Goal: Task Accomplishment & Management: Use online tool/utility

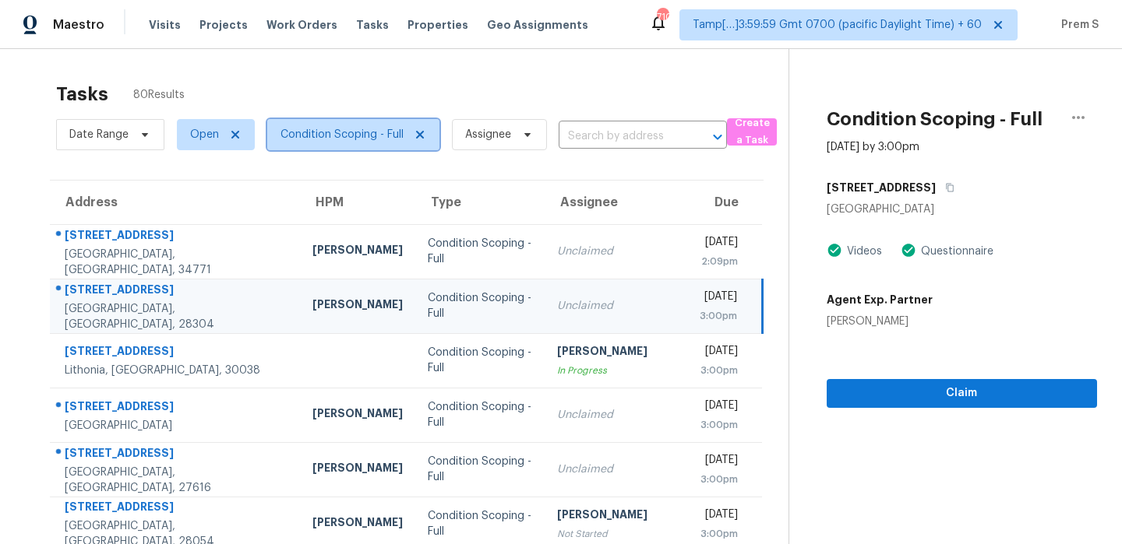
click at [357, 139] on span "Condition Scoping - Full" at bounding box center [341, 135] width 123 height 16
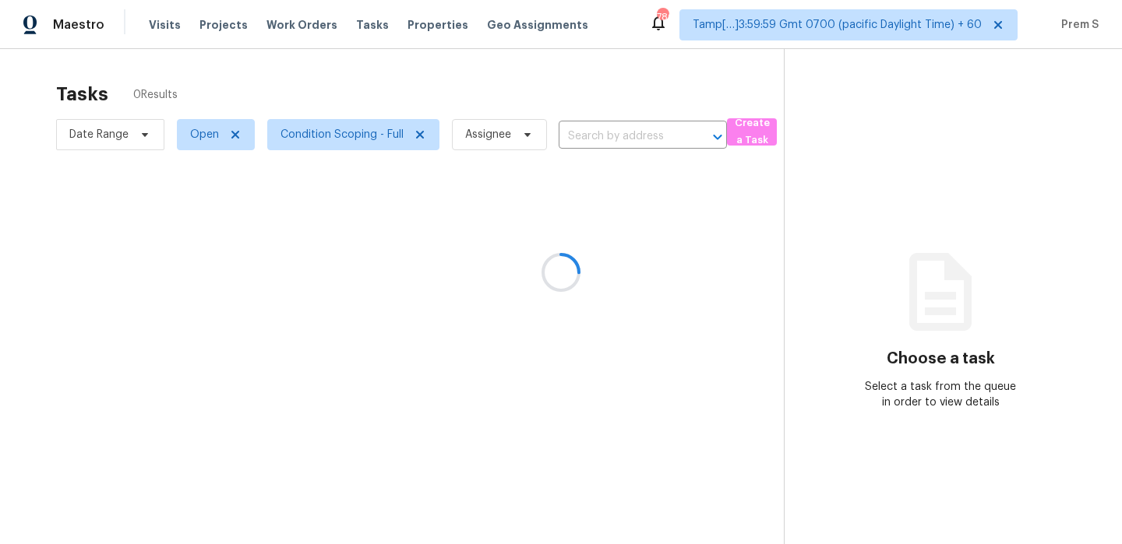
click at [368, 156] on div at bounding box center [561, 272] width 1122 height 544
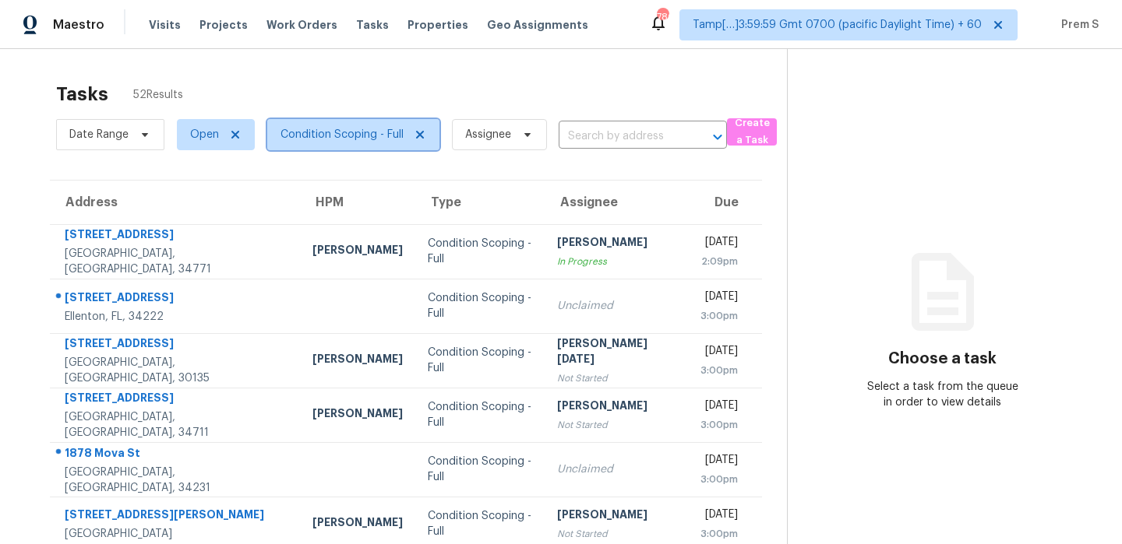
click at [374, 122] on span "Condition Scoping - Full" at bounding box center [353, 134] width 172 height 31
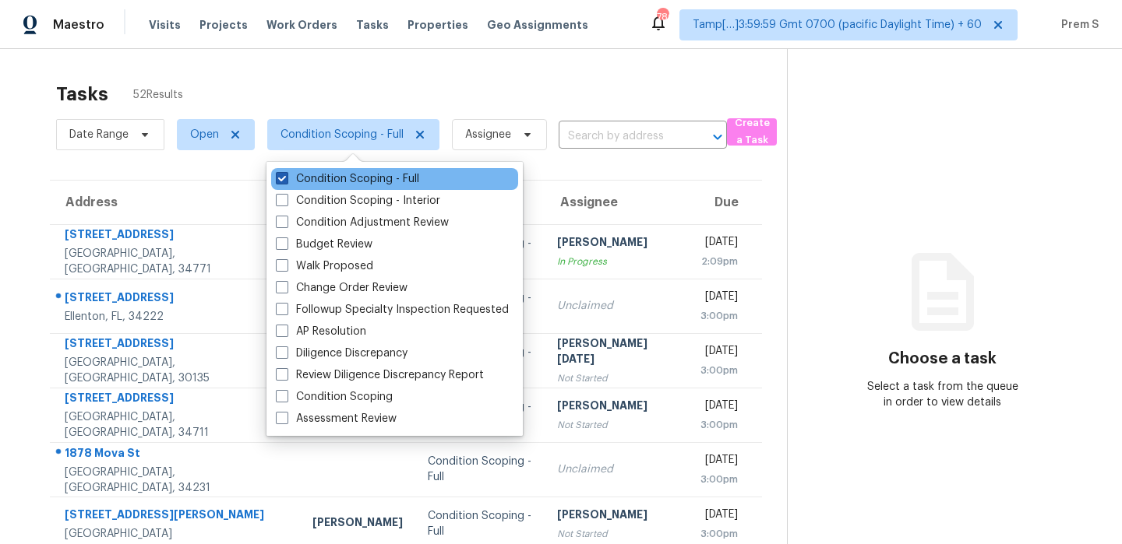
click at [354, 181] on label "Condition Scoping - Full" at bounding box center [347, 179] width 143 height 16
click at [286, 181] on input "Condition Scoping - Full" at bounding box center [281, 176] width 10 height 10
checkbox input "false"
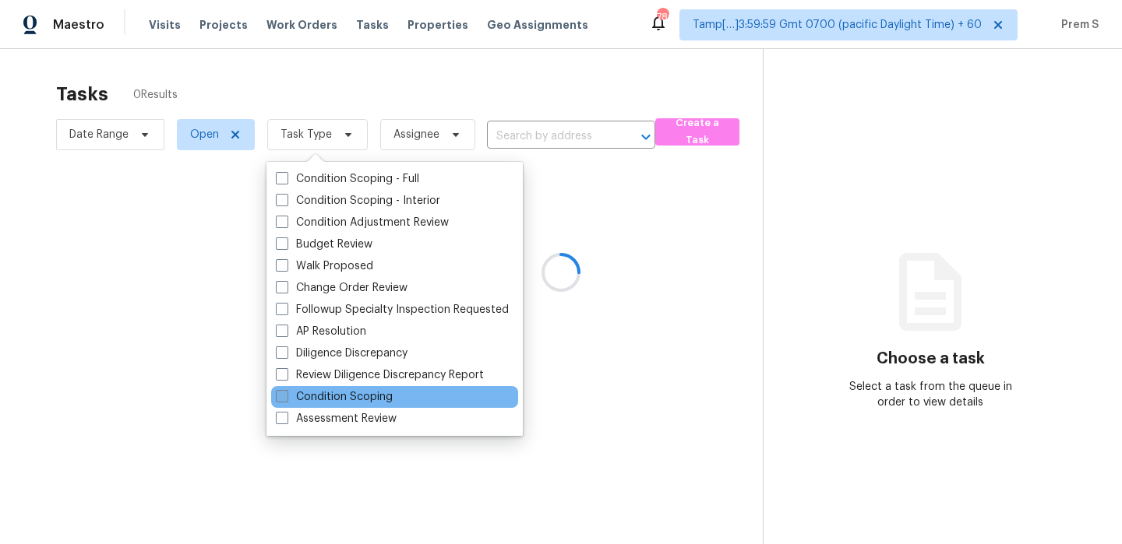
click at [351, 399] on label "Condition Scoping" at bounding box center [334, 397] width 117 height 16
click at [286, 399] on input "Condition Scoping" at bounding box center [281, 394] width 10 height 10
checkbox input "true"
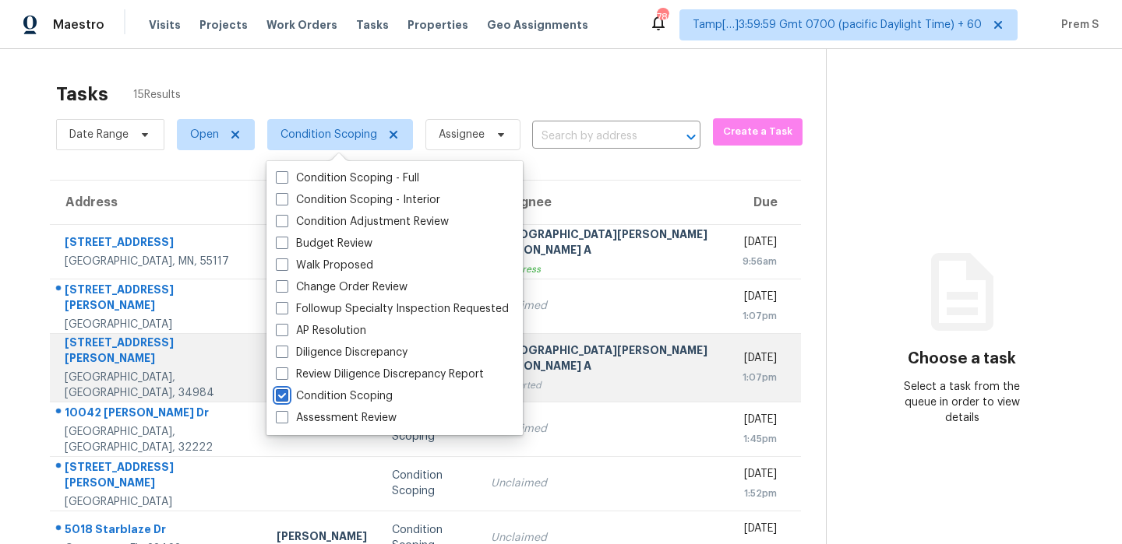
scroll to position [266, 0]
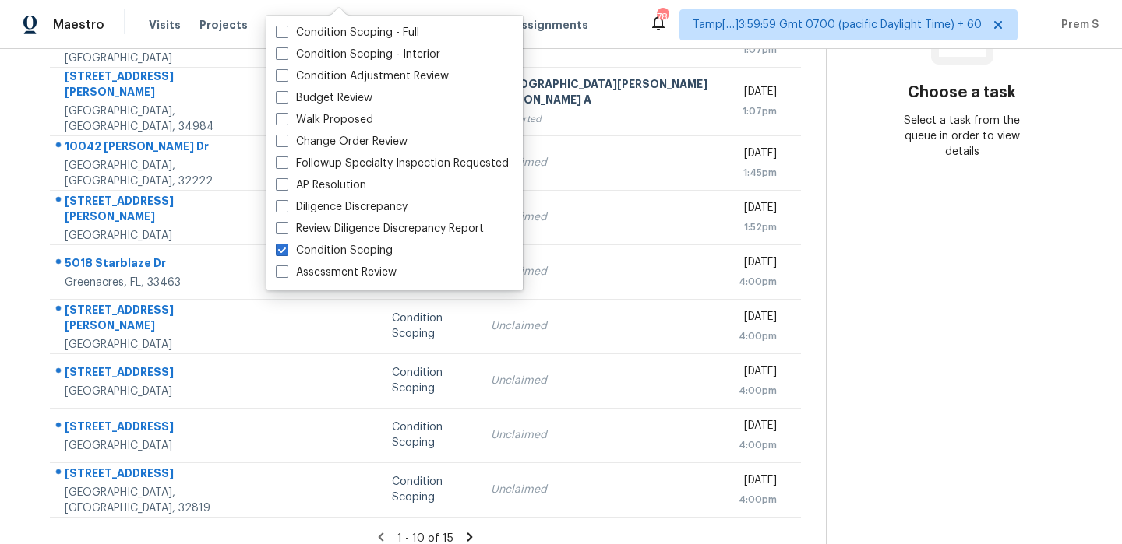
click at [761, 487] on div "Address HPM Type Assignee Due [STREET_ADDRESS] Condition Scoping [PERSON_NAME] …" at bounding box center [425, 216] width 801 height 604
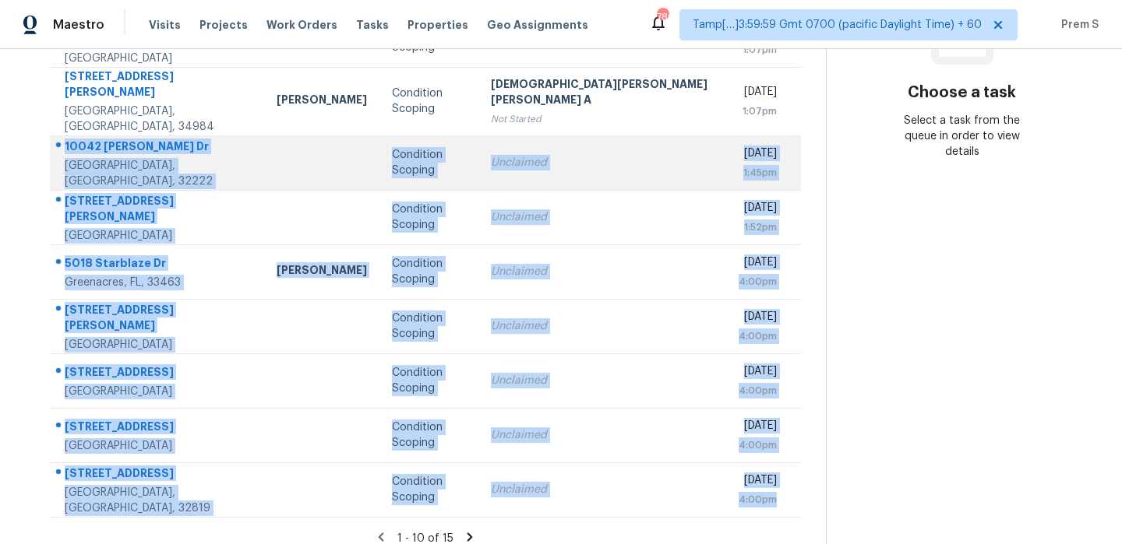
drag, startPoint x: 735, startPoint y: 491, endPoint x: 64, endPoint y: 132, distance: 761.0
click at [64, 132] on tbody "[STREET_ADDRESS] Condition Scoping [PERSON_NAME] [PERSON_NAME] A In Progress [D…" at bounding box center [425, 237] width 751 height 559
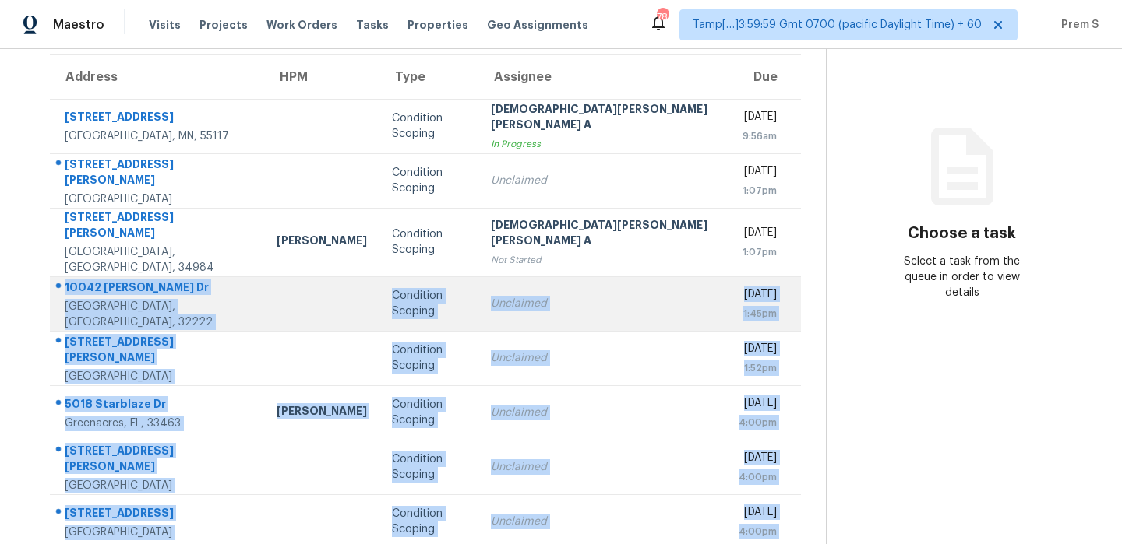
scroll to position [117, 0]
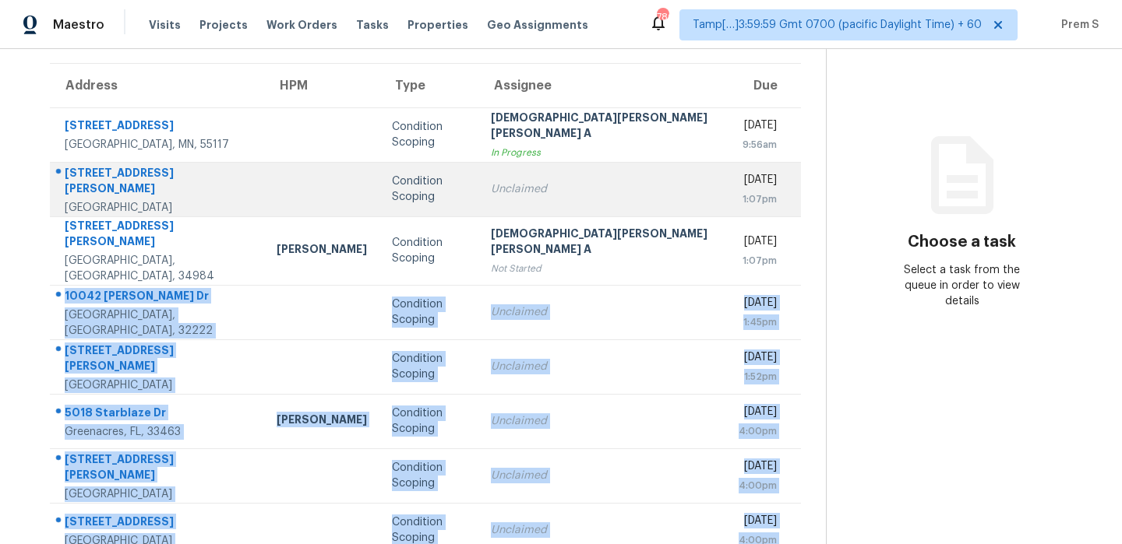
copy tbody "[STREET_ADDRESS] Condition Scoping Unclaimed [DATE] 1:45pm [STREET_ADDRESS][PER…"
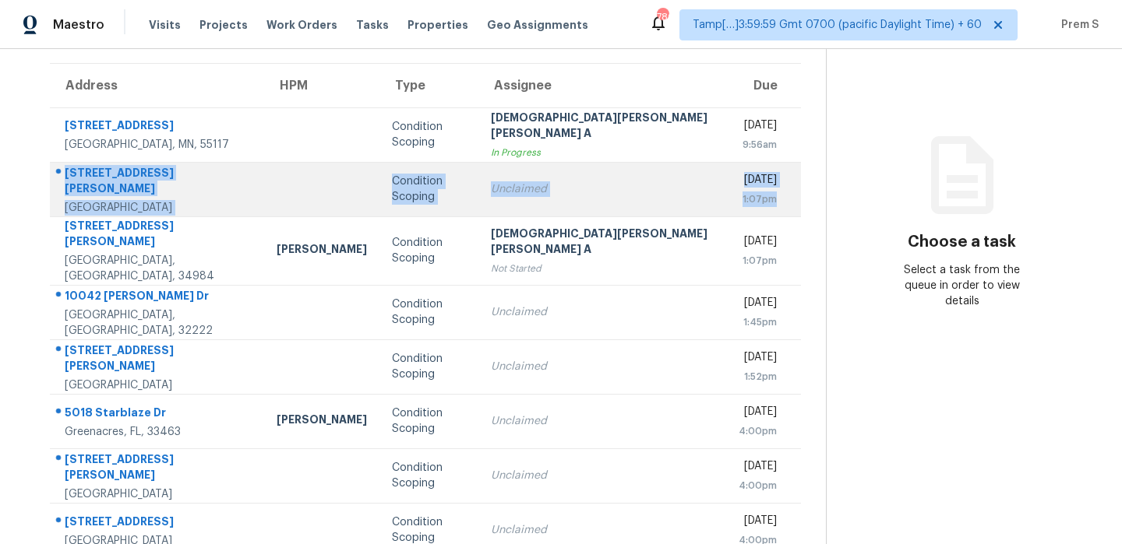
drag, startPoint x: 733, startPoint y: 206, endPoint x: 62, endPoint y: 184, distance: 671.0
click at [62, 184] on tr "[STREET_ADDRESS][PERSON_NAME] Condition Scoping Unclaimed [DATE] 1:07pm" at bounding box center [425, 189] width 751 height 55
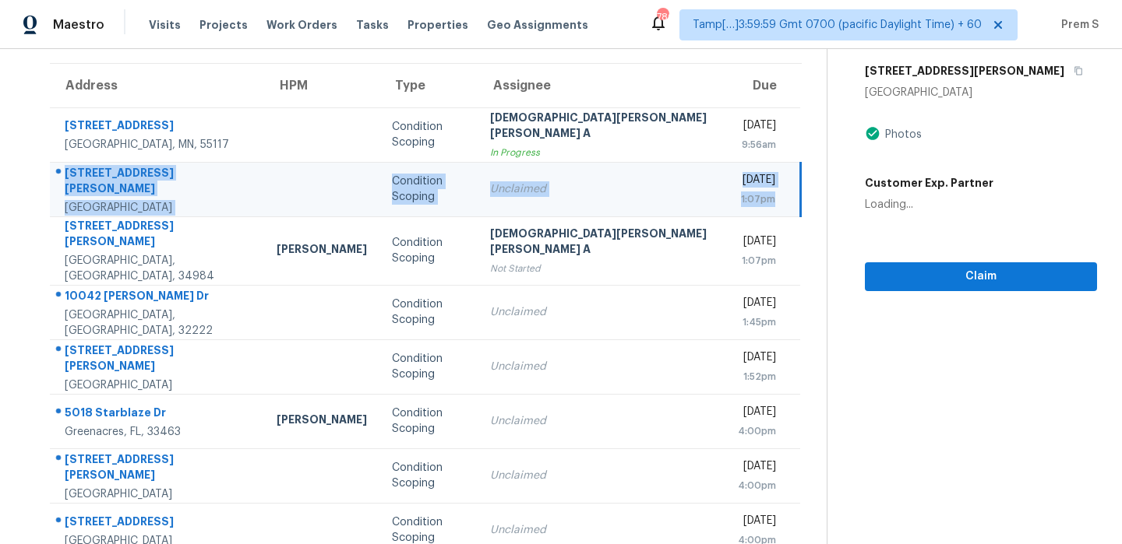
copy tr "[STREET_ADDRESS][PERSON_NAME] Condition Scoping Unclaimed [DATE] 1:07pm"
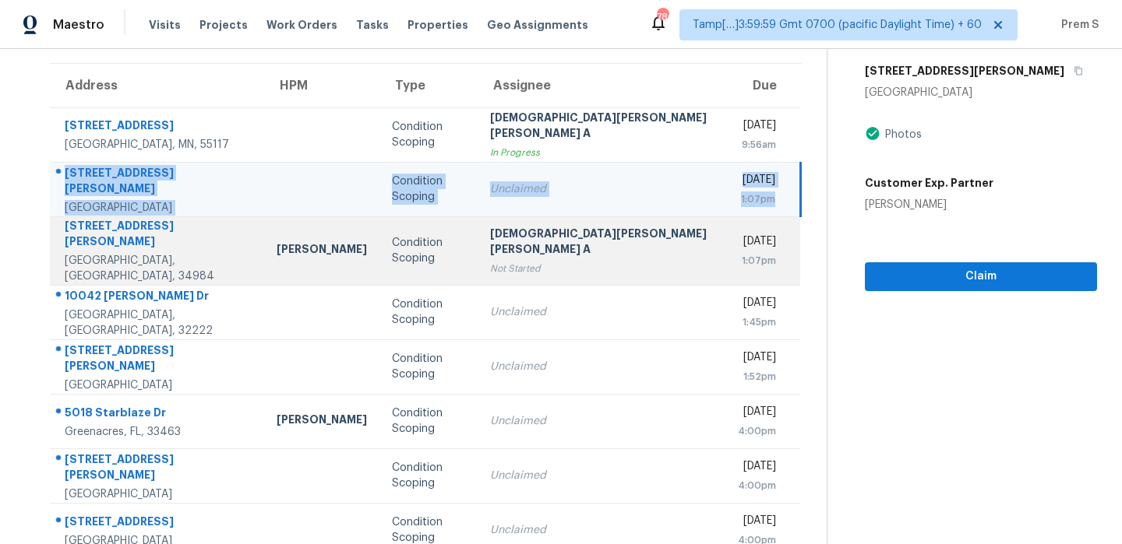
scroll to position [266, 0]
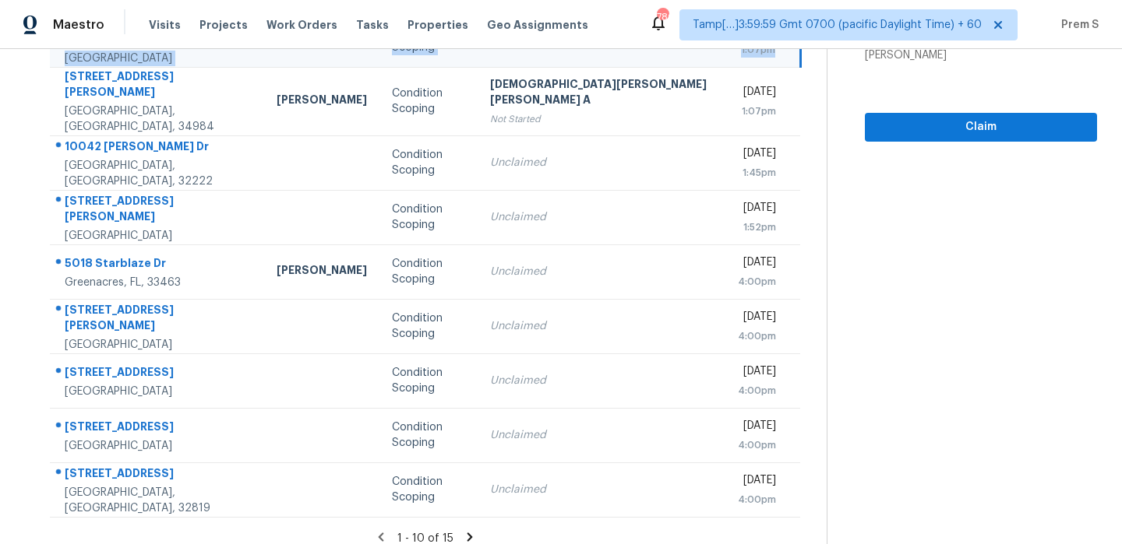
click at [467, 533] on icon at bounding box center [469, 537] width 5 height 9
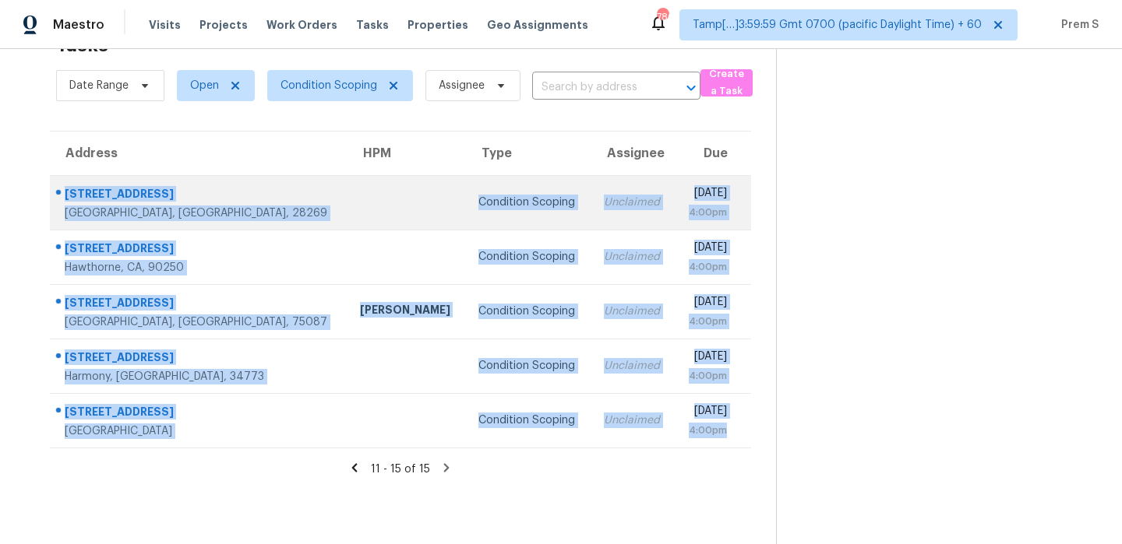
drag, startPoint x: 738, startPoint y: 429, endPoint x: 65, endPoint y: 195, distance: 712.6
click at [65, 195] on tbody "[STREET_ADDRESS][PERSON_NAME] Condition Scoping Unclaimed [DATE] 4:00pm [STREET…" at bounding box center [400, 311] width 701 height 273
copy tbody "[STREET_ADDRESS][PERSON_NAME] Condition Scoping Unclaimed [DATE] 4:00pm [STREET…"
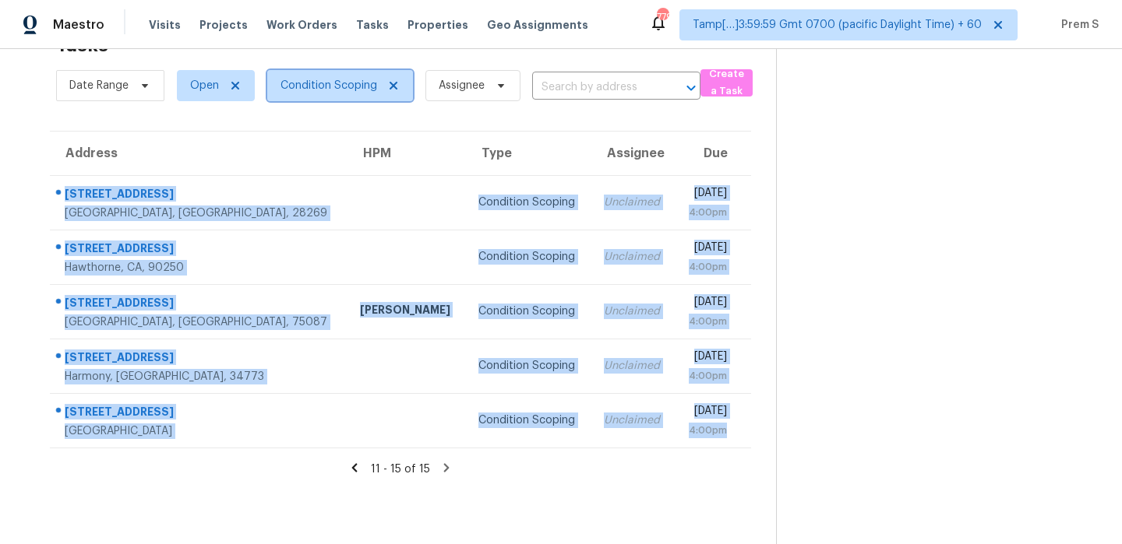
click at [357, 84] on span "Condition Scoping" at bounding box center [328, 86] width 97 height 16
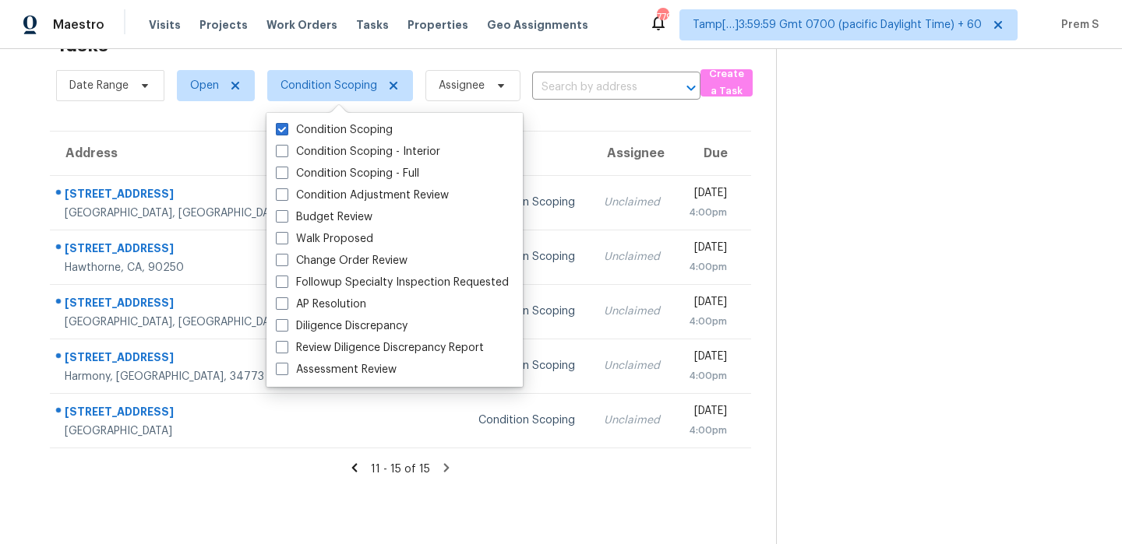
click at [224, 139] on th "Address" at bounding box center [199, 154] width 298 height 44
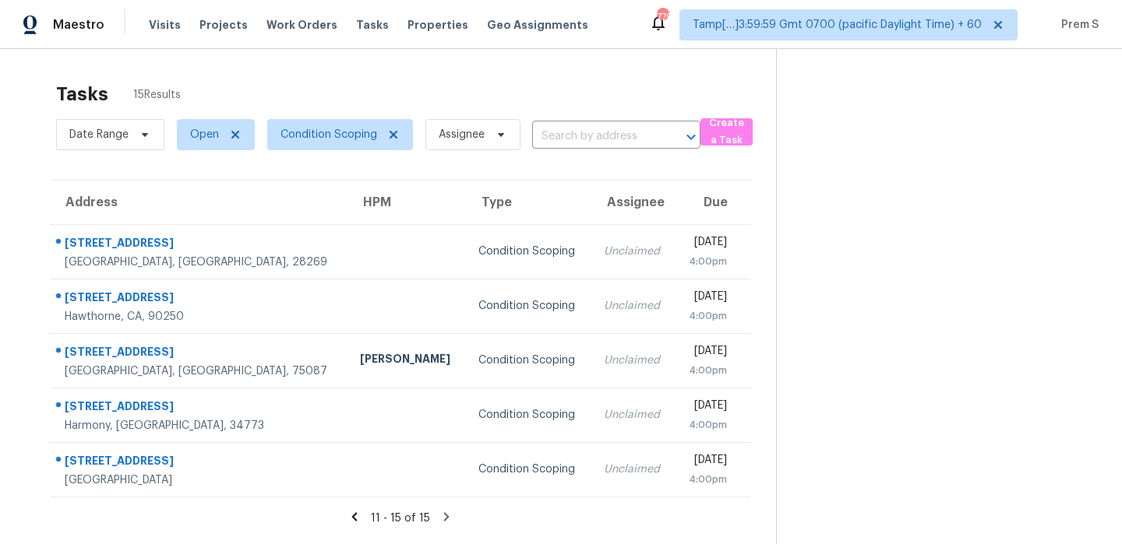
scroll to position [4, 0]
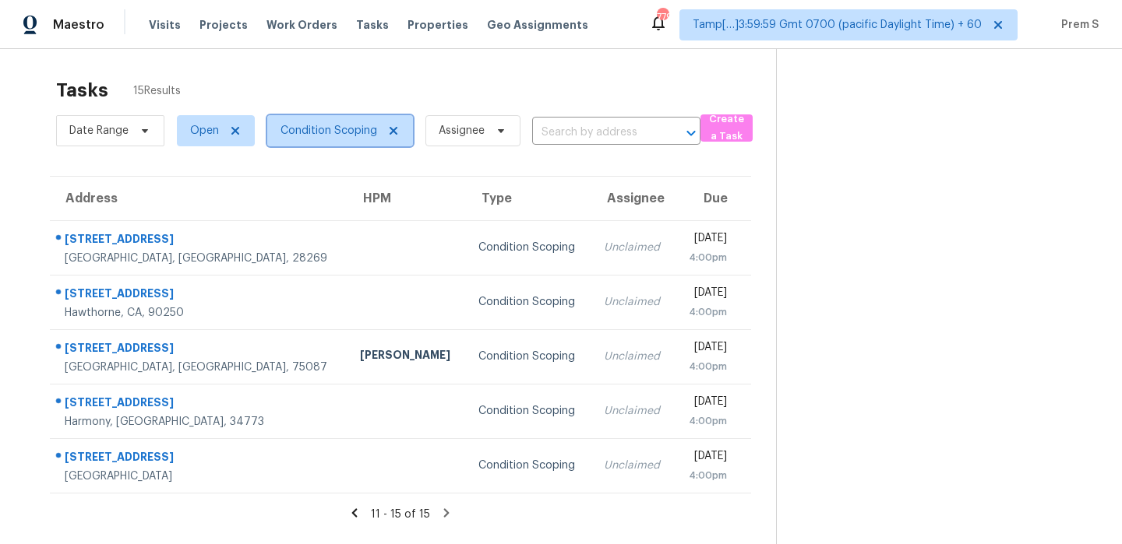
click at [334, 129] on span "Condition Scoping" at bounding box center [328, 131] width 97 height 16
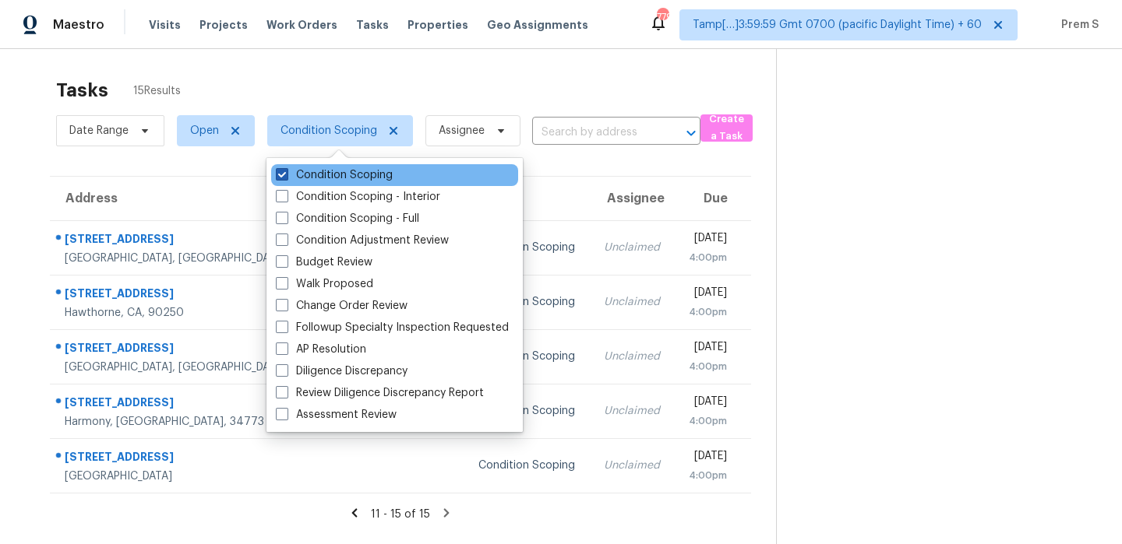
click at [333, 175] on label "Condition Scoping" at bounding box center [334, 175] width 117 height 16
click at [286, 175] on input "Condition Scoping" at bounding box center [281, 172] width 10 height 10
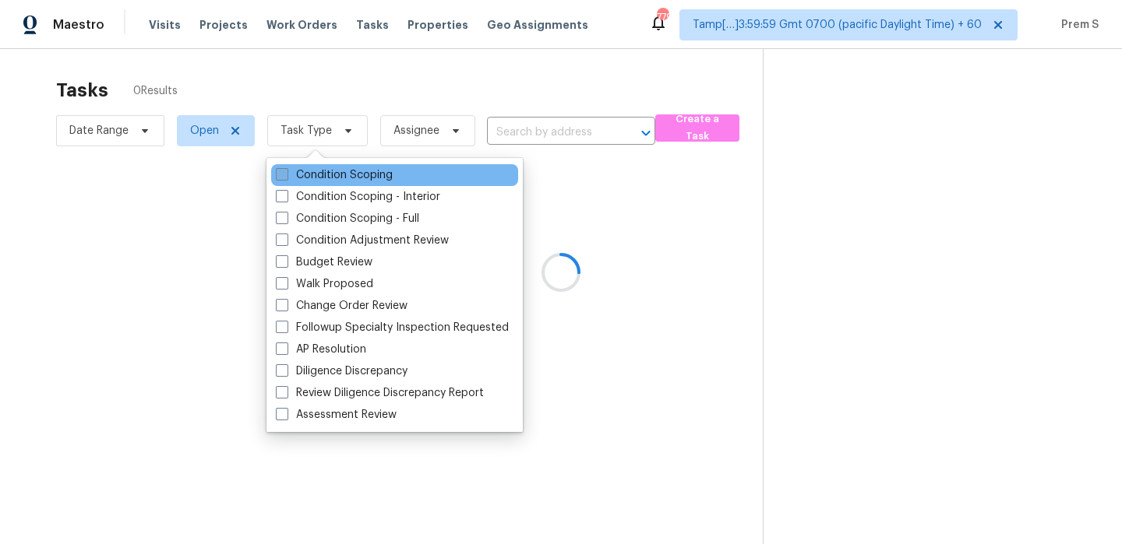
click at [368, 182] on label "Condition Scoping" at bounding box center [334, 175] width 117 height 16
click at [286, 178] on input "Condition Scoping" at bounding box center [281, 172] width 10 height 10
checkbox input "true"
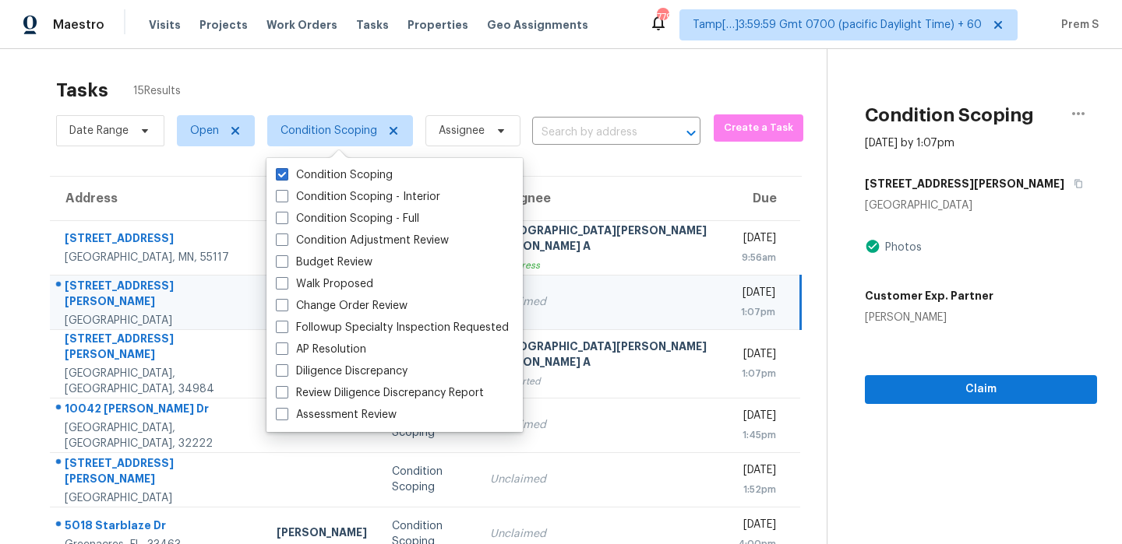
click at [571, 98] on div "Tasks 15 Results" at bounding box center [441, 90] width 770 height 41
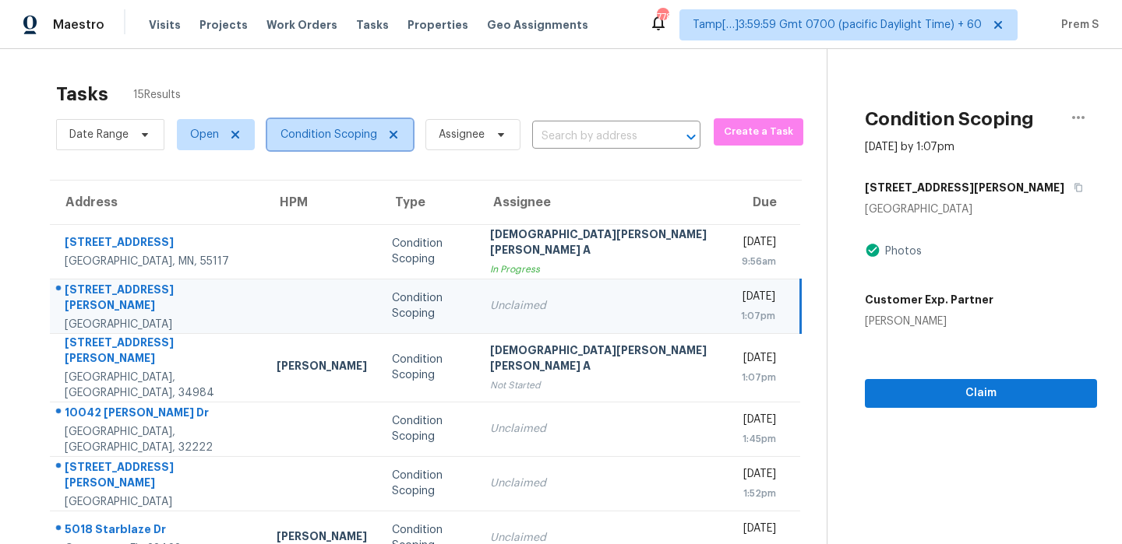
click at [358, 132] on span "Condition Scoping" at bounding box center [328, 135] width 97 height 16
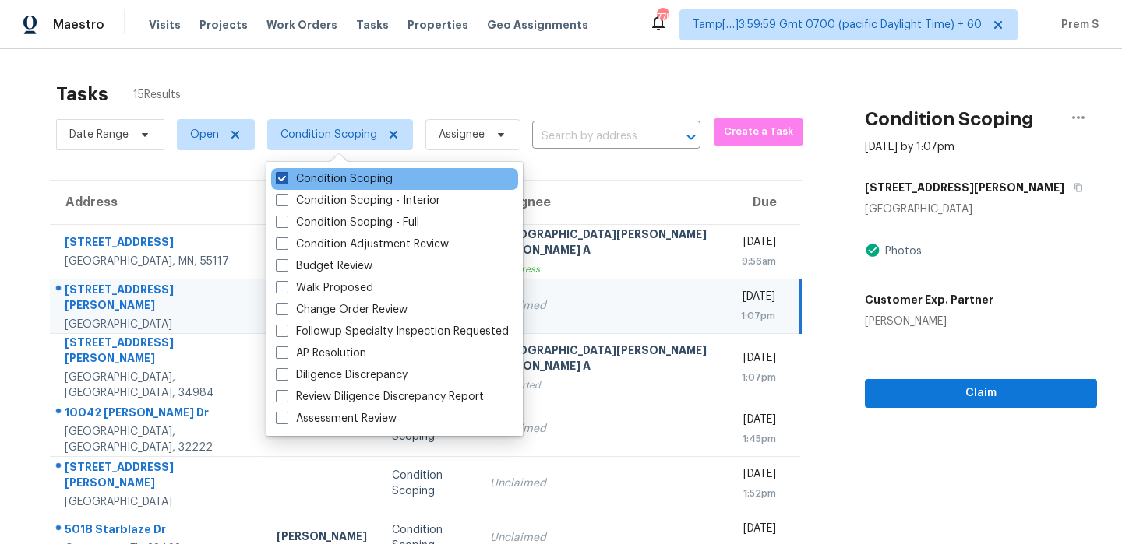
click at [344, 181] on label "Condition Scoping" at bounding box center [334, 179] width 117 height 16
click at [286, 181] on input "Condition Scoping" at bounding box center [281, 176] width 10 height 10
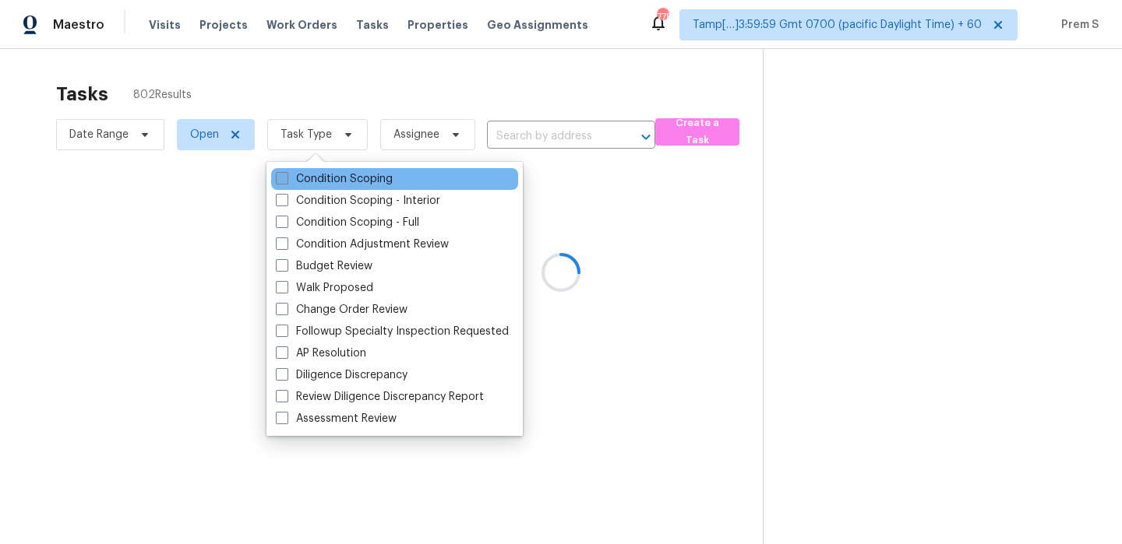
click at [368, 180] on label "Condition Scoping" at bounding box center [334, 179] width 117 height 16
click at [286, 180] on input "Condition Scoping" at bounding box center [281, 176] width 10 height 10
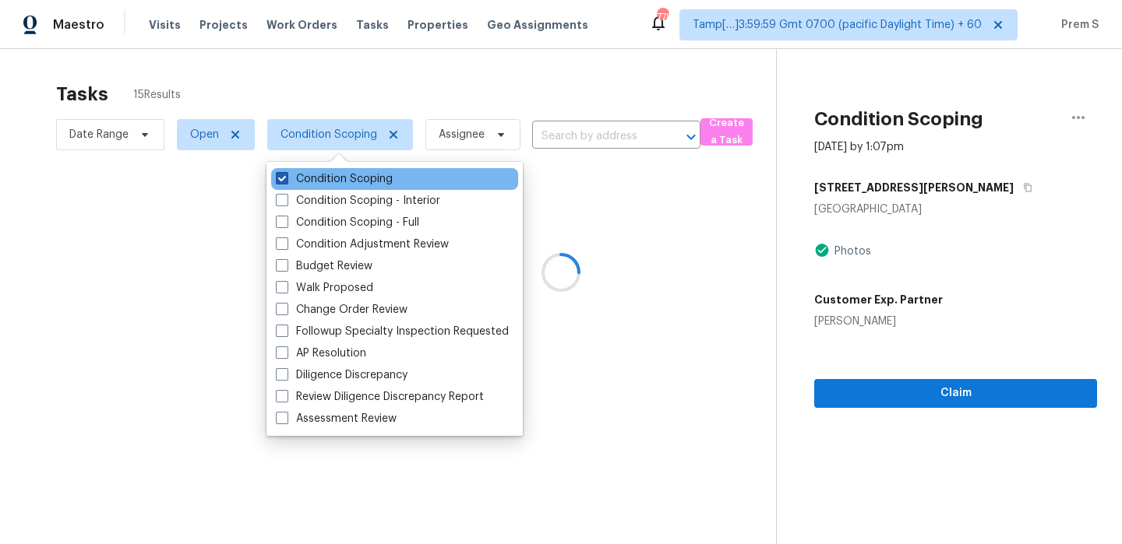
click at [368, 180] on label "Condition Scoping" at bounding box center [334, 179] width 117 height 16
click at [286, 180] on input "Condition Scoping" at bounding box center [281, 176] width 10 height 10
checkbox input "false"
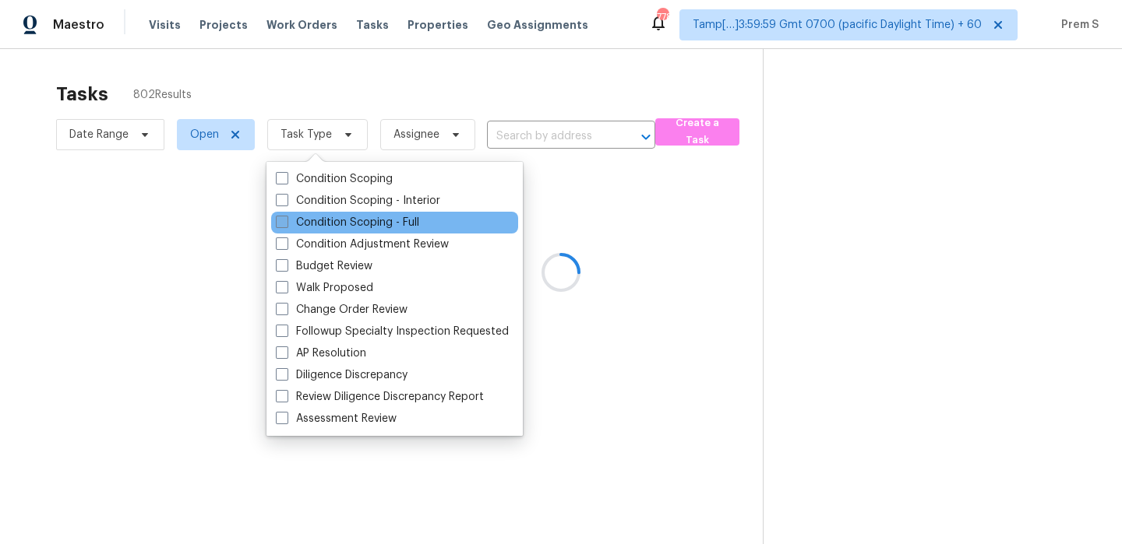
click at [356, 227] on label "Condition Scoping - Full" at bounding box center [347, 223] width 143 height 16
click at [286, 225] on input "Condition Scoping - Full" at bounding box center [281, 220] width 10 height 10
checkbox input "true"
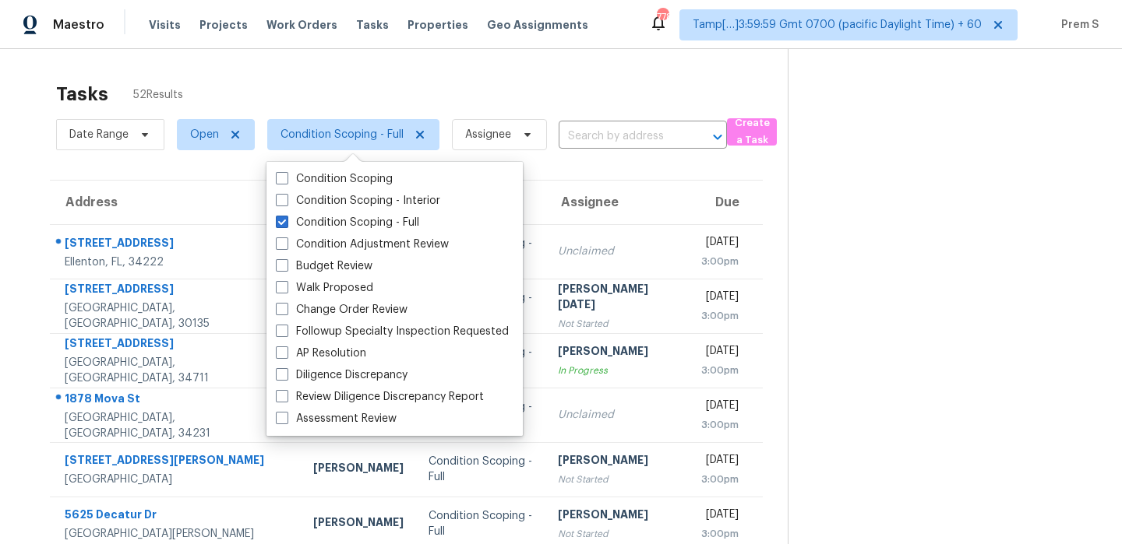
click at [465, 86] on div "Tasks 52 Results" at bounding box center [421, 94] width 731 height 41
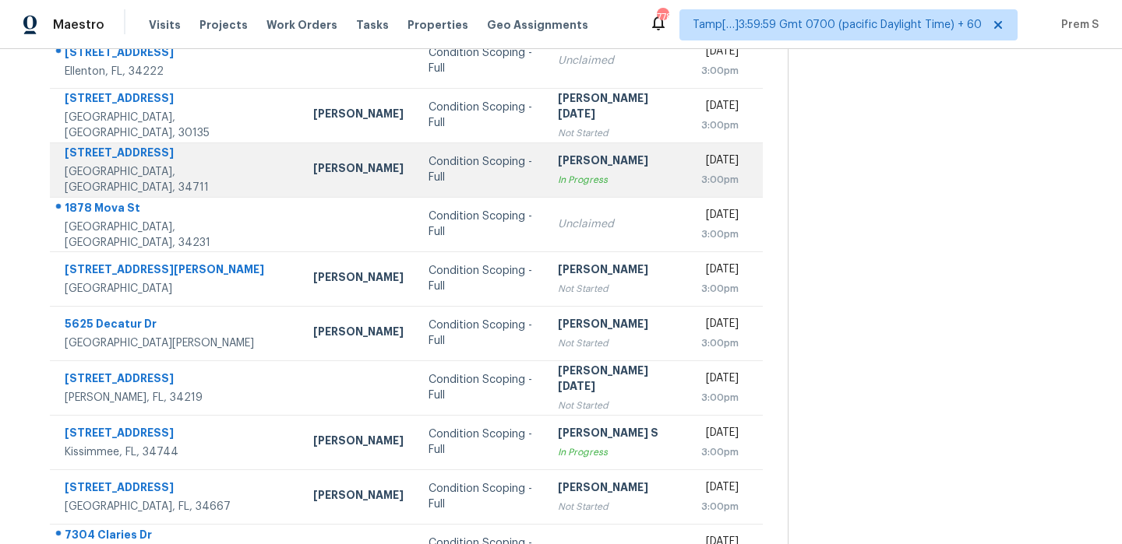
scroll to position [266, 0]
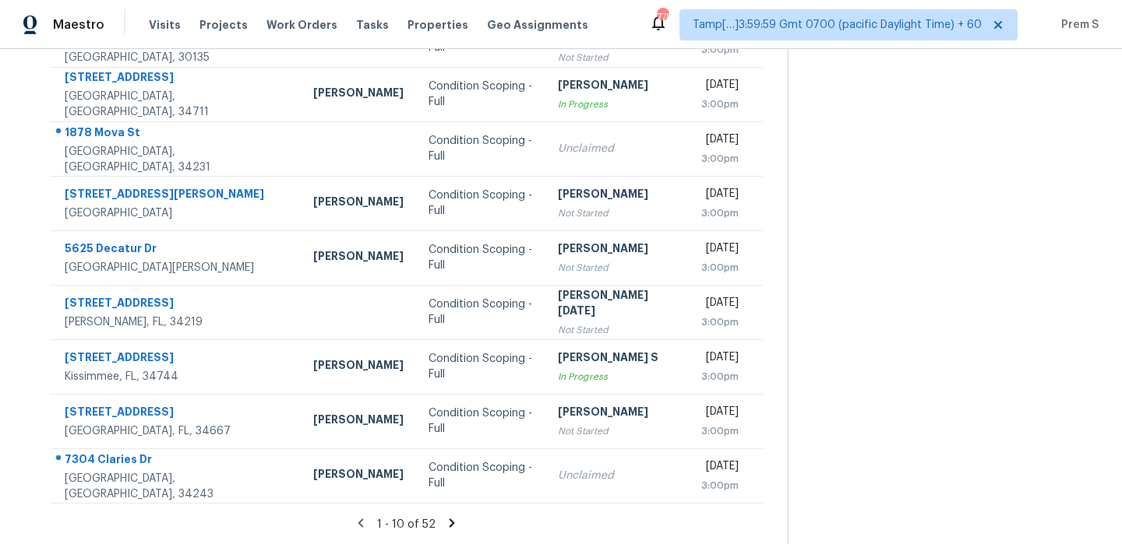
click at [449, 520] on icon at bounding box center [451, 523] width 5 height 9
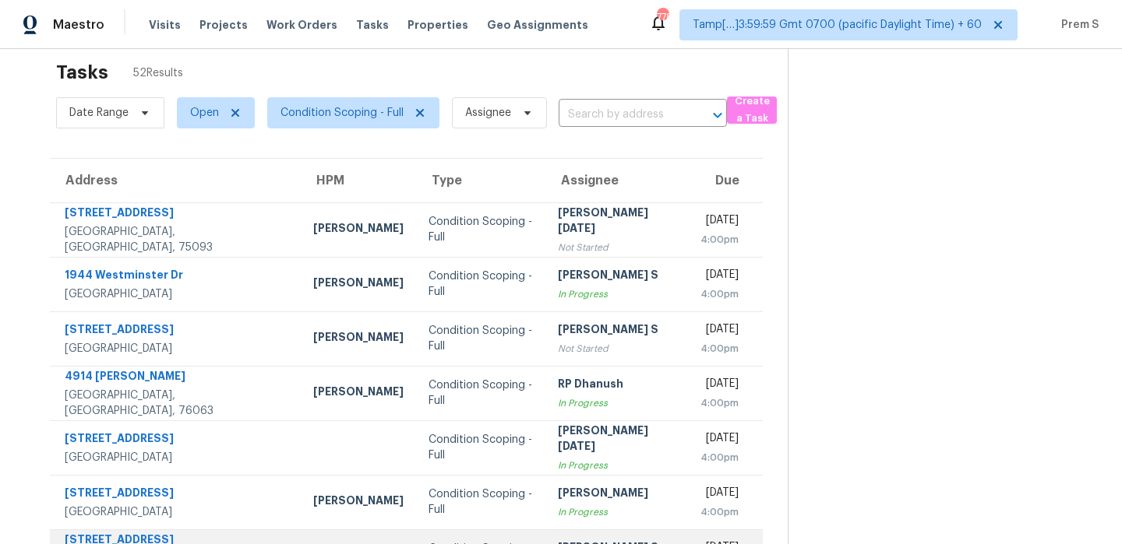
scroll to position [0, 0]
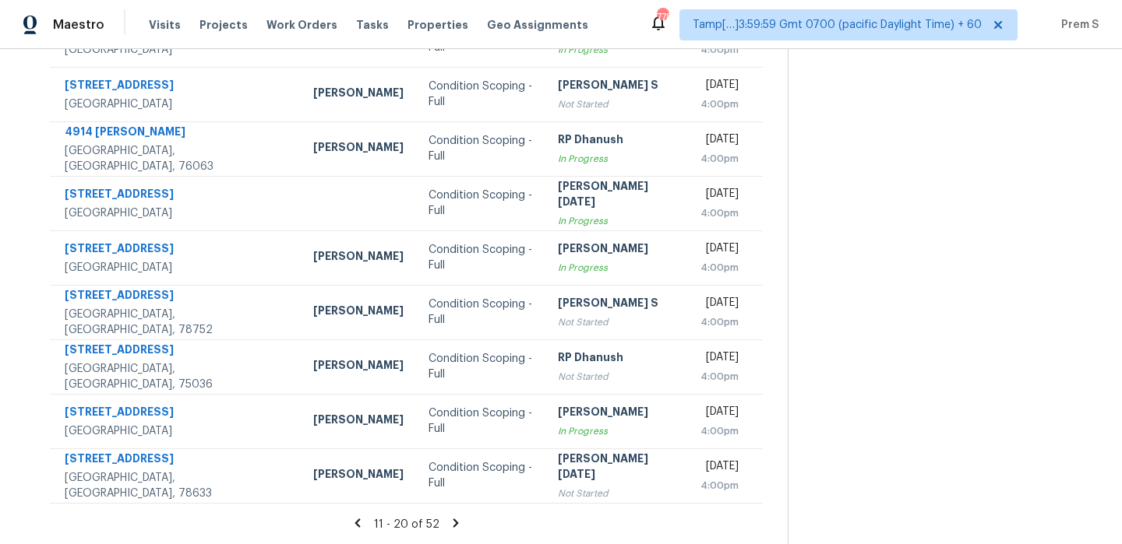
click at [449, 523] on icon at bounding box center [456, 523] width 14 height 14
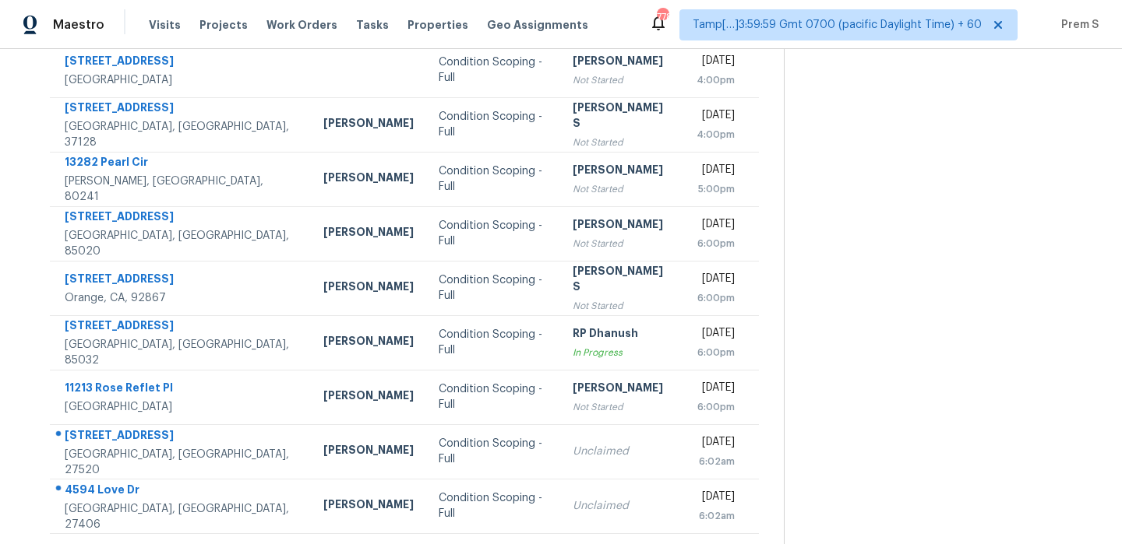
scroll to position [266, 0]
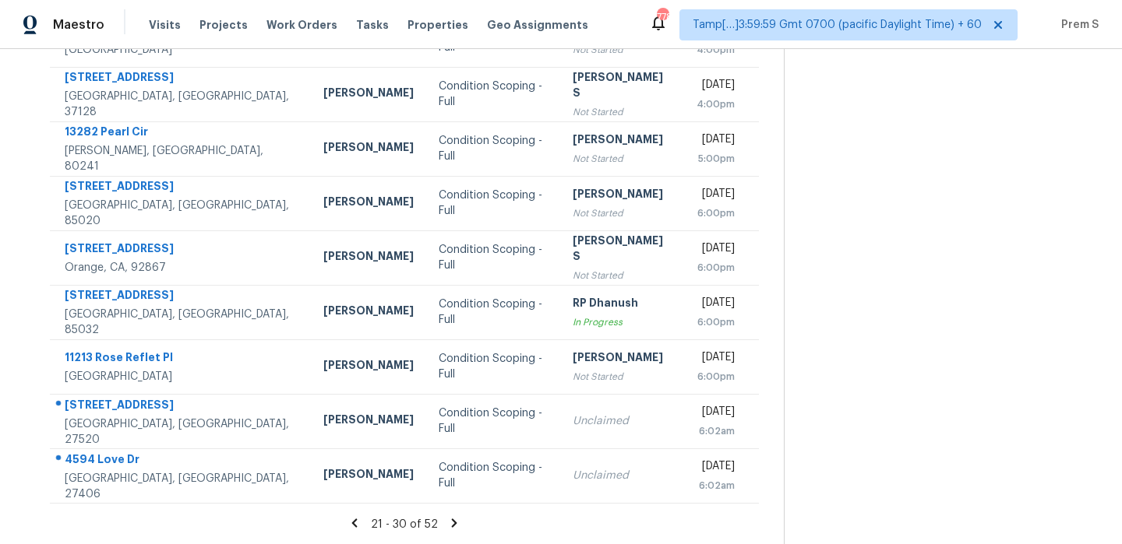
click at [452, 520] on icon at bounding box center [454, 523] width 5 height 9
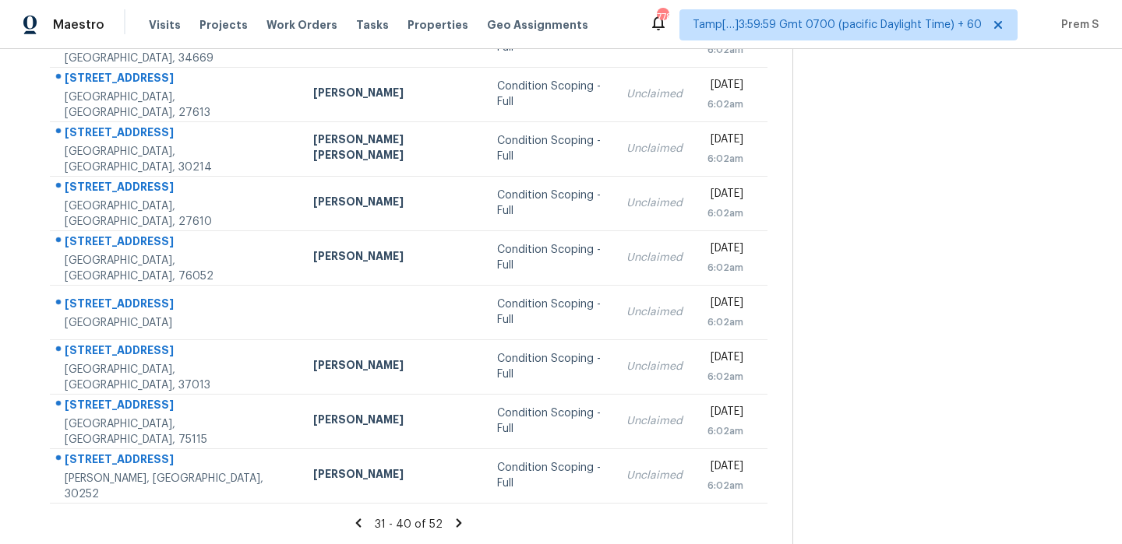
click at [456, 524] on icon at bounding box center [458, 523] width 5 height 9
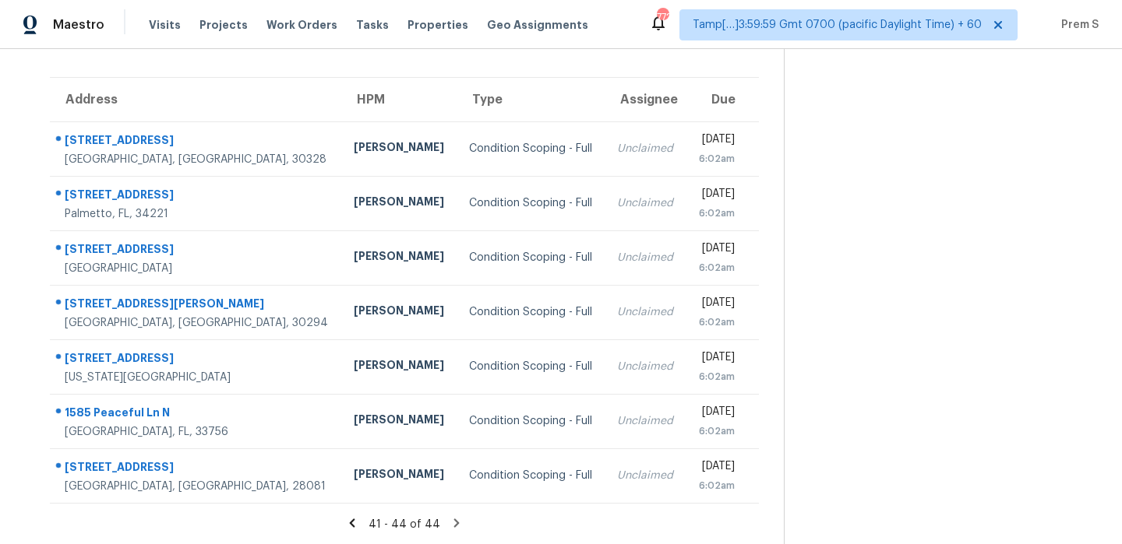
scroll to position [0, 0]
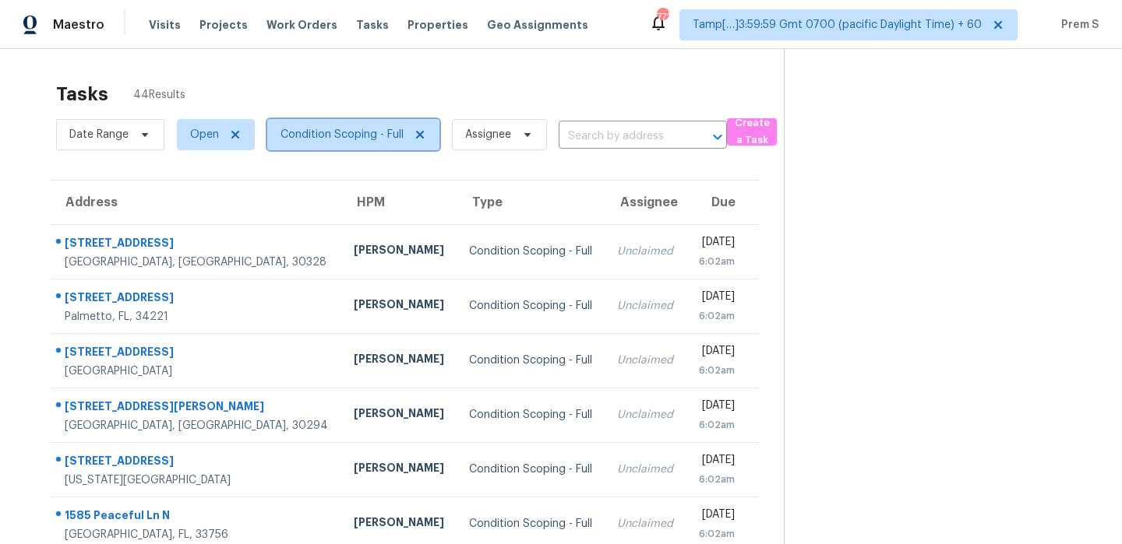
click at [328, 137] on span "Condition Scoping - Full" at bounding box center [341, 135] width 123 height 16
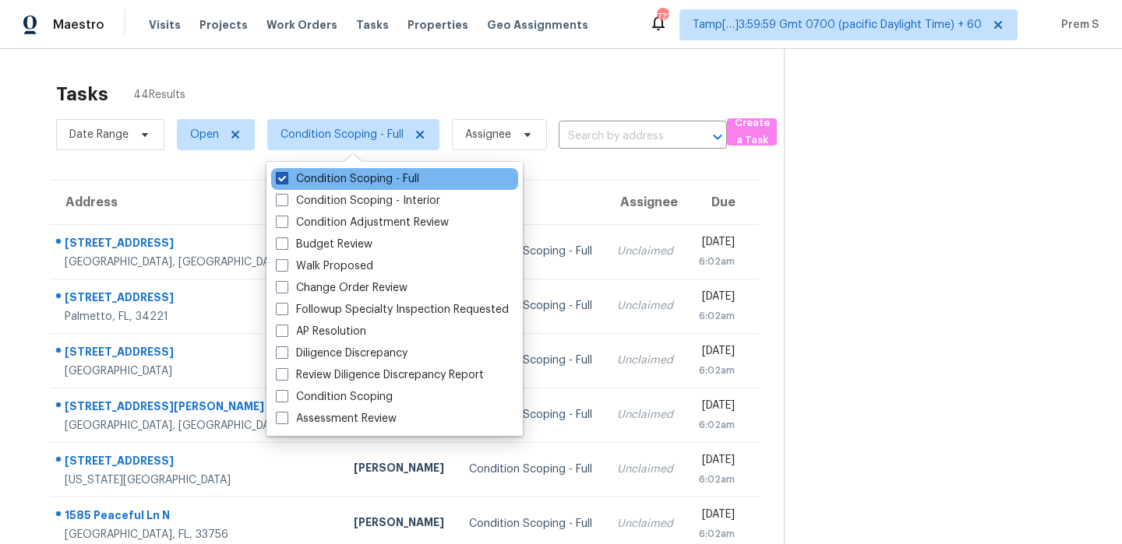
click at [363, 175] on label "Condition Scoping - Full" at bounding box center [347, 179] width 143 height 16
click at [286, 175] on input "Condition Scoping - Full" at bounding box center [281, 176] width 10 height 10
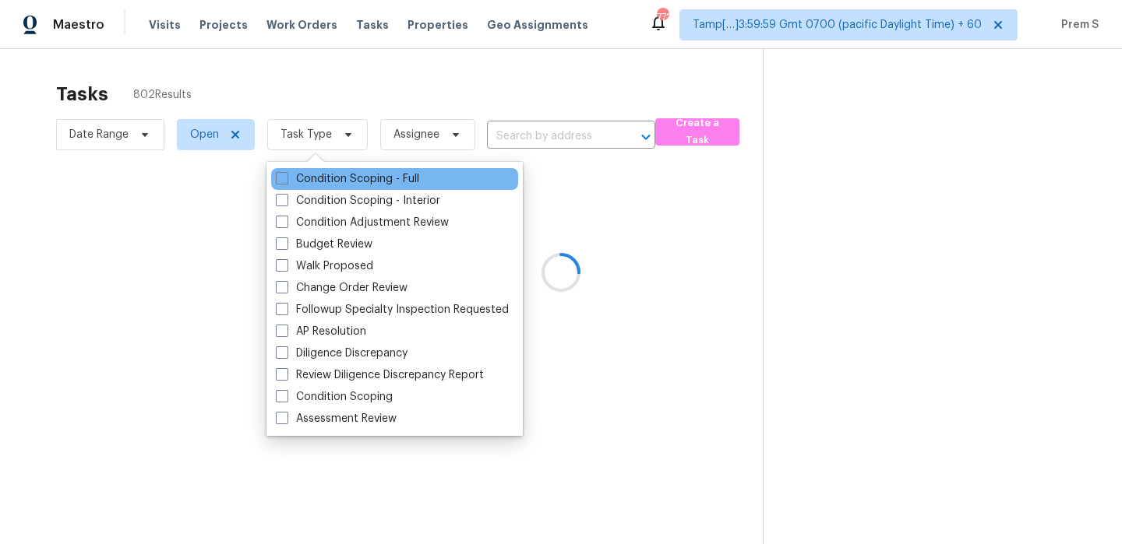
click at [440, 175] on div "Condition Scoping - Full" at bounding box center [394, 179] width 247 height 22
click at [450, 178] on div "Condition Scoping - Full" at bounding box center [394, 179] width 247 height 22
click at [357, 179] on label "Condition Scoping - Full" at bounding box center [347, 179] width 143 height 16
click at [286, 179] on input "Condition Scoping - Full" at bounding box center [281, 176] width 10 height 10
checkbox input "true"
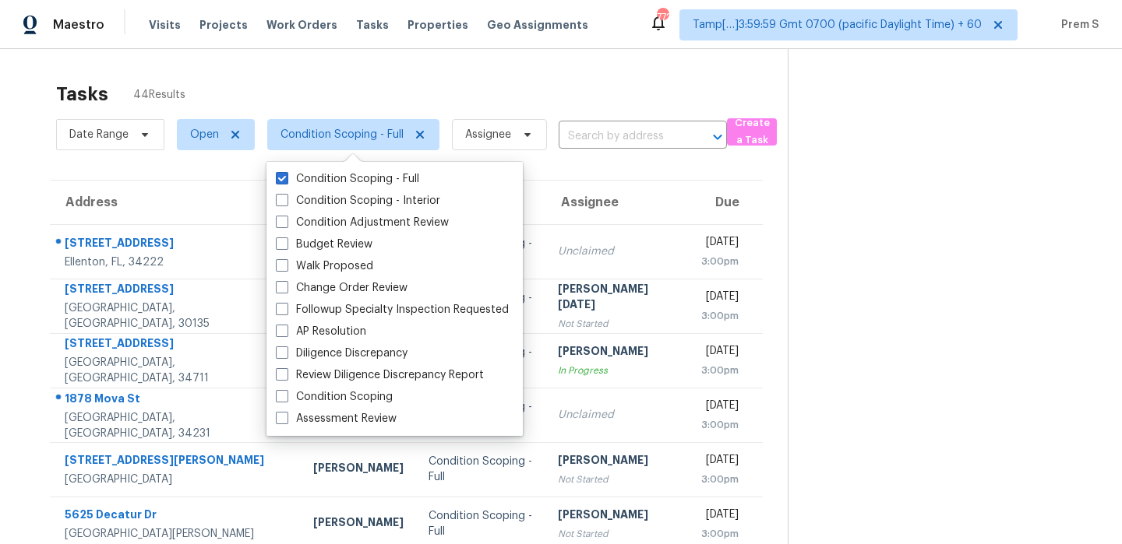
click at [403, 90] on div "Tasks 44 Results" at bounding box center [421, 94] width 731 height 41
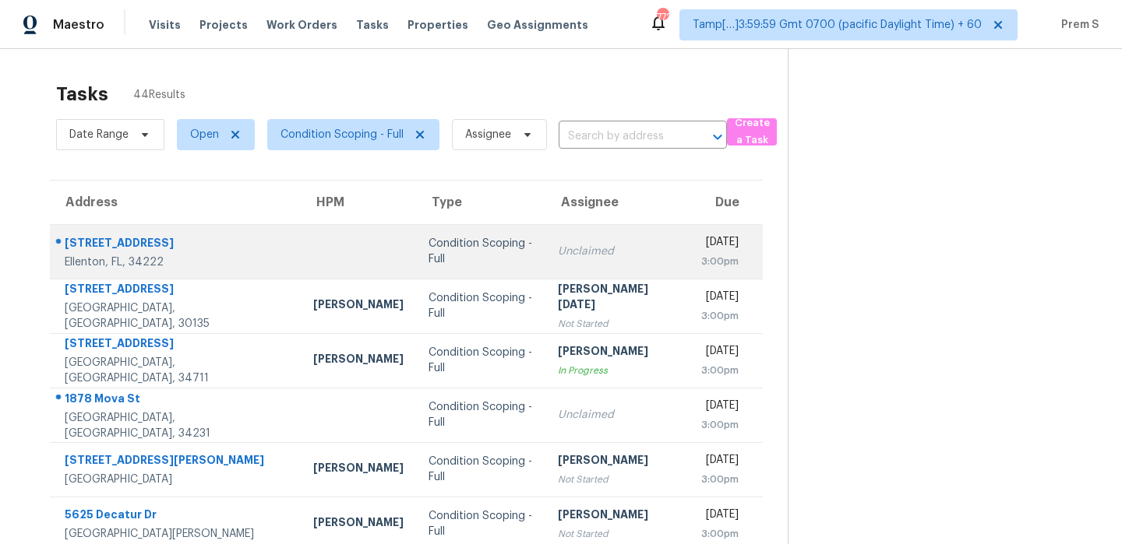
click at [575, 242] on td "Unclaimed" at bounding box center [616, 251] width 143 height 55
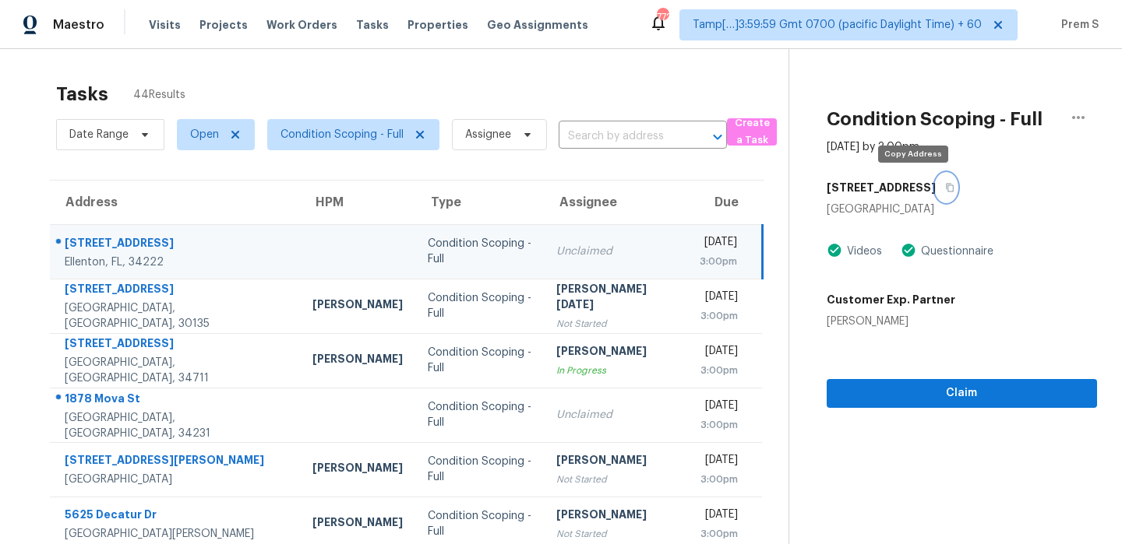
click at [935, 188] on button "button" at bounding box center [945, 188] width 21 height 28
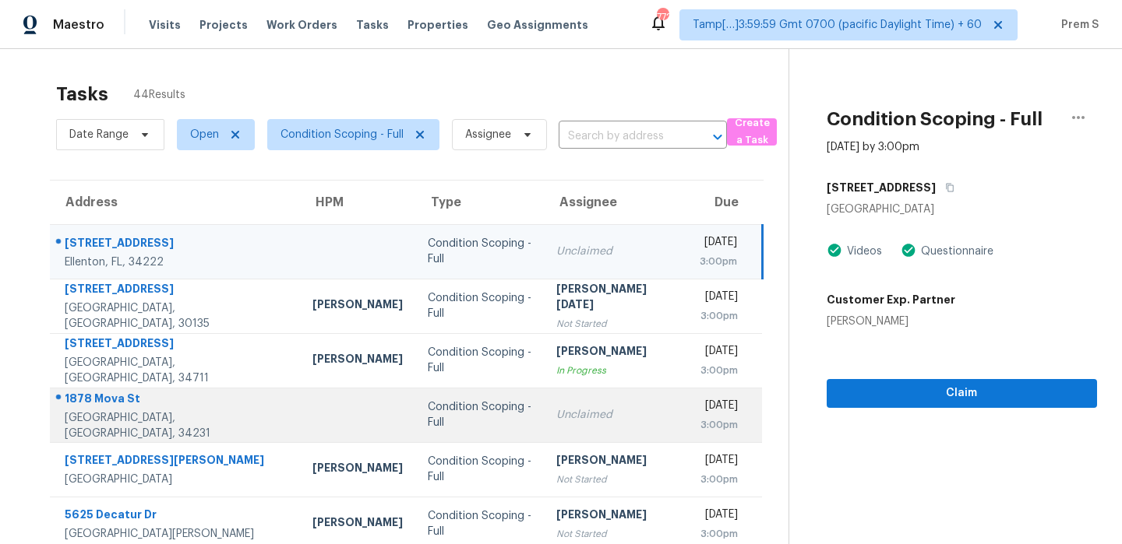
click at [597, 414] on div "Unclaimed" at bounding box center [615, 415] width 118 height 16
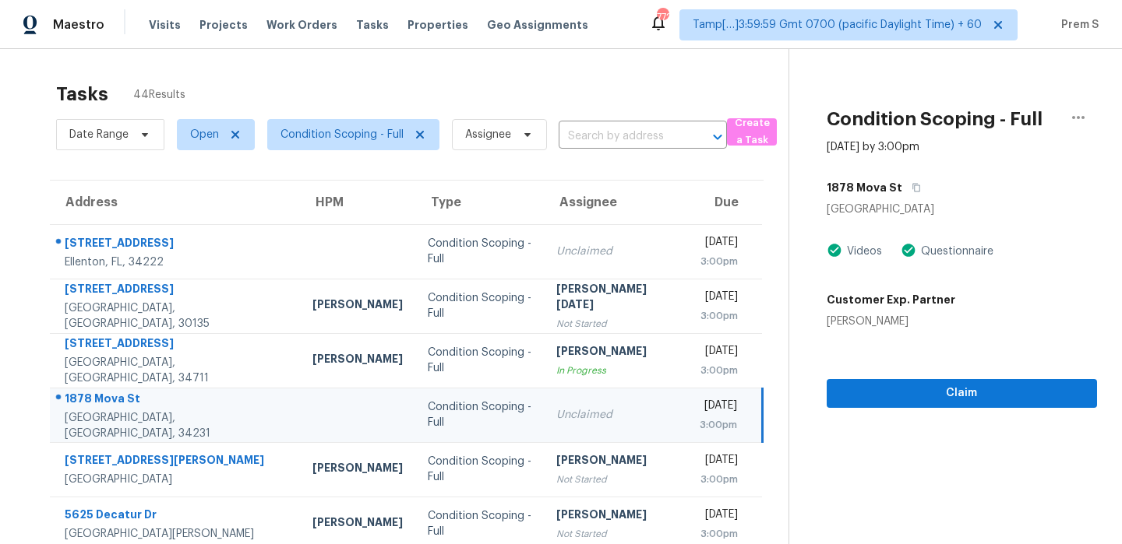
click at [914, 185] on div "1878 Mova St" at bounding box center [961, 188] width 270 height 28
click at [912, 186] on icon "button" at bounding box center [916, 188] width 8 height 9
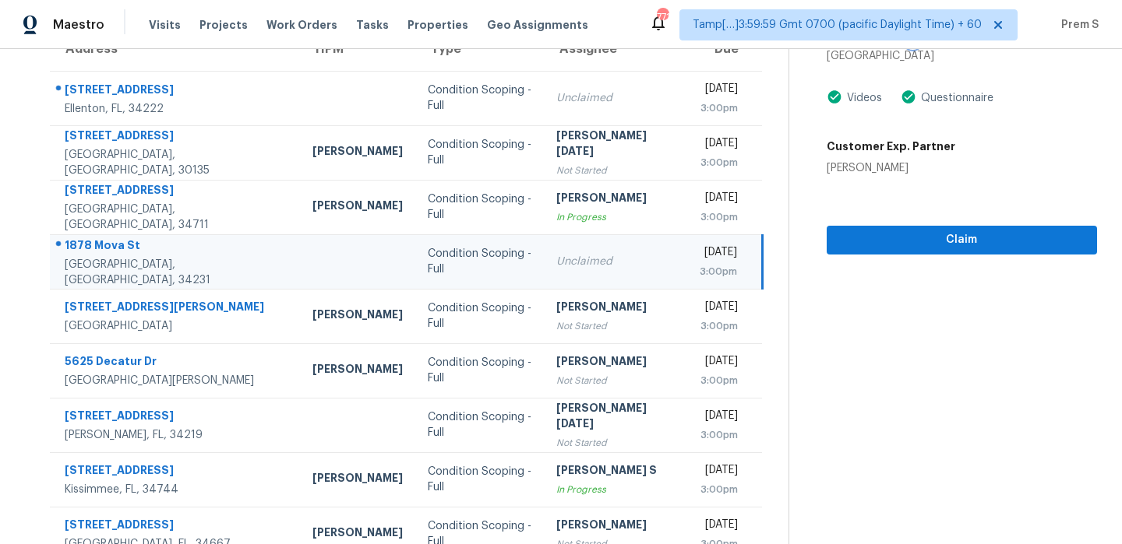
scroll to position [266, 0]
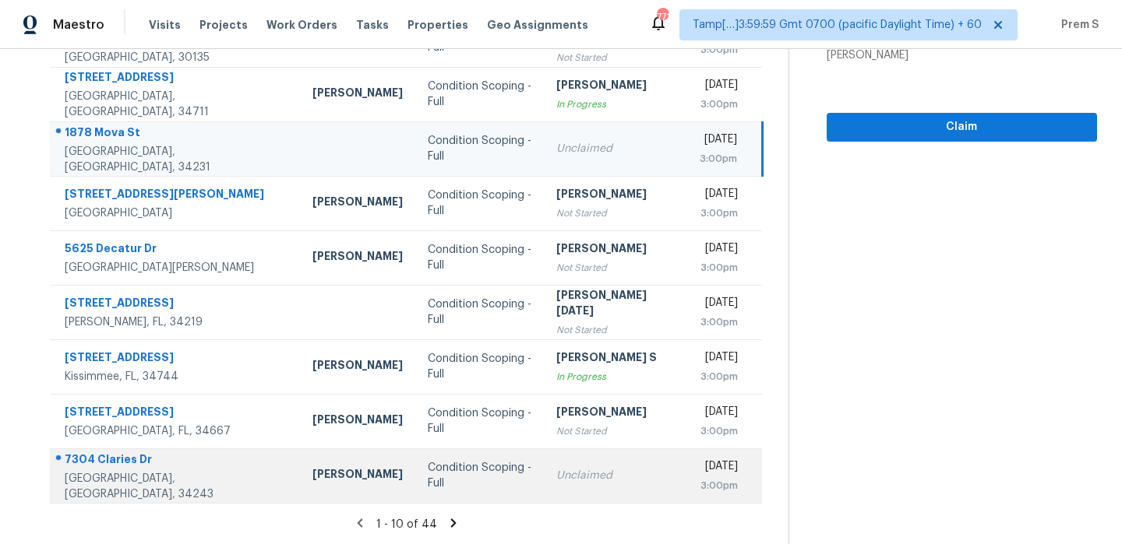
click at [577, 474] on div "Unclaimed" at bounding box center [615, 476] width 118 height 16
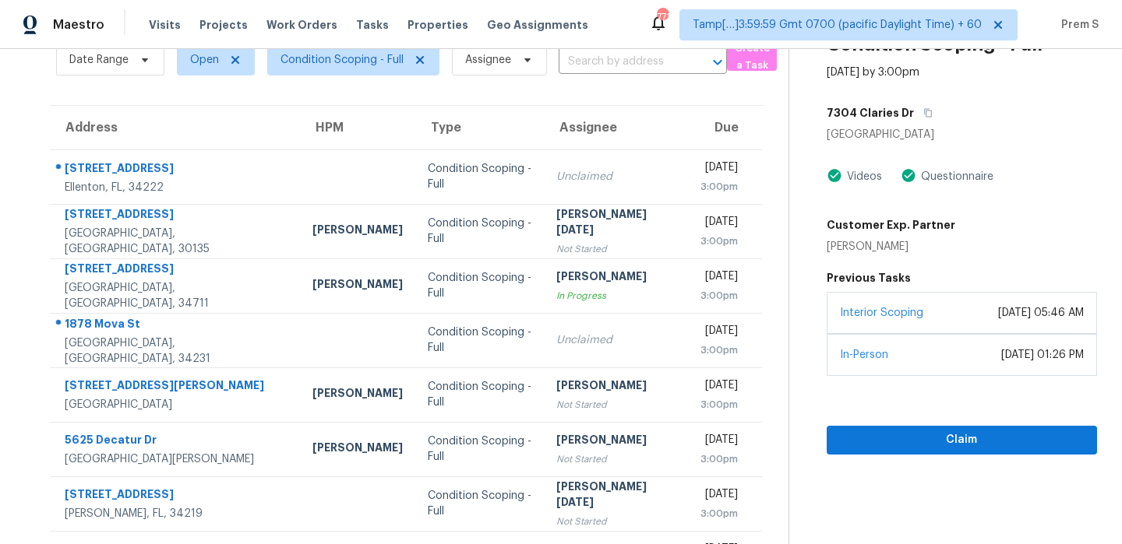
scroll to position [76, 0]
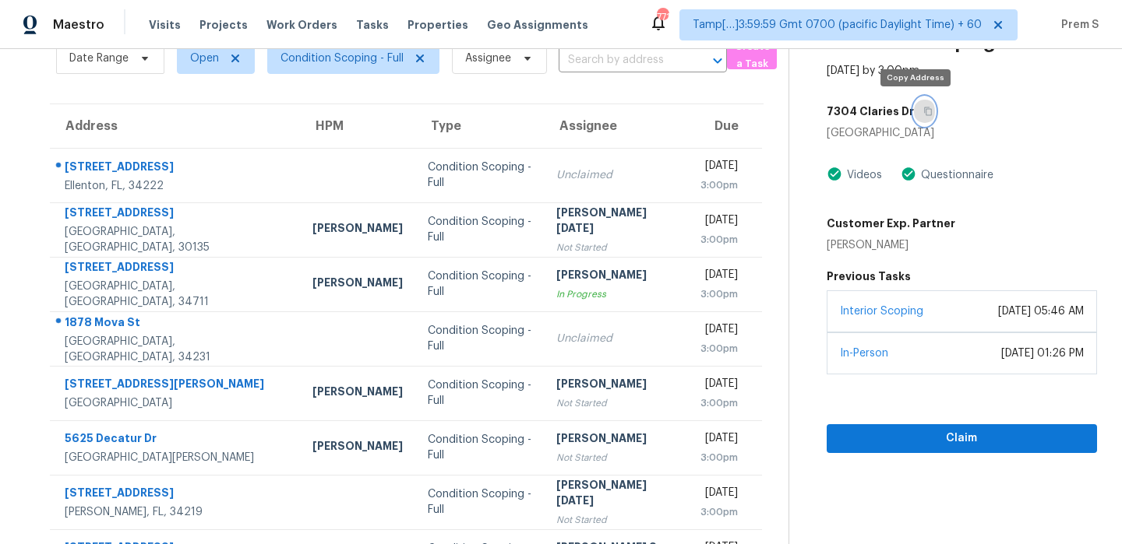
click at [923, 112] on icon "button" at bounding box center [927, 111] width 9 height 9
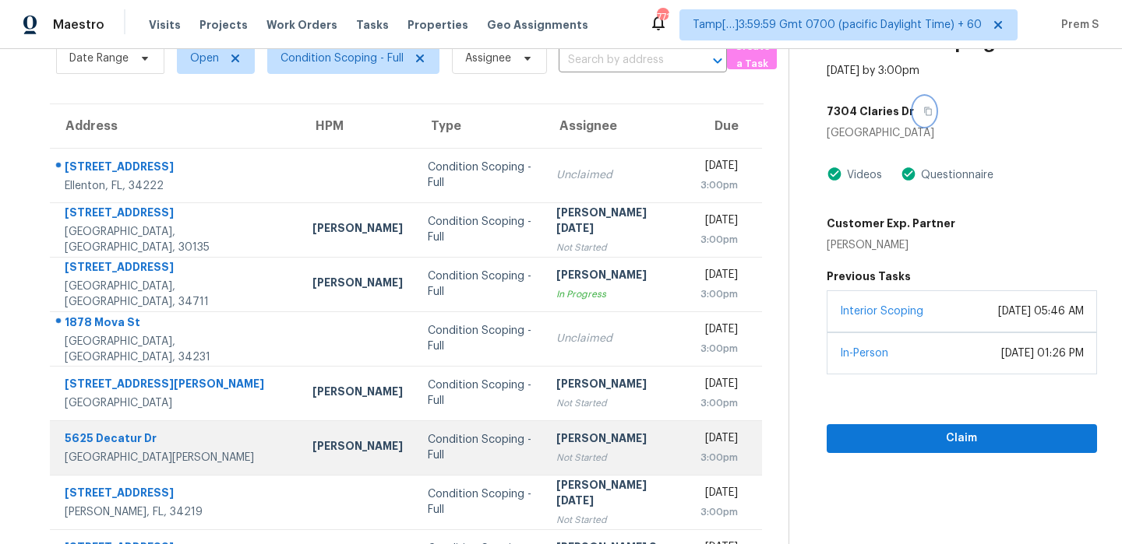
scroll to position [266, 0]
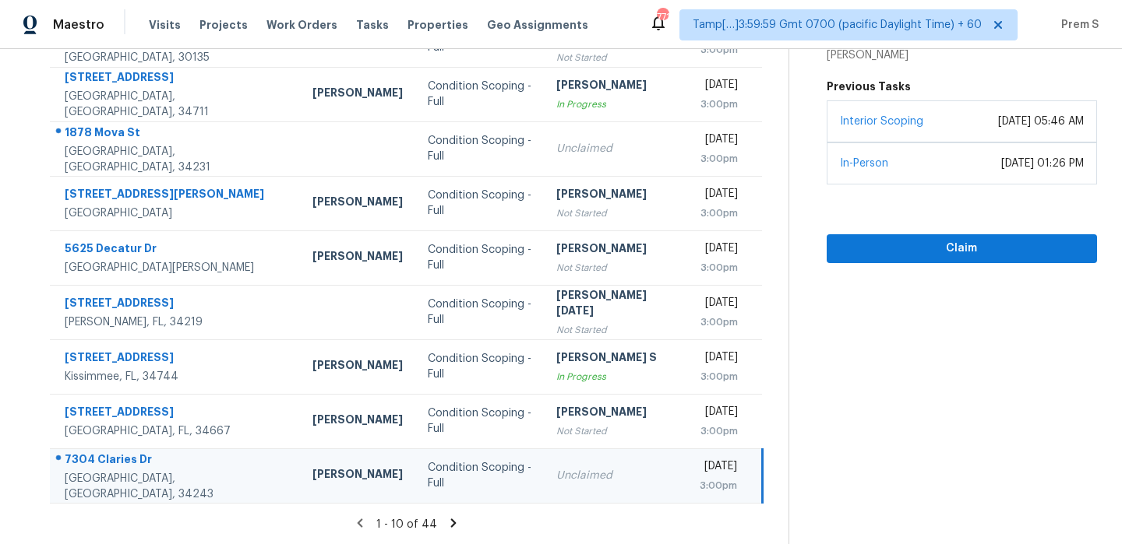
click at [450, 521] on icon at bounding box center [452, 523] width 5 height 9
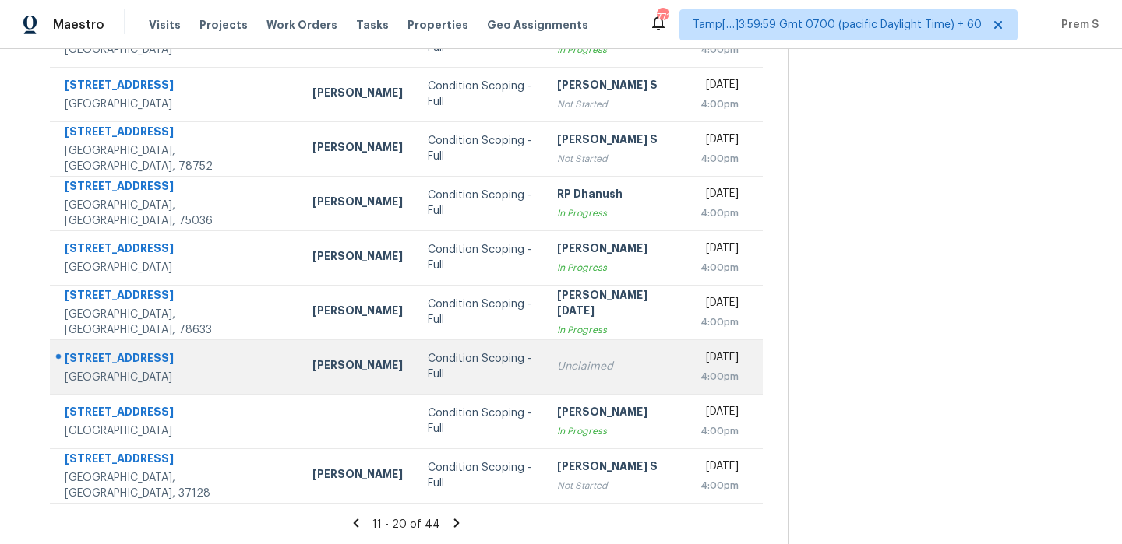
click at [557, 368] on div "Unclaimed" at bounding box center [616, 367] width 118 height 16
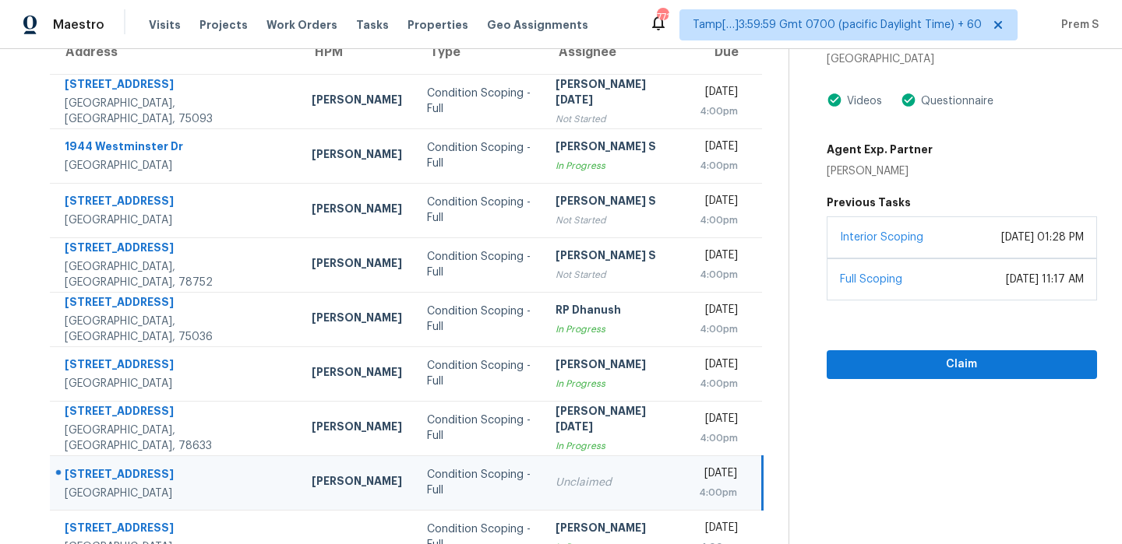
scroll to position [14, 0]
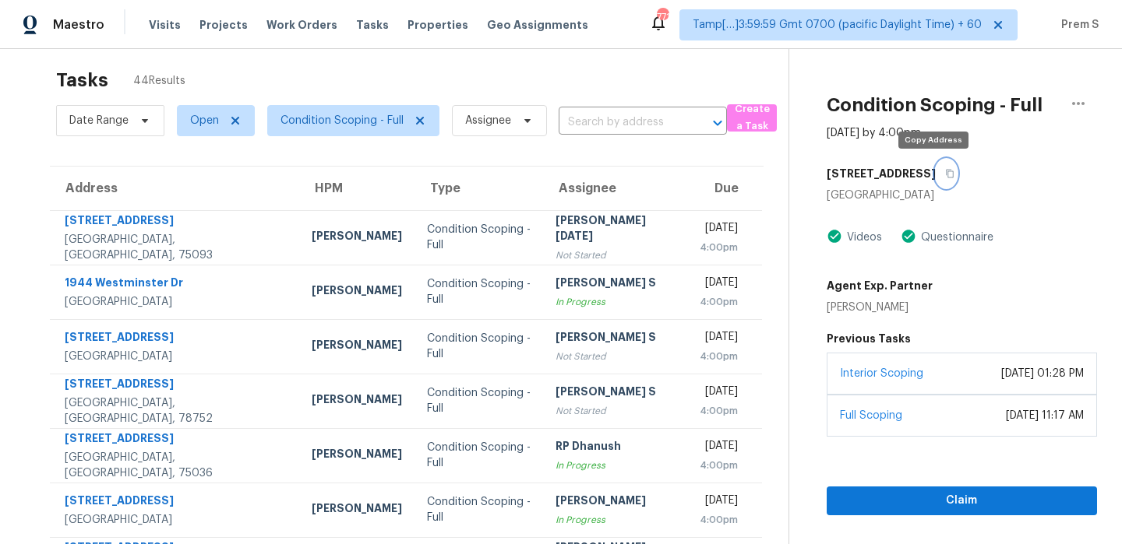
click at [936, 166] on button "button" at bounding box center [945, 174] width 21 height 28
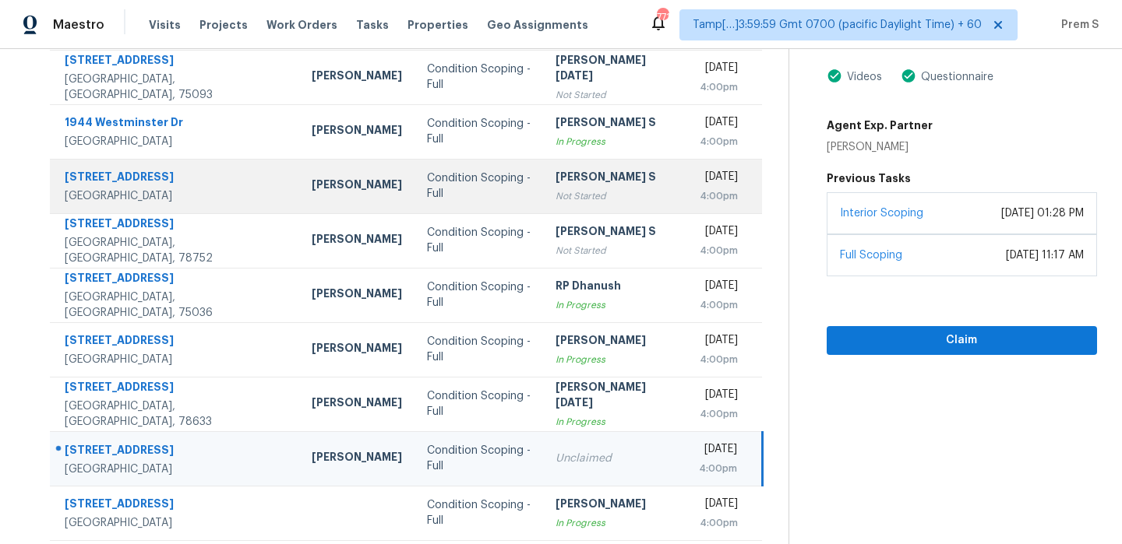
scroll to position [266, 0]
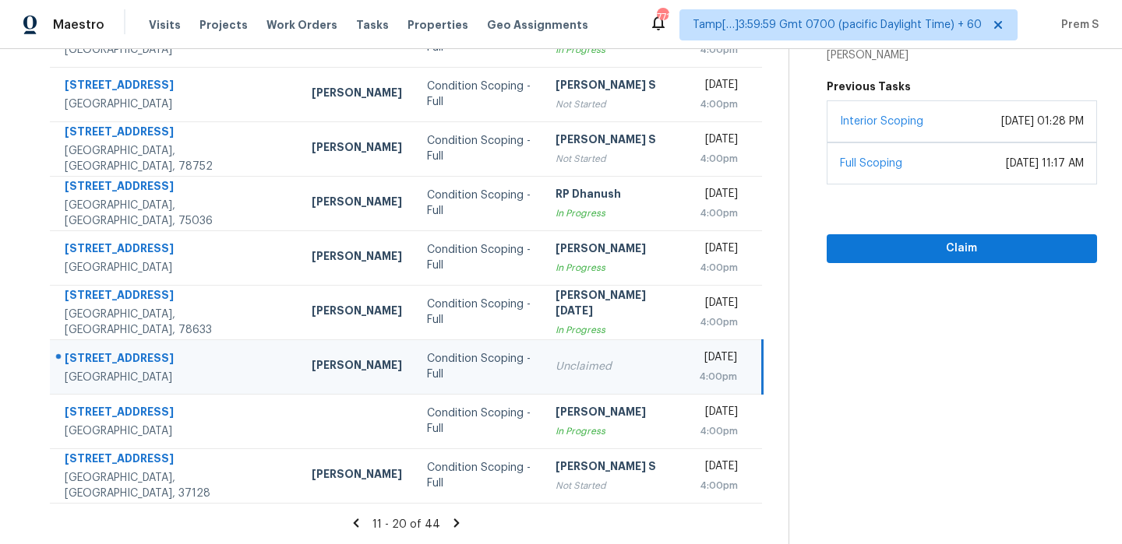
click at [452, 520] on icon at bounding box center [456, 523] width 14 height 14
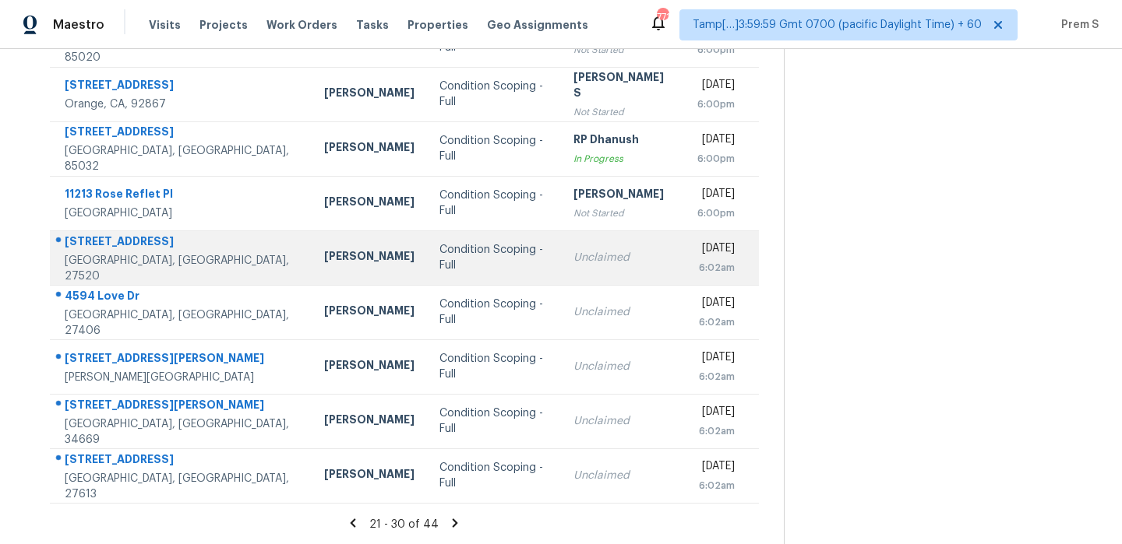
click at [685, 262] on td "[DATE] 6:02am" at bounding box center [722, 258] width 74 height 55
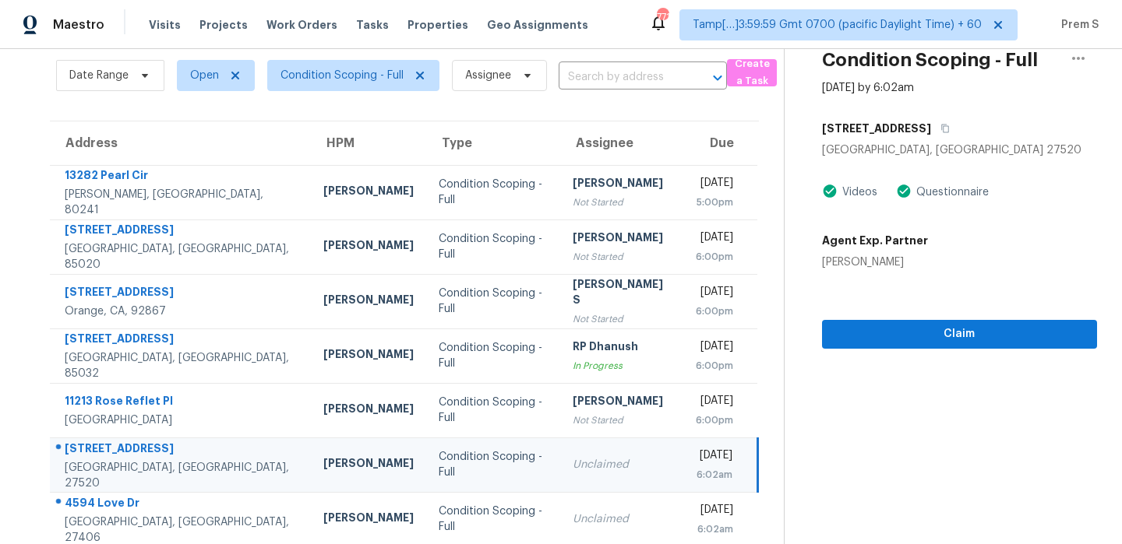
scroll to position [60, 0]
click at [941, 129] on icon "button" at bounding box center [945, 128] width 8 height 9
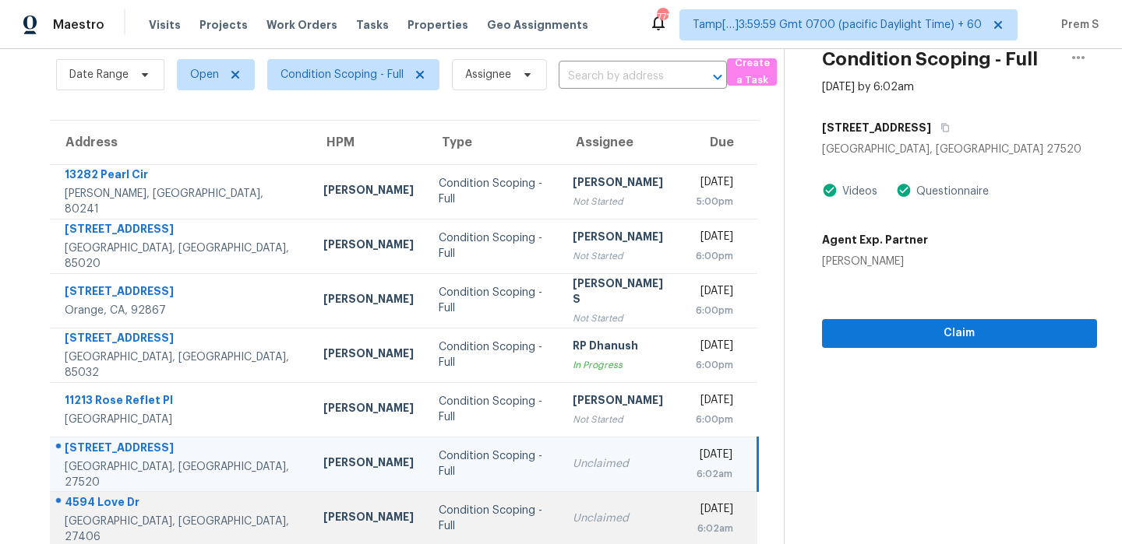
scroll to position [266, 0]
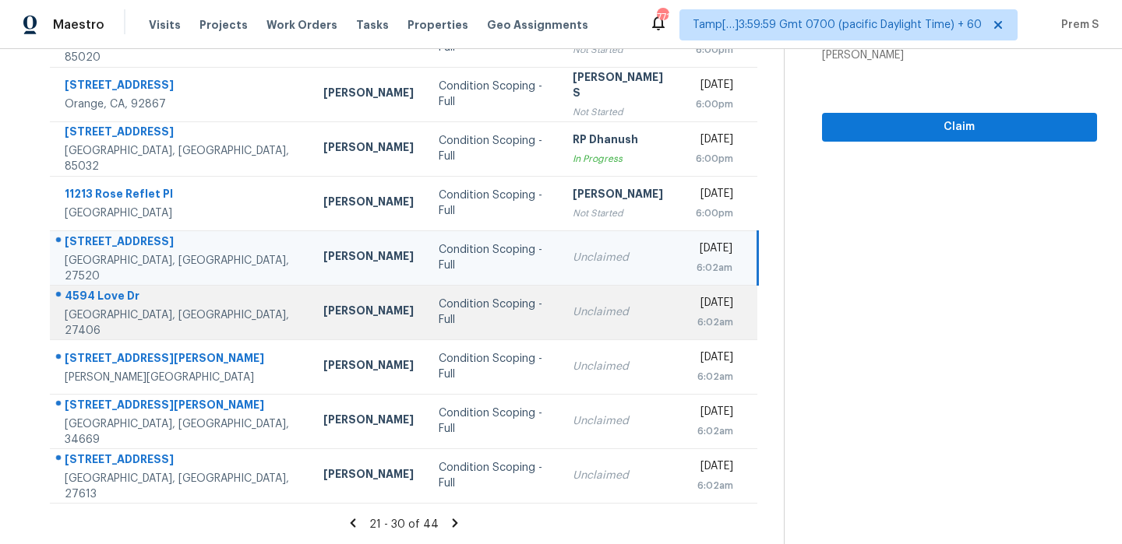
click at [622, 312] on td "Unclaimed" at bounding box center [621, 312] width 123 height 55
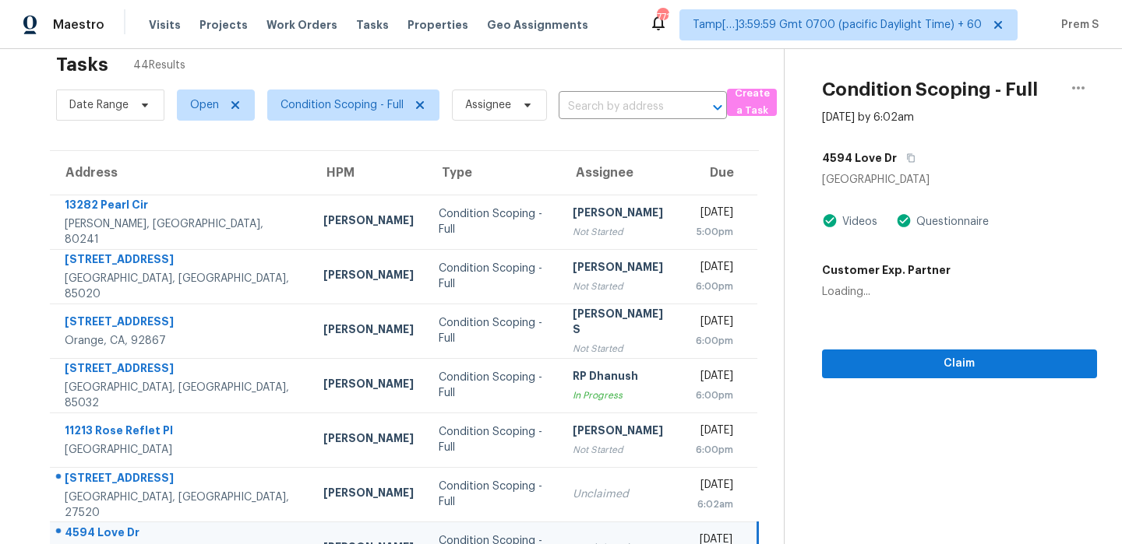
scroll to position [0, 0]
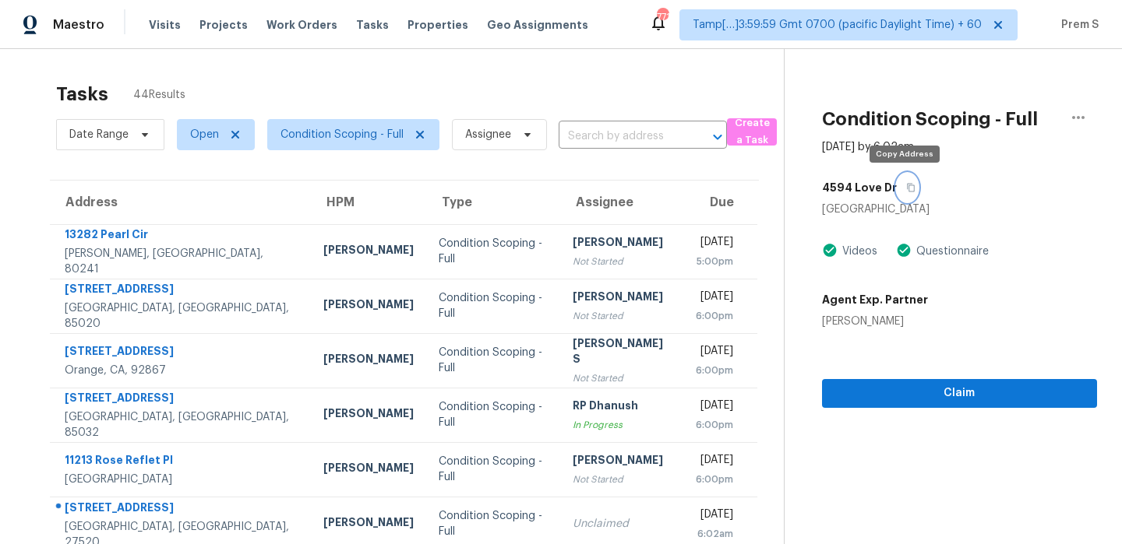
click at [909, 191] on icon "button" at bounding box center [910, 187] width 9 height 9
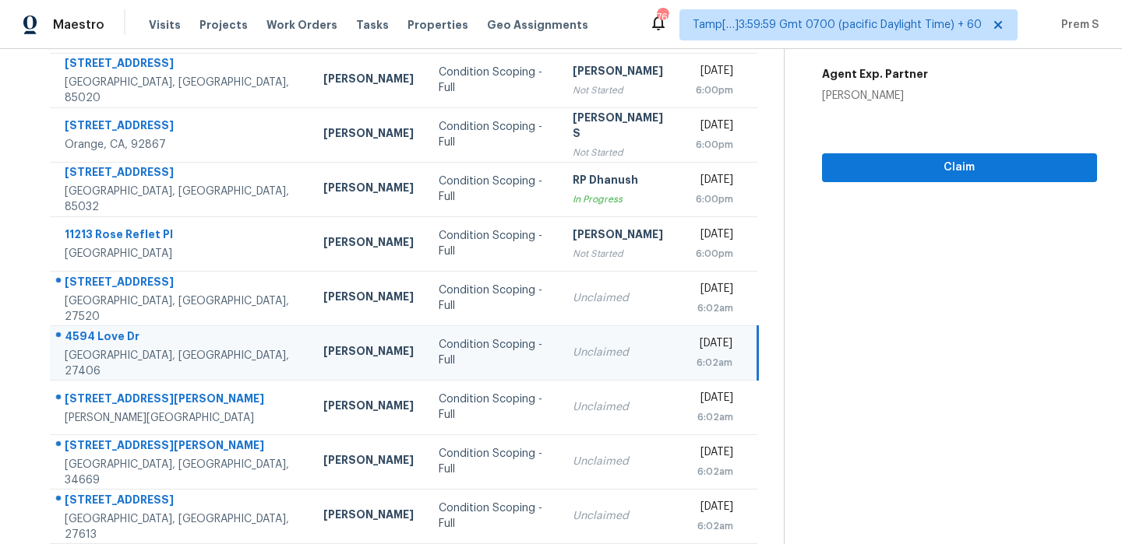
scroll to position [266, 0]
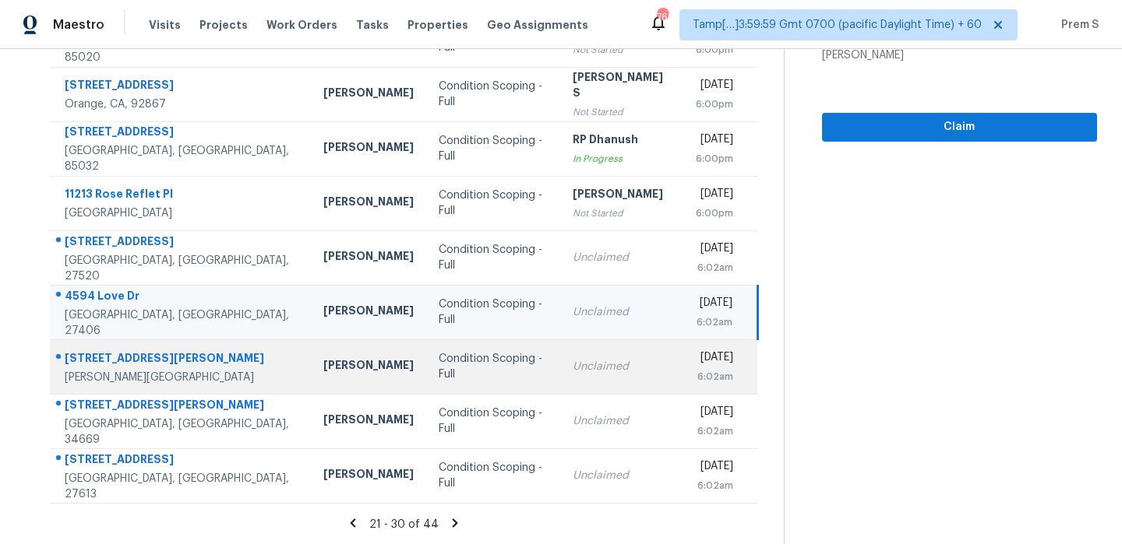
click at [601, 369] on div "Unclaimed" at bounding box center [621, 367] width 98 height 16
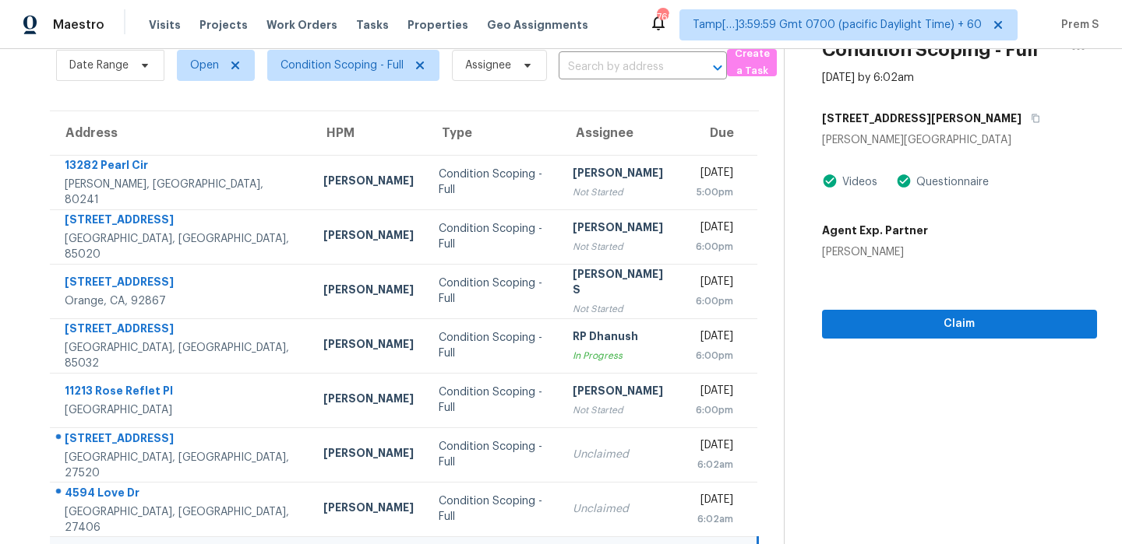
scroll to position [69, 0]
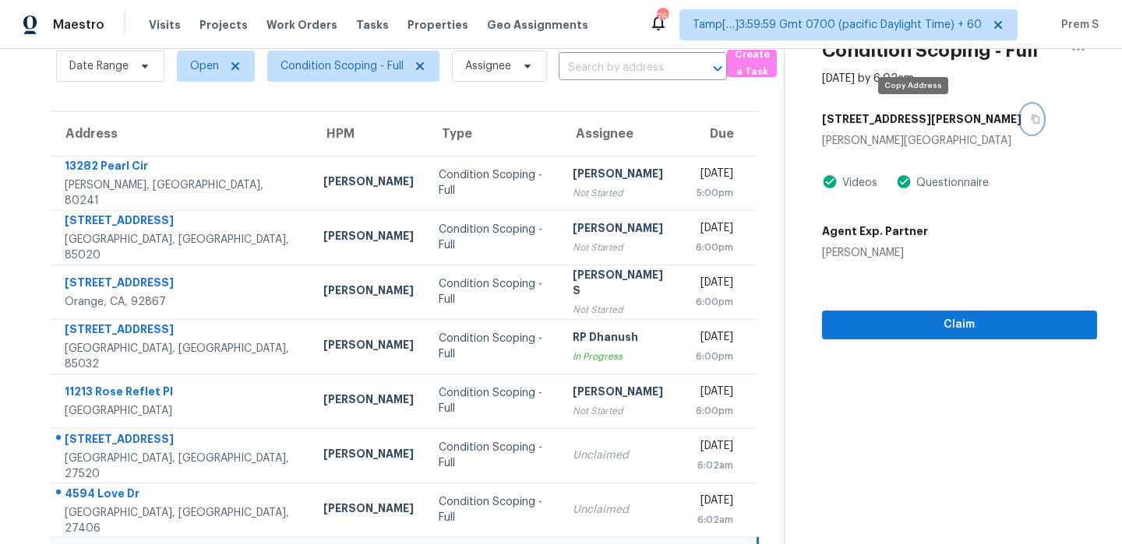
click at [1031, 117] on icon "button" at bounding box center [1035, 119] width 8 height 9
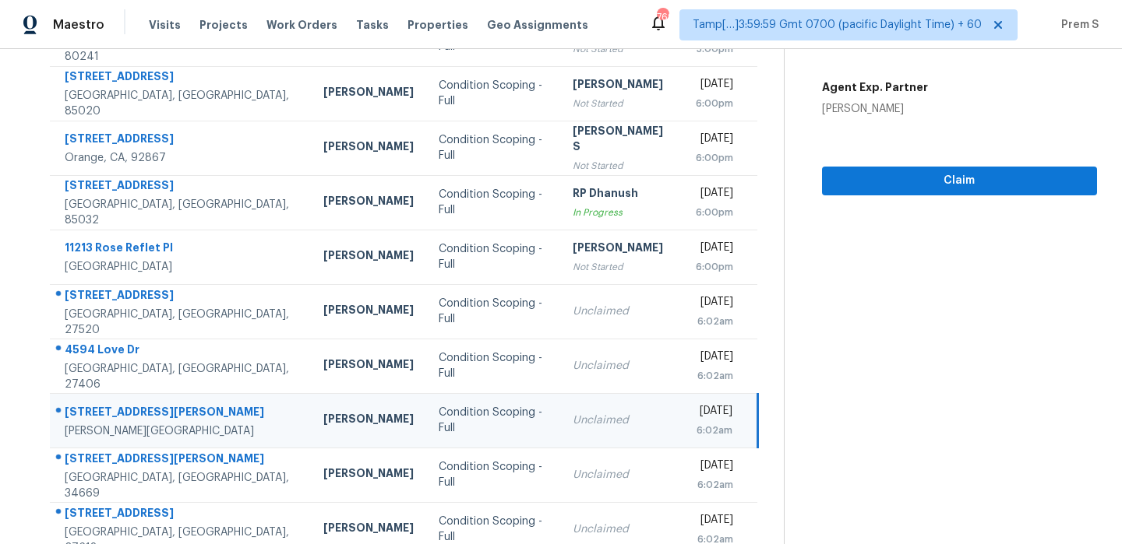
scroll to position [266, 0]
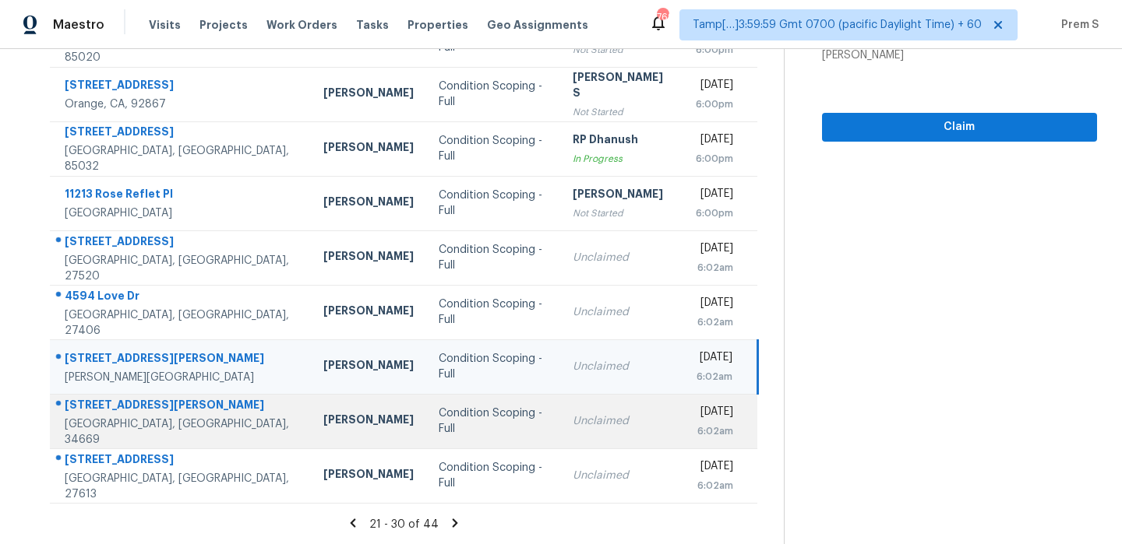
click at [606, 422] on div "Unclaimed" at bounding box center [621, 422] width 98 height 16
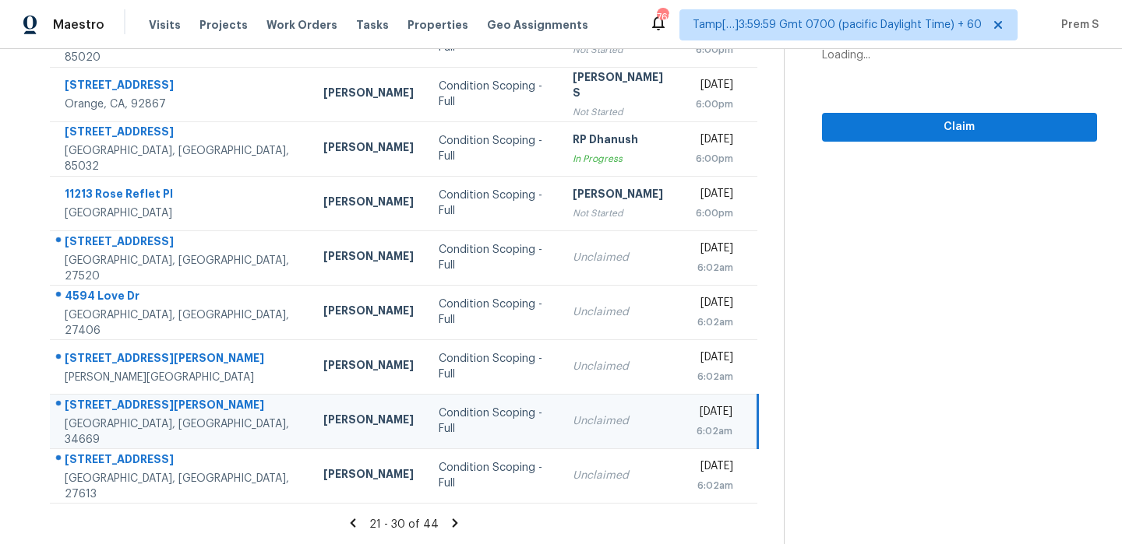
scroll to position [72, 0]
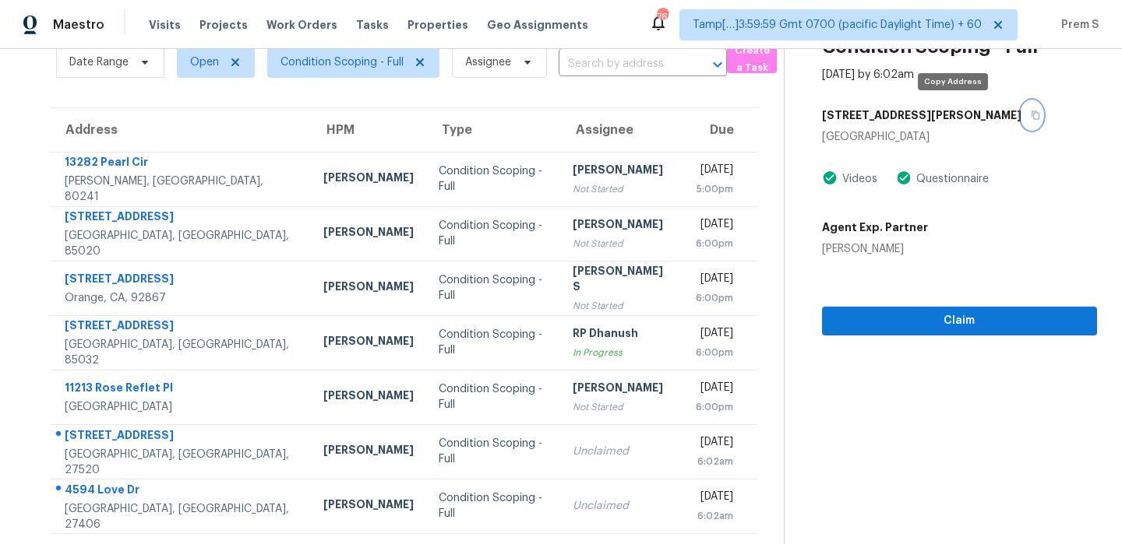
click at [1030, 111] on icon "button" at bounding box center [1034, 115] width 9 height 9
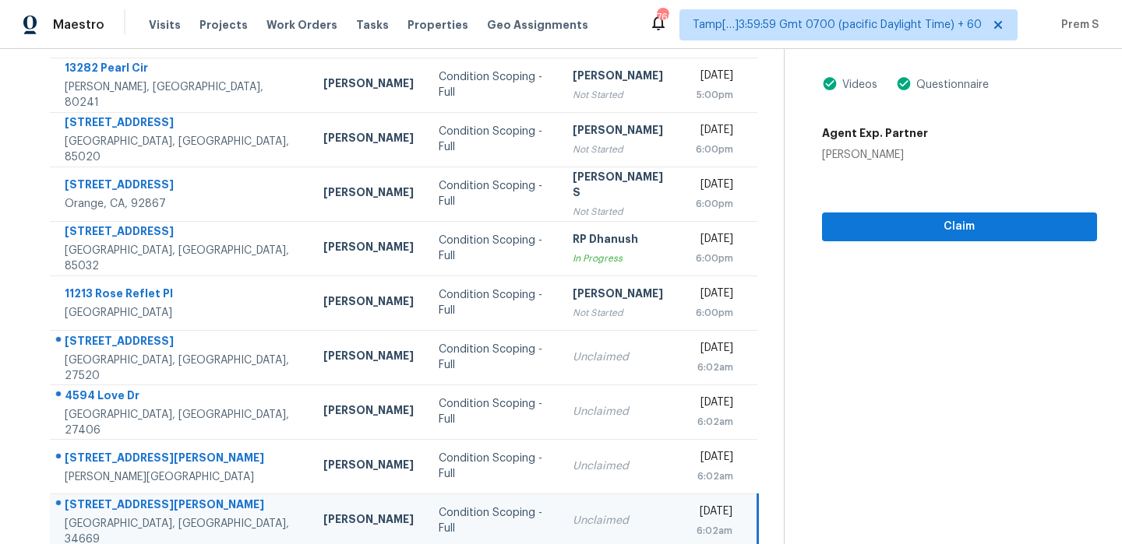
scroll to position [266, 0]
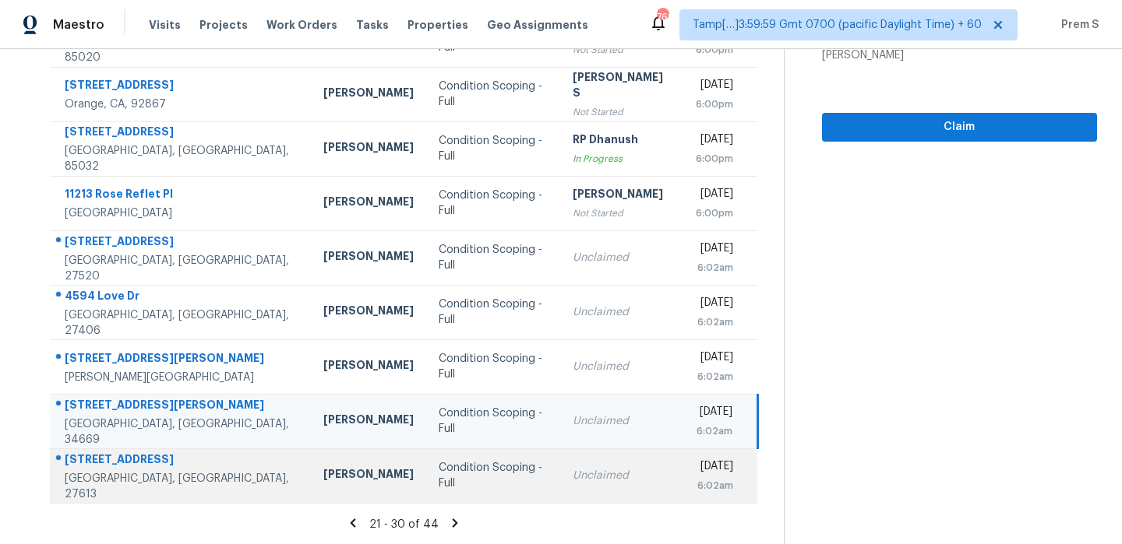
click at [572, 472] on div "Unclaimed" at bounding box center [621, 476] width 98 height 16
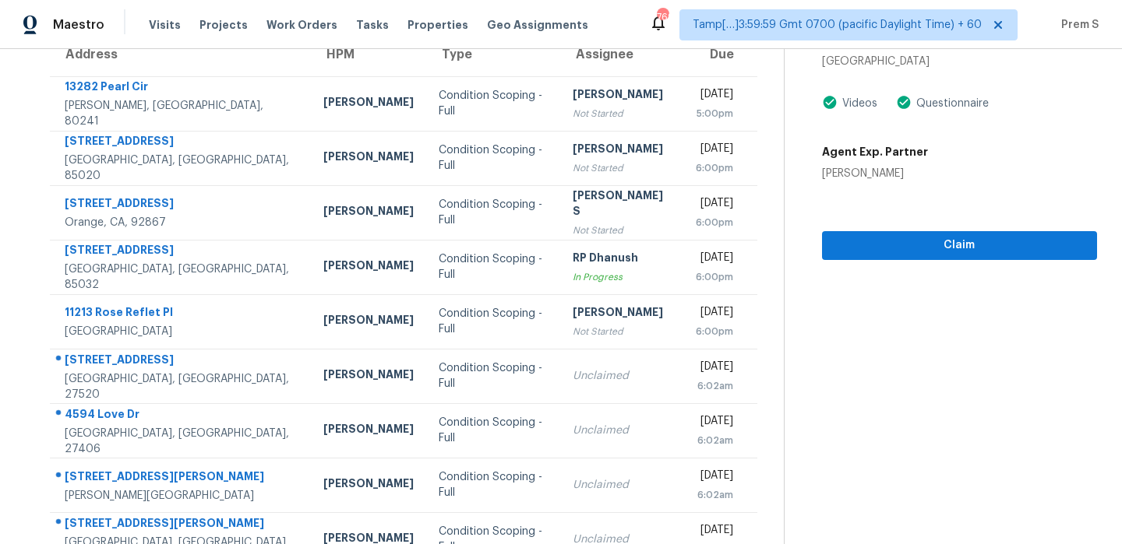
scroll to position [0, 0]
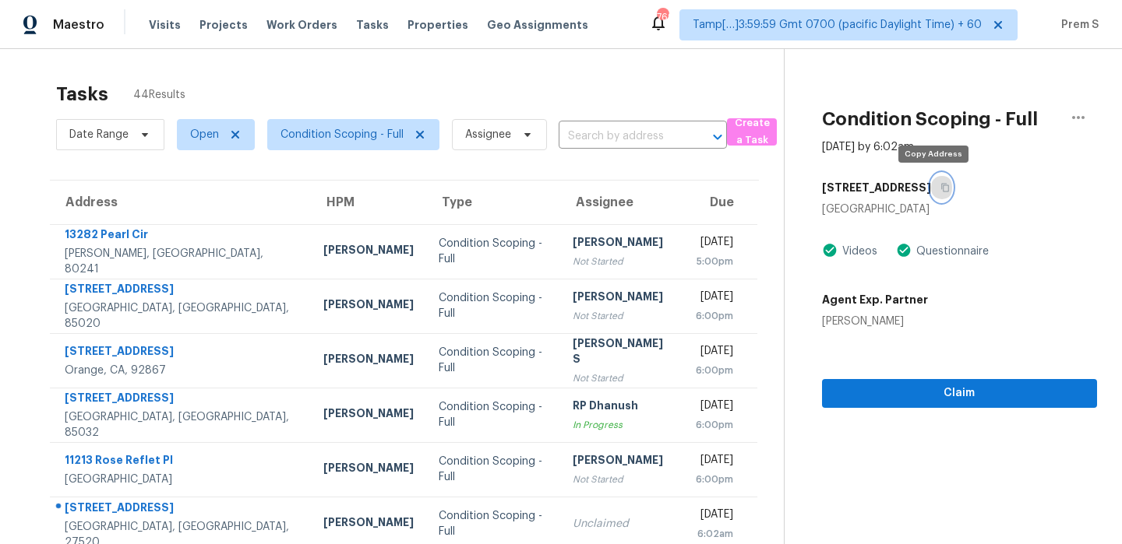
click at [932, 193] on button "button" at bounding box center [941, 188] width 21 height 28
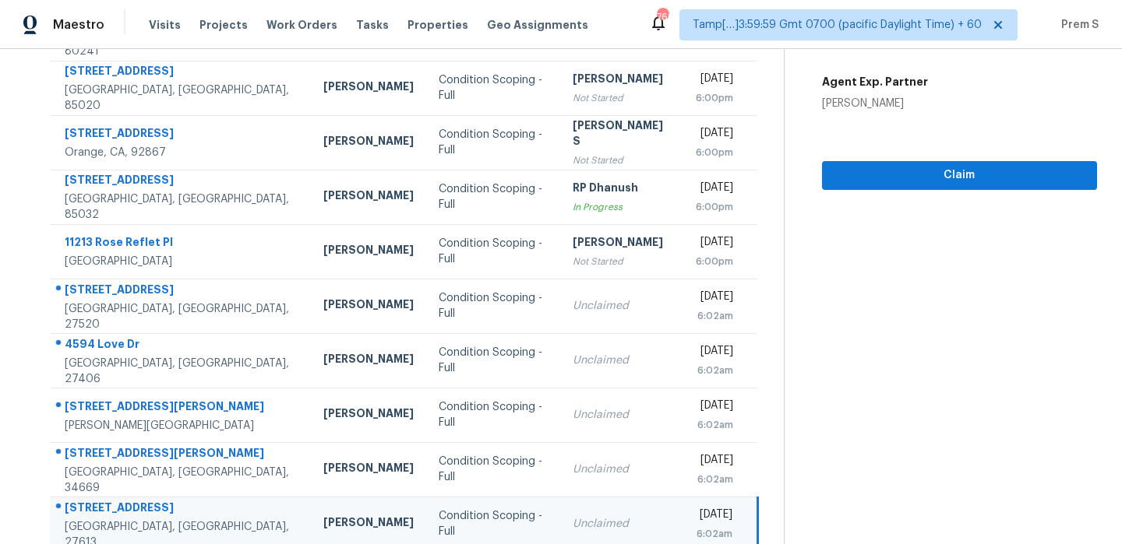
scroll to position [266, 0]
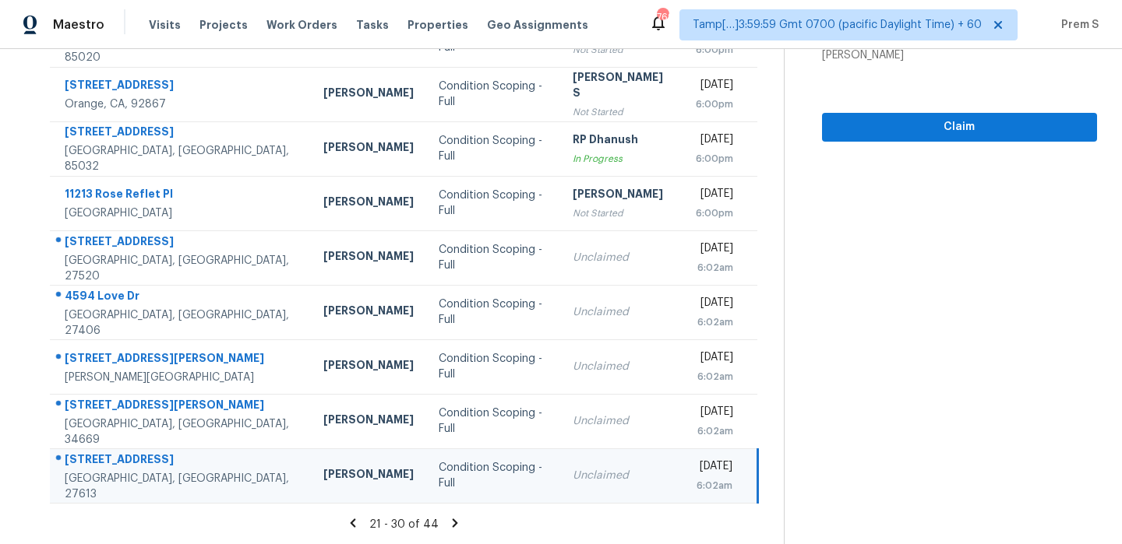
click at [449, 520] on icon at bounding box center [455, 523] width 14 height 14
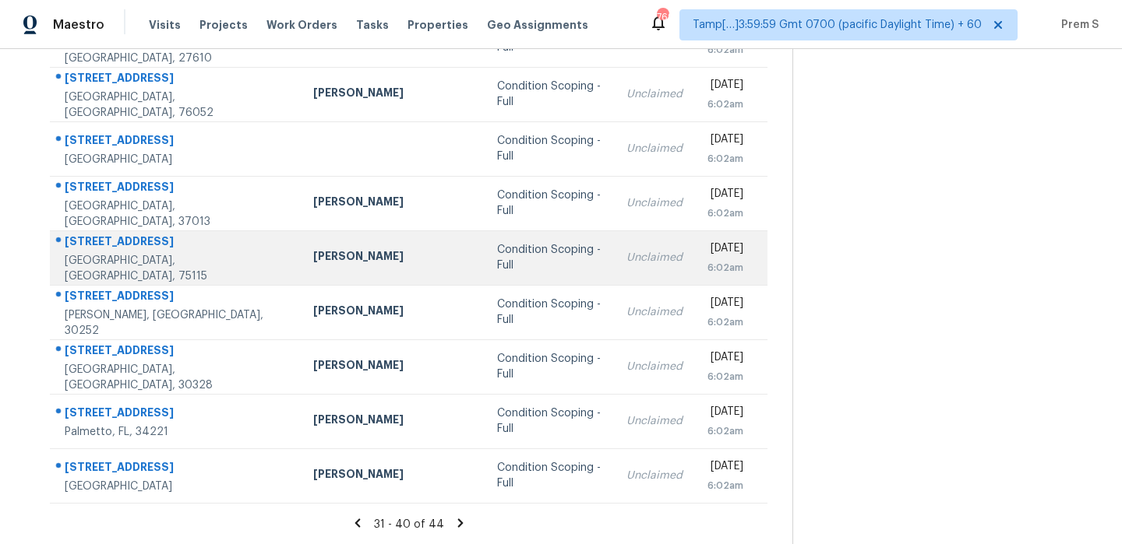
scroll to position [125, 0]
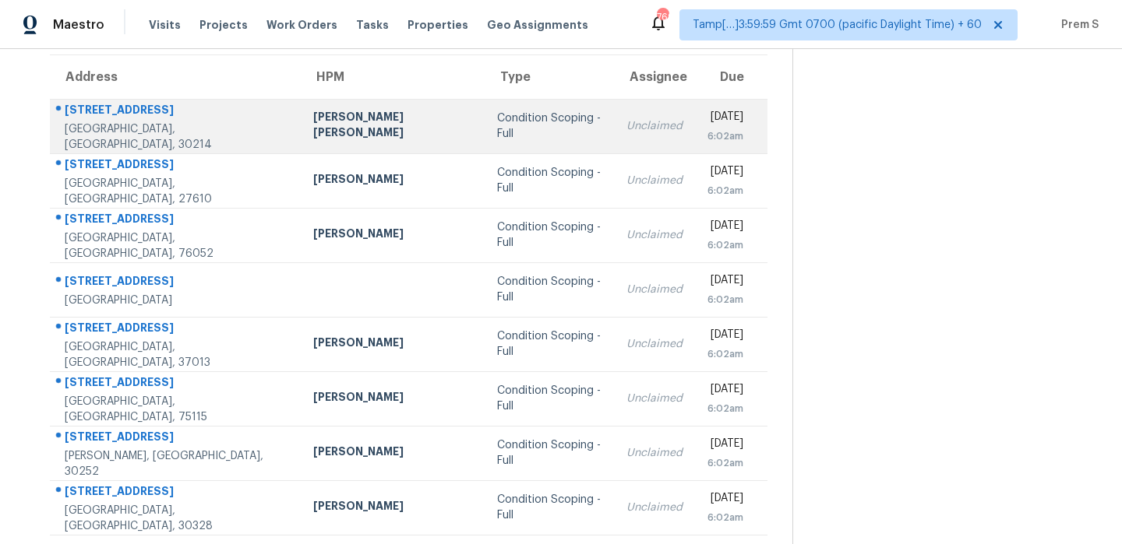
click at [707, 138] on div "6:02am" at bounding box center [725, 137] width 36 height 16
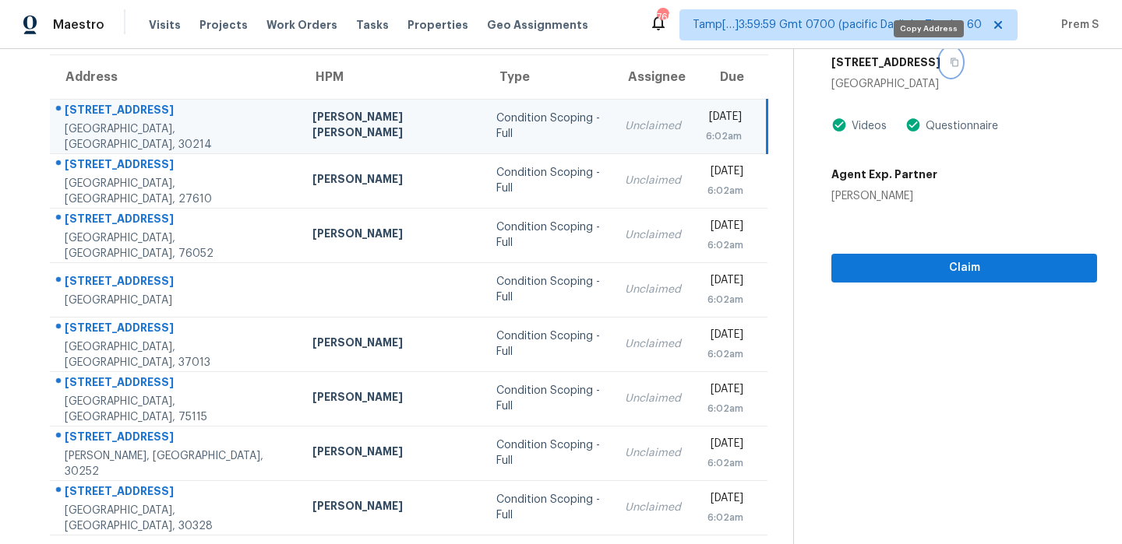
click at [950, 65] on icon "button" at bounding box center [954, 62] width 8 height 9
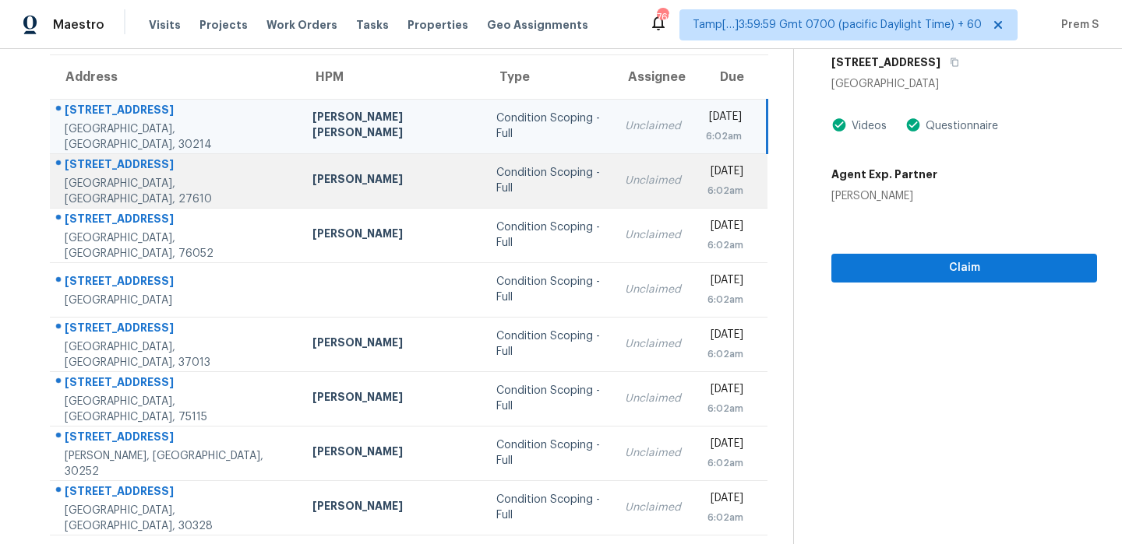
click at [623, 183] on td "Unclaimed" at bounding box center [652, 180] width 81 height 55
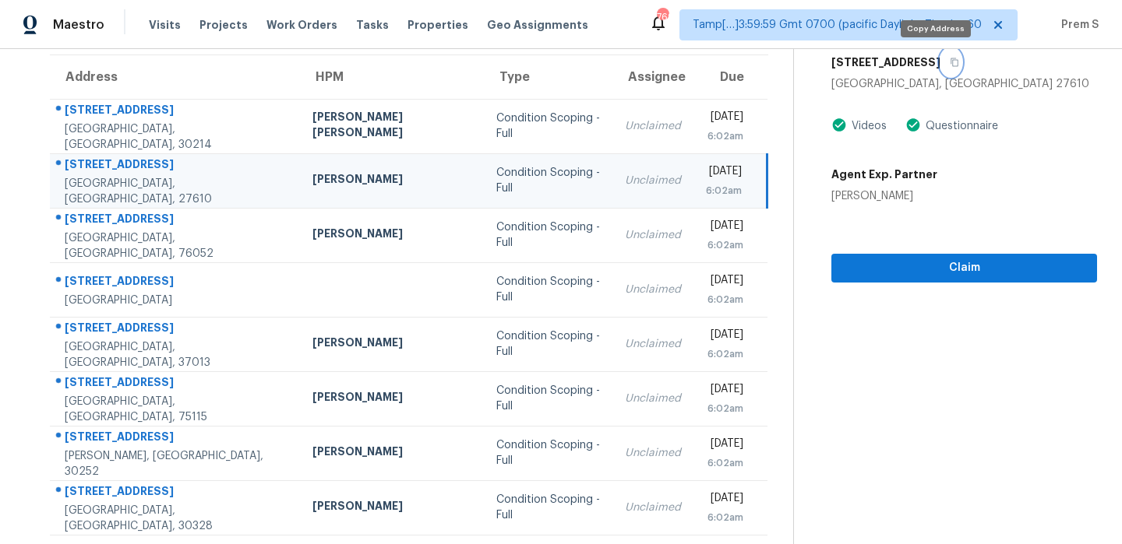
click at [949, 61] on icon "button" at bounding box center [953, 62] width 9 height 9
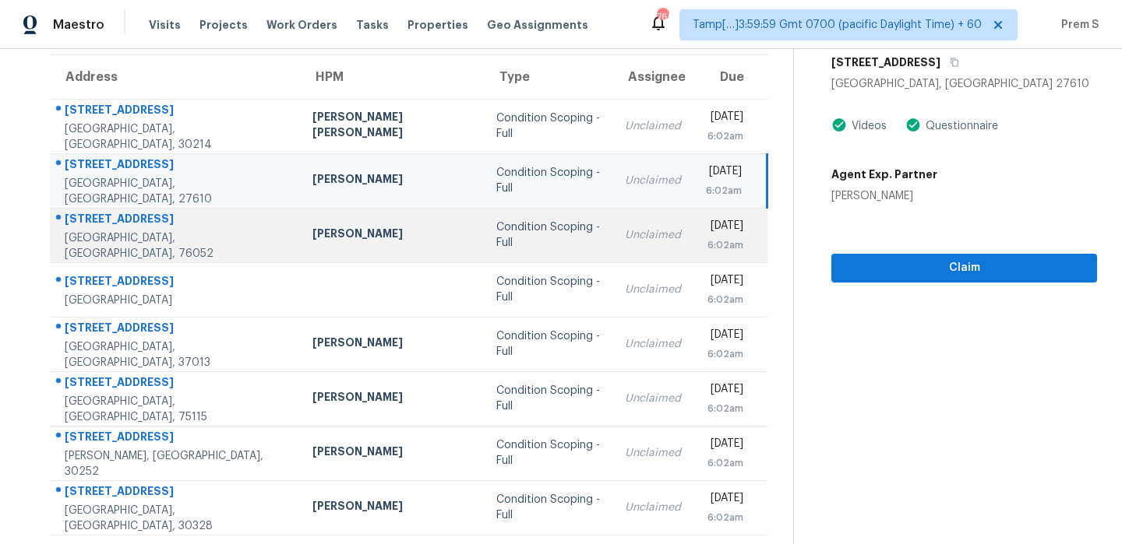
click at [617, 248] on td "Unclaimed" at bounding box center [652, 235] width 81 height 55
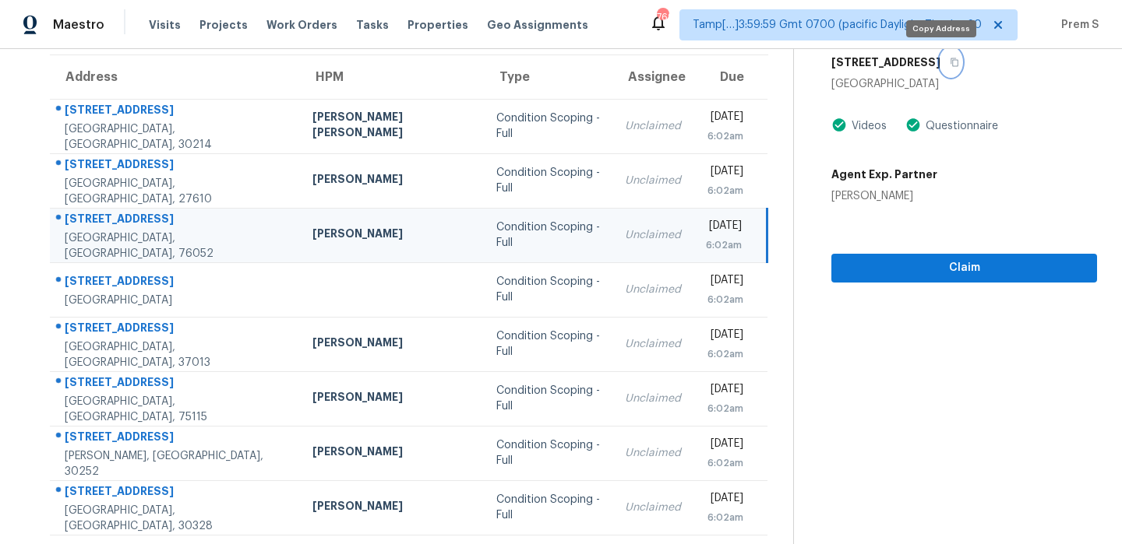
click at [949, 66] on icon "button" at bounding box center [953, 62] width 9 height 9
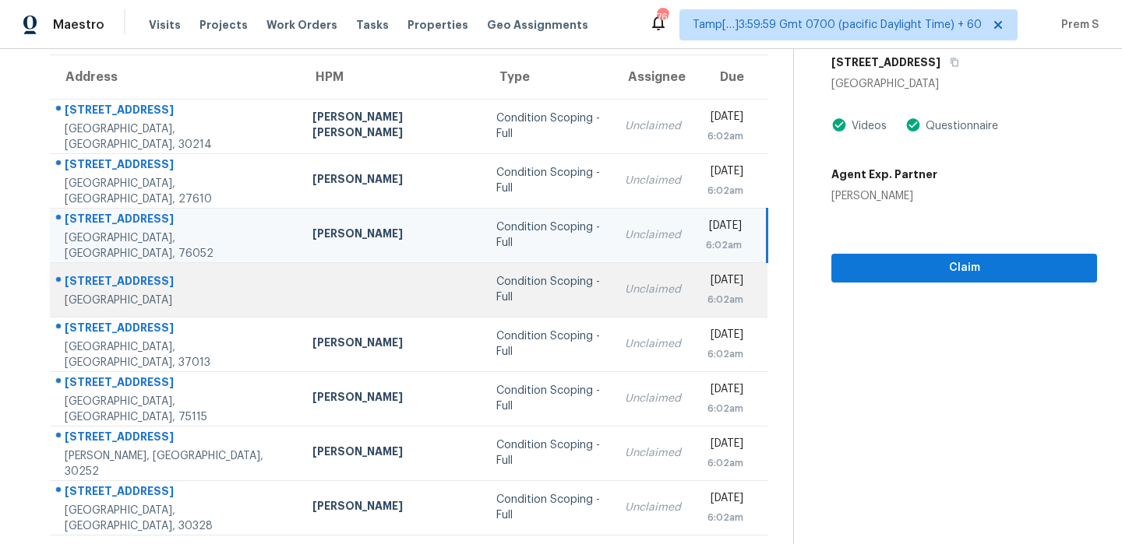
click at [613, 290] on td "Unclaimed" at bounding box center [652, 289] width 81 height 55
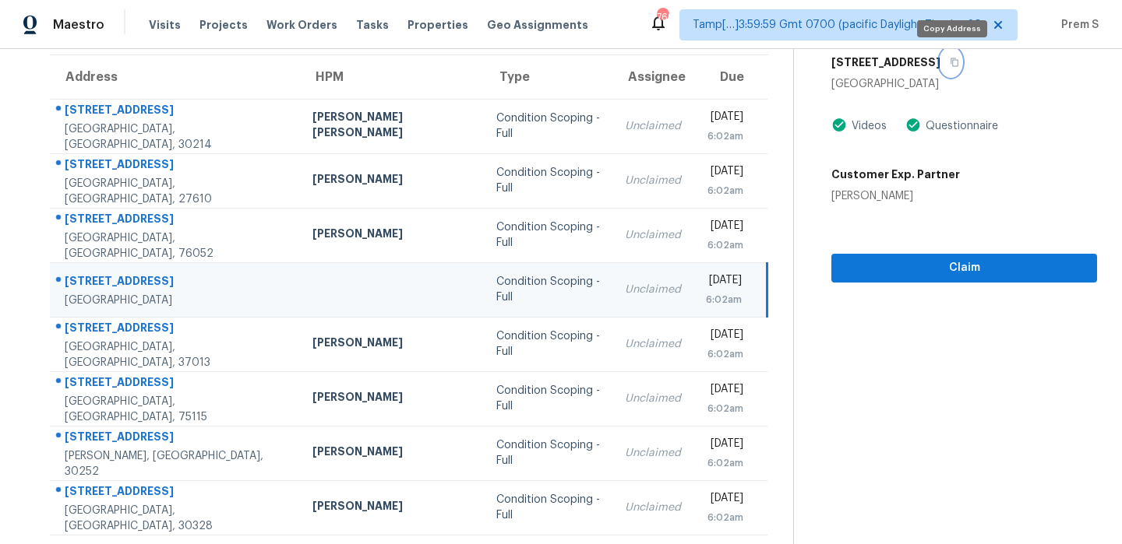
click at [957, 61] on icon "button" at bounding box center [953, 62] width 9 height 9
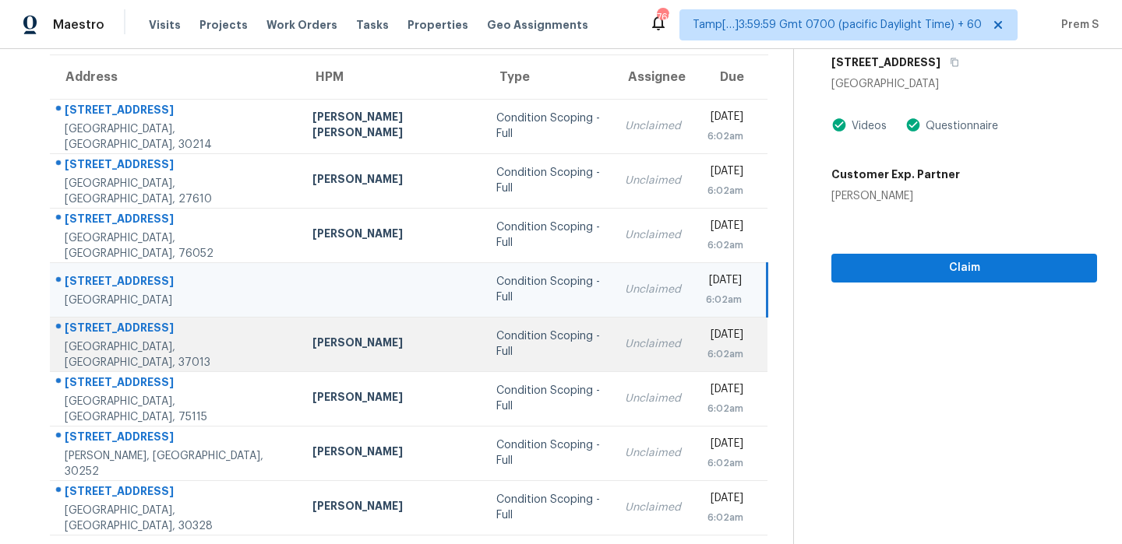
click at [625, 344] on div "Unclaimed" at bounding box center [653, 344] width 56 height 16
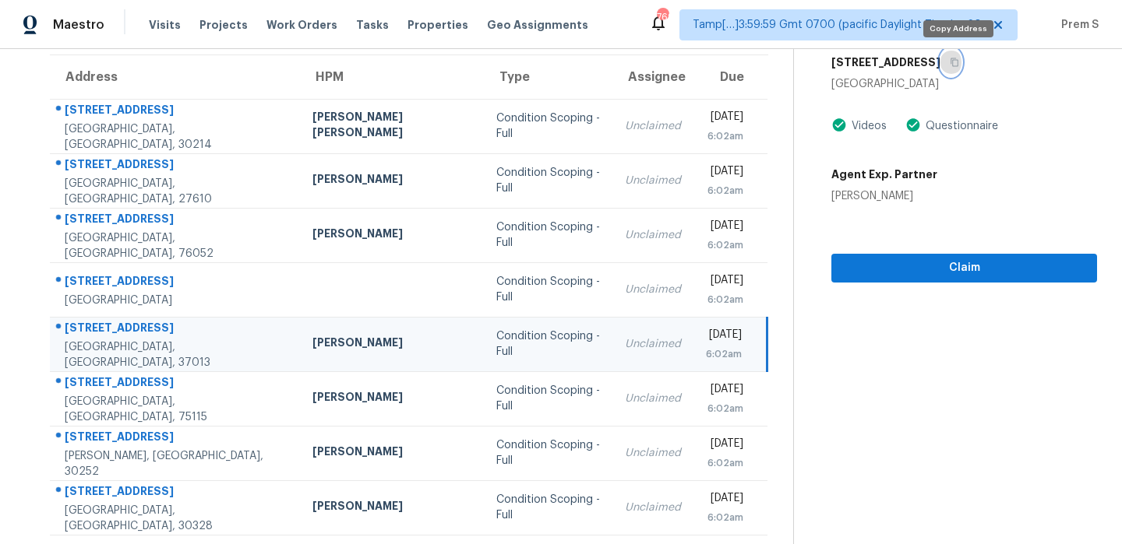
click at [956, 65] on icon "button" at bounding box center [953, 62] width 9 height 9
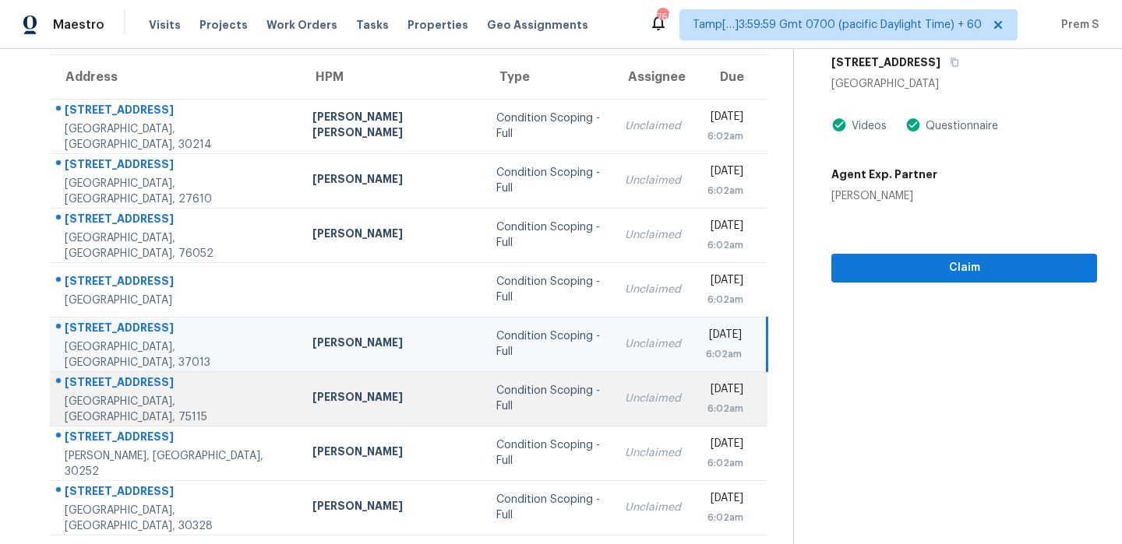
click at [625, 403] on div "Unclaimed" at bounding box center [653, 399] width 56 height 16
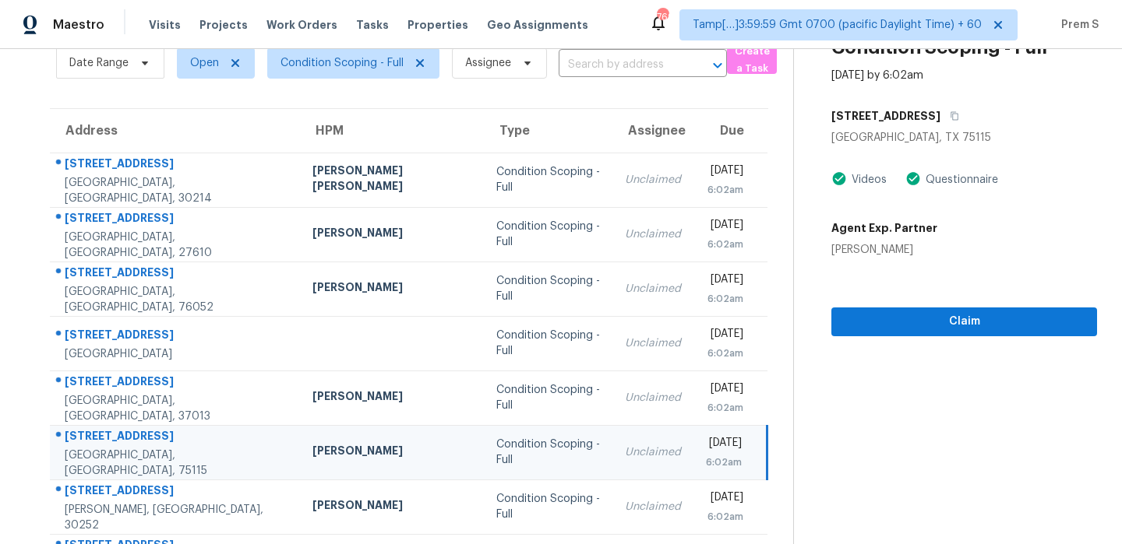
scroll to position [61, 0]
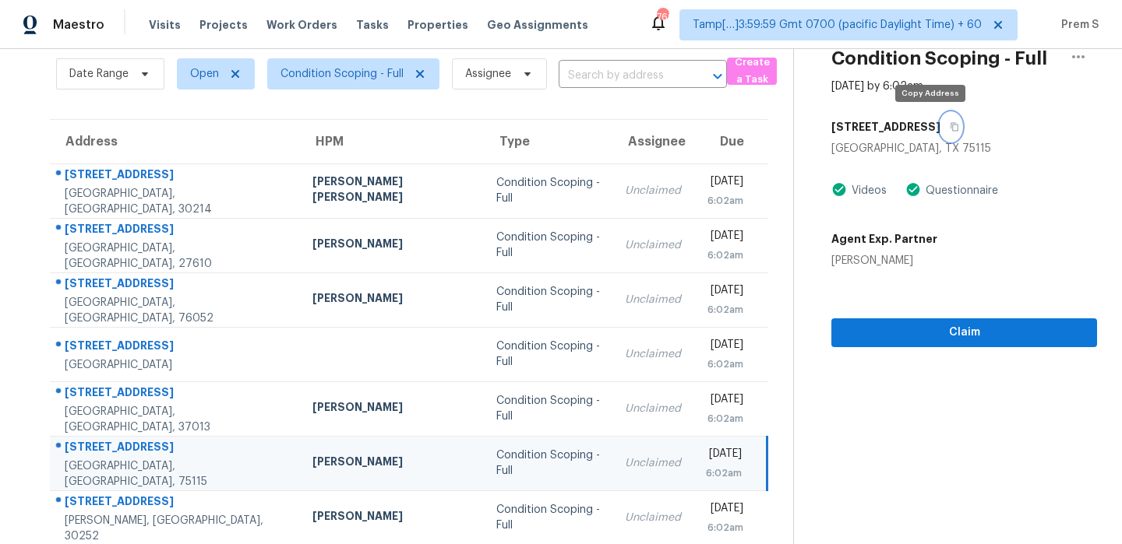
click at [949, 129] on icon "button" at bounding box center [953, 126] width 9 height 9
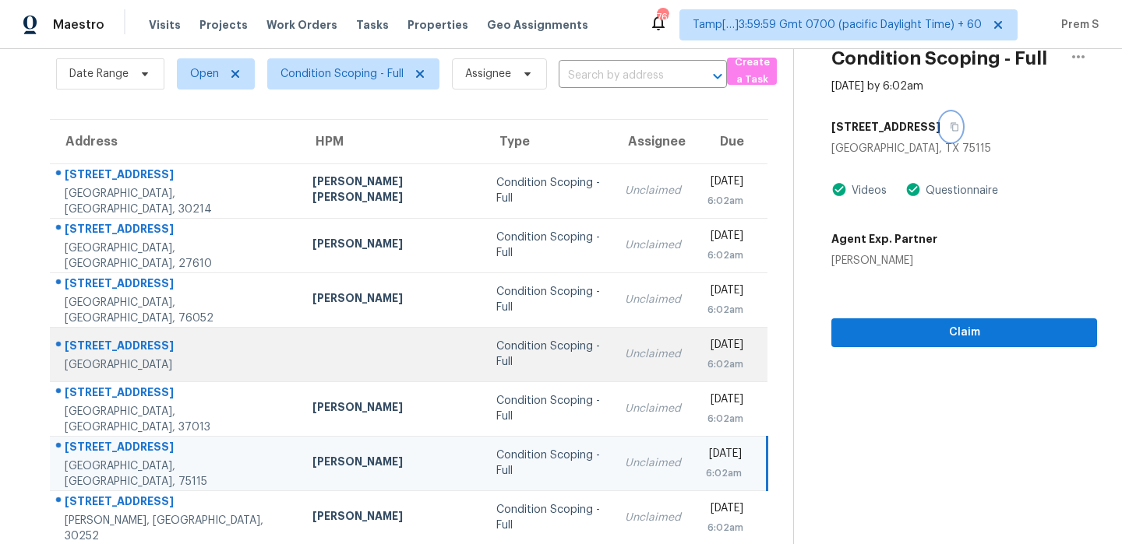
scroll to position [266, 0]
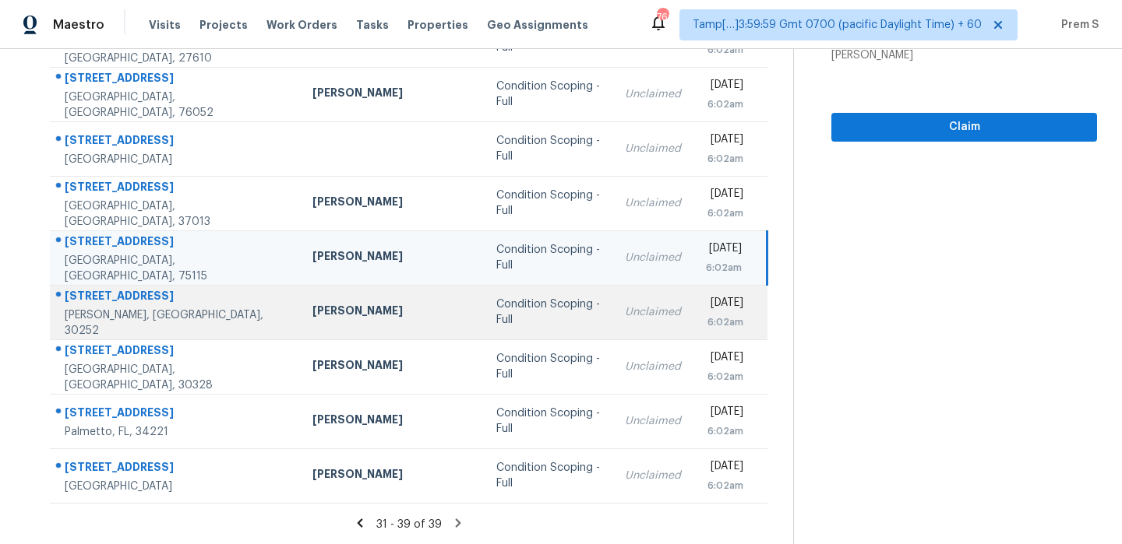
click at [625, 316] on div "Unclaimed" at bounding box center [653, 313] width 56 height 16
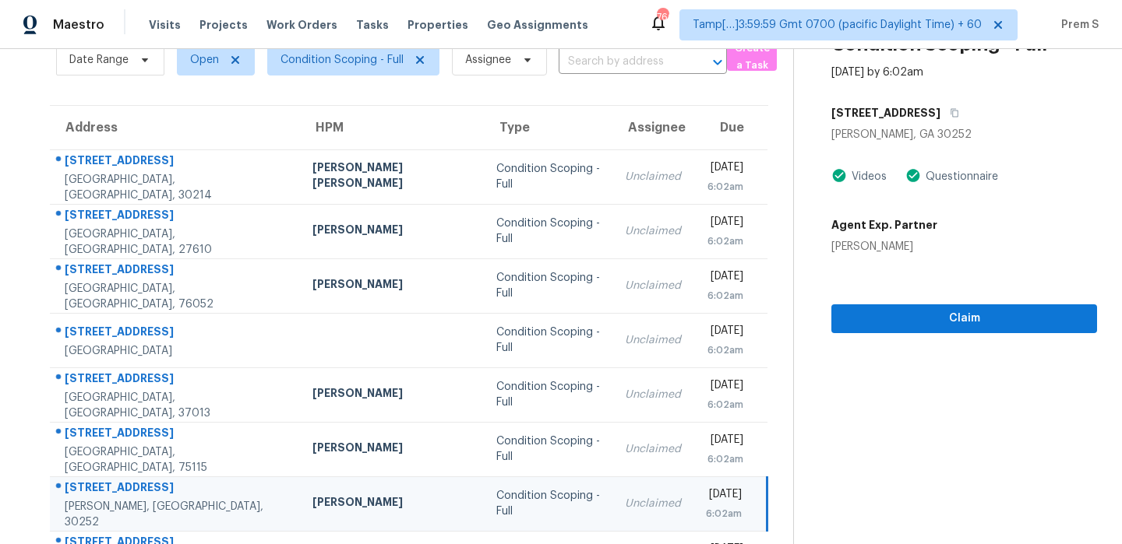
scroll to position [0, 0]
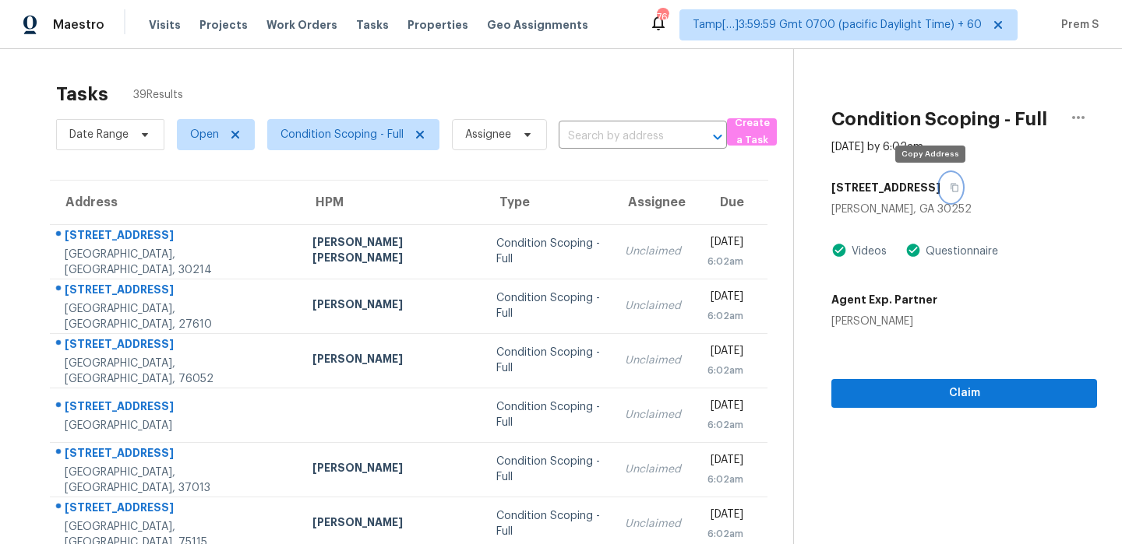
click at [940, 181] on button "button" at bounding box center [950, 188] width 21 height 28
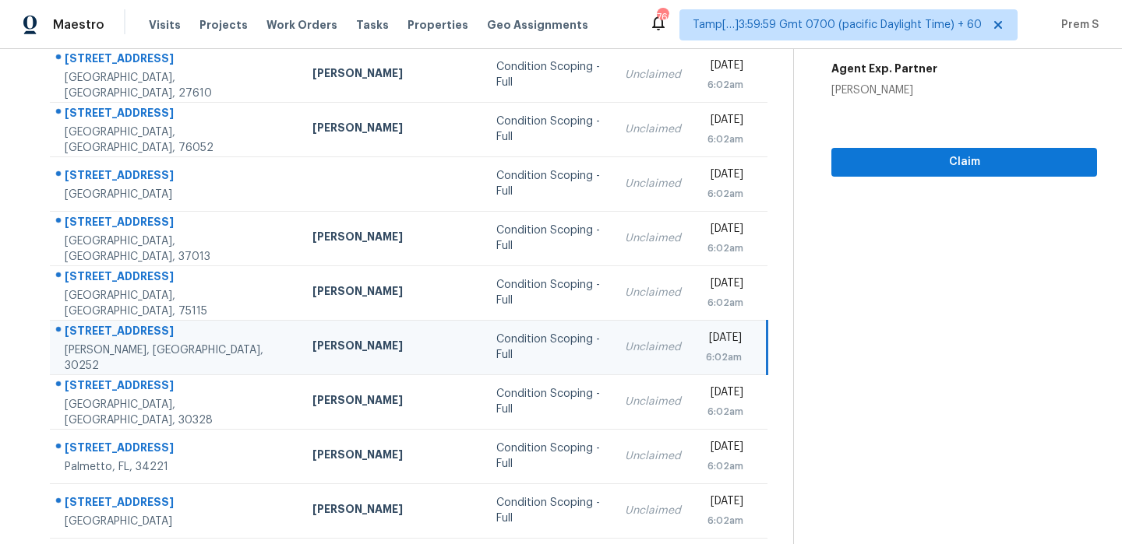
scroll to position [266, 0]
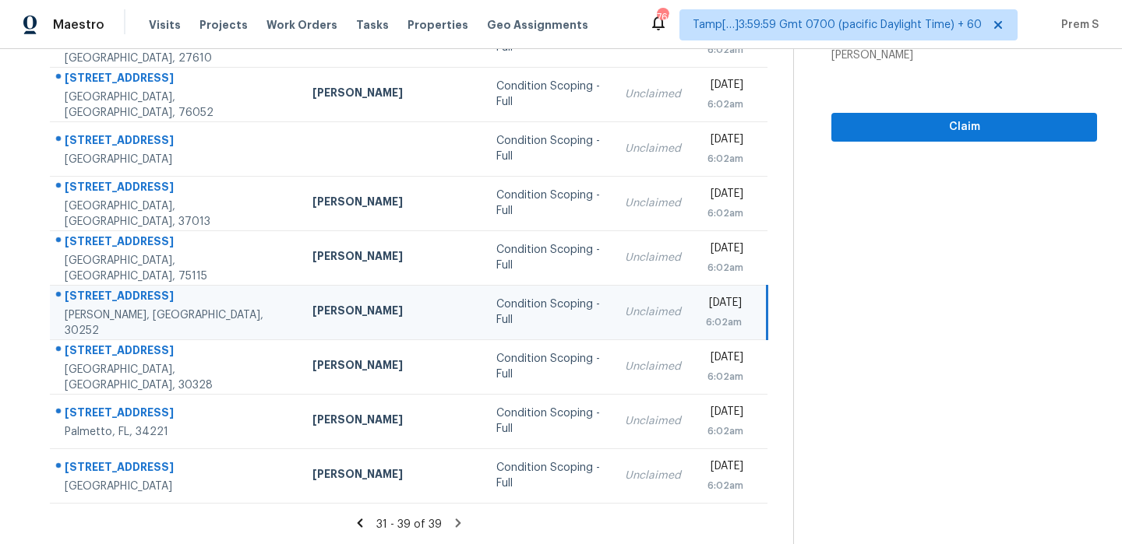
click at [451, 522] on icon at bounding box center [458, 523] width 14 height 14
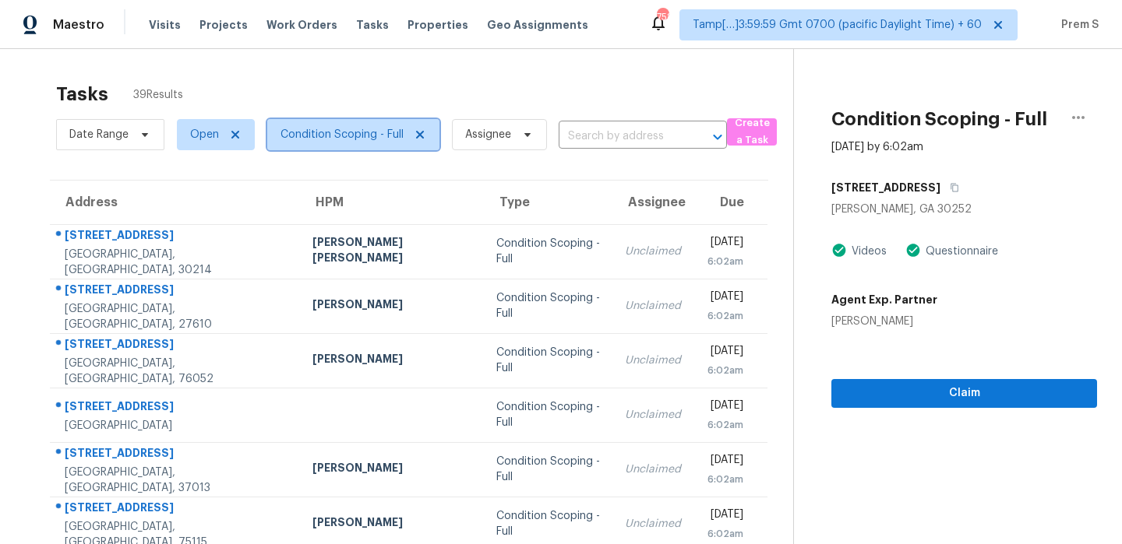
click at [402, 141] on span "Condition Scoping - Full" at bounding box center [341, 135] width 123 height 16
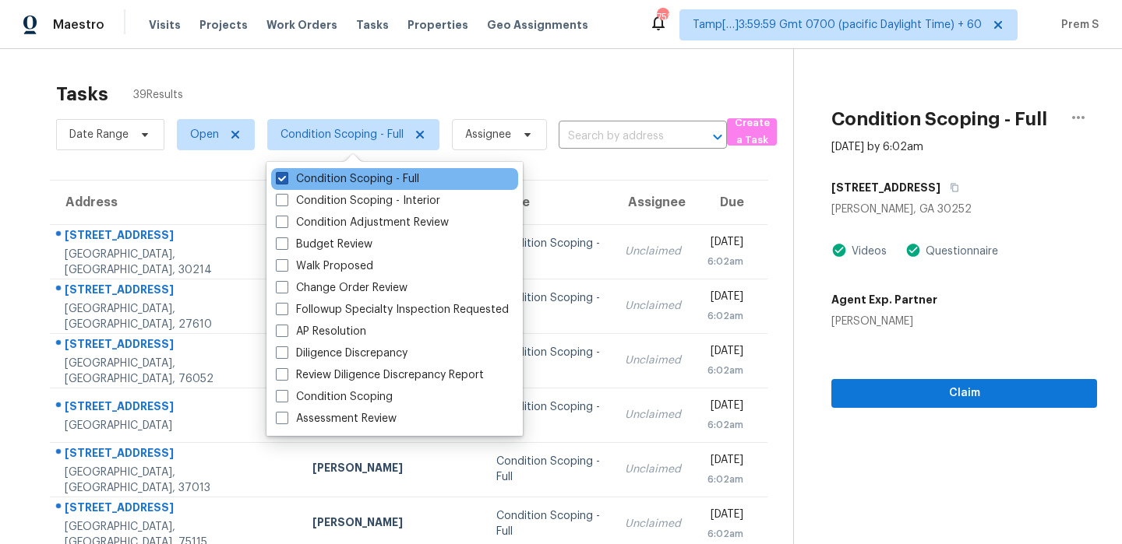
click at [375, 183] on label "Condition Scoping - Full" at bounding box center [347, 179] width 143 height 16
click at [286, 181] on input "Condition Scoping - Full" at bounding box center [281, 176] width 10 height 10
checkbox input "false"
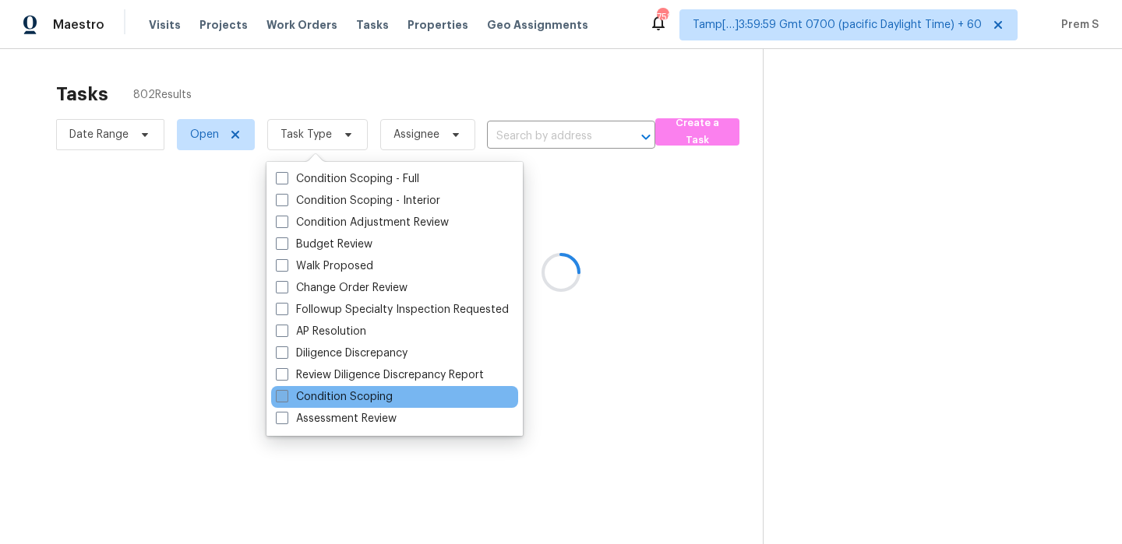
click at [352, 394] on label "Condition Scoping" at bounding box center [334, 397] width 117 height 16
click at [286, 394] on input "Condition Scoping" at bounding box center [281, 394] width 10 height 10
checkbox input "true"
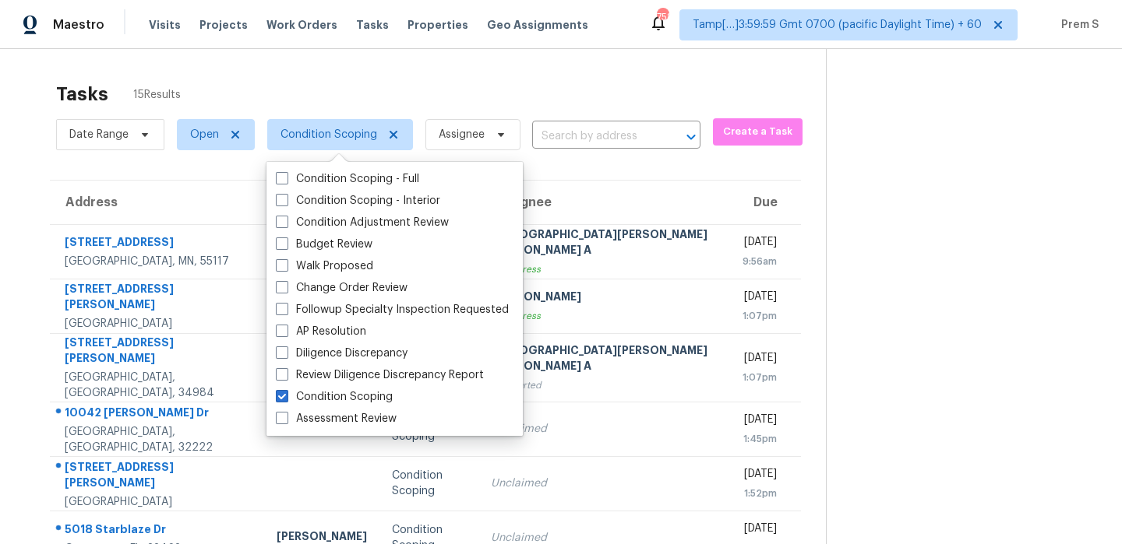
click at [586, 102] on div "Tasks 15 Results" at bounding box center [441, 94] width 770 height 41
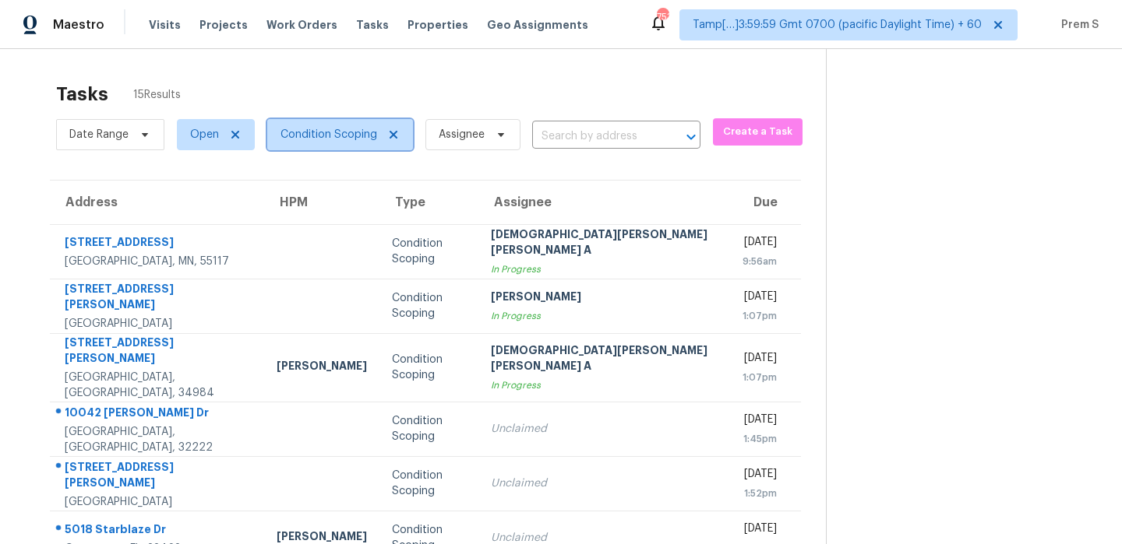
click at [336, 131] on span "Condition Scoping" at bounding box center [328, 135] width 97 height 16
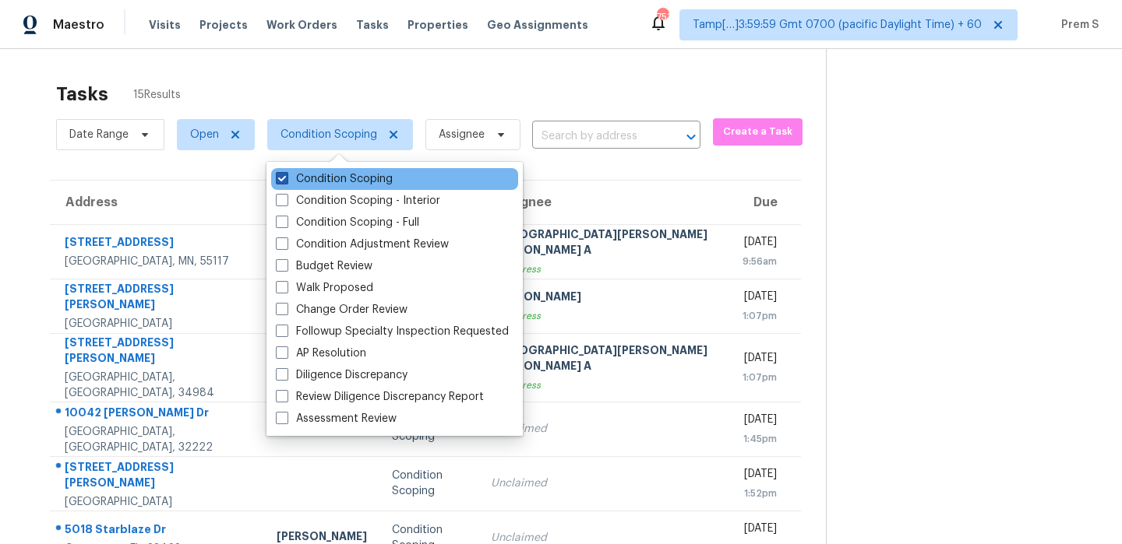
click at [325, 176] on label "Condition Scoping" at bounding box center [334, 179] width 117 height 16
click at [286, 176] on input "Condition Scoping" at bounding box center [281, 176] width 10 height 10
checkbox input "false"
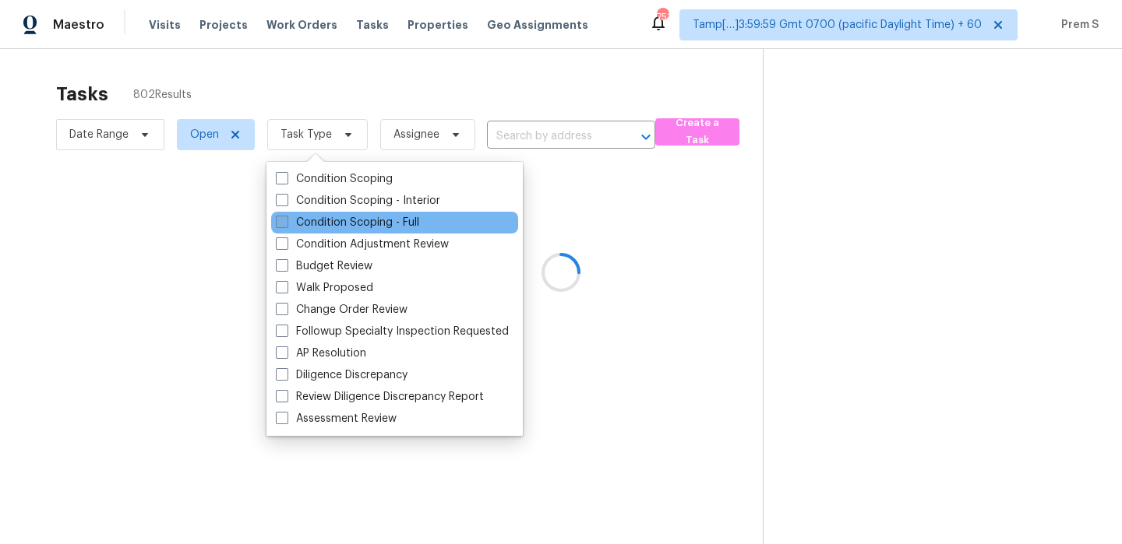
click at [377, 230] on label "Condition Scoping - Full" at bounding box center [347, 223] width 143 height 16
click at [286, 225] on input "Condition Scoping - Full" at bounding box center [281, 220] width 10 height 10
checkbox input "true"
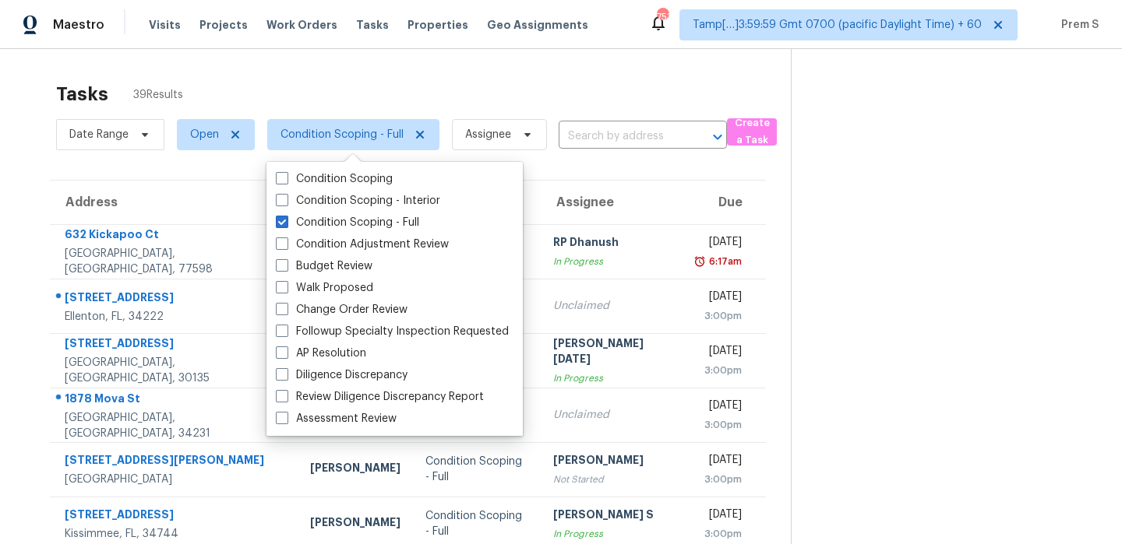
click at [537, 104] on div "Tasks 39 Results" at bounding box center [423, 94] width 734 height 41
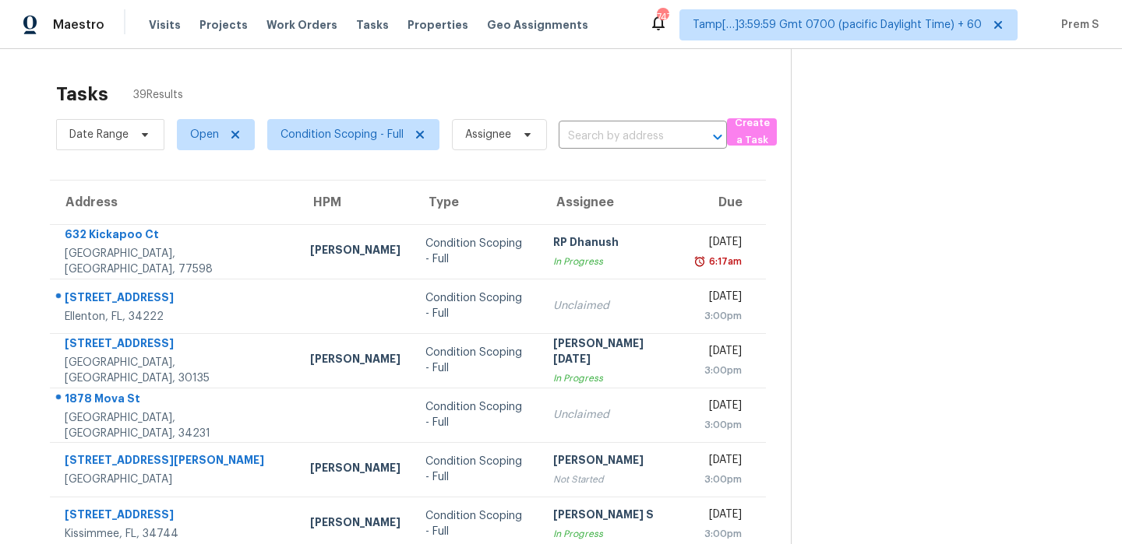
click at [579, 98] on div "Tasks 39 Results" at bounding box center [423, 94] width 734 height 41
click at [606, 87] on div "Tasks 39 Results" at bounding box center [423, 94] width 734 height 41
click at [204, 127] on span "Open" at bounding box center [204, 135] width 29 height 16
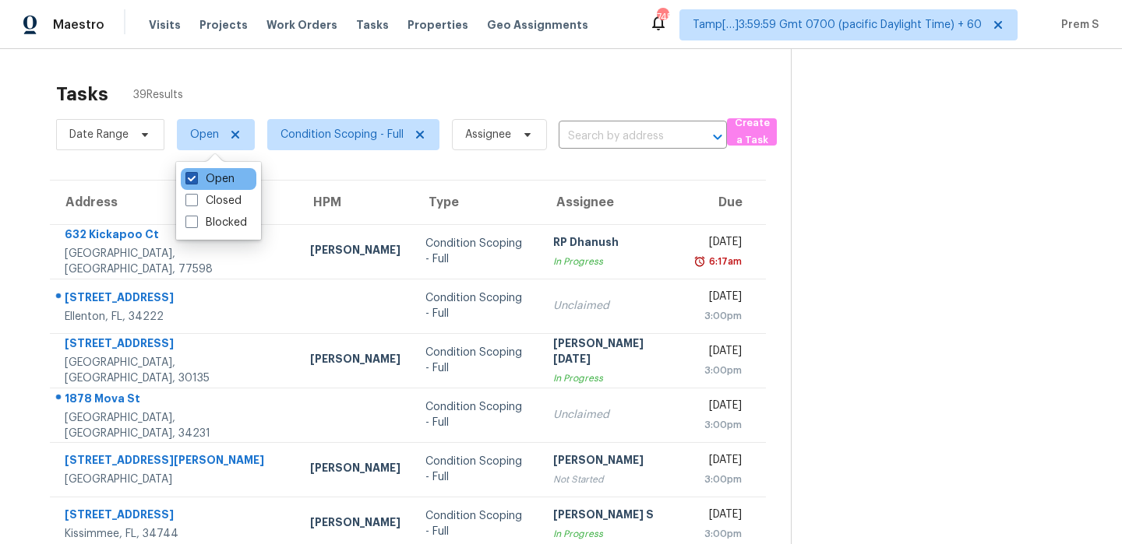
click at [210, 176] on label "Open" at bounding box center [209, 179] width 49 height 16
click at [195, 176] on input "Open" at bounding box center [190, 176] width 10 height 10
checkbox input "false"
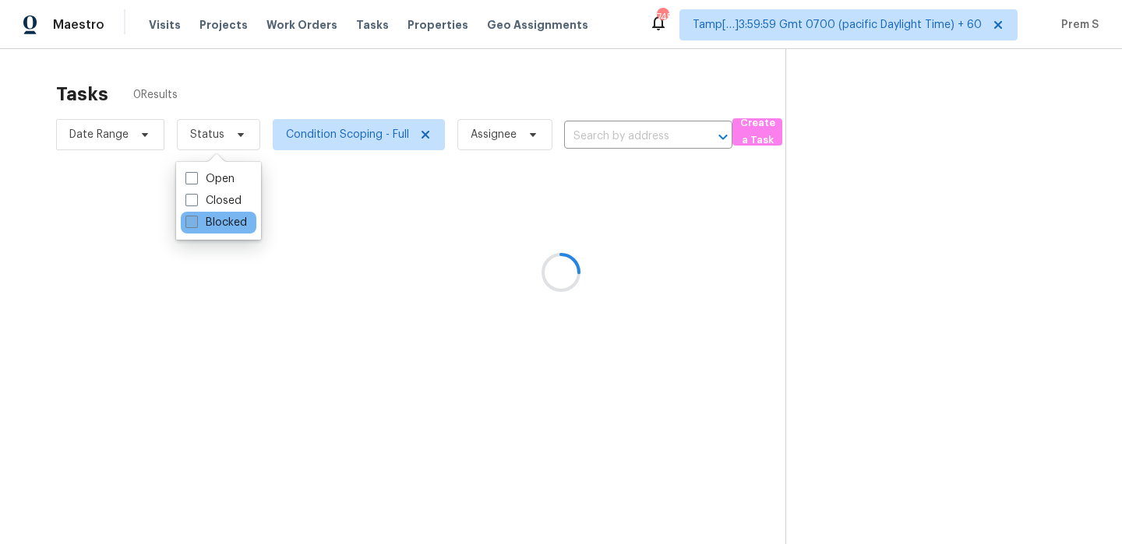
click at [211, 223] on label "Blocked" at bounding box center [216, 223] width 62 height 16
click at [195, 223] on input "Blocked" at bounding box center [190, 220] width 10 height 10
checkbox input "true"
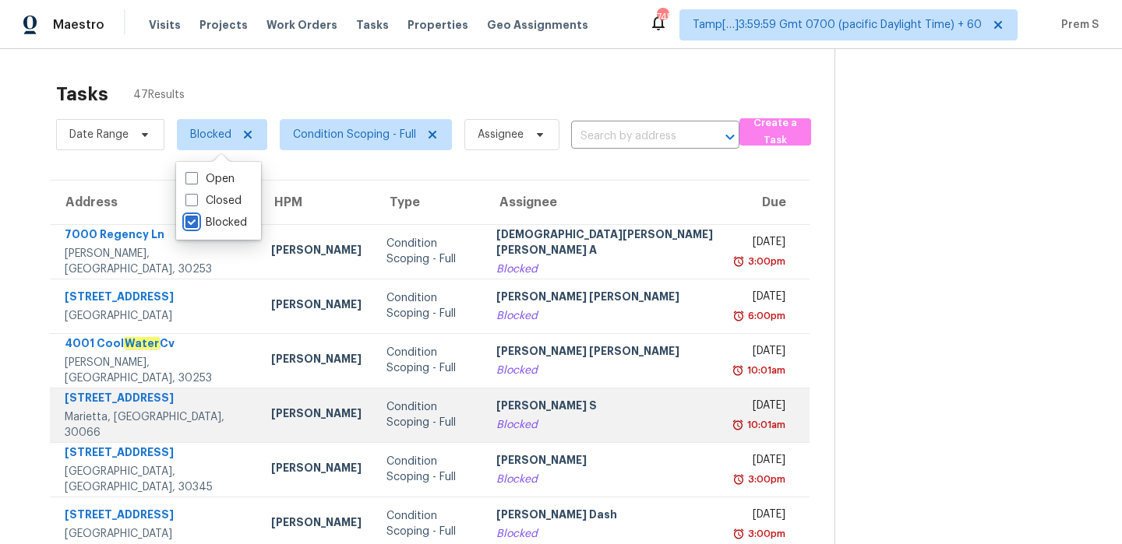
scroll to position [266, 0]
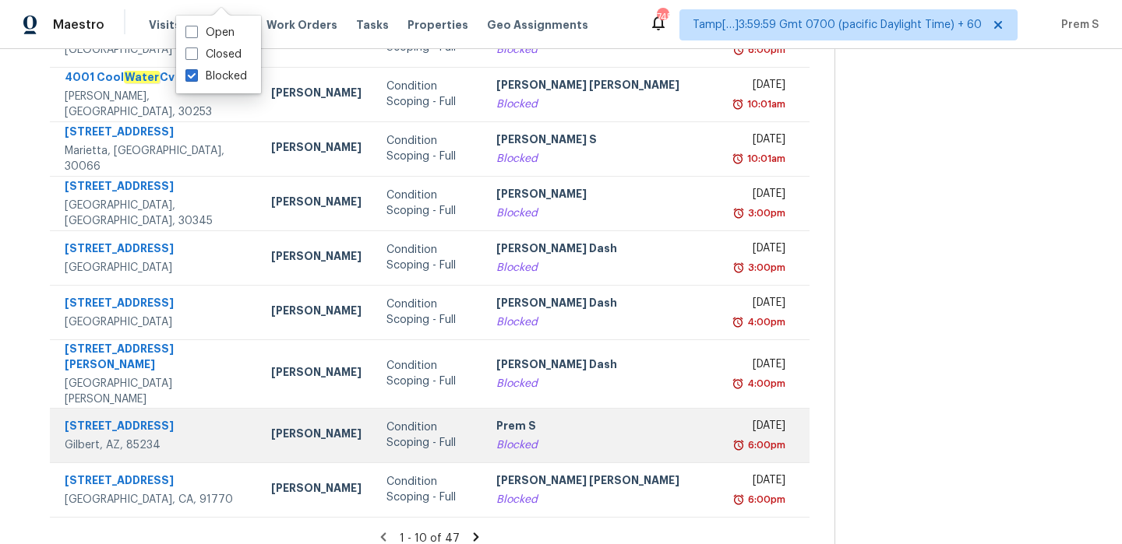
click at [569, 438] on div "Blocked" at bounding box center [604, 446] width 217 height 16
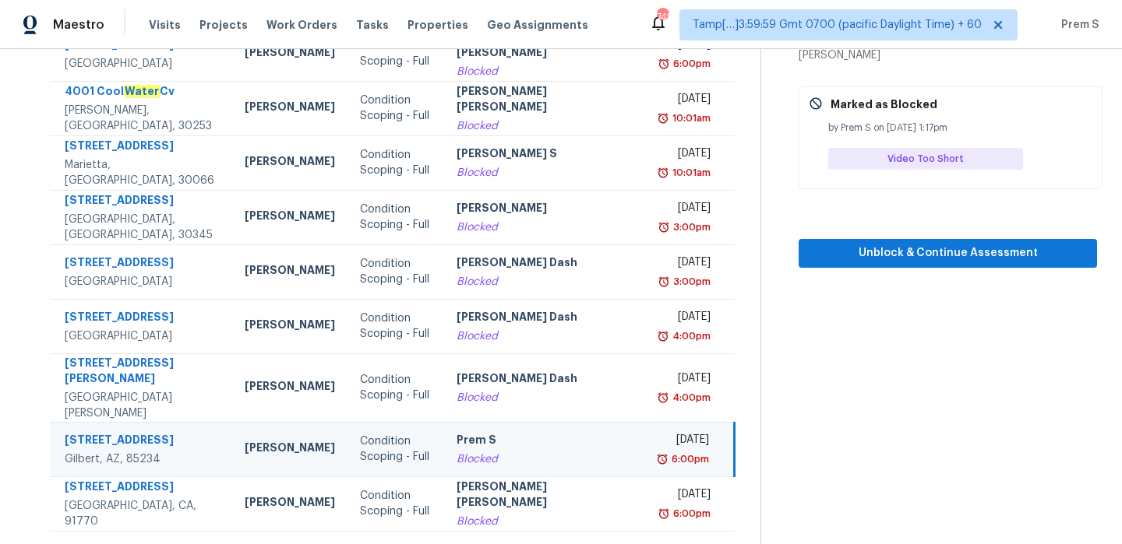
click at [436, 544] on icon at bounding box center [438, 551] width 5 height 9
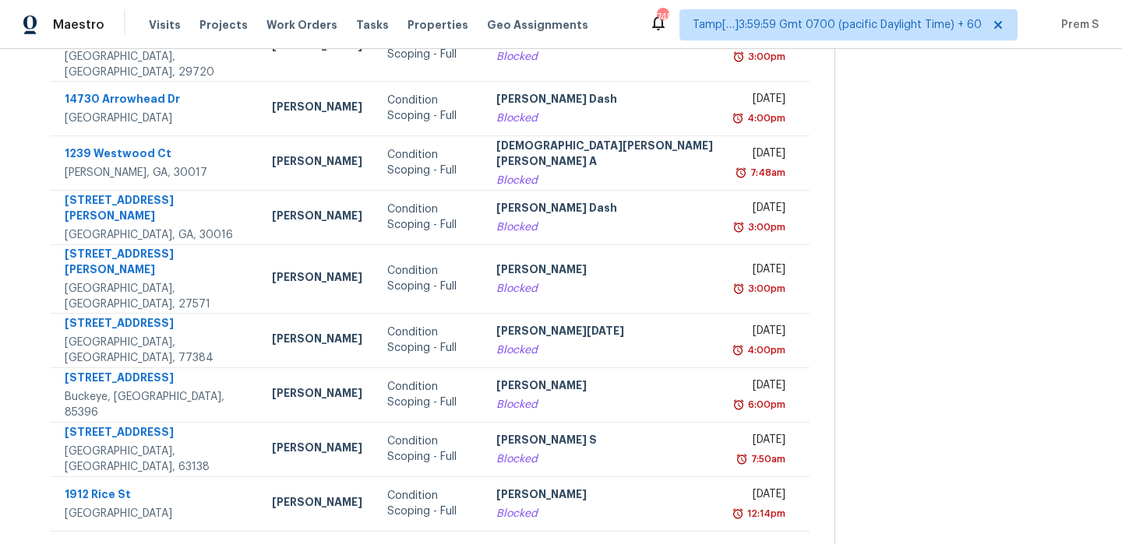
click at [477, 544] on icon at bounding box center [479, 551] width 5 height 9
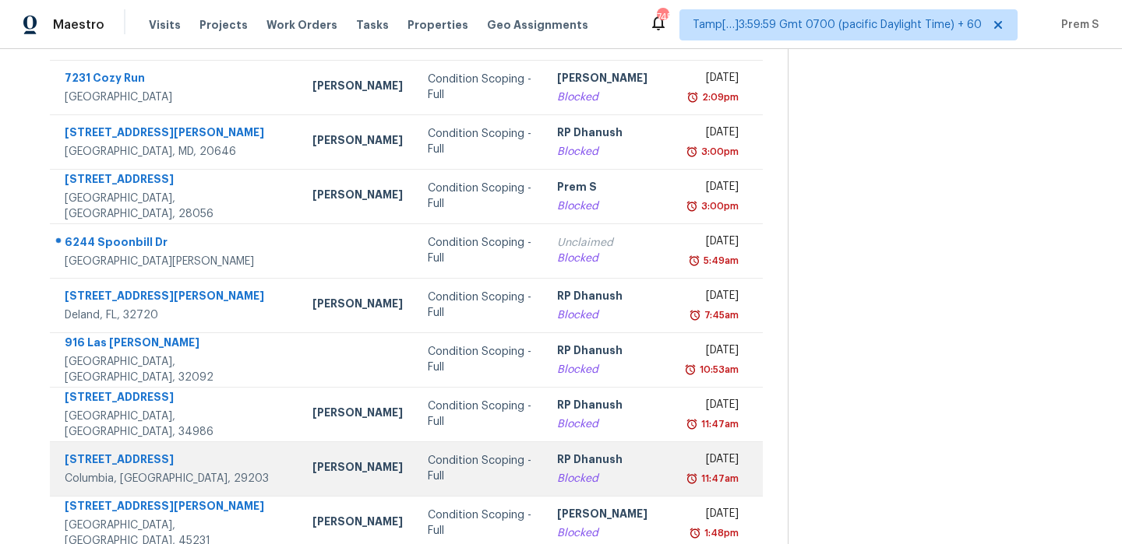
scroll to position [136, 0]
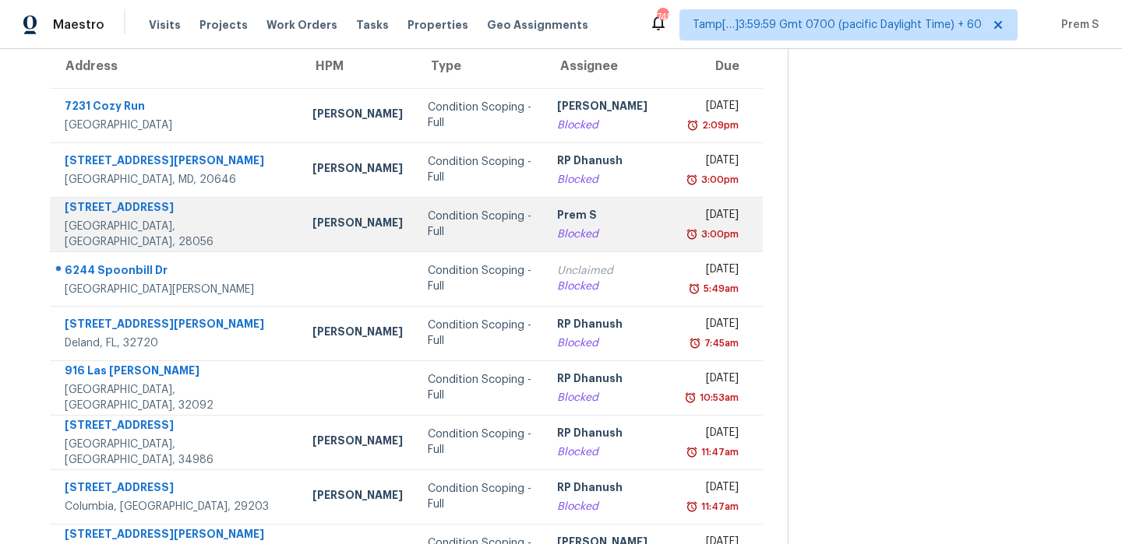
click at [608, 220] on div "Prem S" at bounding box center [609, 216] width 105 height 19
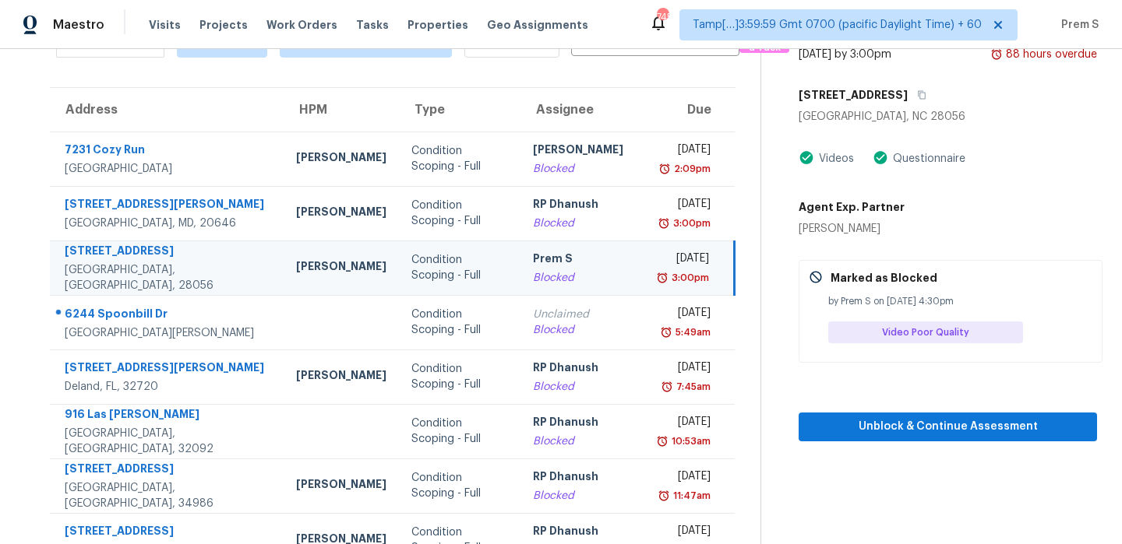
scroll to position [93, 0]
click at [917, 96] on icon "button" at bounding box center [921, 94] width 9 height 9
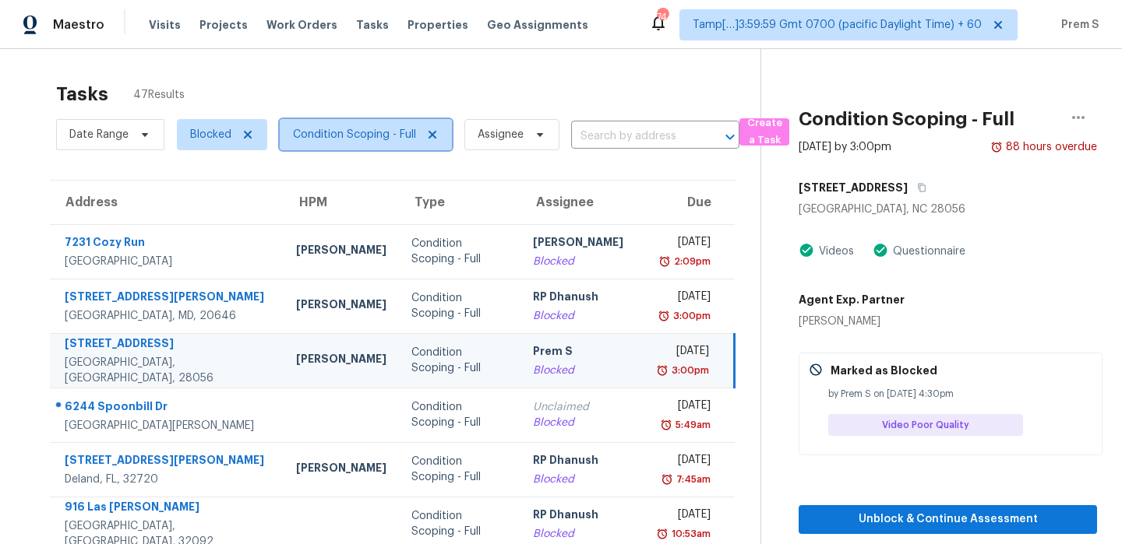
click at [386, 128] on span "Condition Scoping - Full" at bounding box center [354, 135] width 123 height 16
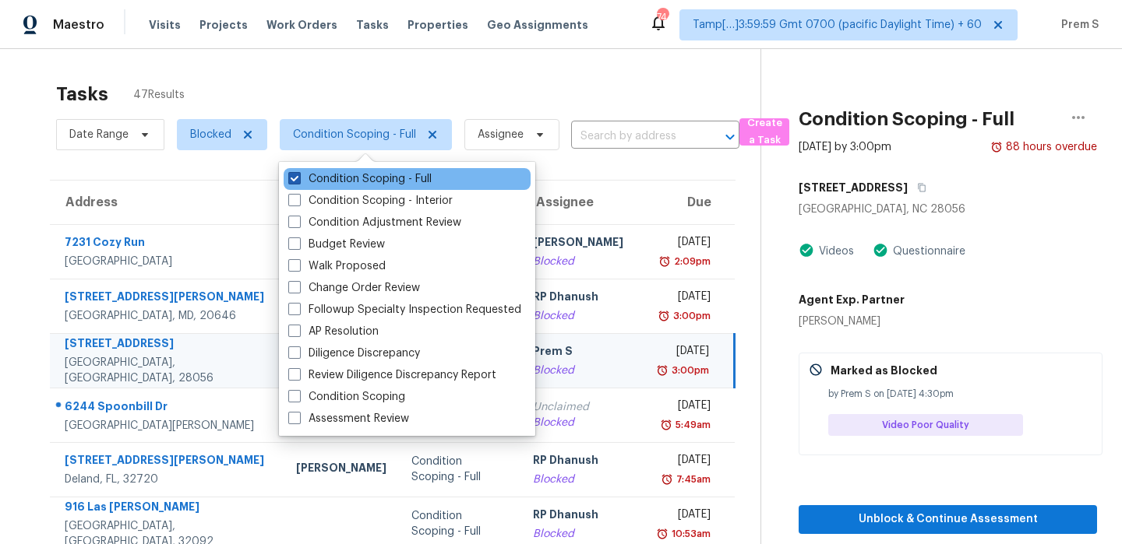
click at [356, 177] on label "Condition Scoping - Full" at bounding box center [359, 179] width 143 height 16
click at [298, 177] on input "Condition Scoping - Full" at bounding box center [293, 176] width 10 height 10
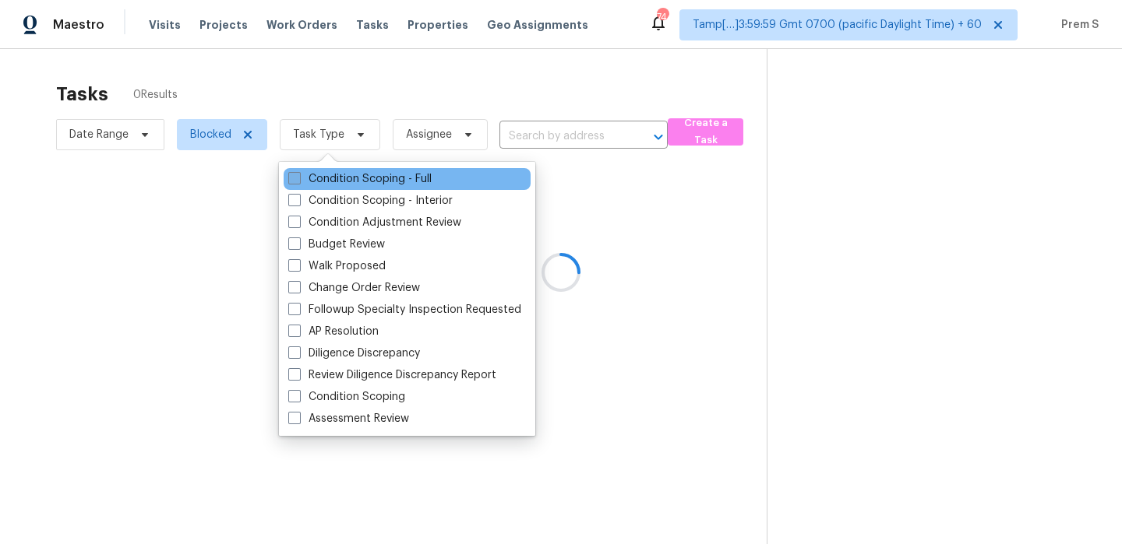
click at [356, 177] on label "Condition Scoping - Full" at bounding box center [359, 179] width 143 height 16
click at [298, 177] on input "Condition Scoping - Full" at bounding box center [293, 176] width 10 height 10
checkbox input "true"
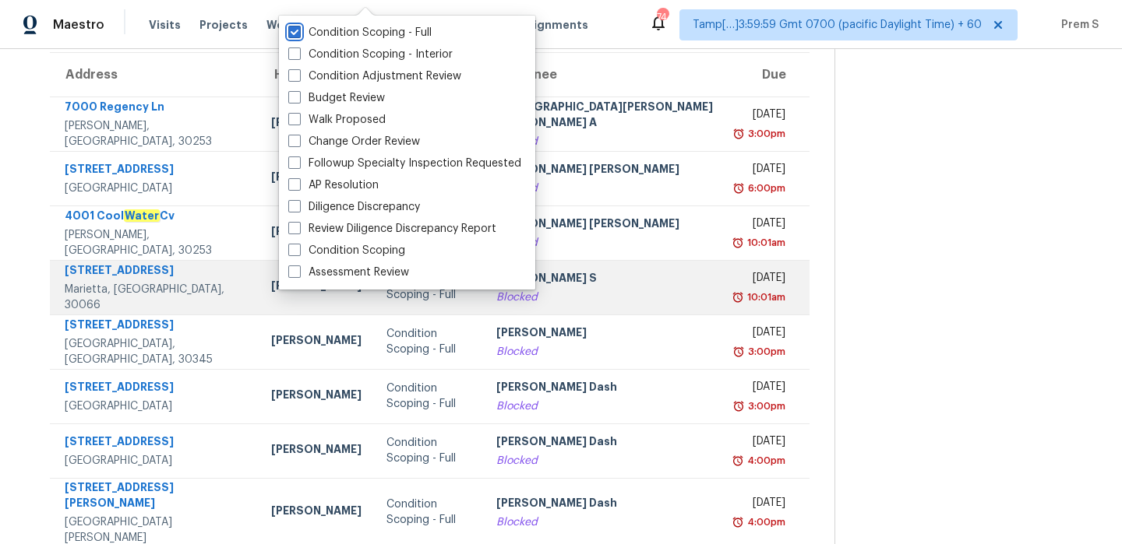
scroll to position [266, 0]
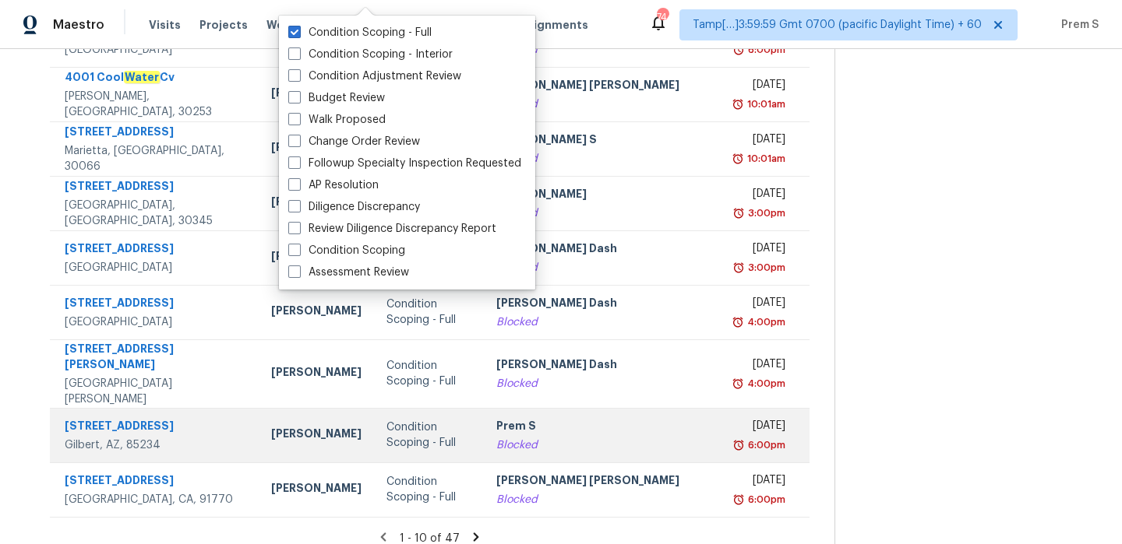
click at [583, 438] on div "Blocked" at bounding box center [604, 446] width 217 height 16
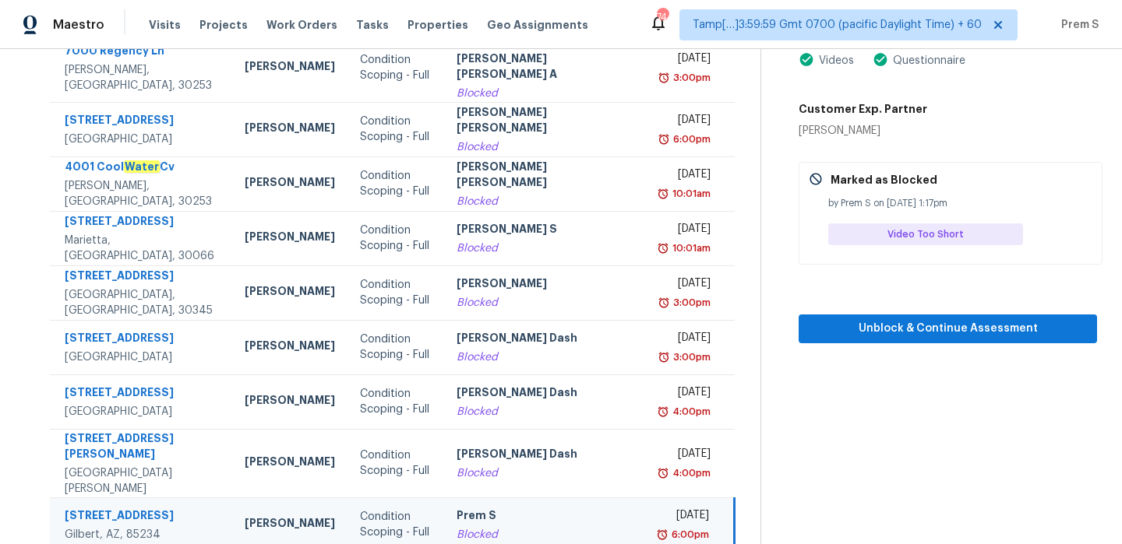
scroll to position [58, 0]
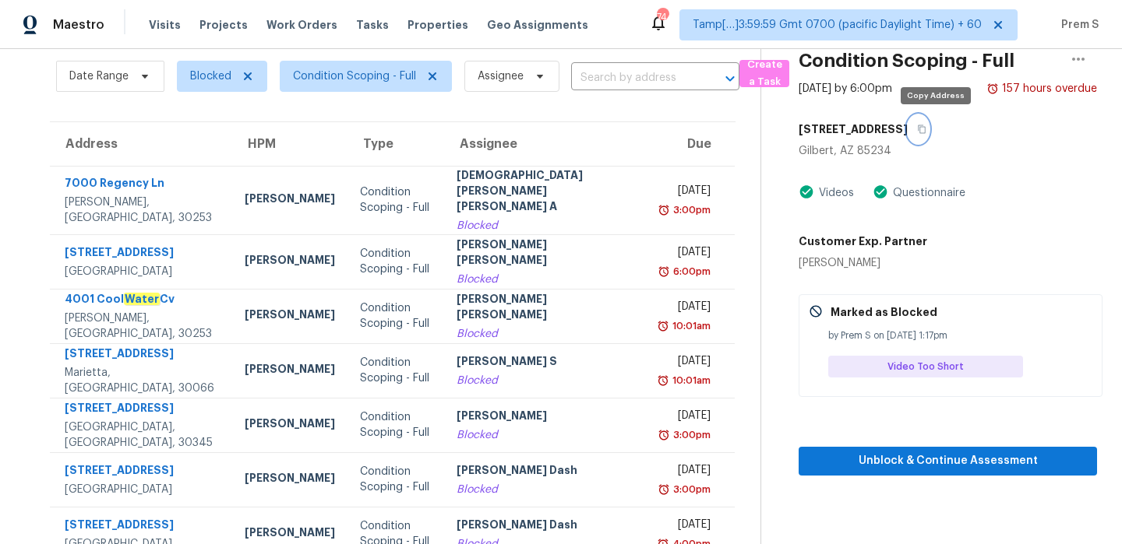
click at [926, 132] on icon "button" at bounding box center [921, 129] width 9 height 9
click at [251, 78] on icon at bounding box center [247, 76] width 12 height 12
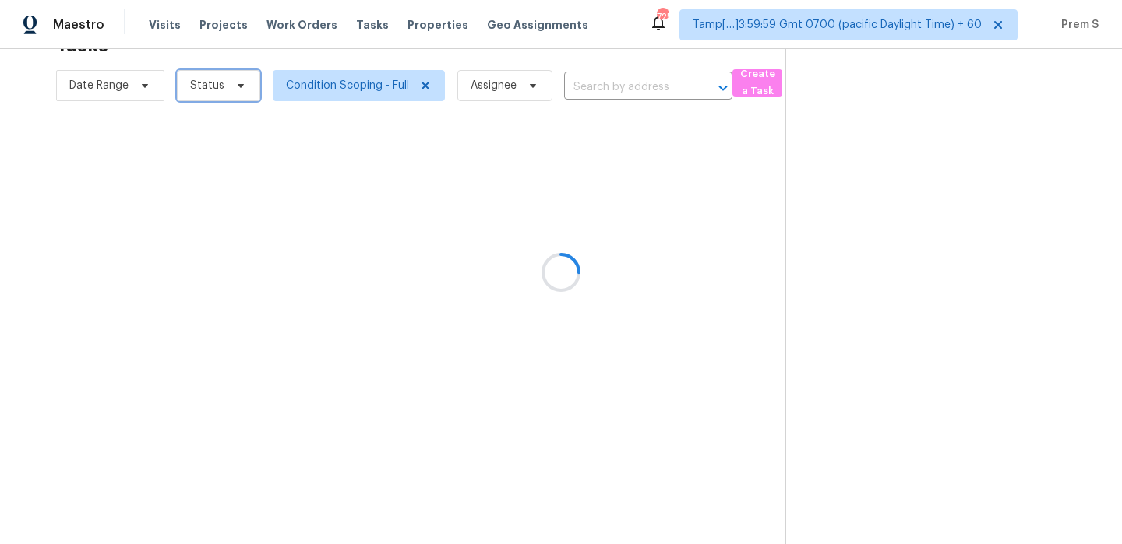
scroll to position [49, 0]
click at [227, 91] on div at bounding box center [561, 272] width 1122 height 544
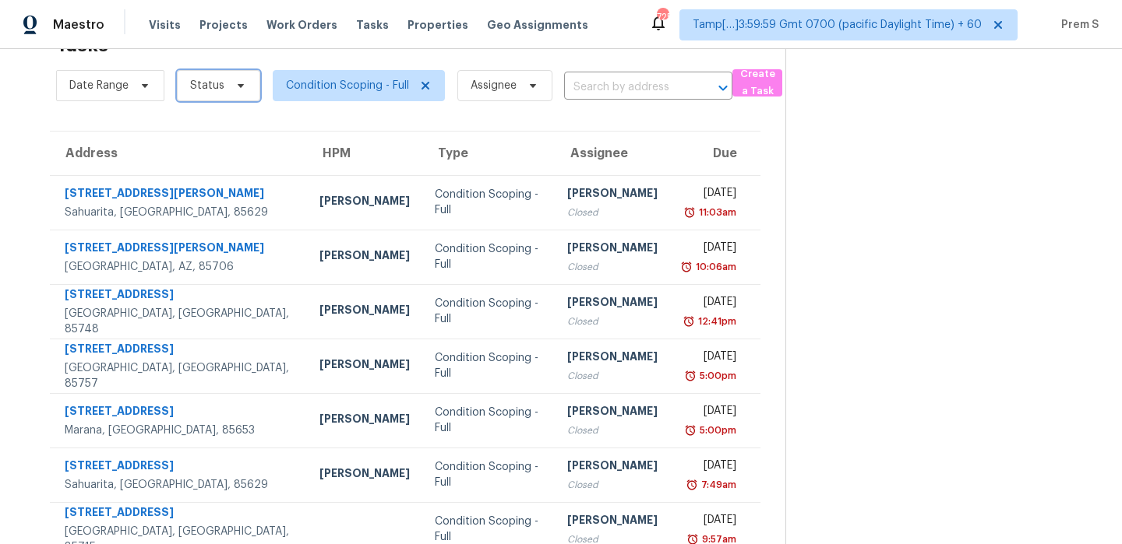
click at [222, 91] on span "Status" at bounding box center [218, 85] width 83 height 31
click at [224, 97] on span "Status" at bounding box center [218, 85] width 83 height 31
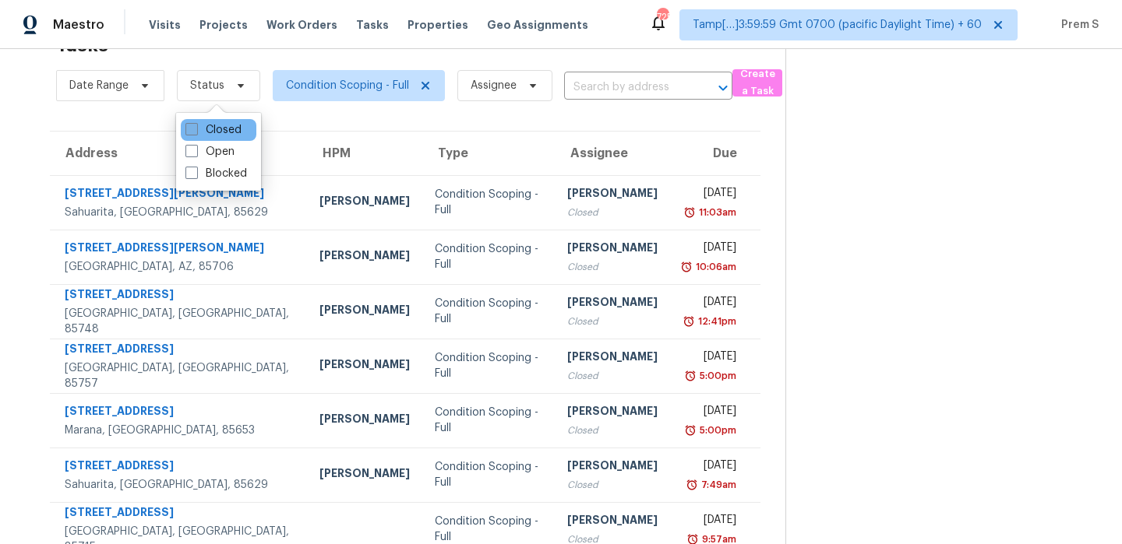
click at [230, 132] on label "Closed" at bounding box center [213, 130] width 56 height 16
click at [195, 132] on input "Closed" at bounding box center [190, 127] width 10 height 10
checkbox input "true"
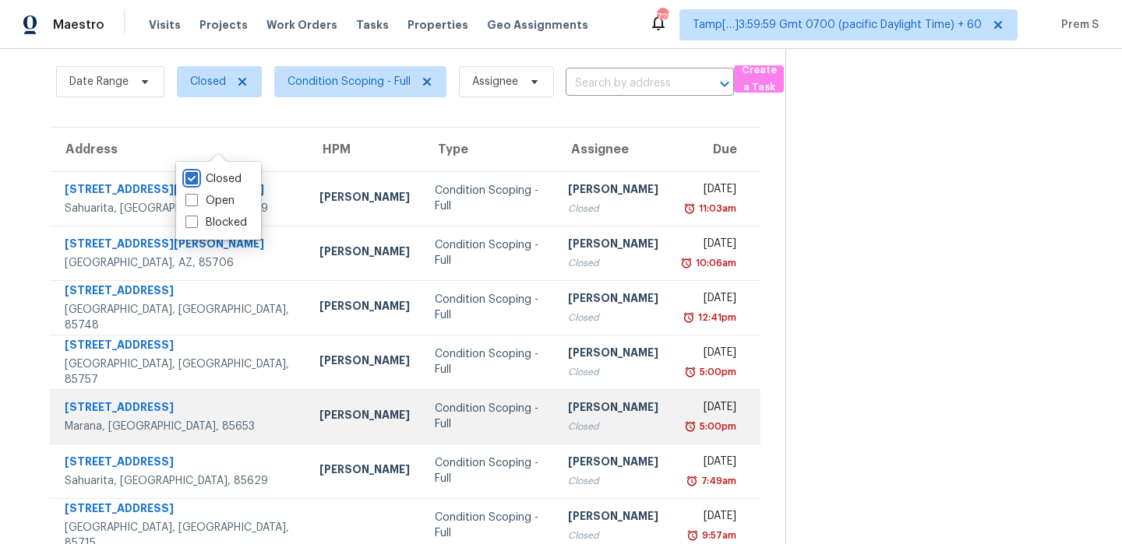
scroll to position [0, 0]
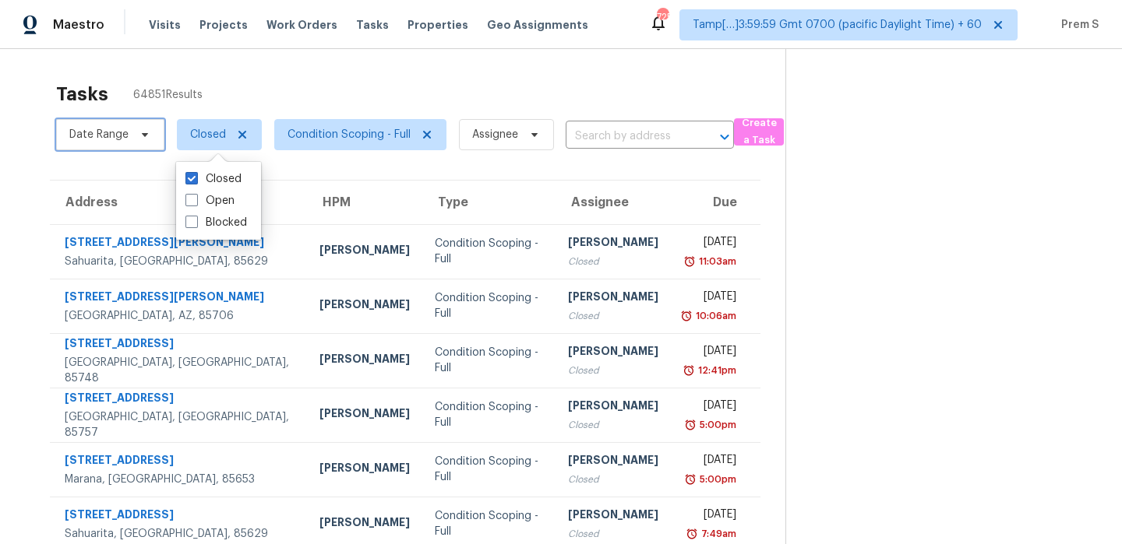
click at [122, 140] on span "Date Range" at bounding box center [98, 135] width 59 height 16
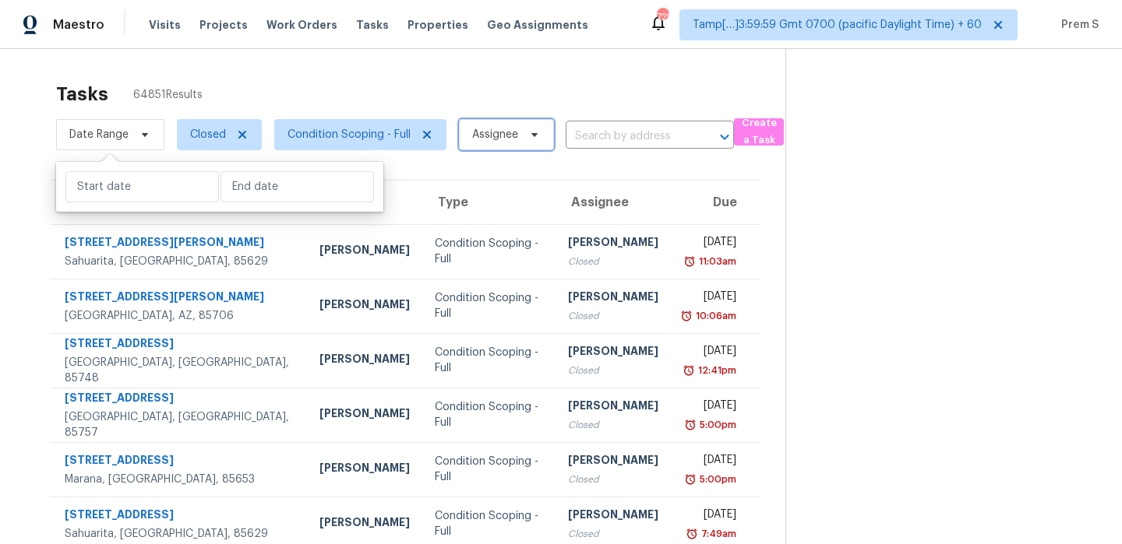
click at [486, 135] on span "Assignee" at bounding box center [495, 135] width 46 height 16
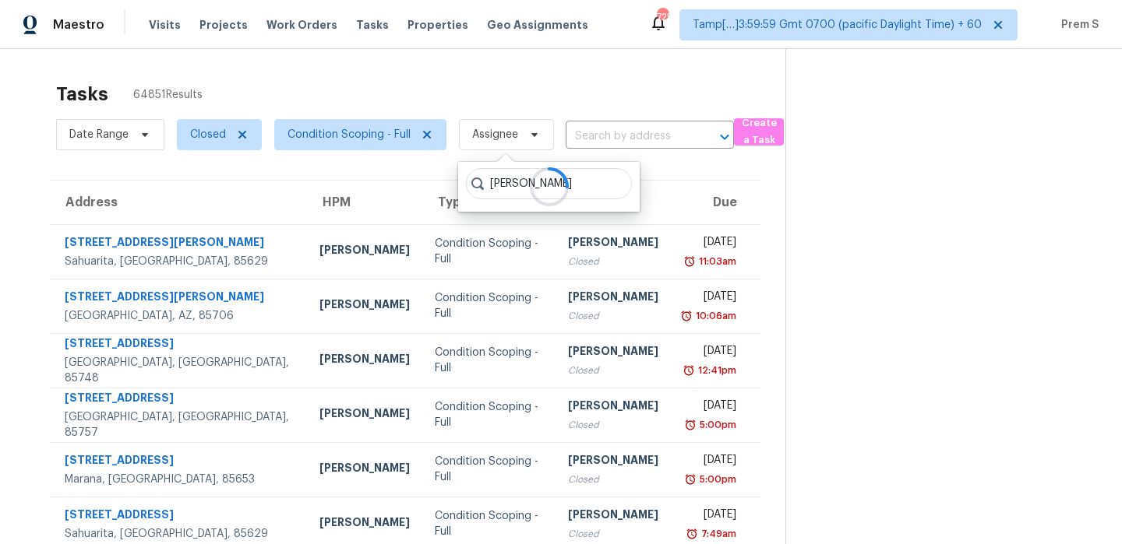
type input "[PERSON_NAME]"
click at [203, 139] on span "Closed" at bounding box center [208, 135] width 36 height 16
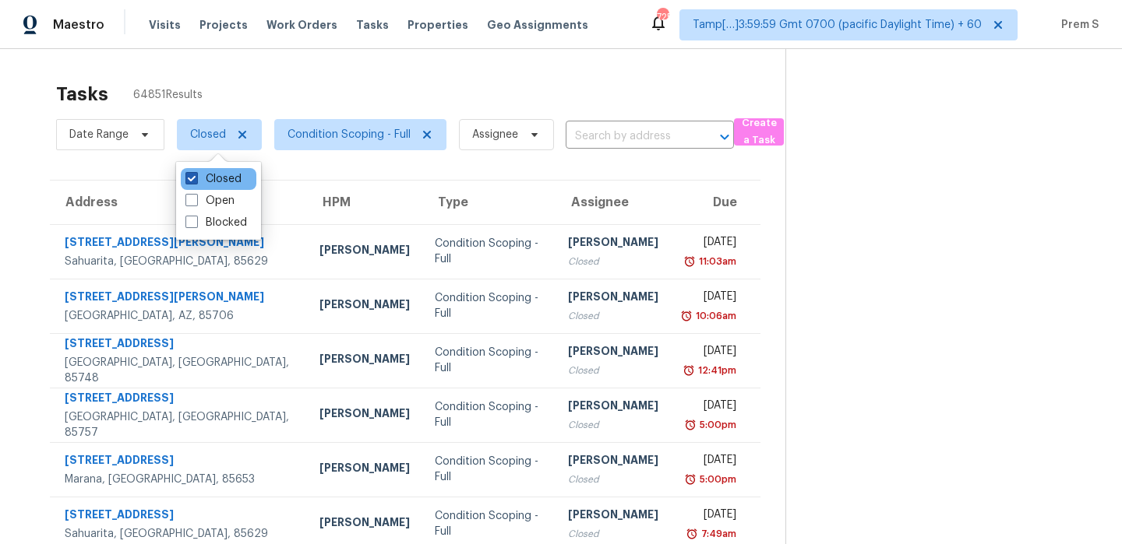
click at [199, 174] on label "Closed" at bounding box center [213, 179] width 56 height 16
click at [195, 174] on input "Closed" at bounding box center [190, 176] width 10 height 10
checkbox input "false"
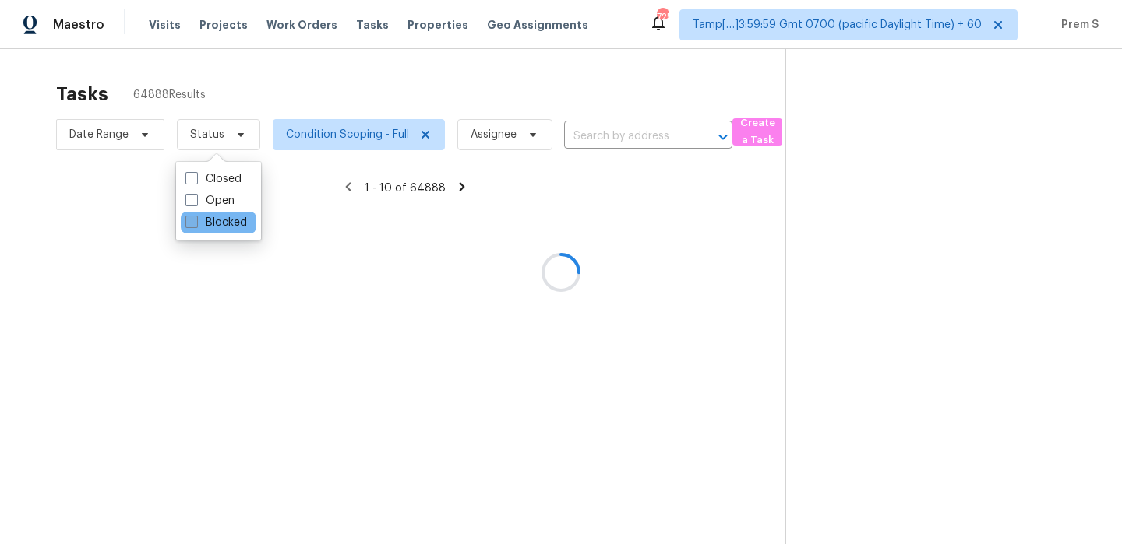
click at [195, 217] on span at bounding box center [191, 222] width 12 height 12
click at [195, 217] on input "Blocked" at bounding box center [190, 220] width 10 height 10
checkbox input "true"
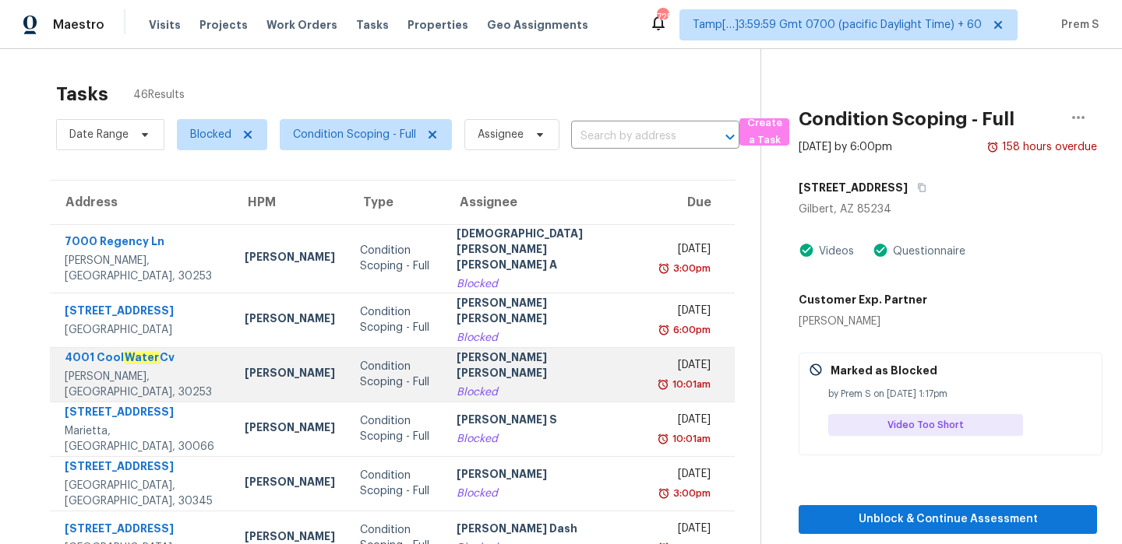
click at [423, 374] on div "Condition Scoping - Full" at bounding box center [396, 374] width 72 height 31
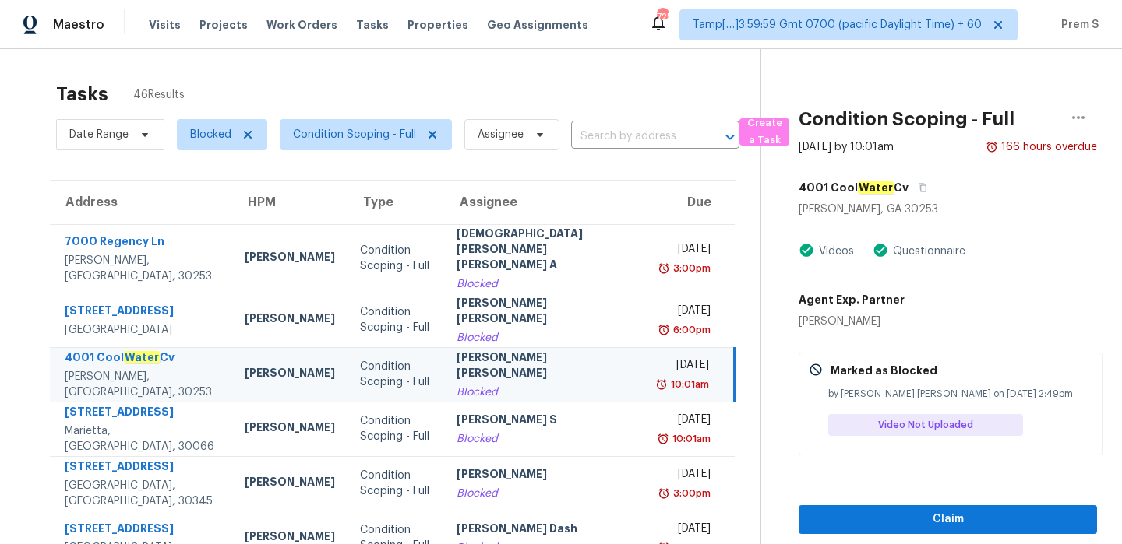
click at [591, 385] on div "Blocked" at bounding box center [547, 393] width 182 height 16
click at [1081, 118] on icon "button" at bounding box center [1078, 117] width 12 height 3
click at [918, 187] on icon "button" at bounding box center [922, 188] width 8 height 9
click at [1082, 116] on icon "button" at bounding box center [1078, 117] width 12 height 3
click at [1007, 119] on div "Cancel this task" at bounding box center [989, 121] width 122 height 16
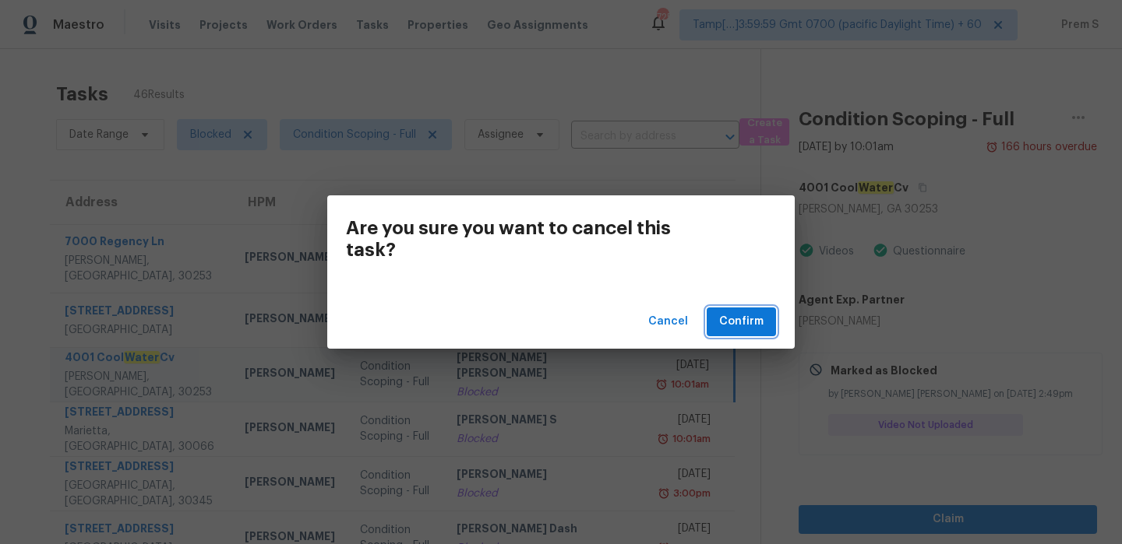
click at [751, 324] on span "Confirm" at bounding box center [741, 321] width 44 height 19
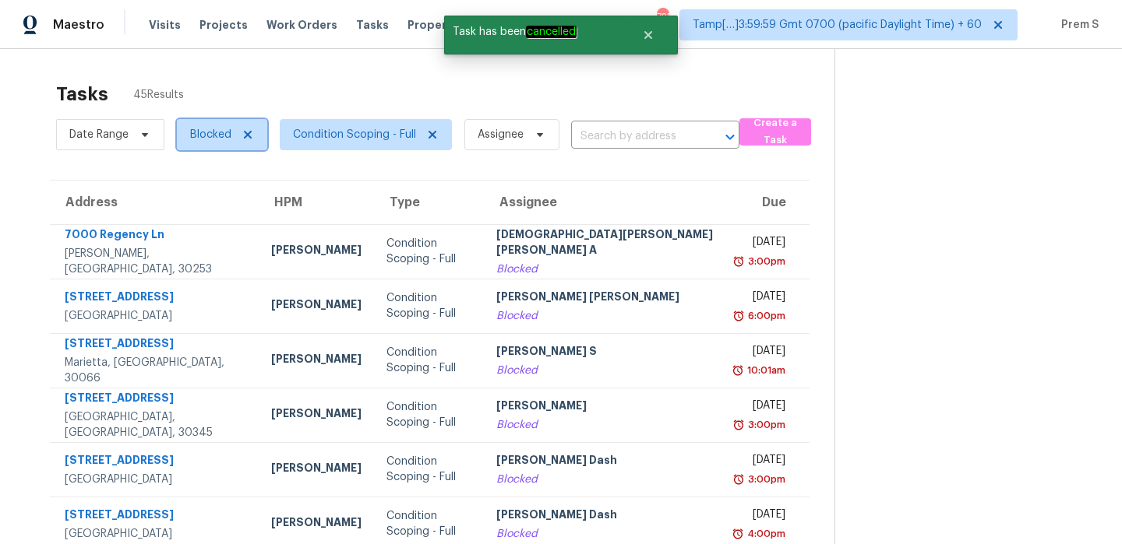
click at [227, 137] on span "Blocked" at bounding box center [210, 135] width 41 height 16
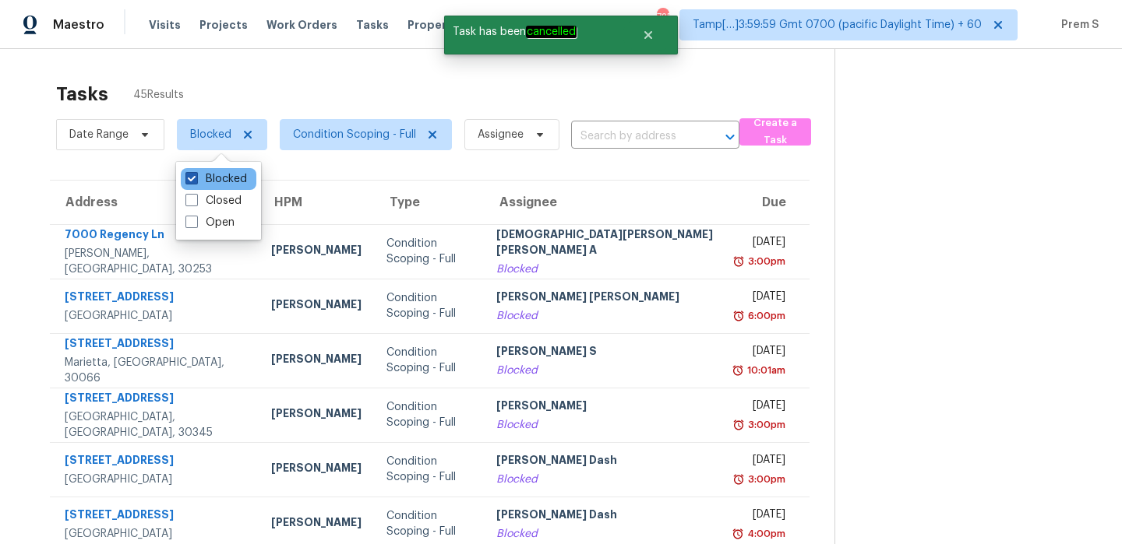
click at [222, 184] on label "Blocked" at bounding box center [216, 179] width 62 height 16
click at [195, 181] on input "Blocked" at bounding box center [190, 176] width 10 height 10
checkbox input "false"
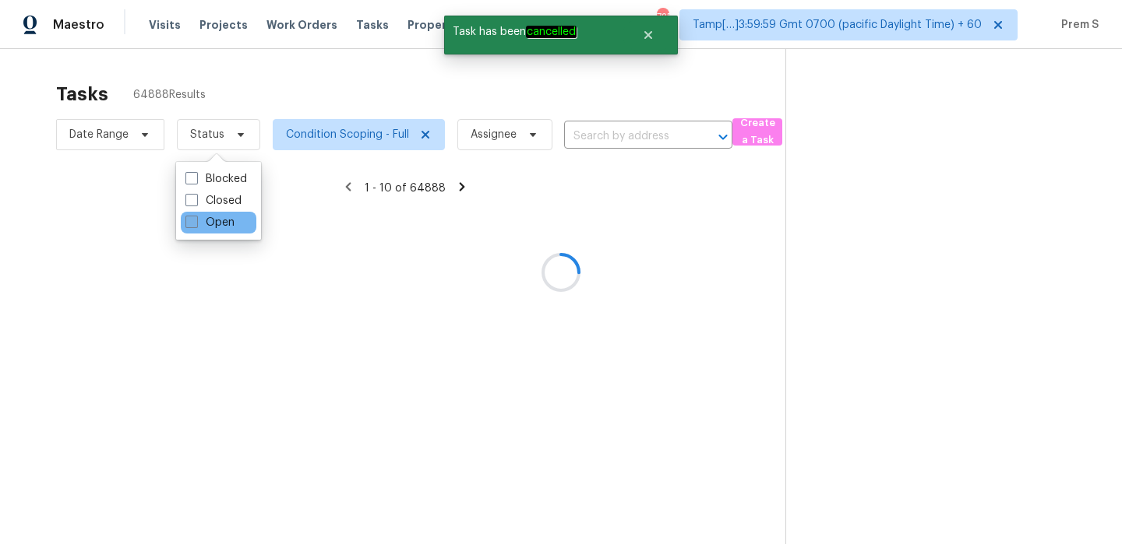
click at [219, 215] on label "Open" at bounding box center [209, 223] width 49 height 16
click at [195, 215] on input "Open" at bounding box center [190, 220] width 10 height 10
checkbox input "true"
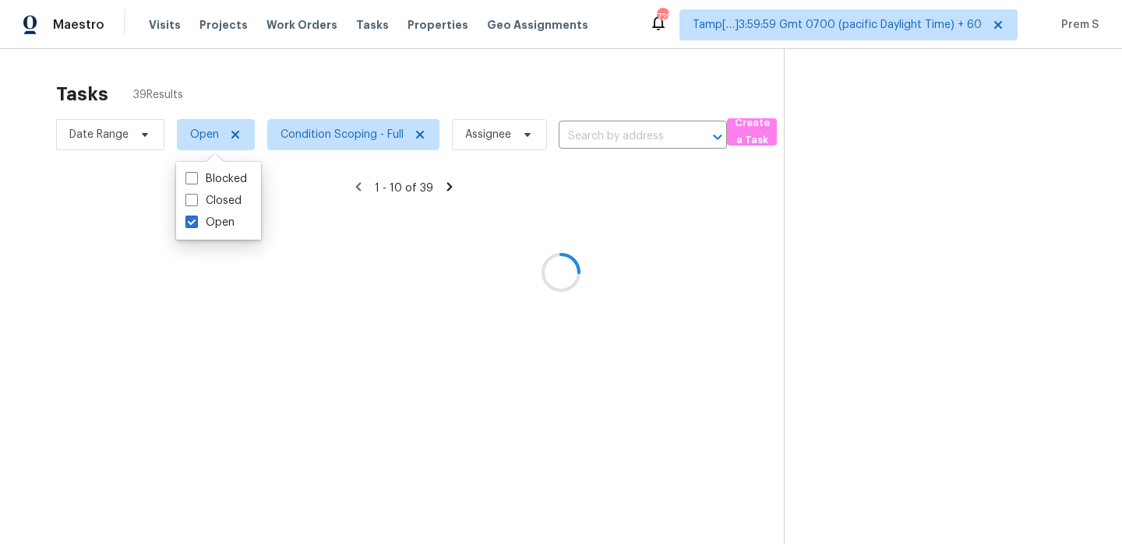
click at [620, 128] on div at bounding box center [561, 272] width 1122 height 544
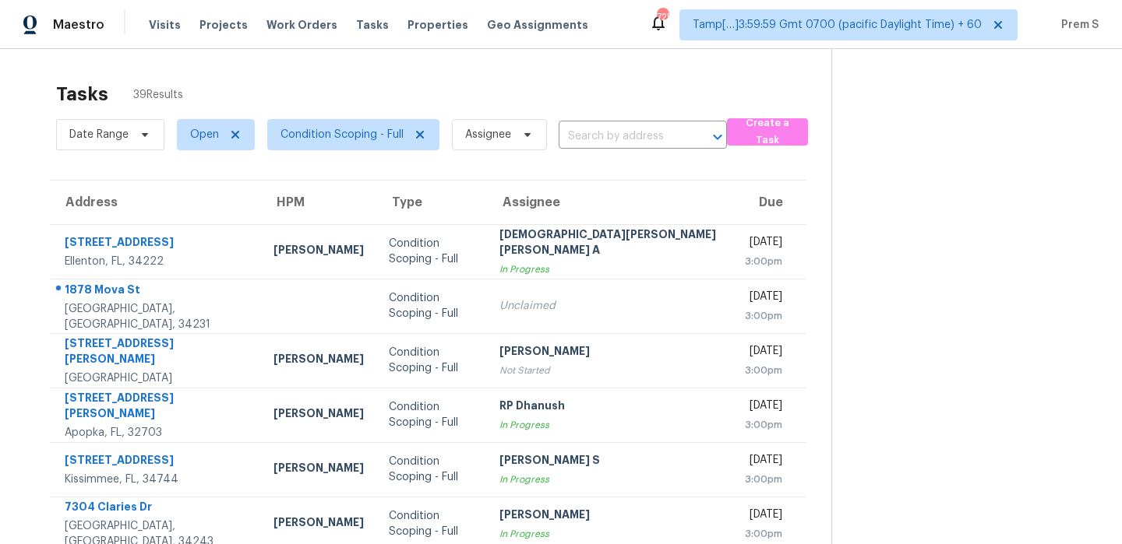
click at [612, 139] on input "text" at bounding box center [620, 137] width 125 height 24
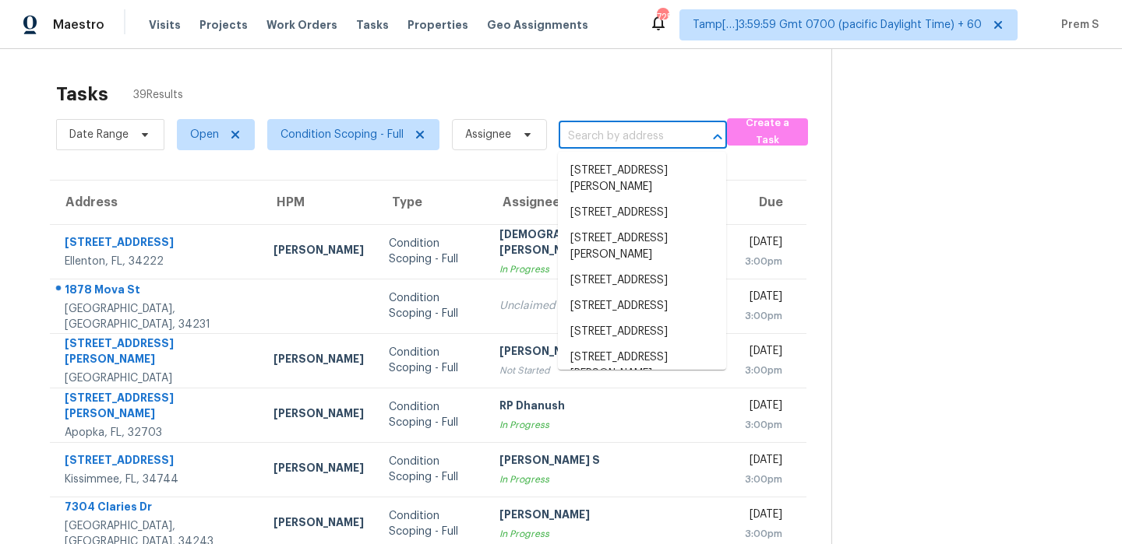
paste input "[STREET_ADDRESS][PERSON_NAME]"
type input "[STREET_ADDRESS][PERSON_NAME]"
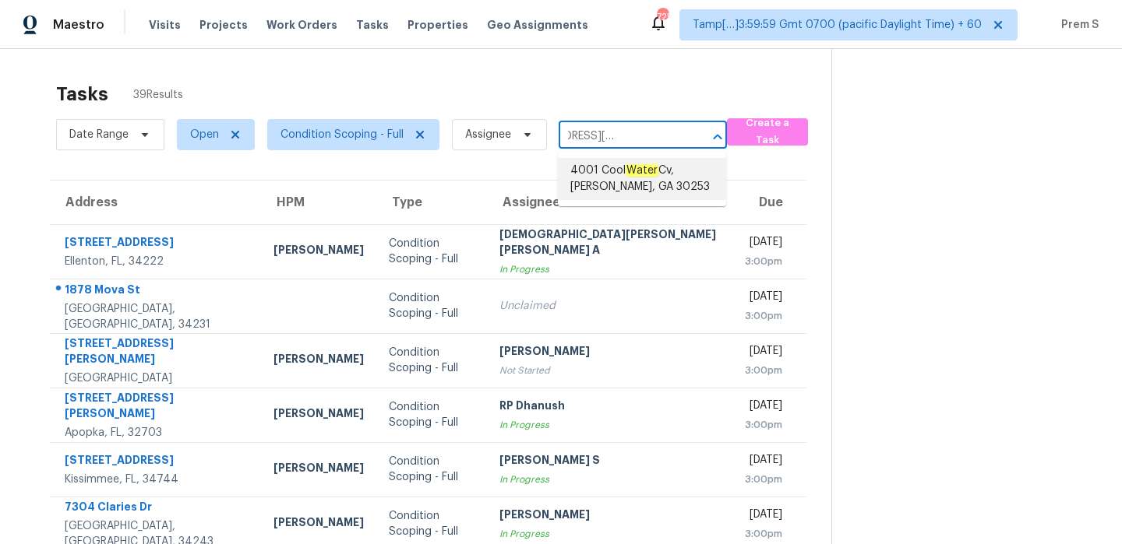
click at [604, 173] on span "[STREET_ADDRESS][PERSON_NAME]" at bounding box center [641, 179] width 143 height 33
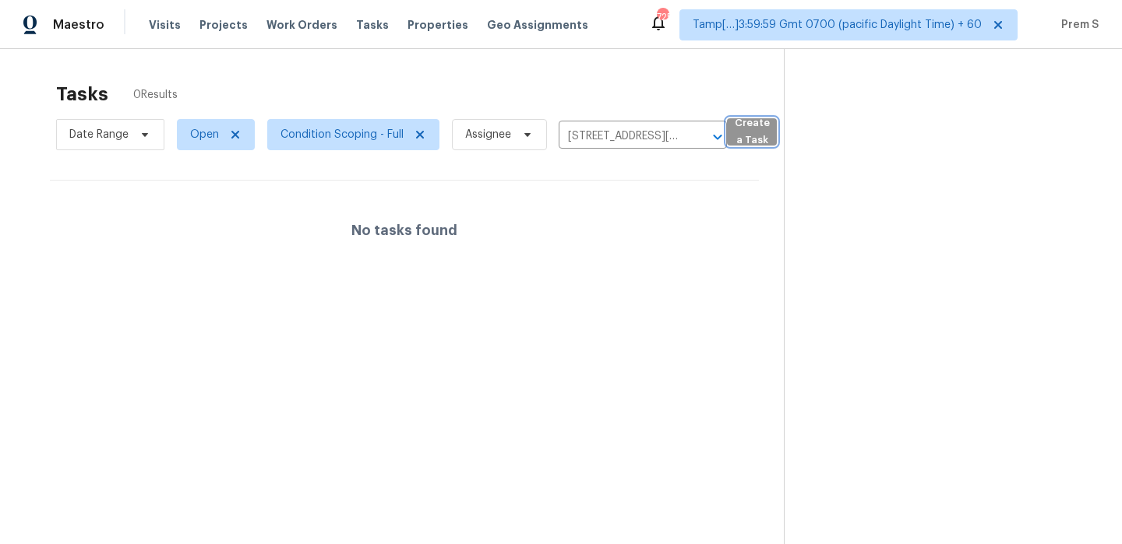
click at [749, 135] on span "Create a Task" at bounding box center [751, 132] width 34 height 36
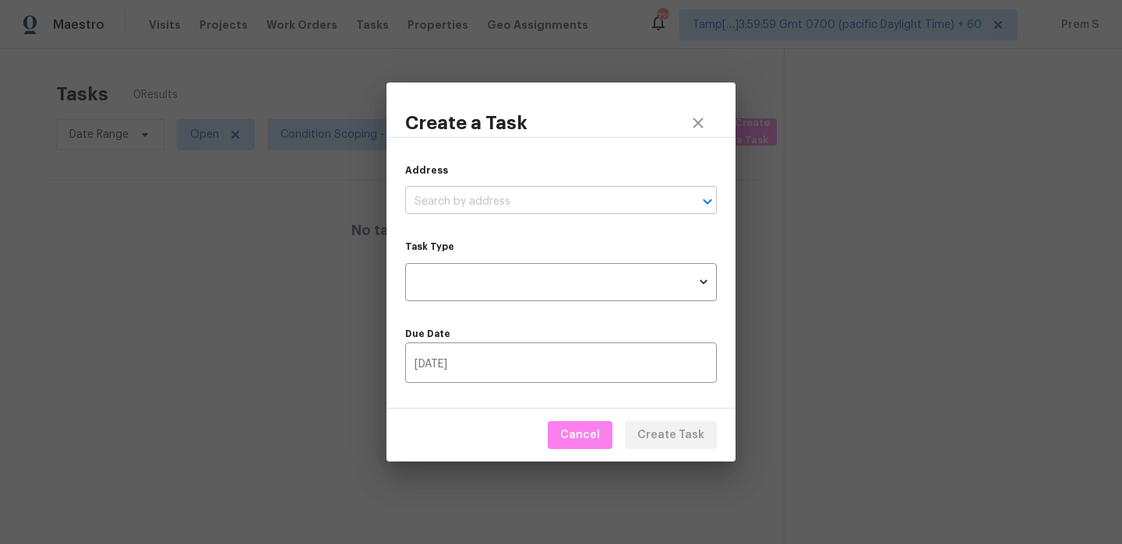
click at [508, 206] on input "text" at bounding box center [539, 202] width 268 height 24
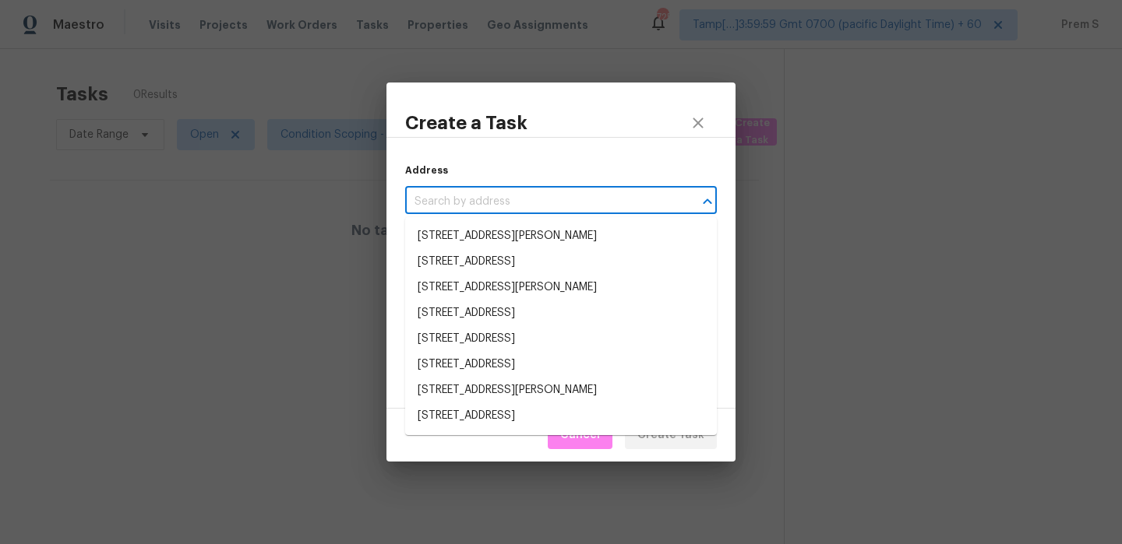
paste input "[STREET_ADDRESS][PERSON_NAME]"
type input "[STREET_ADDRESS][PERSON_NAME]"
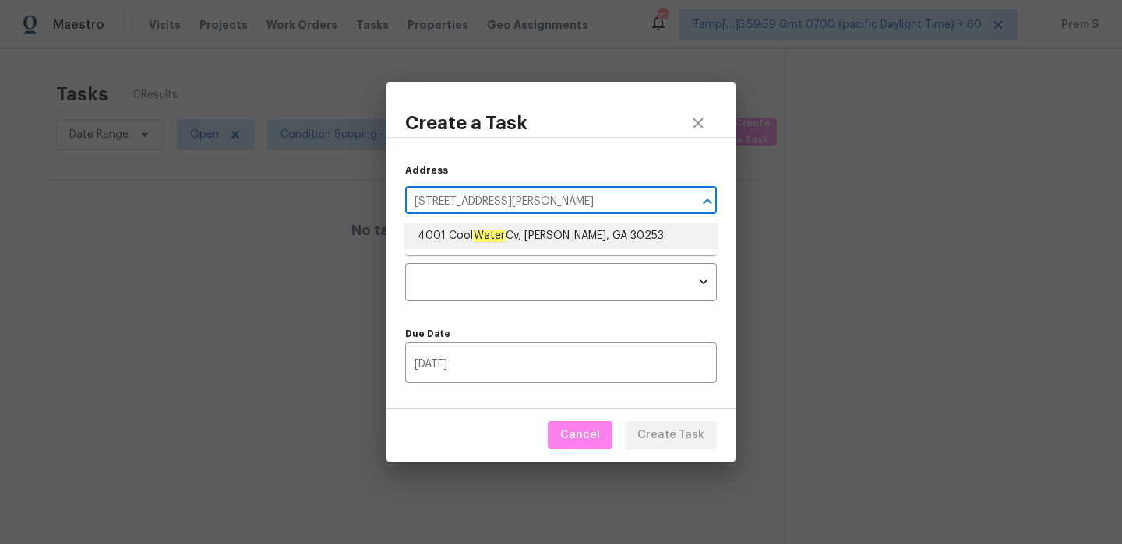
click at [541, 234] on span "[STREET_ADDRESS][PERSON_NAME]" at bounding box center [540, 236] width 246 height 16
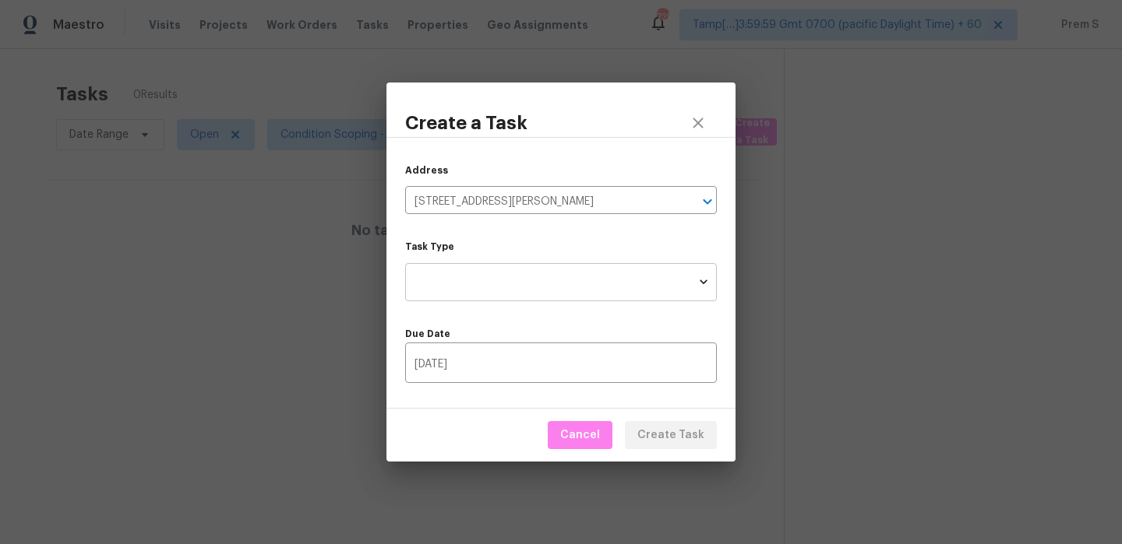
click at [498, 285] on body "Maestro Visits Projects Work Orders Tasks Properties Geo Assignments 725 Tamp[……" at bounding box center [561, 272] width 1122 height 544
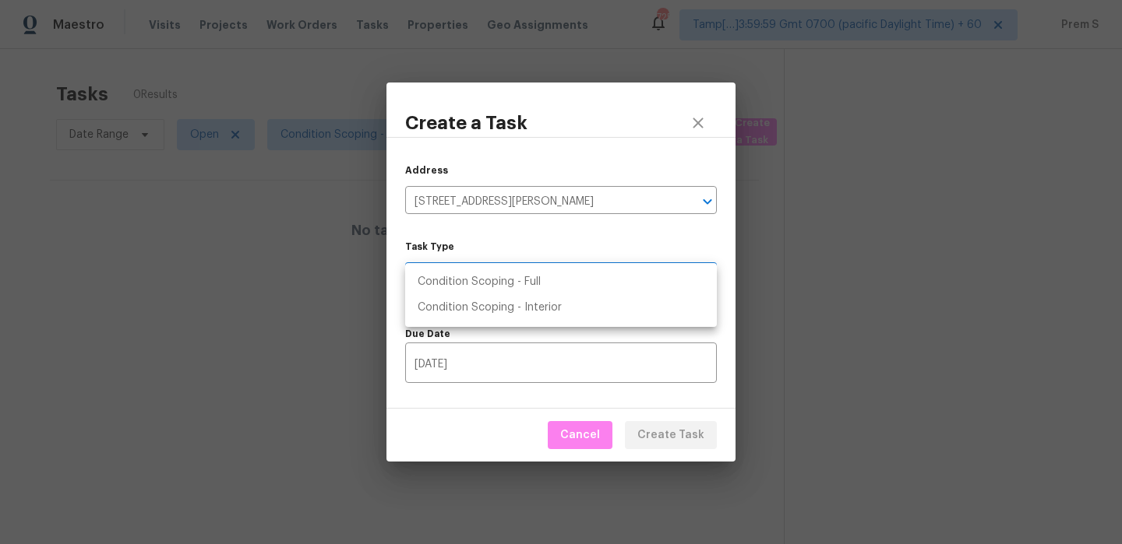
click at [565, 287] on li "Condition Scoping - Full" at bounding box center [561, 282] width 312 height 26
type input "virtual_full_assessment"
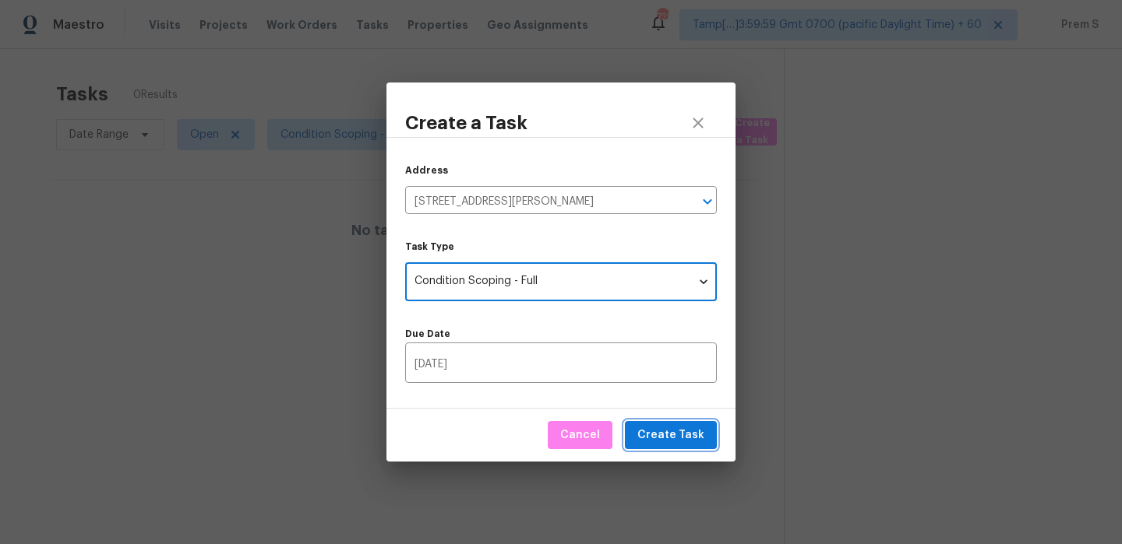
click at [695, 439] on span "Create Task" at bounding box center [670, 435] width 67 height 19
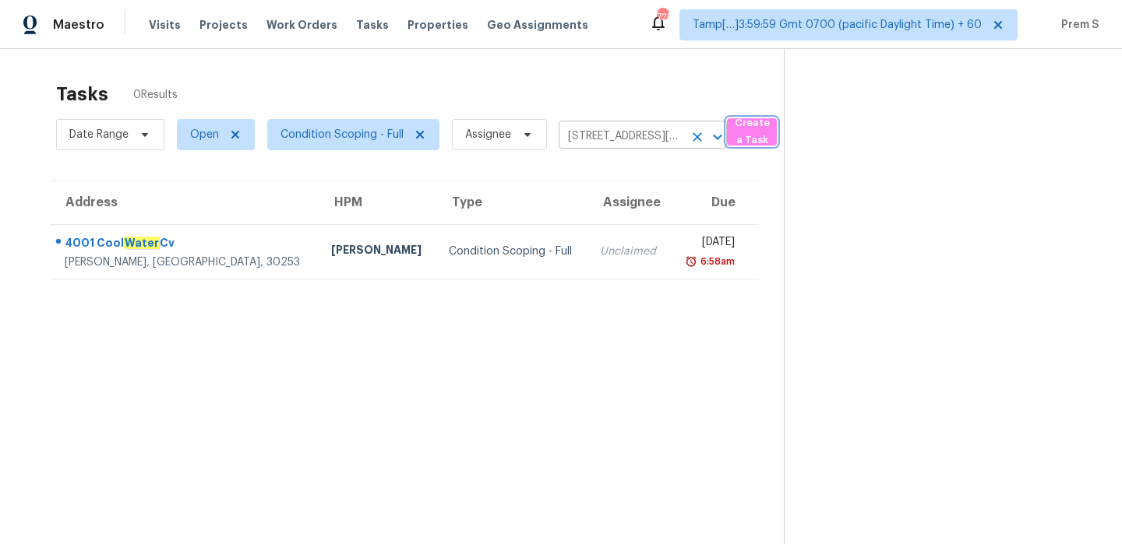
click at [699, 137] on icon "Clear" at bounding box center [697, 137] width 16 height 16
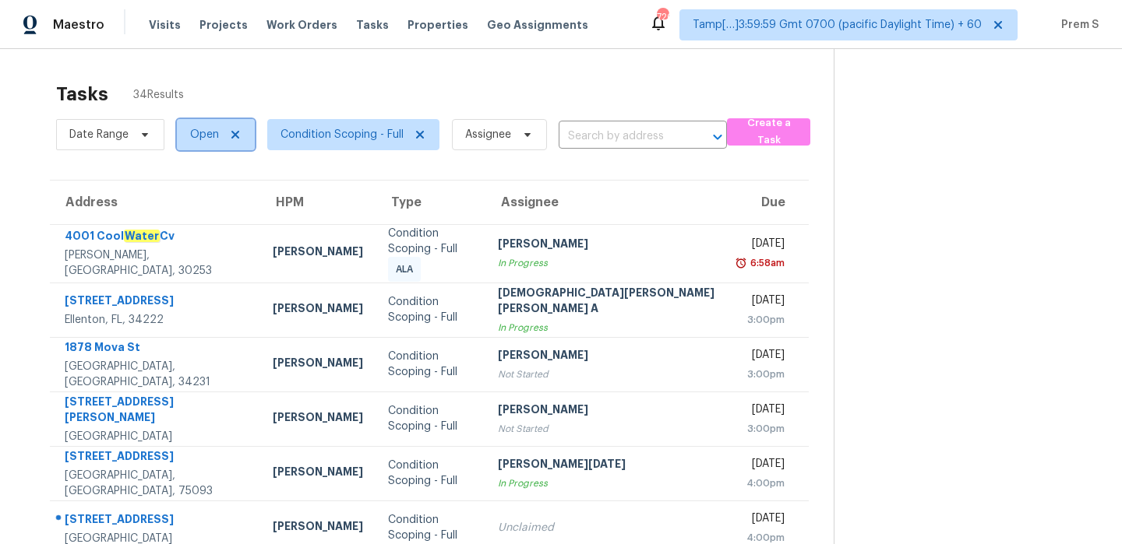
click at [212, 137] on span "Open" at bounding box center [204, 135] width 29 height 16
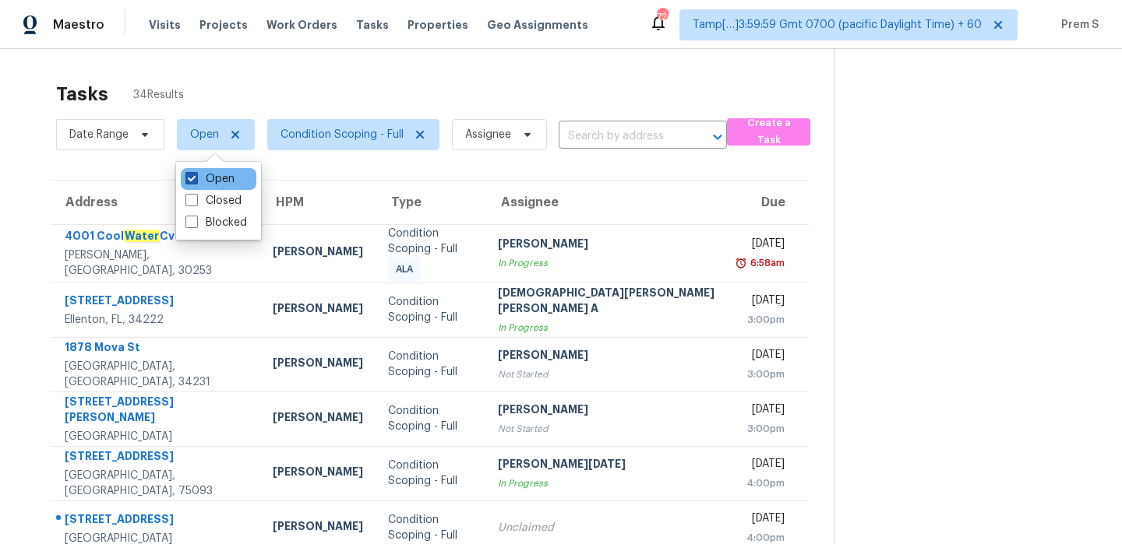
click at [203, 176] on label "Open" at bounding box center [209, 179] width 49 height 16
click at [195, 176] on input "Open" at bounding box center [190, 176] width 10 height 10
checkbox input "false"
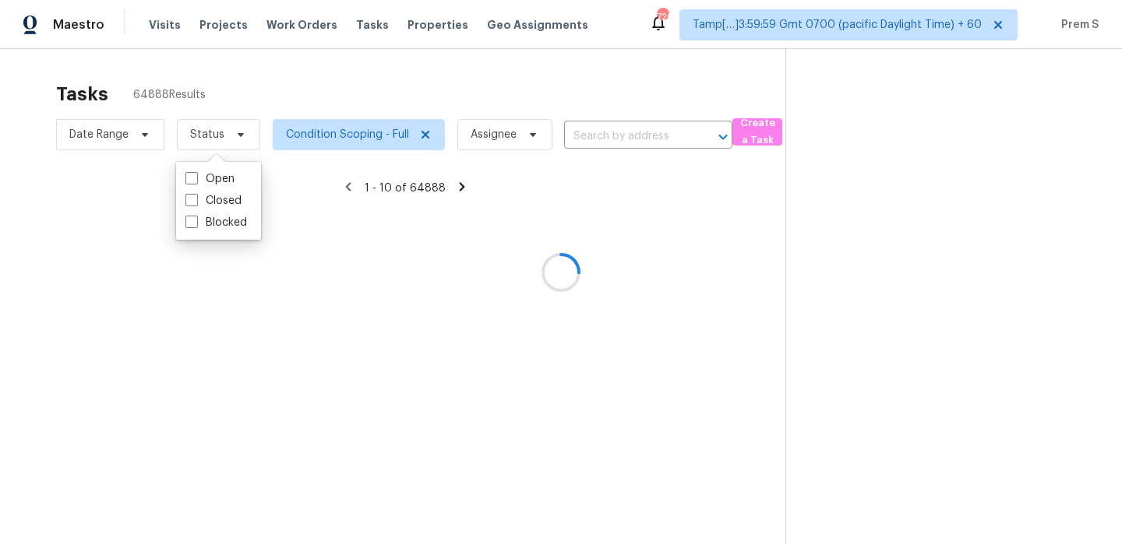
click at [378, 138] on div at bounding box center [561, 272] width 1122 height 544
click at [221, 139] on div at bounding box center [561, 272] width 1122 height 544
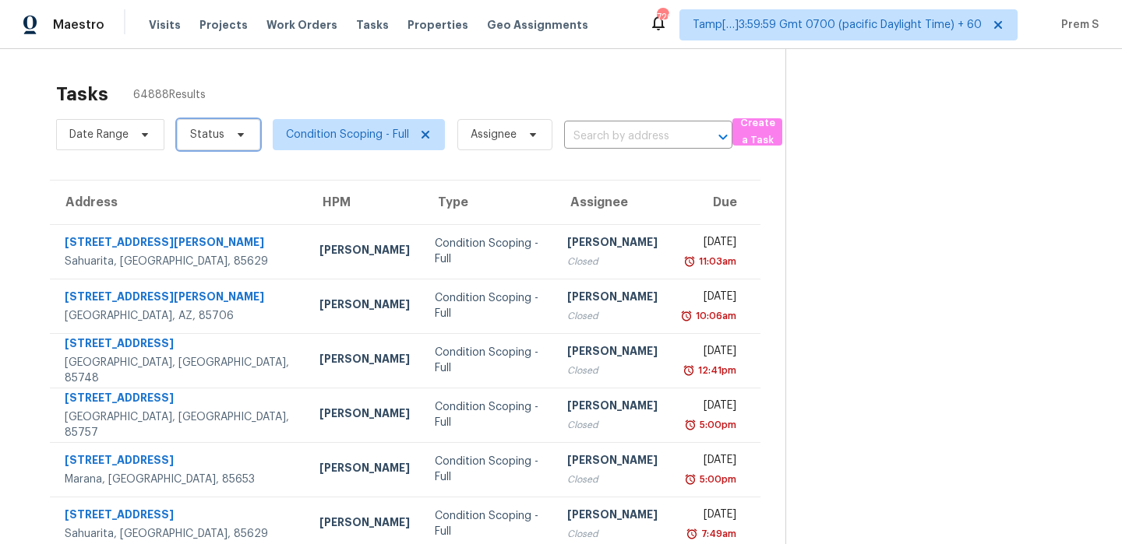
click at [221, 139] on span "Status" at bounding box center [207, 135] width 34 height 16
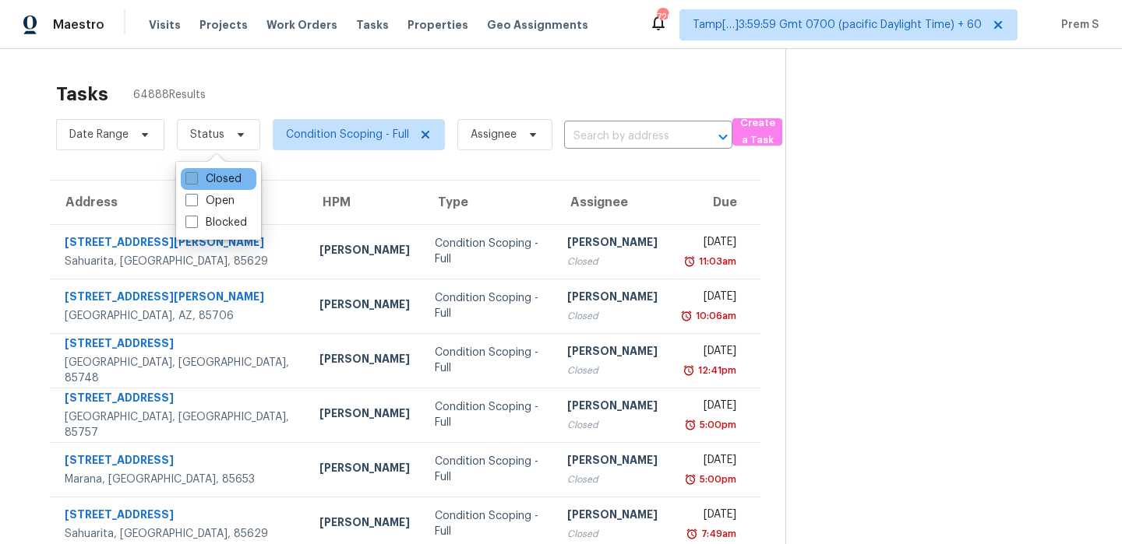
click at [213, 181] on label "Closed" at bounding box center [213, 179] width 56 height 16
click at [195, 181] on input "Closed" at bounding box center [190, 176] width 10 height 10
checkbox input "true"
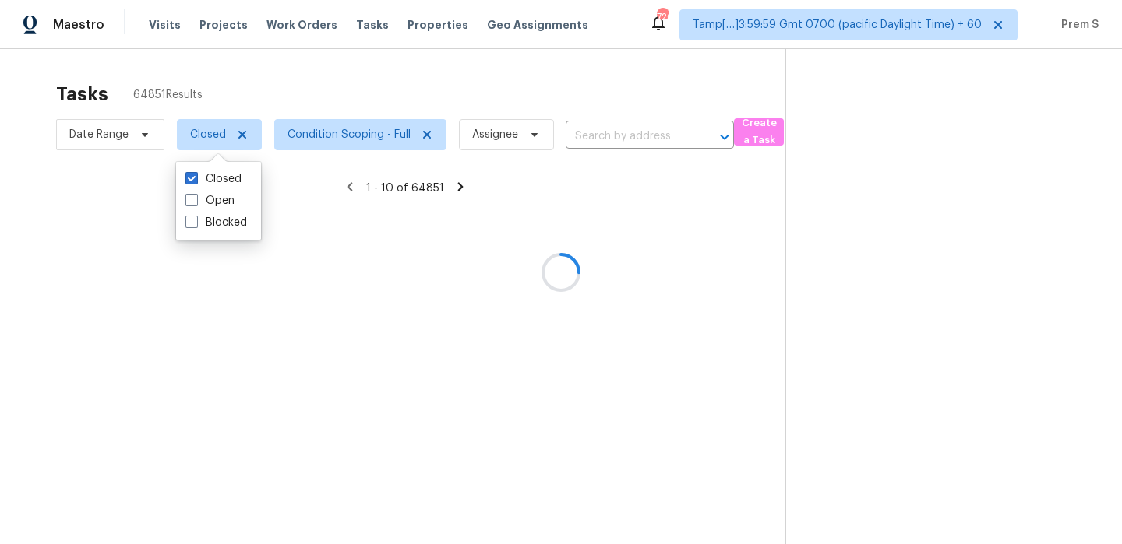
click at [367, 133] on div at bounding box center [561, 272] width 1122 height 544
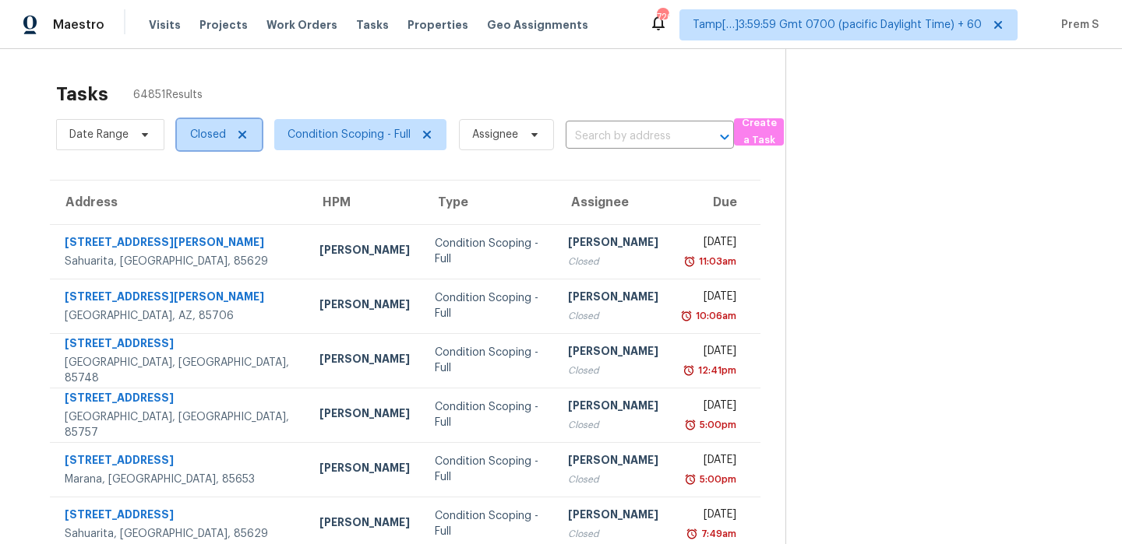
click at [217, 138] on span "Closed" at bounding box center [208, 135] width 36 height 16
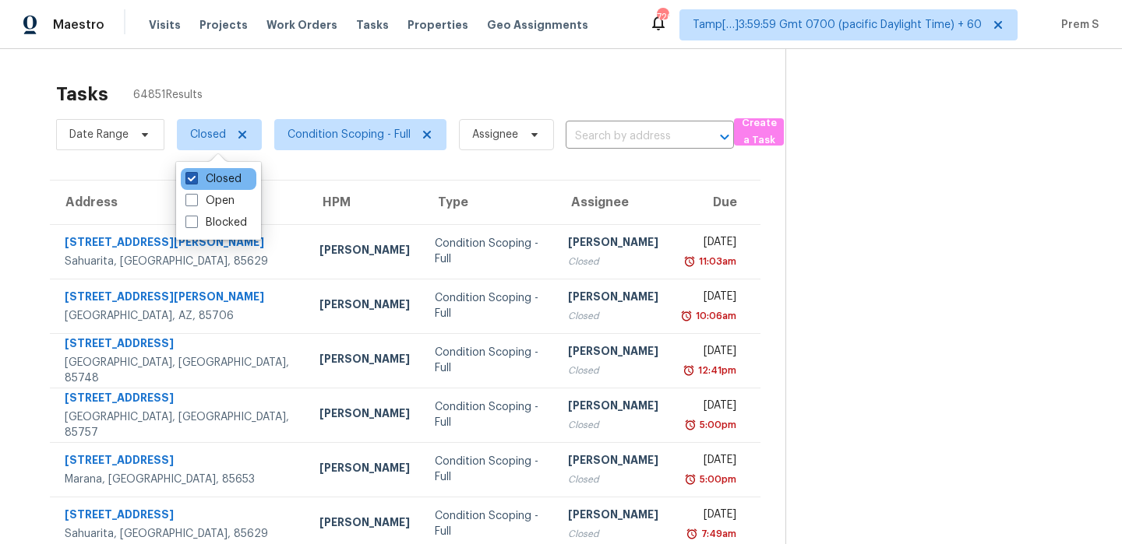
click at [215, 171] on label "Closed" at bounding box center [213, 179] width 56 height 16
click at [195, 171] on input "Closed" at bounding box center [190, 176] width 10 height 10
checkbox input "false"
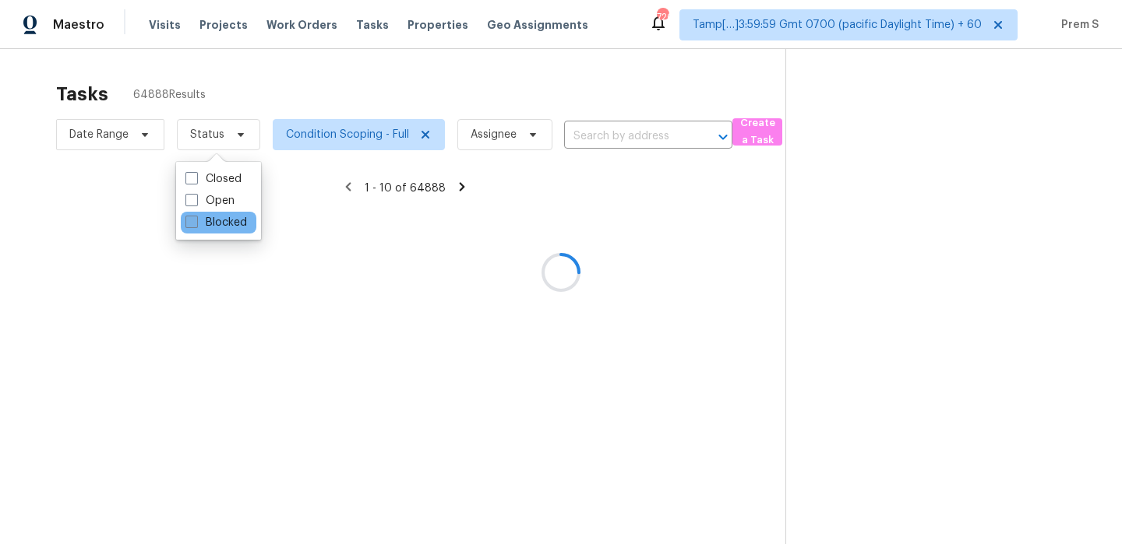
click at [212, 225] on label "Blocked" at bounding box center [216, 223] width 62 height 16
click at [195, 225] on input "Blocked" at bounding box center [190, 220] width 10 height 10
checkbox input "true"
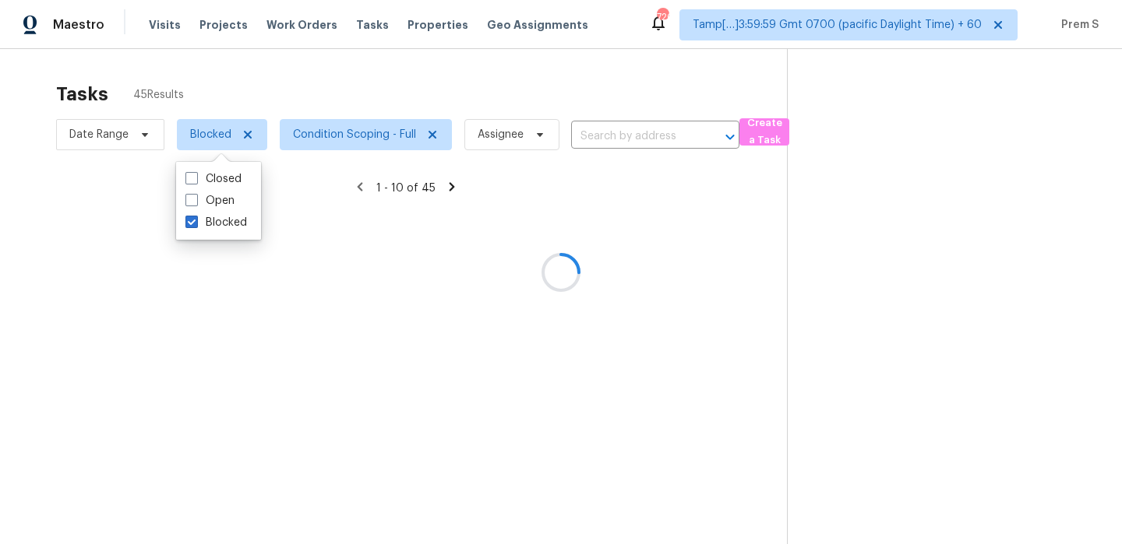
click at [382, 145] on div at bounding box center [561, 272] width 1122 height 544
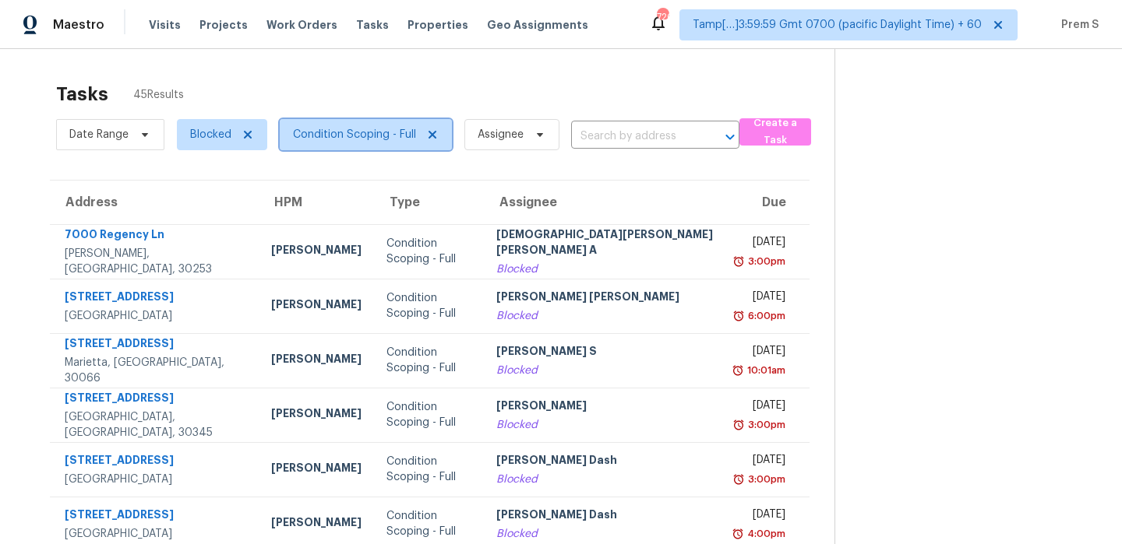
click at [382, 145] on span "Condition Scoping - Full" at bounding box center [366, 134] width 172 height 31
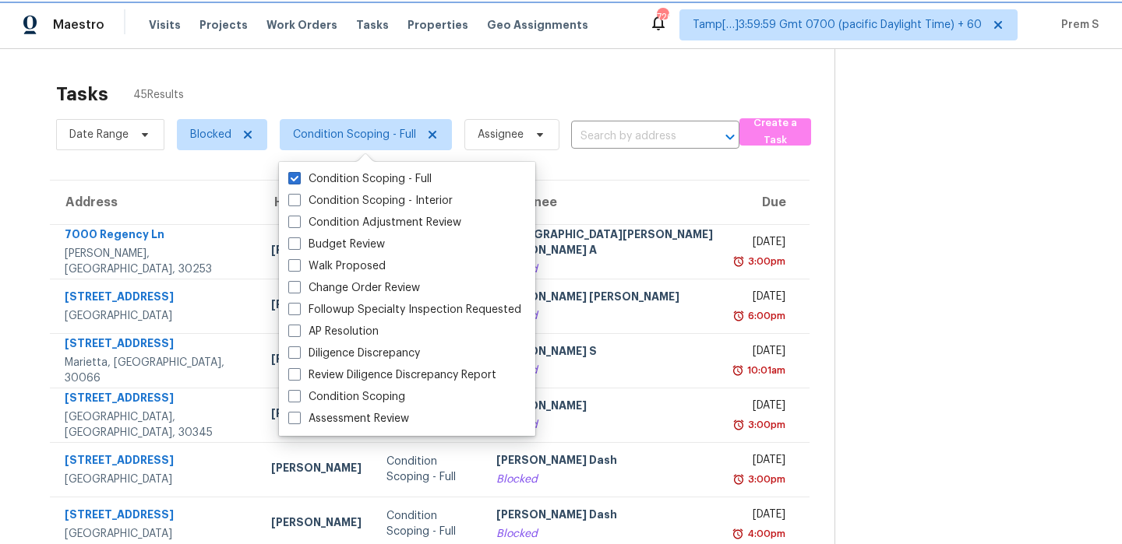
click at [382, 145] on span "Condition Scoping - Full" at bounding box center [366, 134] width 172 height 31
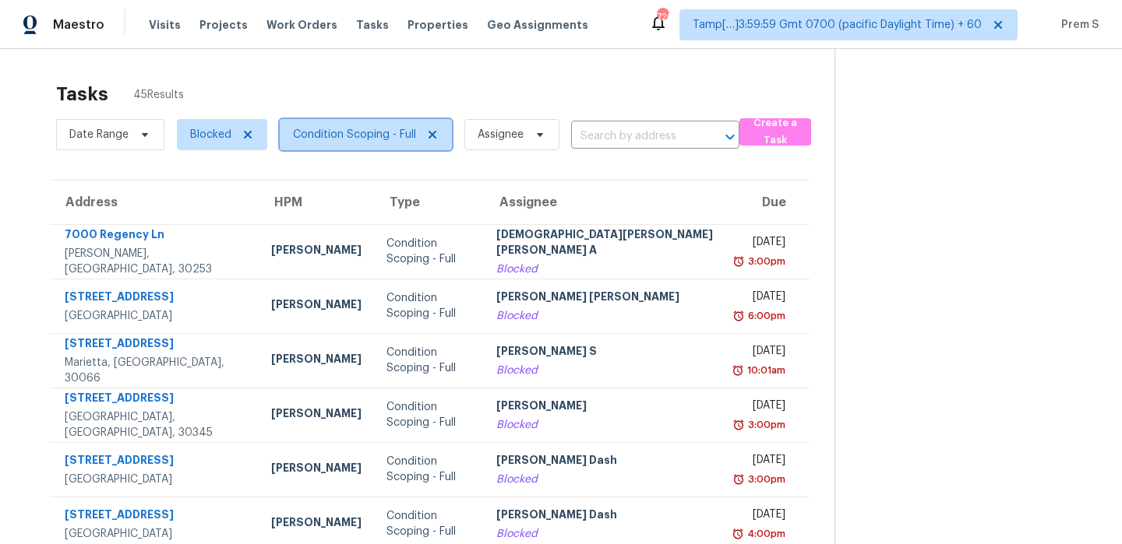
click at [377, 126] on span "Condition Scoping - Full" at bounding box center [366, 134] width 172 height 31
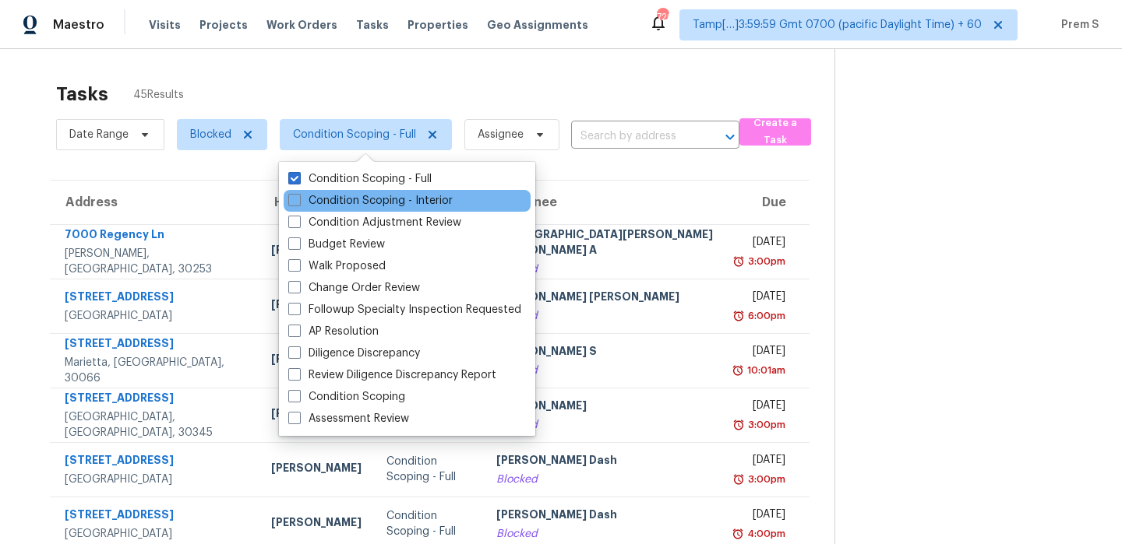
click at [386, 210] on div "Condition Scoping - Interior" at bounding box center [407, 201] width 247 height 22
click at [394, 208] on label "Condition Scoping - Interior" at bounding box center [370, 201] width 164 height 16
click at [298, 203] on input "Condition Scoping - Interior" at bounding box center [293, 198] width 10 height 10
checkbox input "true"
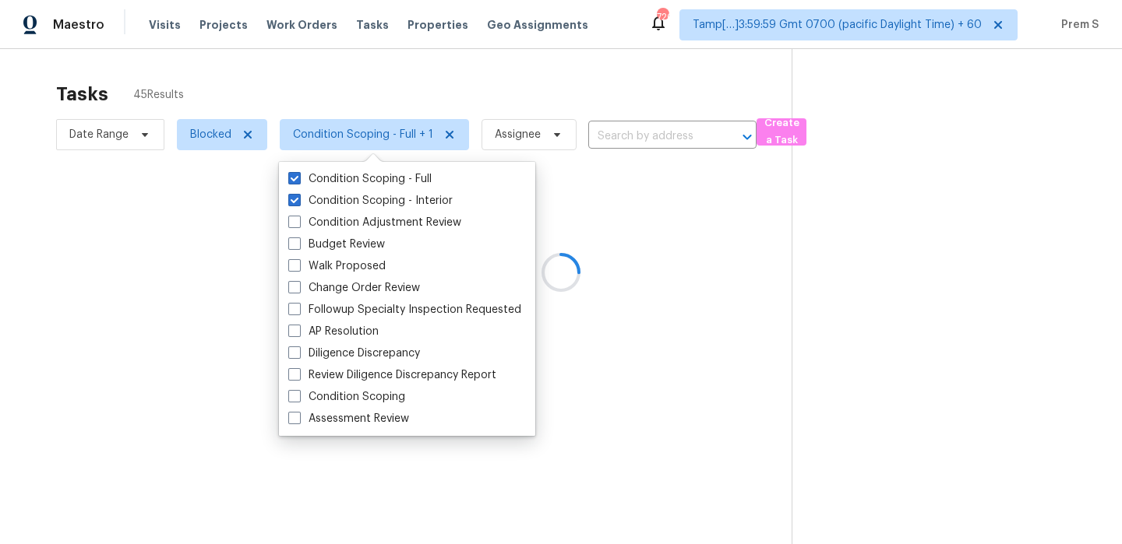
click at [653, 135] on div at bounding box center [561, 272] width 1122 height 544
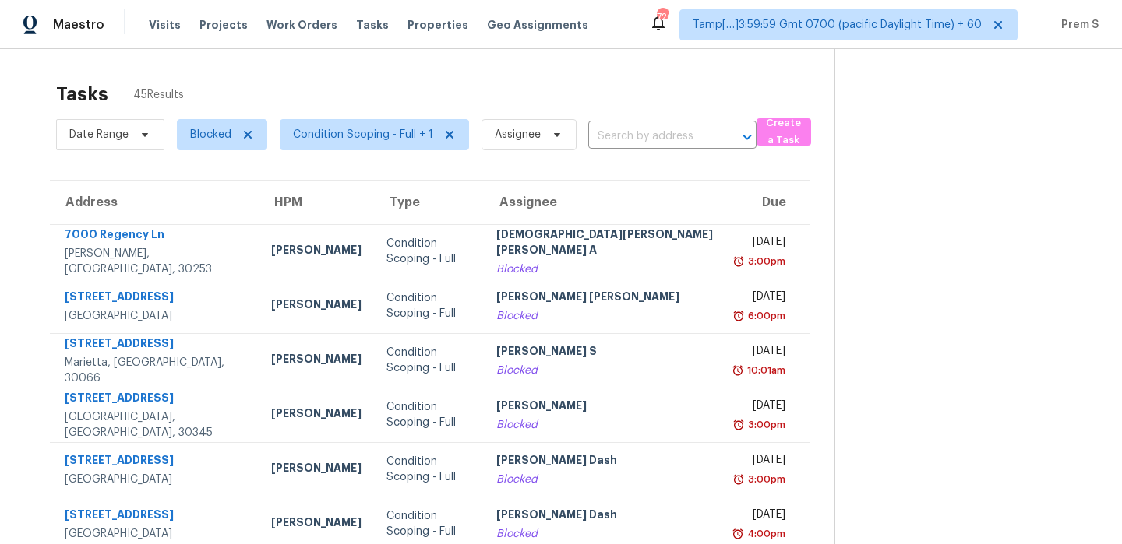
click at [653, 135] on input "text" at bounding box center [650, 137] width 125 height 24
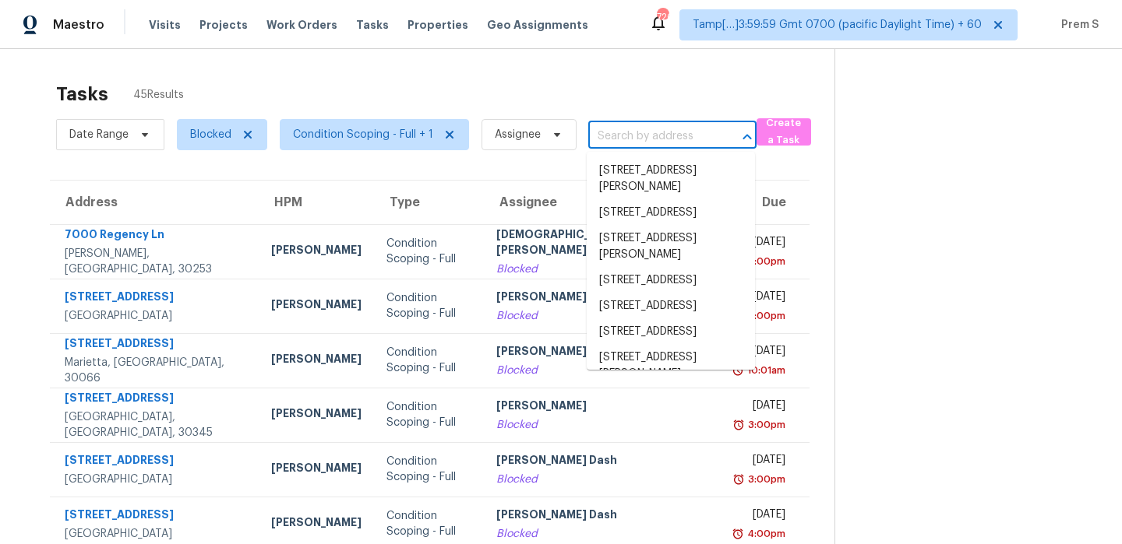
paste input "[STREET_ADDRESS][PERSON_NAME]"
type input "[STREET_ADDRESS][PERSON_NAME]"
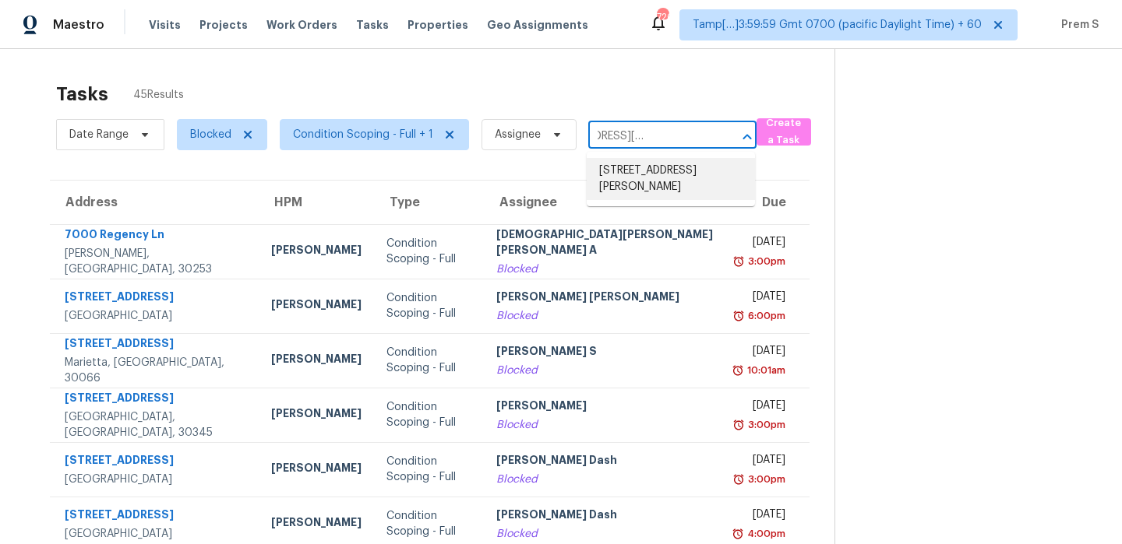
click at [639, 173] on li "[STREET_ADDRESS][PERSON_NAME]" at bounding box center [670, 179] width 168 height 42
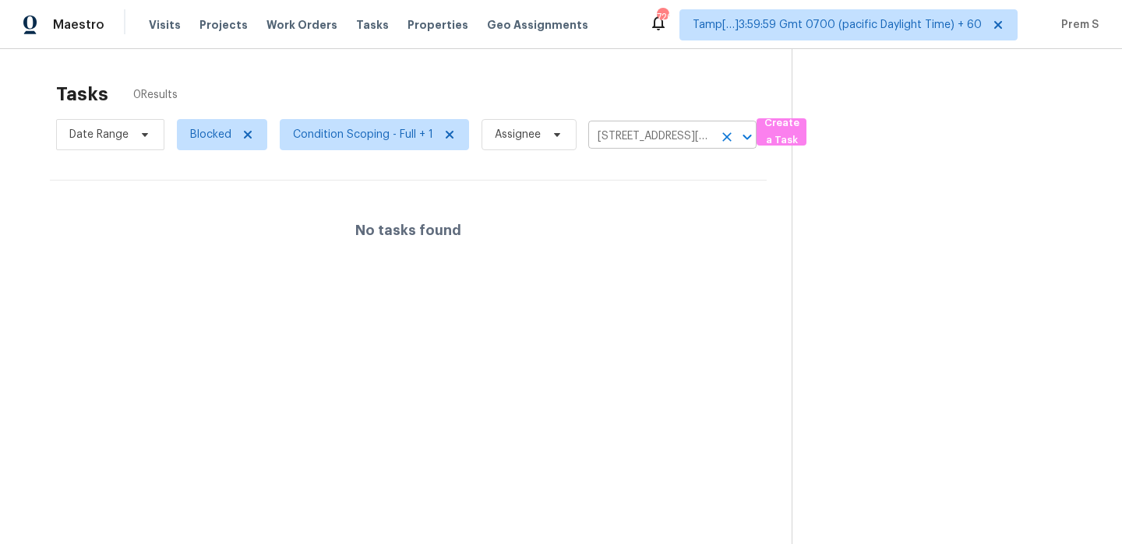
click at [643, 143] on input "[STREET_ADDRESS][PERSON_NAME]" at bounding box center [650, 137] width 125 height 24
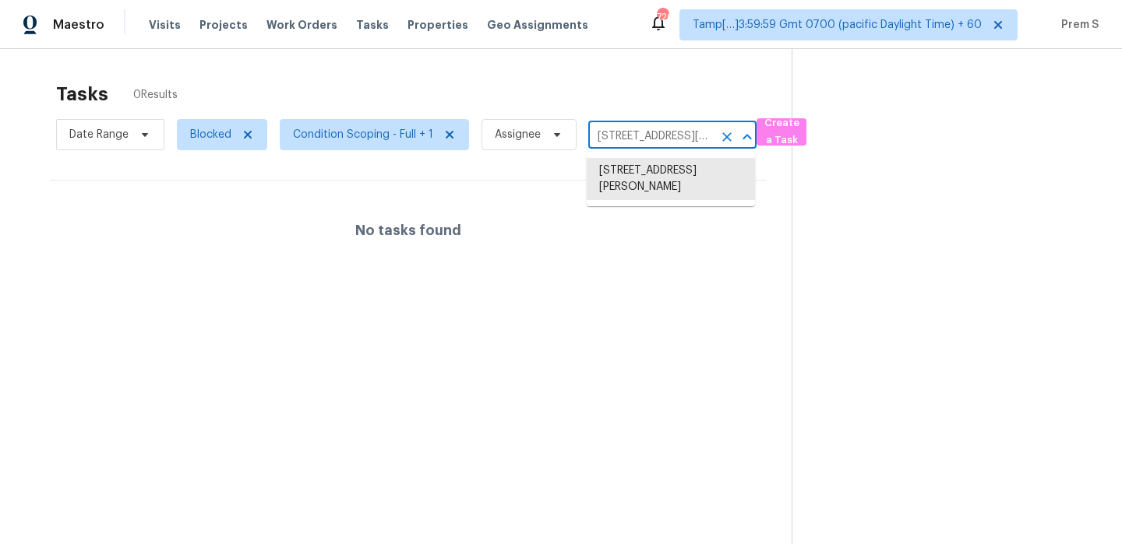
click at [643, 143] on input "[STREET_ADDRESS][PERSON_NAME]" at bounding box center [650, 137] width 125 height 24
paste input "[STREET_ADDRESS][PERSON_NAME]"
type input "[STREET_ADDRESS][PERSON_NAME]"
click at [638, 172] on li "[STREET_ADDRESS][PERSON_NAME]" at bounding box center [670, 179] width 168 height 42
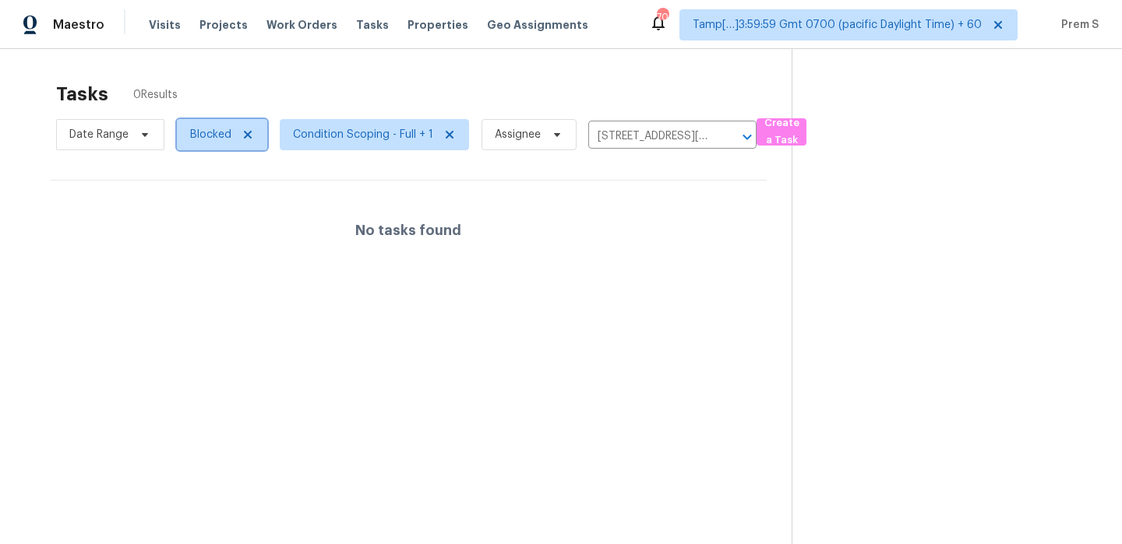
click at [249, 133] on icon at bounding box center [247, 135] width 12 height 12
click at [219, 133] on span "Status" at bounding box center [207, 135] width 34 height 16
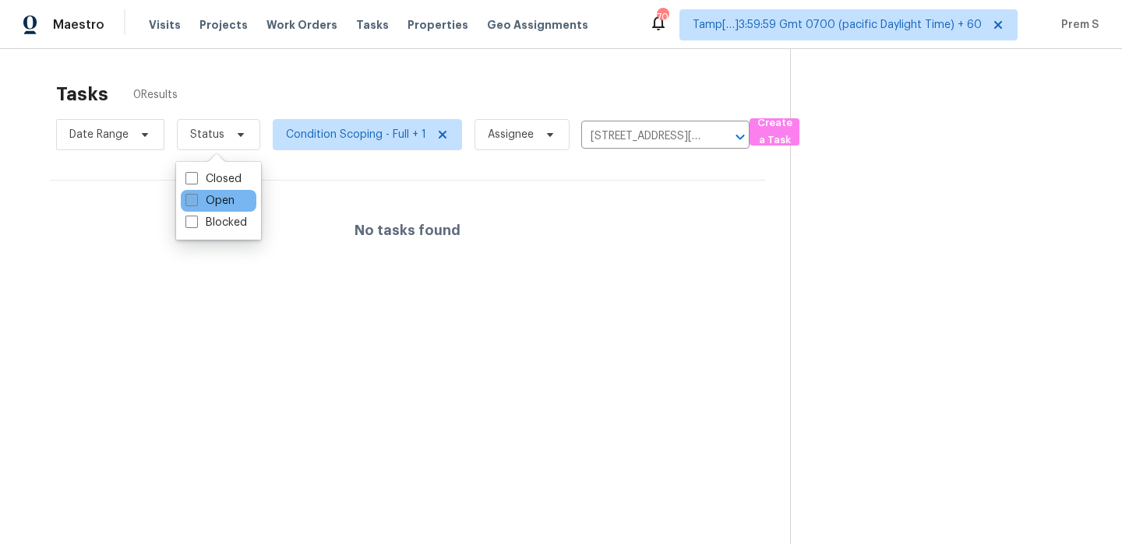
click at [217, 199] on label "Open" at bounding box center [209, 201] width 49 height 16
click at [195, 199] on input "Open" at bounding box center [190, 198] width 10 height 10
checkbox input "true"
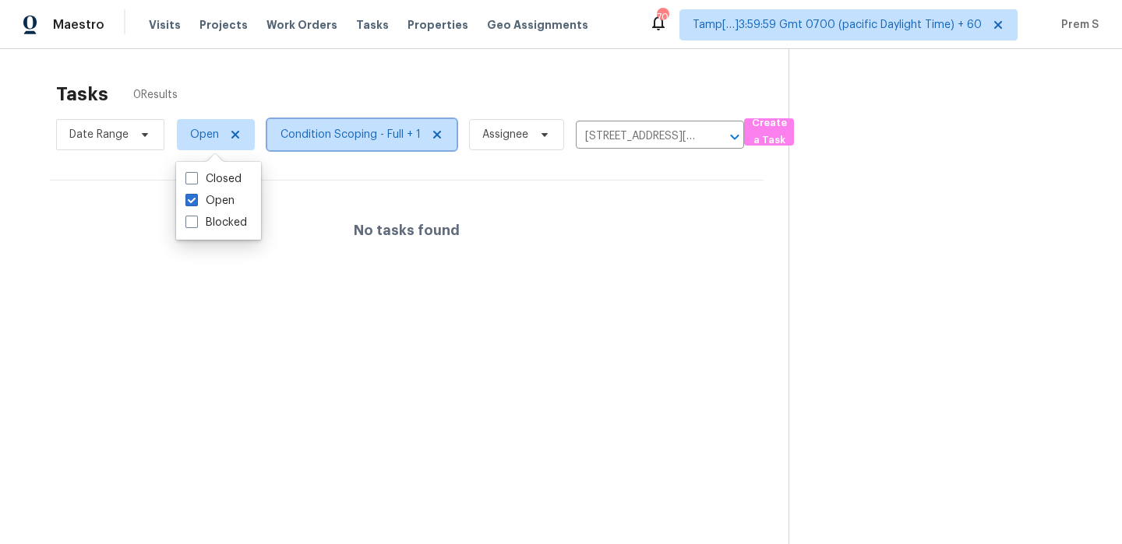
click at [374, 144] on span "Condition Scoping - Full + 1" at bounding box center [361, 134] width 189 height 31
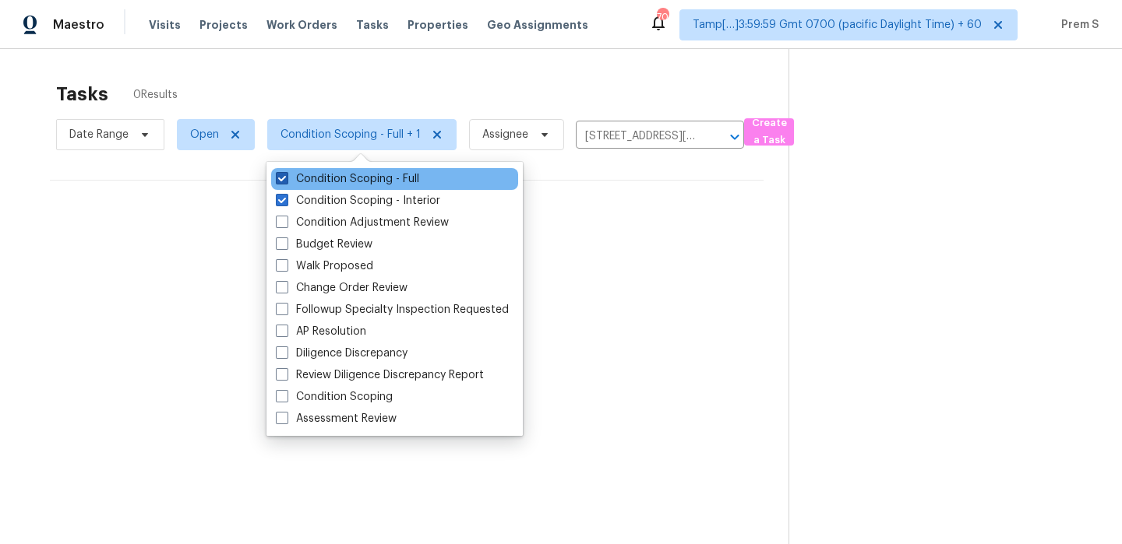
click at [354, 186] on label "Condition Scoping - Full" at bounding box center [347, 179] width 143 height 16
click at [286, 181] on input "Condition Scoping - Full" at bounding box center [281, 176] width 10 height 10
checkbox input "false"
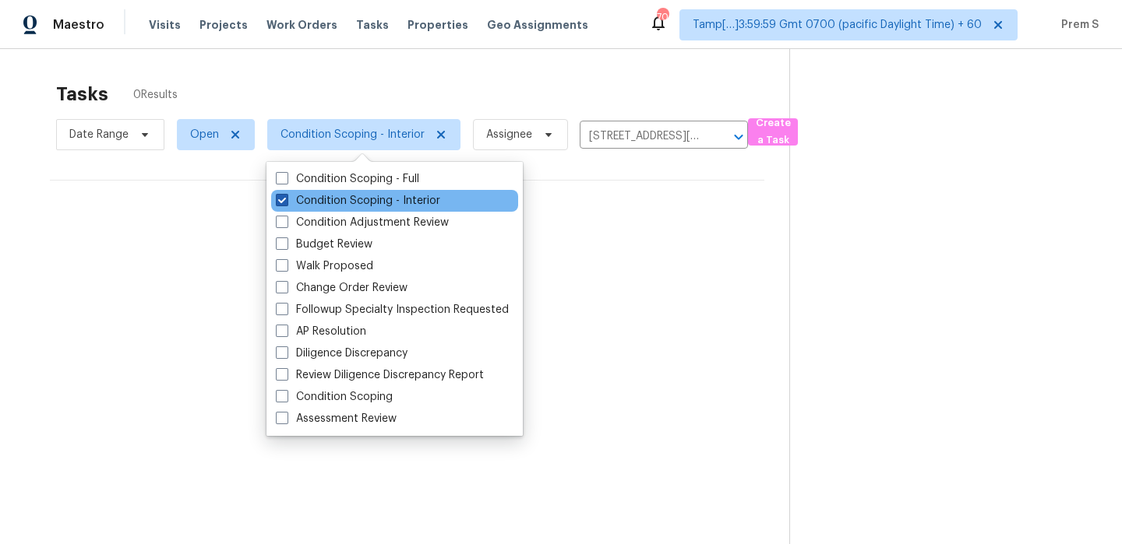
click at [370, 201] on label "Condition Scoping - Interior" at bounding box center [358, 201] width 164 height 16
click at [286, 201] on input "Condition Scoping - Interior" at bounding box center [281, 198] width 10 height 10
checkbox input "false"
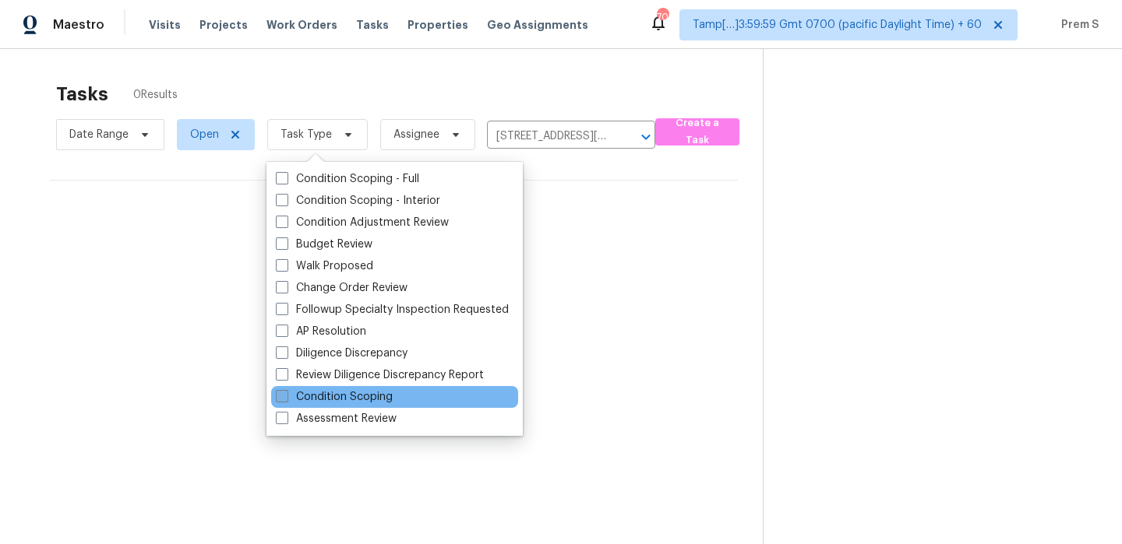
click at [350, 394] on label "Condition Scoping" at bounding box center [334, 397] width 117 height 16
click at [286, 394] on input "Condition Scoping" at bounding box center [281, 394] width 10 height 10
checkbox input "true"
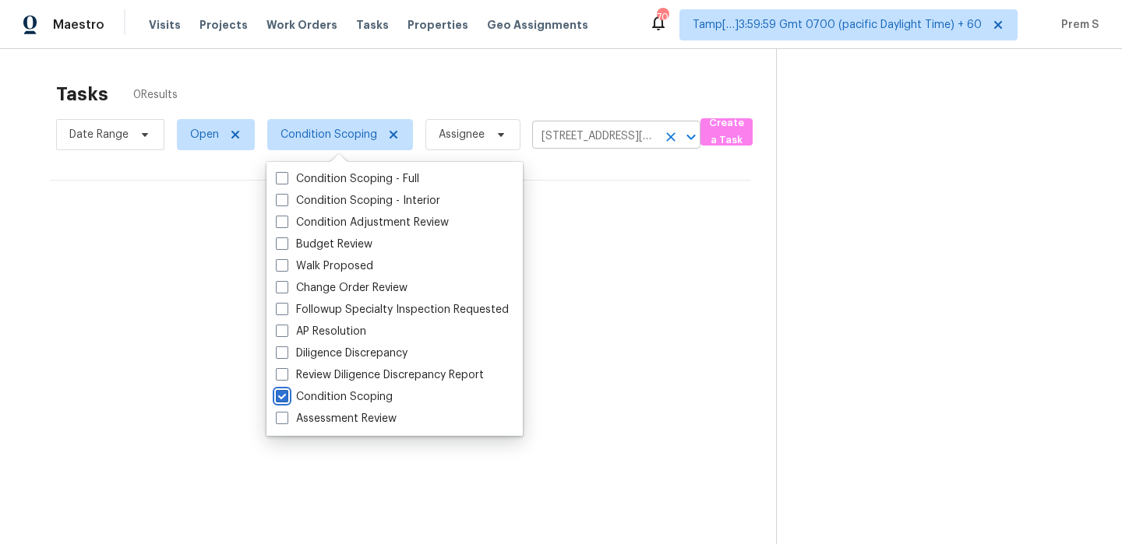
click at [667, 143] on icon "Clear" at bounding box center [671, 137] width 16 height 16
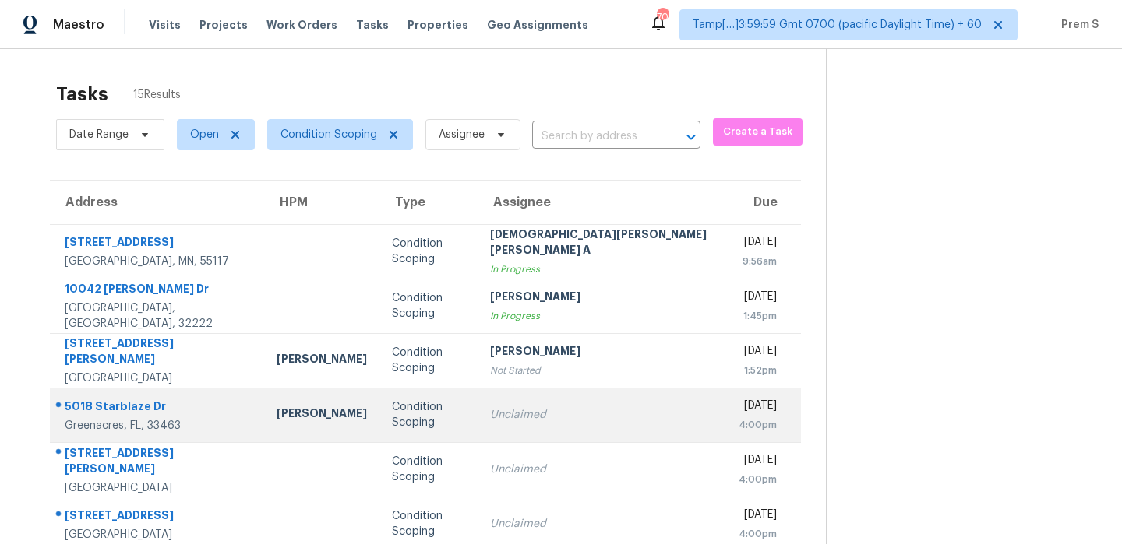
scroll to position [164, 0]
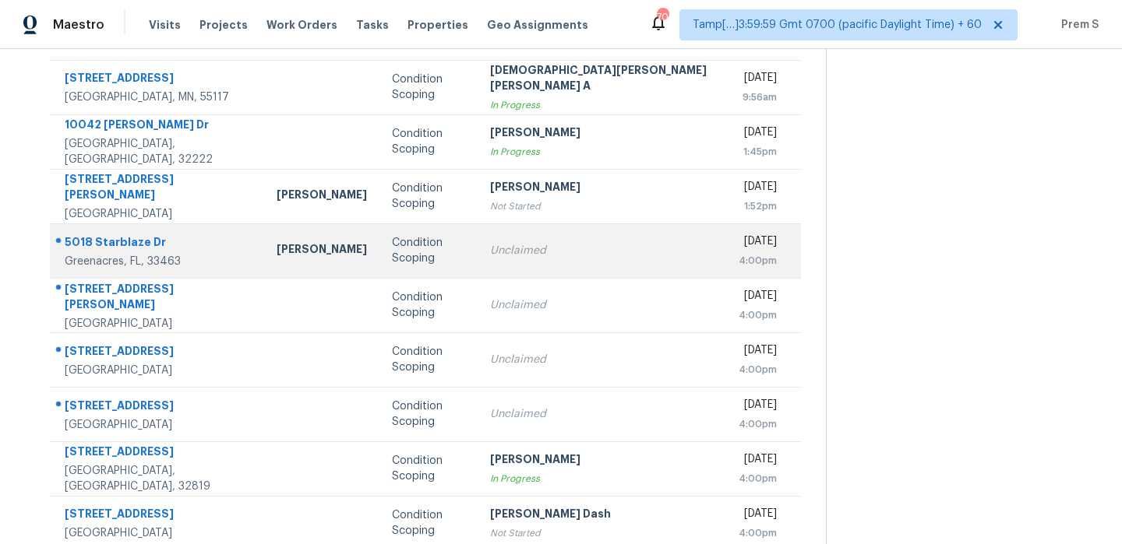
click at [507, 262] on td "Unclaimed" at bounding box center [601, 251] width 248 height 55
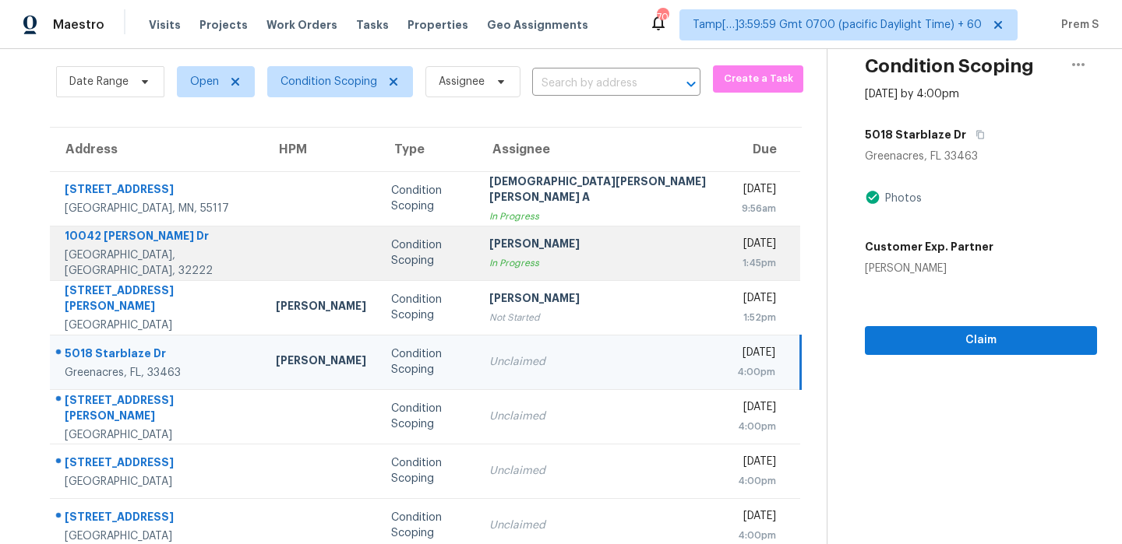
scroll to position [0, 0]
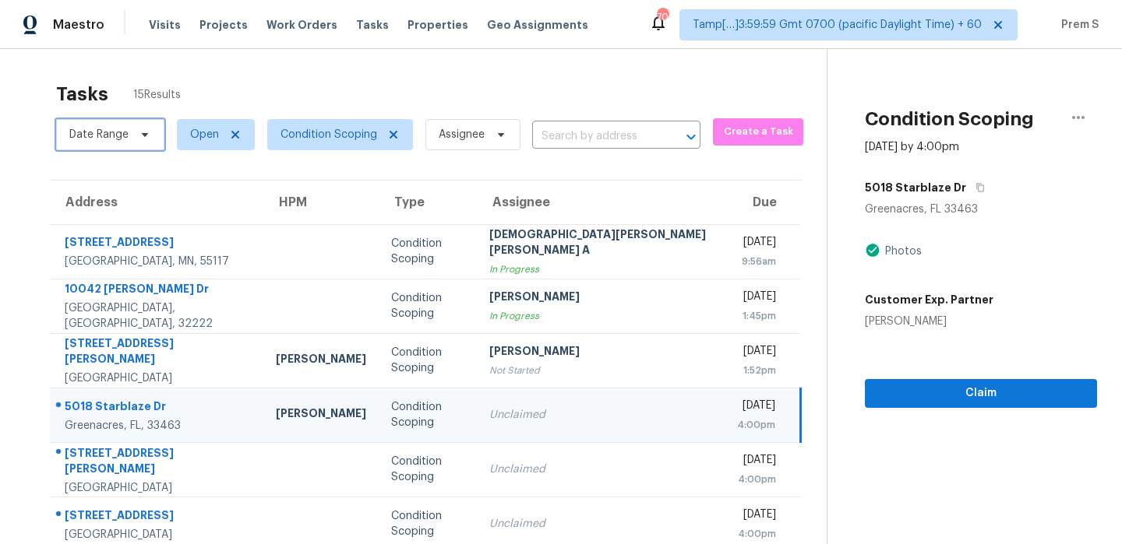
click at [111, 138] on span "Date Range" at bounding box center [98, 135] width 59 height 16
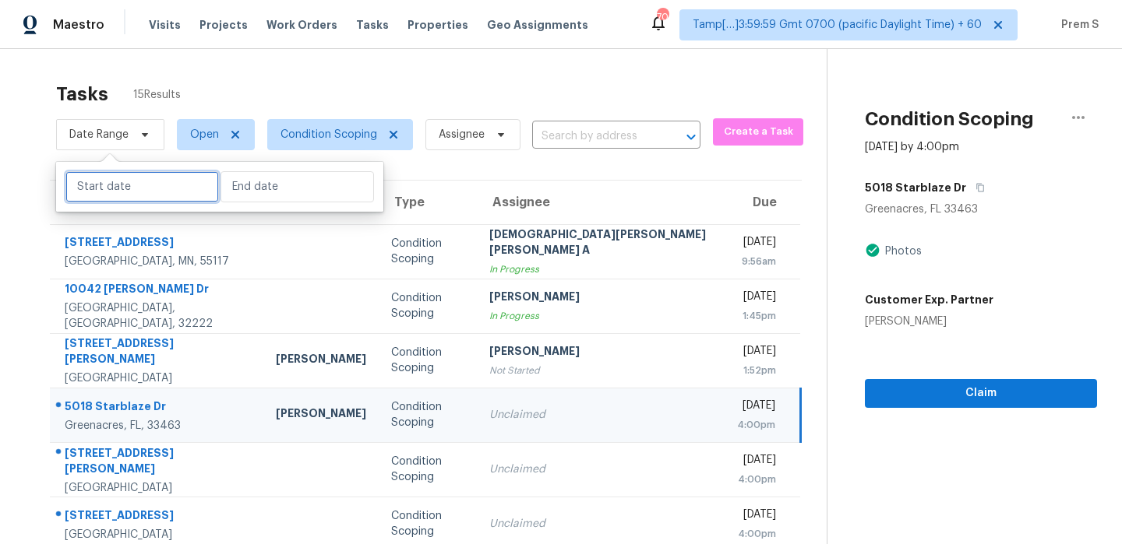
click at [139, 198] on input "text" at bounding box center [141, 186] width 153 height 31
select select "9"
select select "2025"
select select "10"
select select "2025"
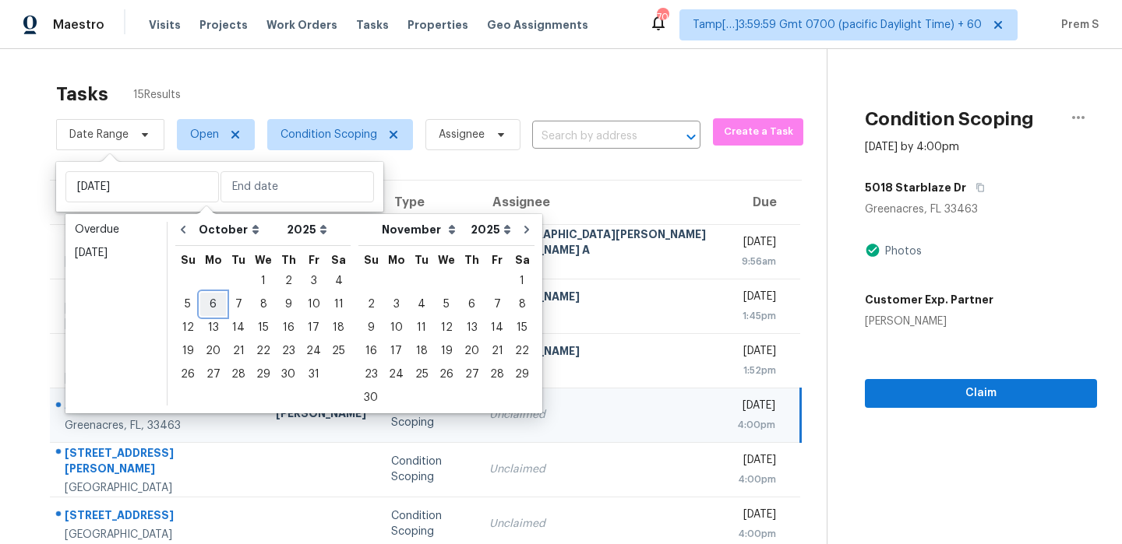
click at [217, 303] on div "6" at bounding box center [213, 305] width 26 height 22
type input "[DATE]"
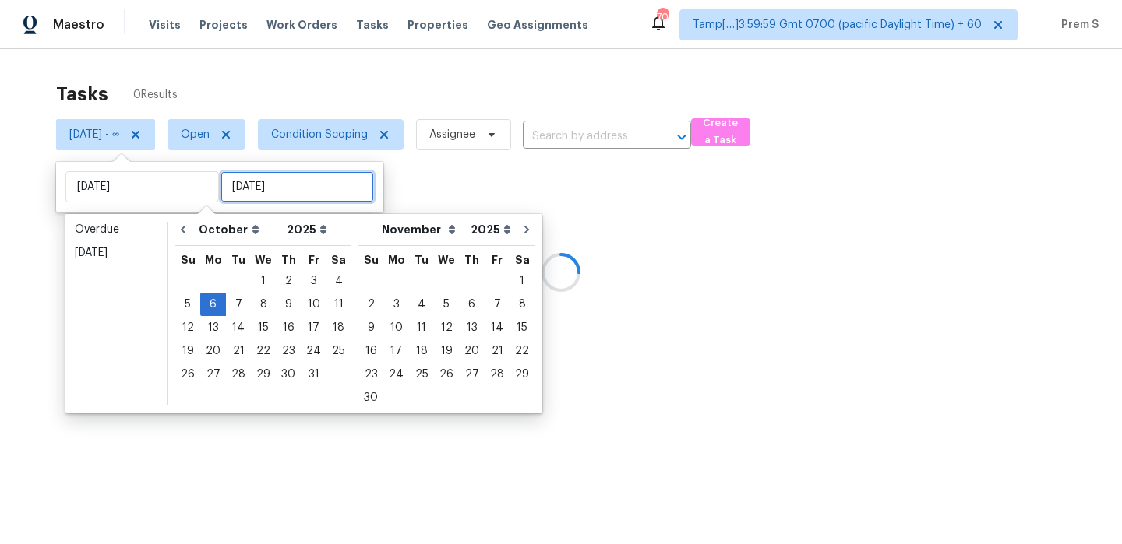
type input "[DATE]"
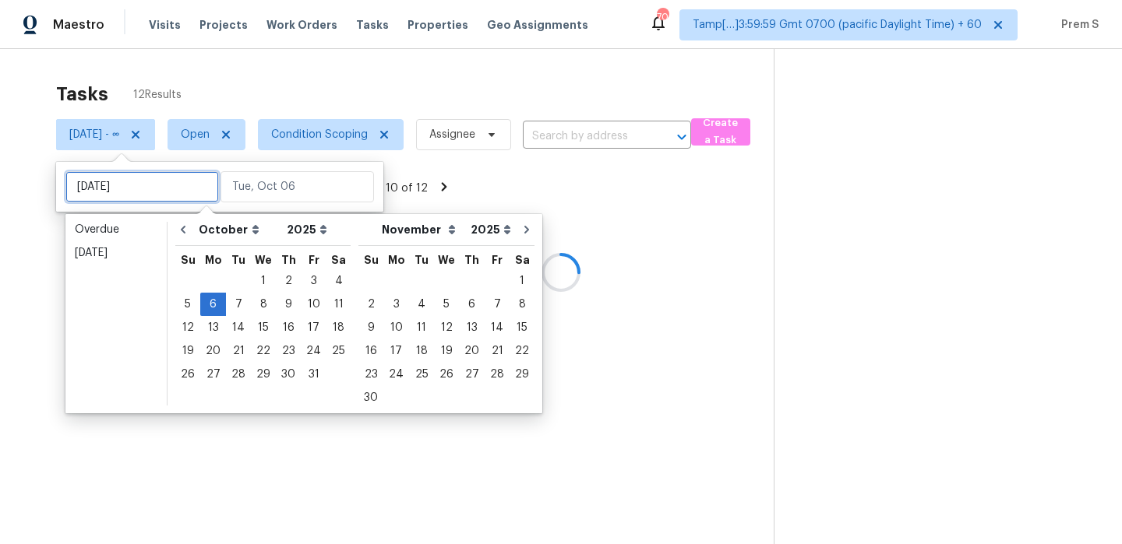
type input "[DATE]"
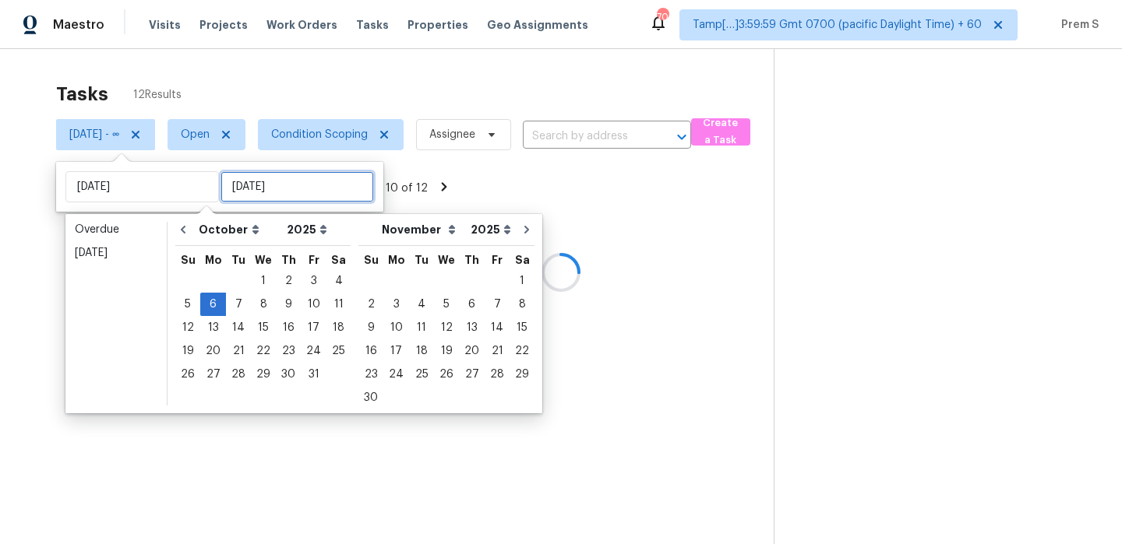
type input "[DATE]"
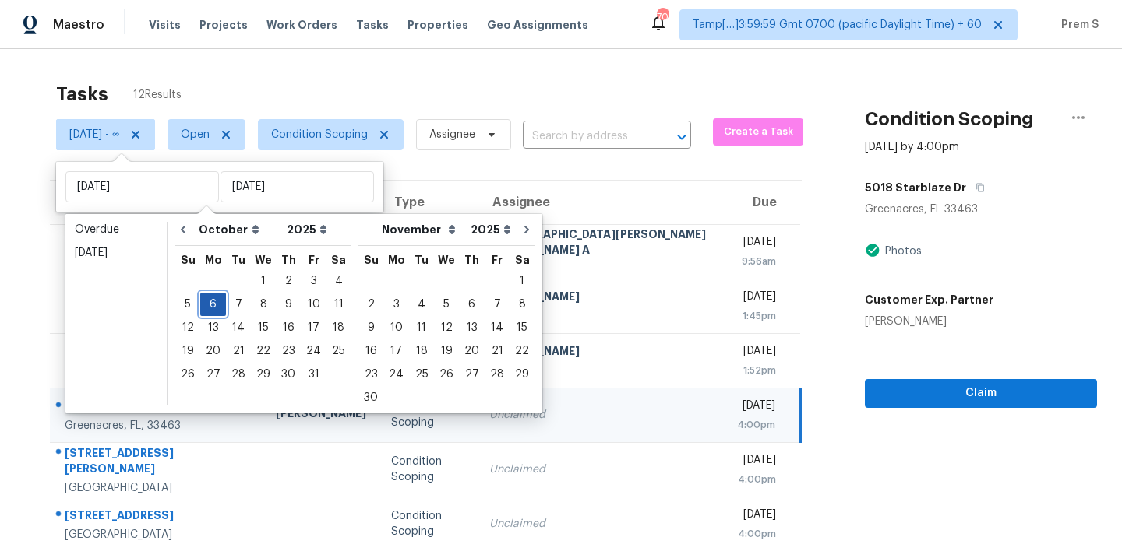
click at [215, 306] on div "6" at bounding box center [213, 305] width 26 height 22
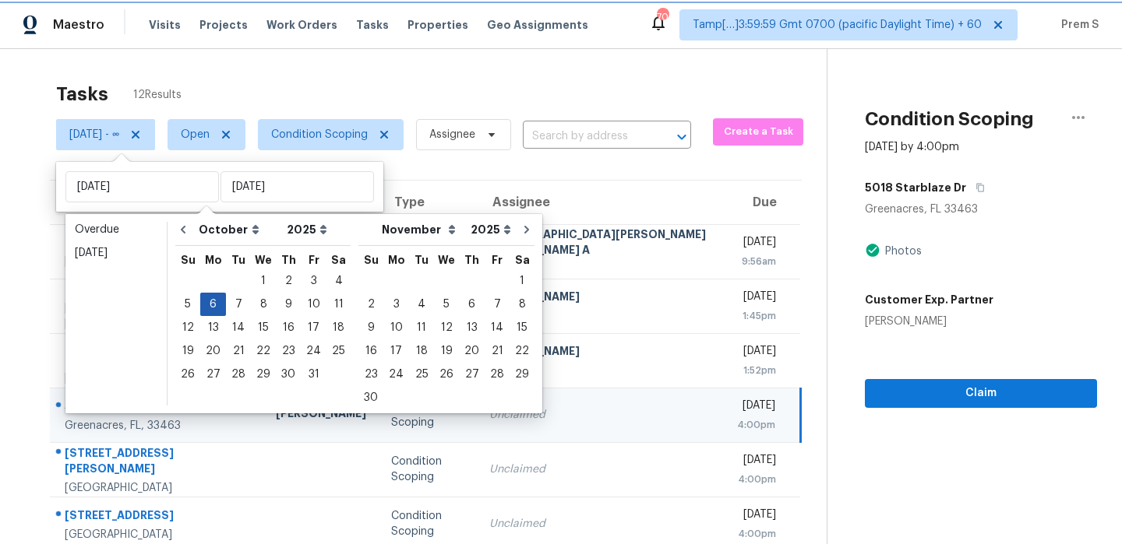
type input "[DATE]"
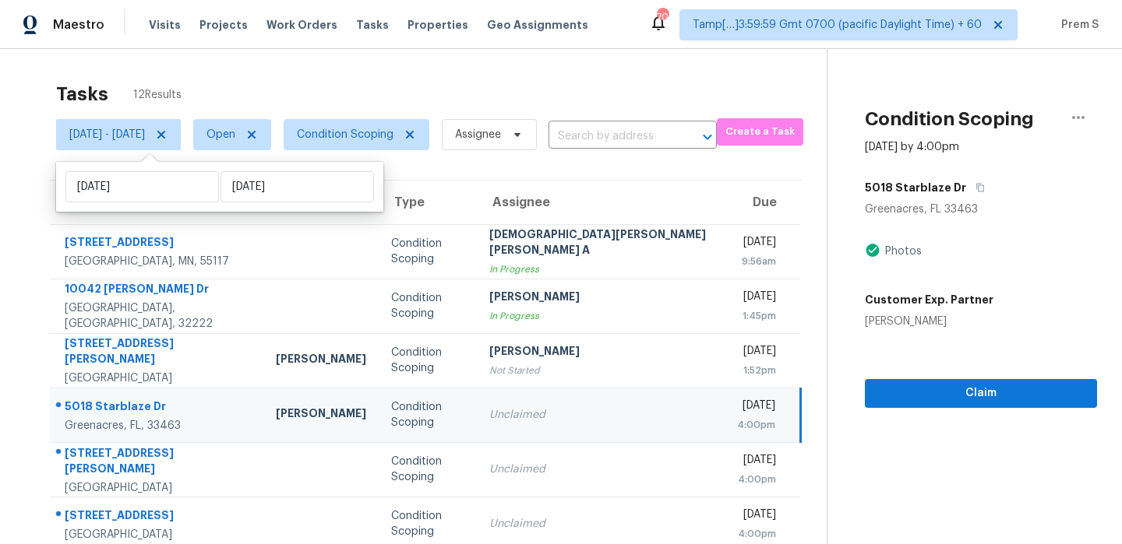
click at [493, 100] on div "Tasks 12 Results" at bounding box center [441, 94] width 770 height 41
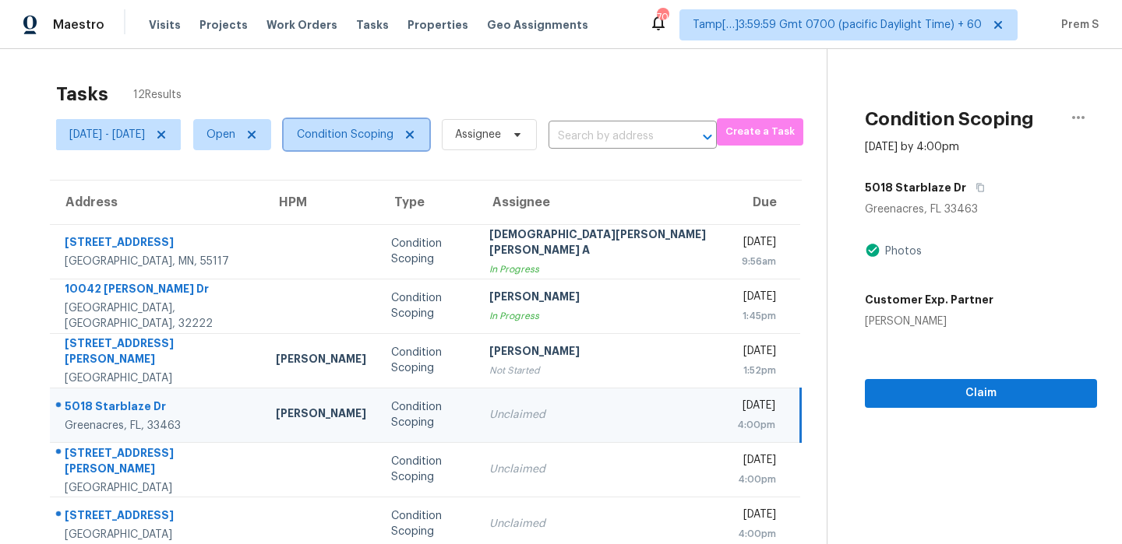
click at [429, 143] on span "Condition Scoping" at bounding box center [357, 134] width 146 height 31
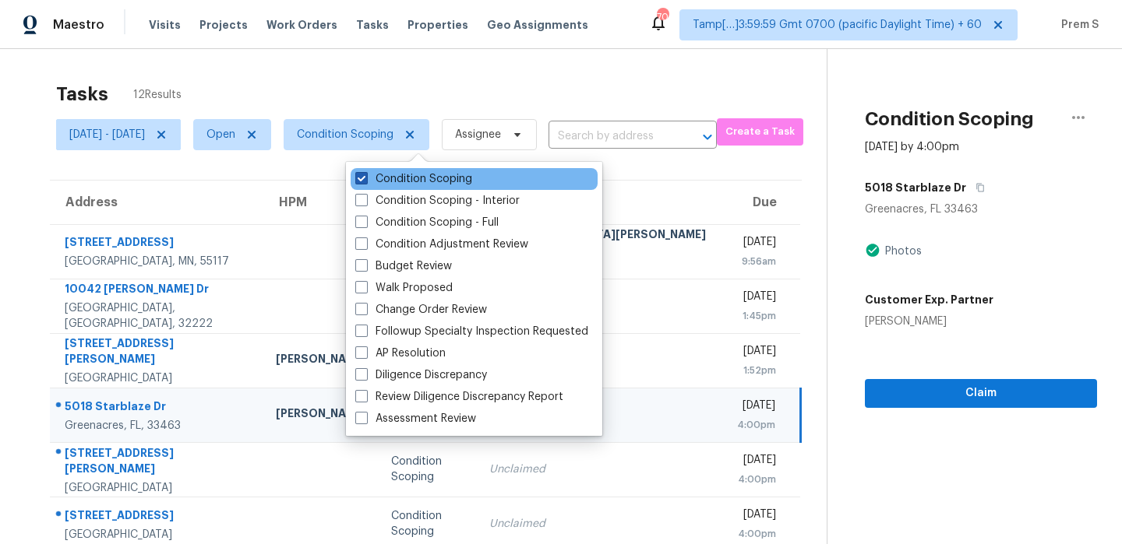
click at [454, 182] on label "Condition Scoping" at bounding box center [413, 179] width 117 height 16
click at [365, 181] on input "Condition Scoping" at bounding box center [360, 176] width 10 height 10
checkbox input "false"
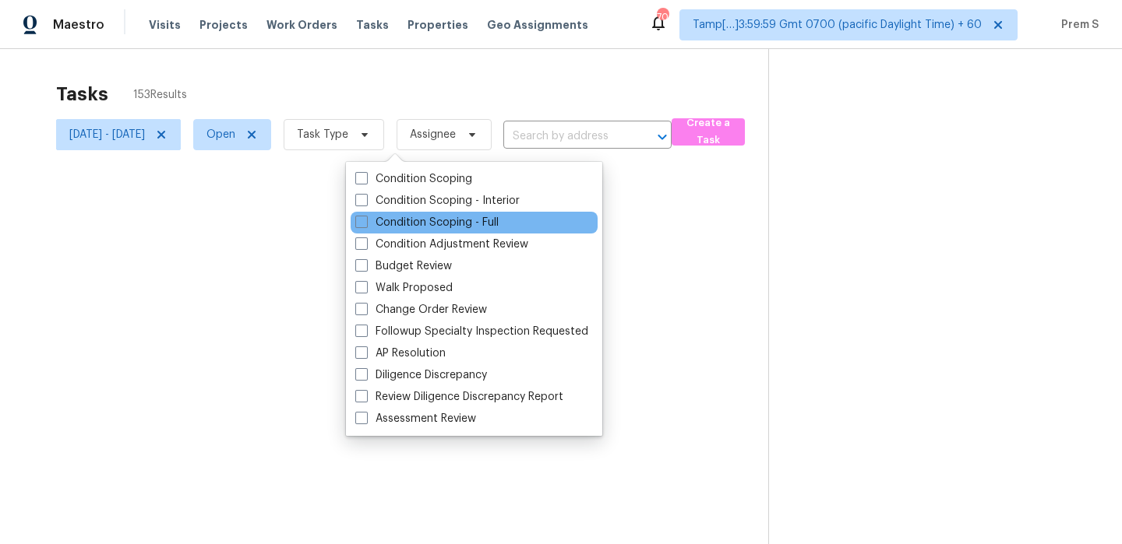
click at [433, 212] on div "Condition Scoping - Full" at bounding box center [473, 223] width 247 height 22
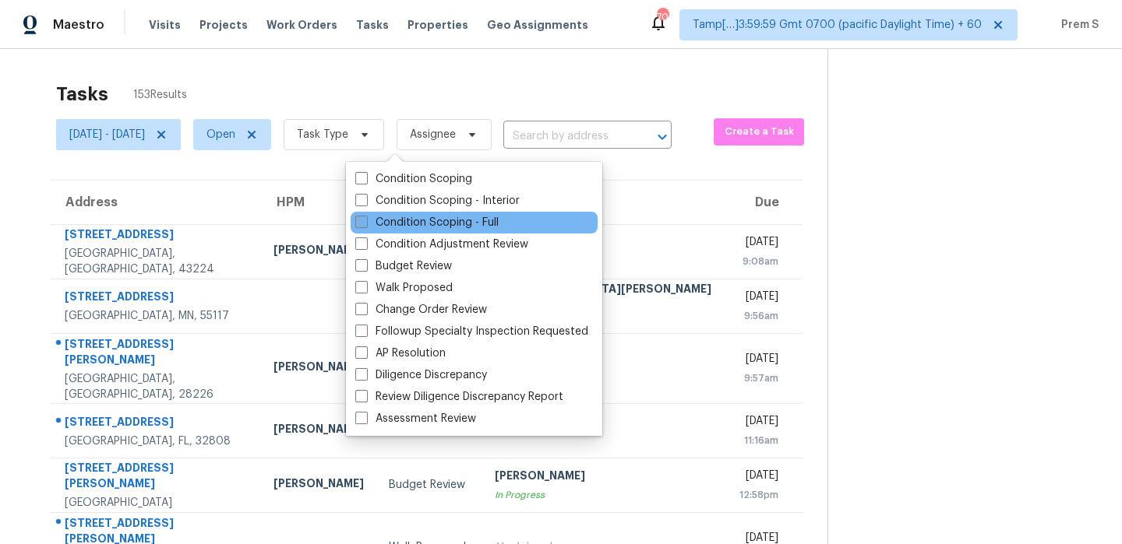
click at [422, 221] on label "Condition Scoping - Full" at bounding box center [426, 223] width 143 height 16
click at [365, 221] on input "Condition Scoping - Full" at bounding box center [360, 220] width 10 height 10
checkbox input "true"
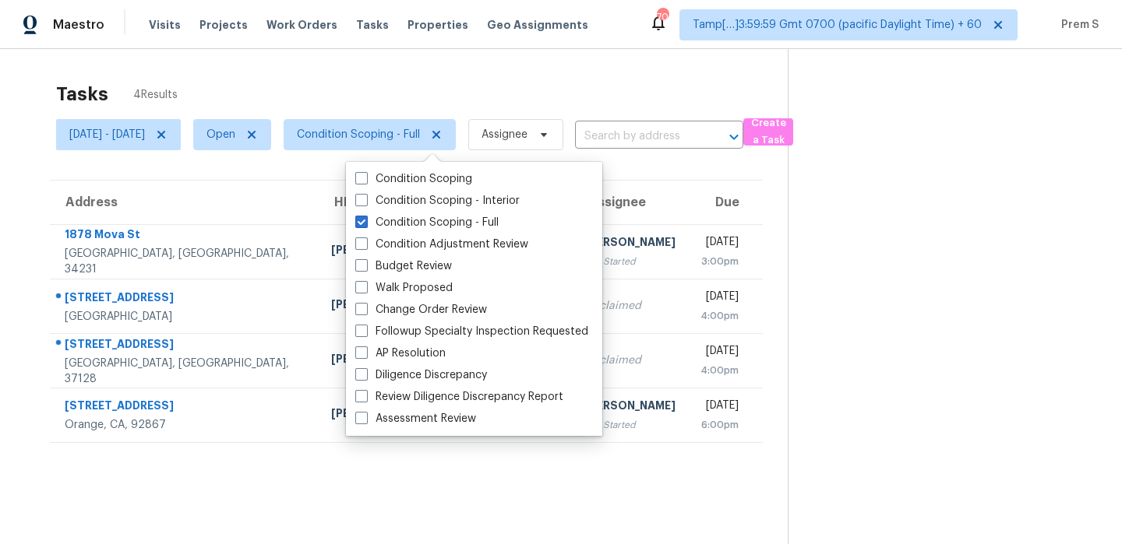
click at [688, 205] on th "Due" at bounding box center [725, 203] width 75 height 44
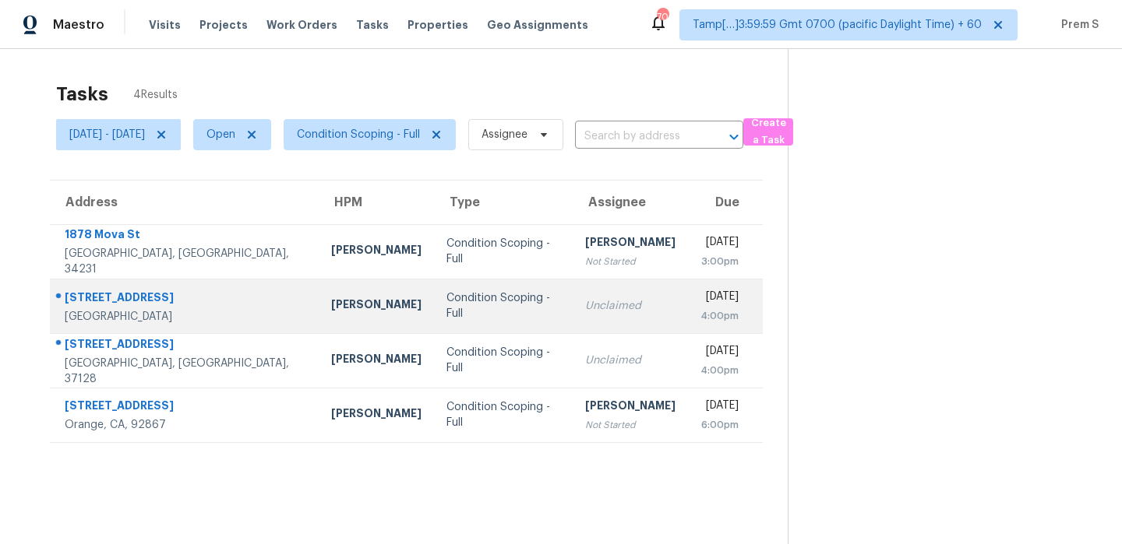
click at [615, 287] on td "Unclaimed" at bounding box center [629, 306] width 115 height 55
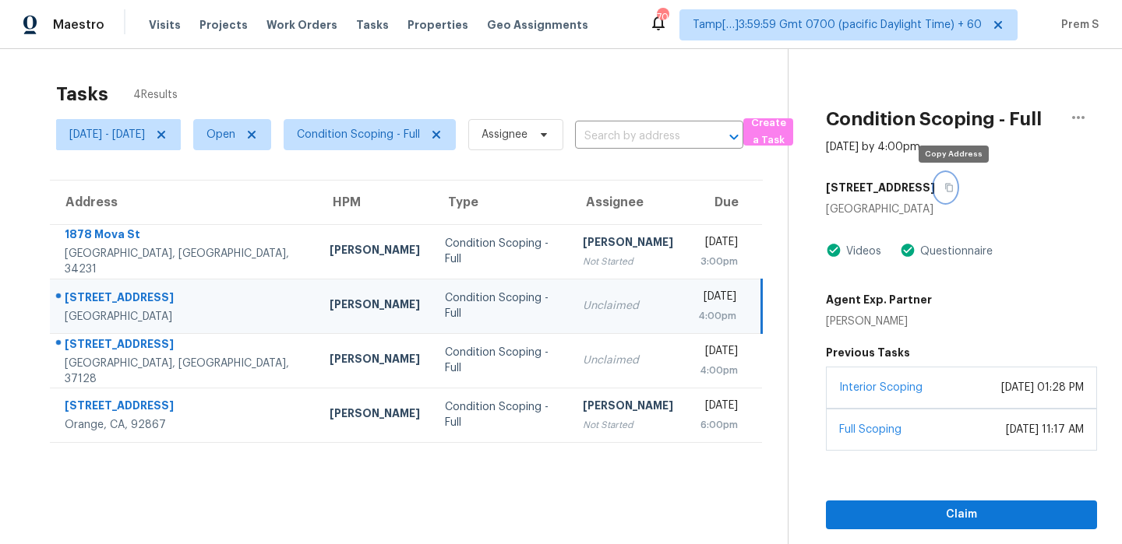
click at [956, 186] on button "button" at bounding box center [945, 188] width 21 height 28
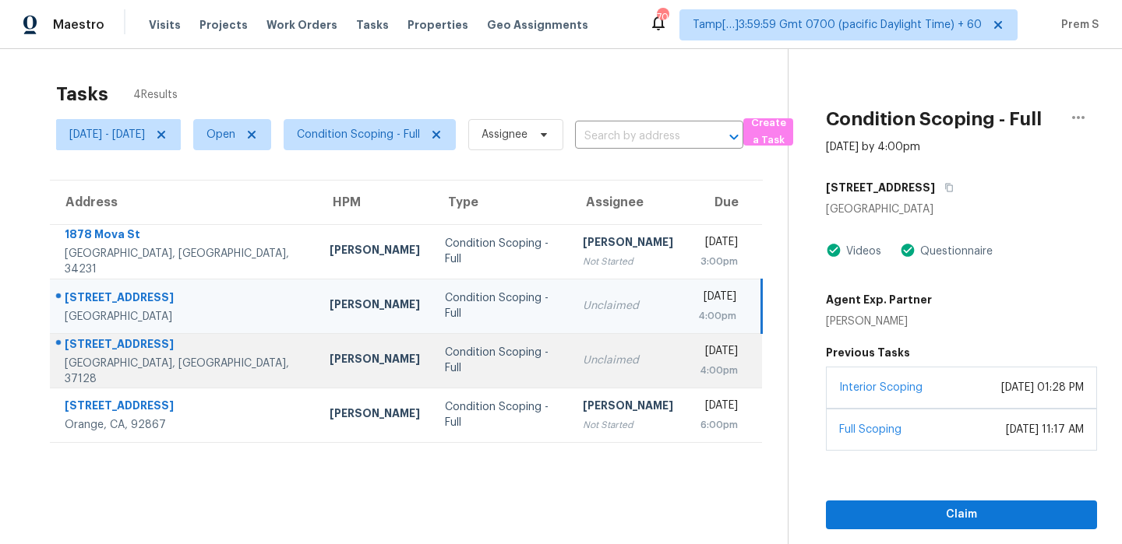
click at [570, 352] on td "Unclaimed" at bounding box center [627, 360] width 115 height 55
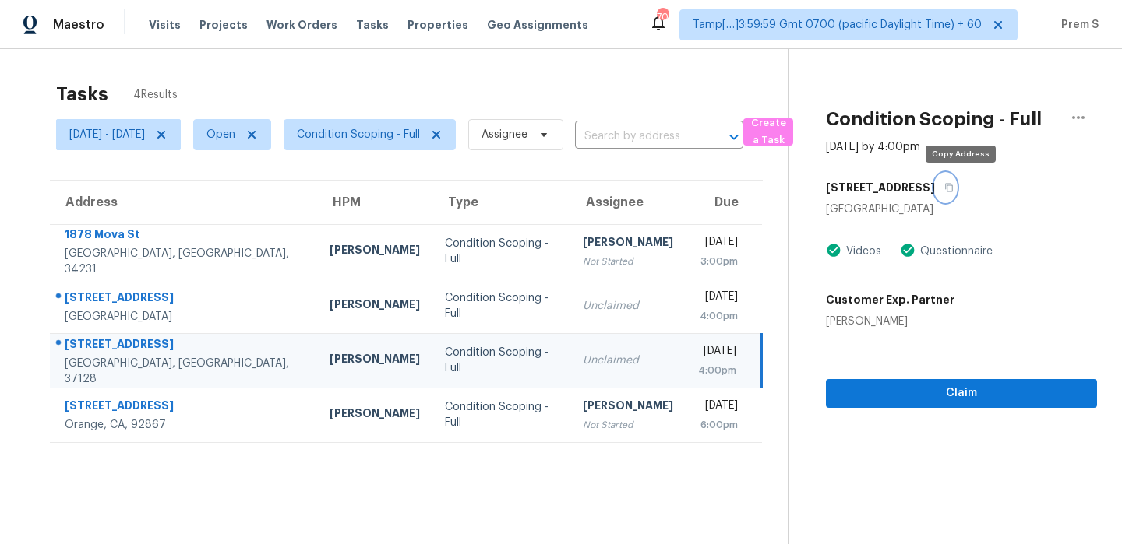
click at [953, 187] on icon "button" at bounding box center [948, 187] width 9 height 9
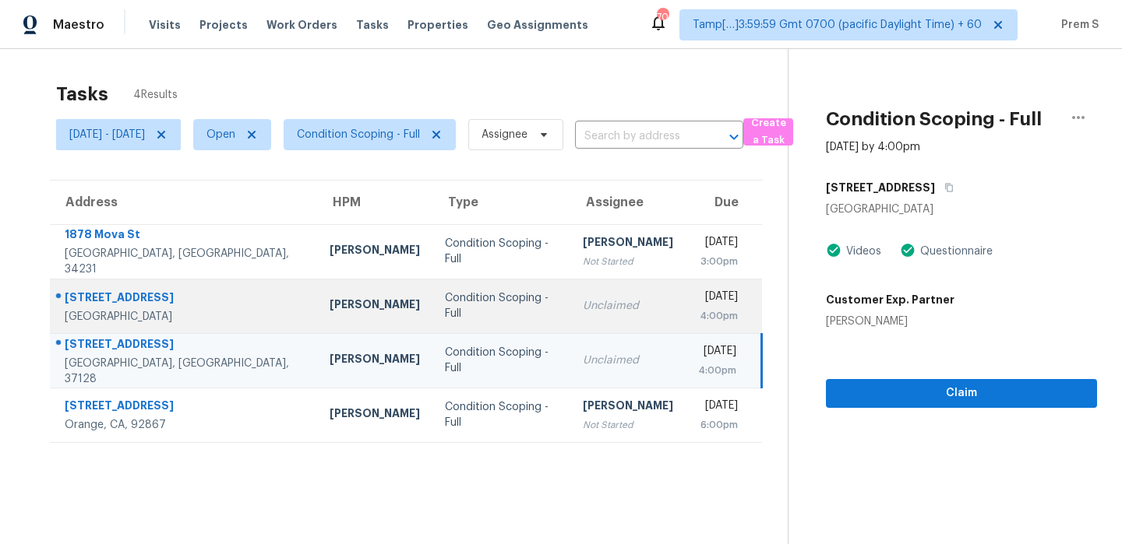
click at [589, 309] on div "Unclaimed" at bounding box center [628, 306] width 90 height 16
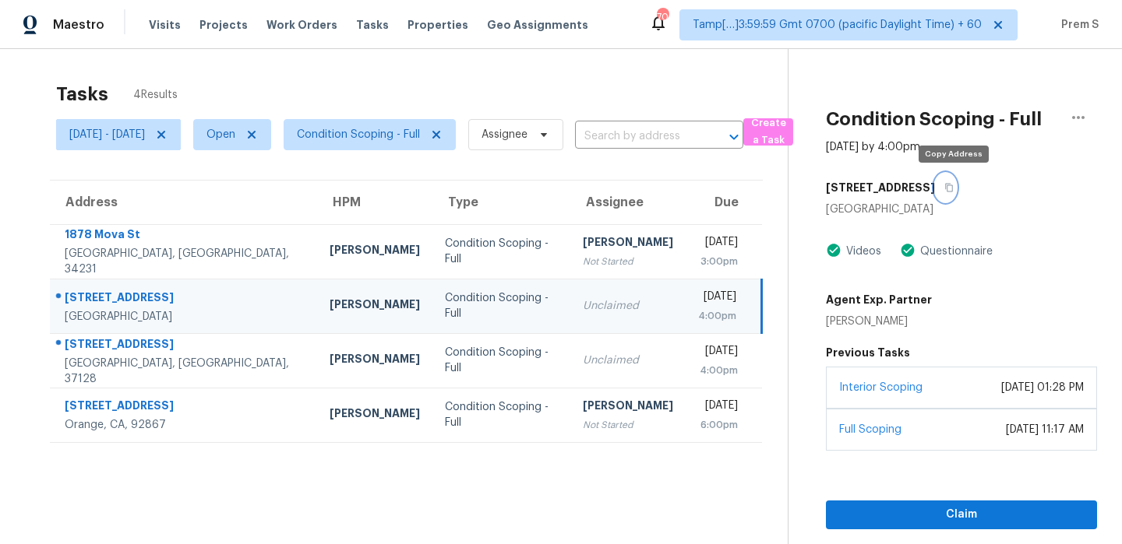
click at [953, 191] on icon "button" at bounding box center [948, 187] width 9 height 9
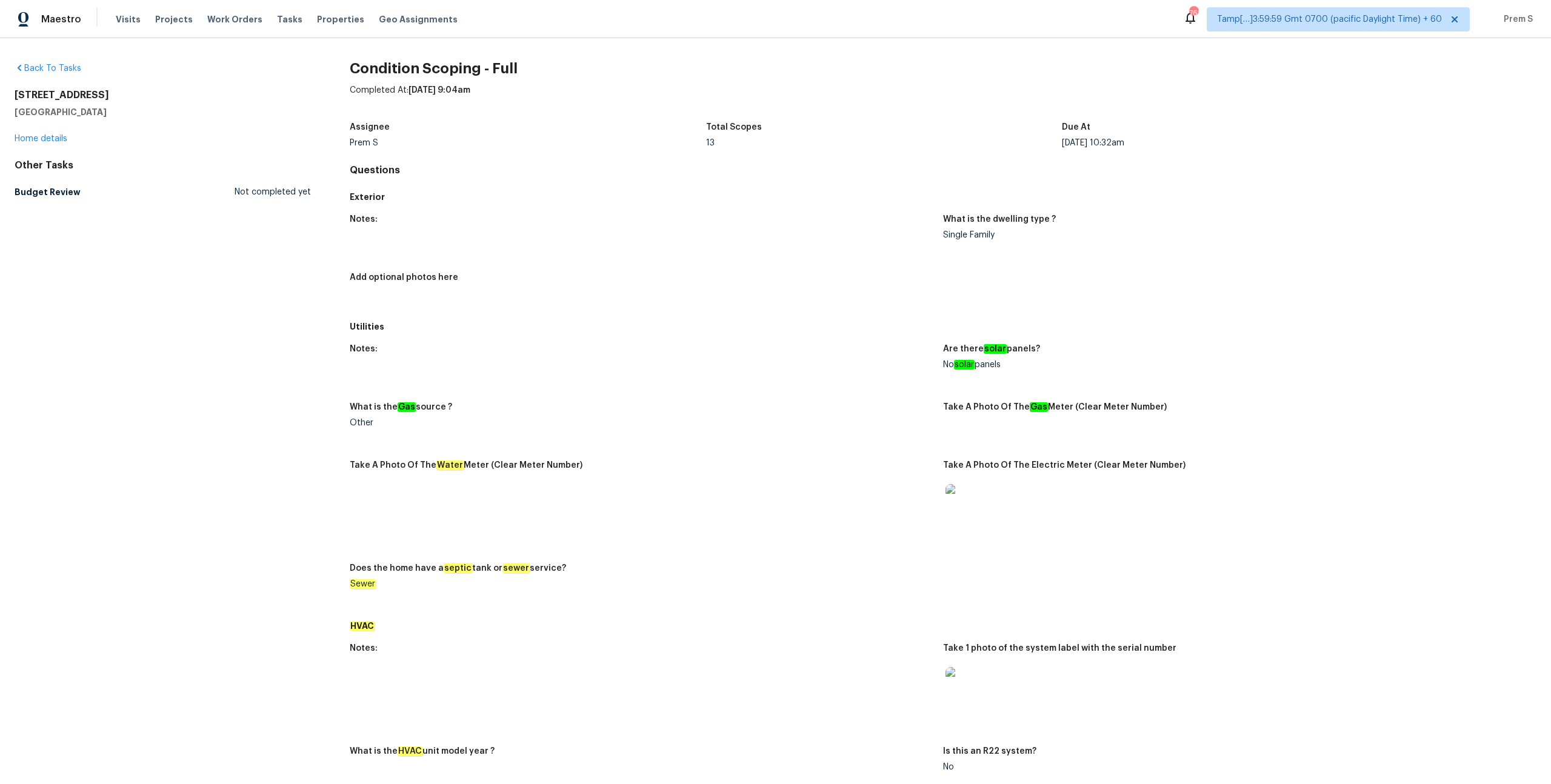
click at [279, 20] on span "Tasks" at bounding box center [289, 19] width 26 height 9
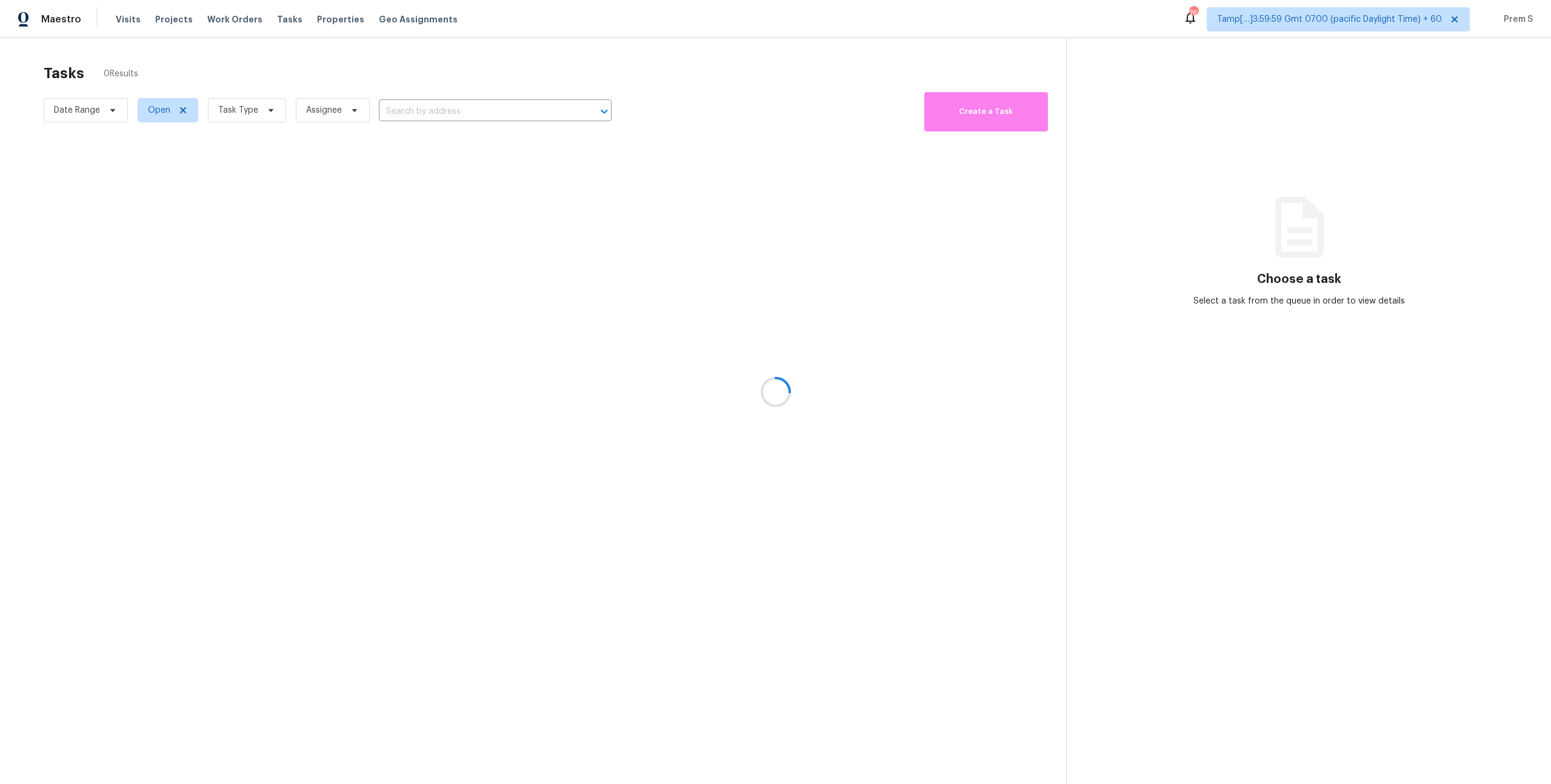
click at [261, 107] on div at bounding box center [775, 392] width 1551 height 784
click at [258, 117] on div at bounding box center [775, 392] width 1551 height 784
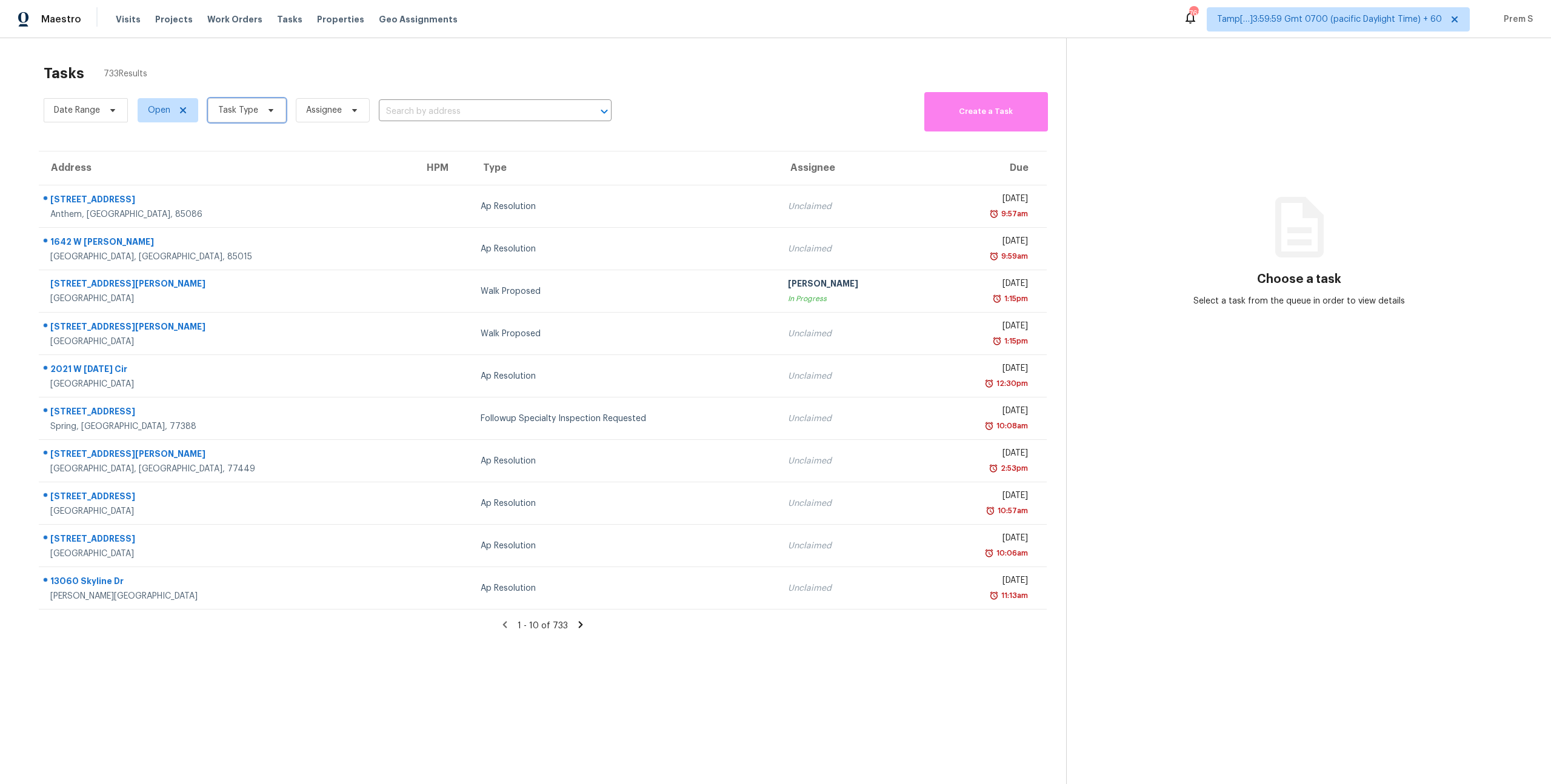
click at [262, 108] on span at bounding box center [268, 110] width 13 height 9
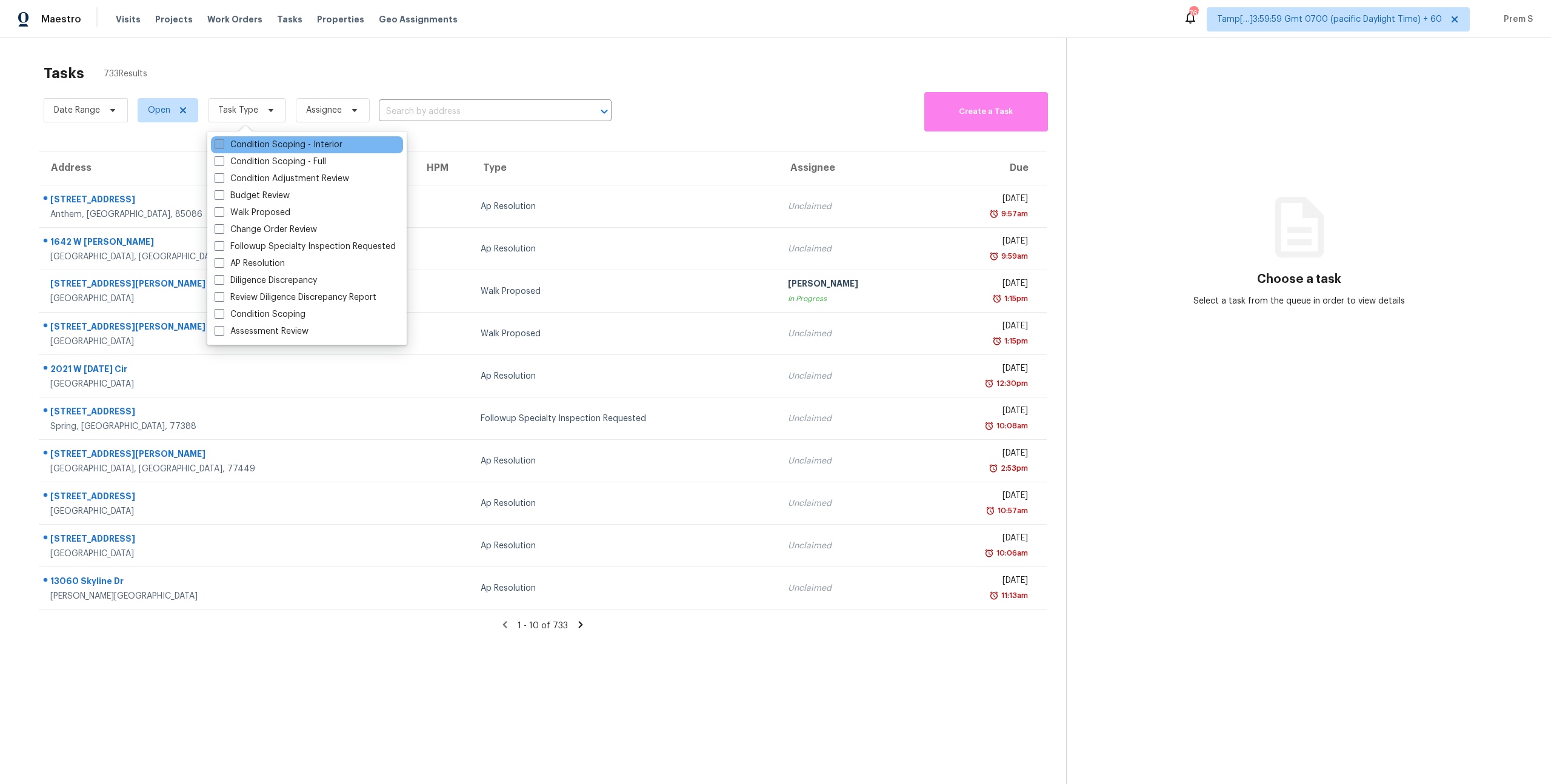
click at [265, 146] on label "Condition Scoping - Interior" at bounding box center [279, 145] width 128 height 12
click at [223, 146] on input "Condition Scoping - Interior" at bounding box center [219, 142] width 8 height 8
checkbox input "true"
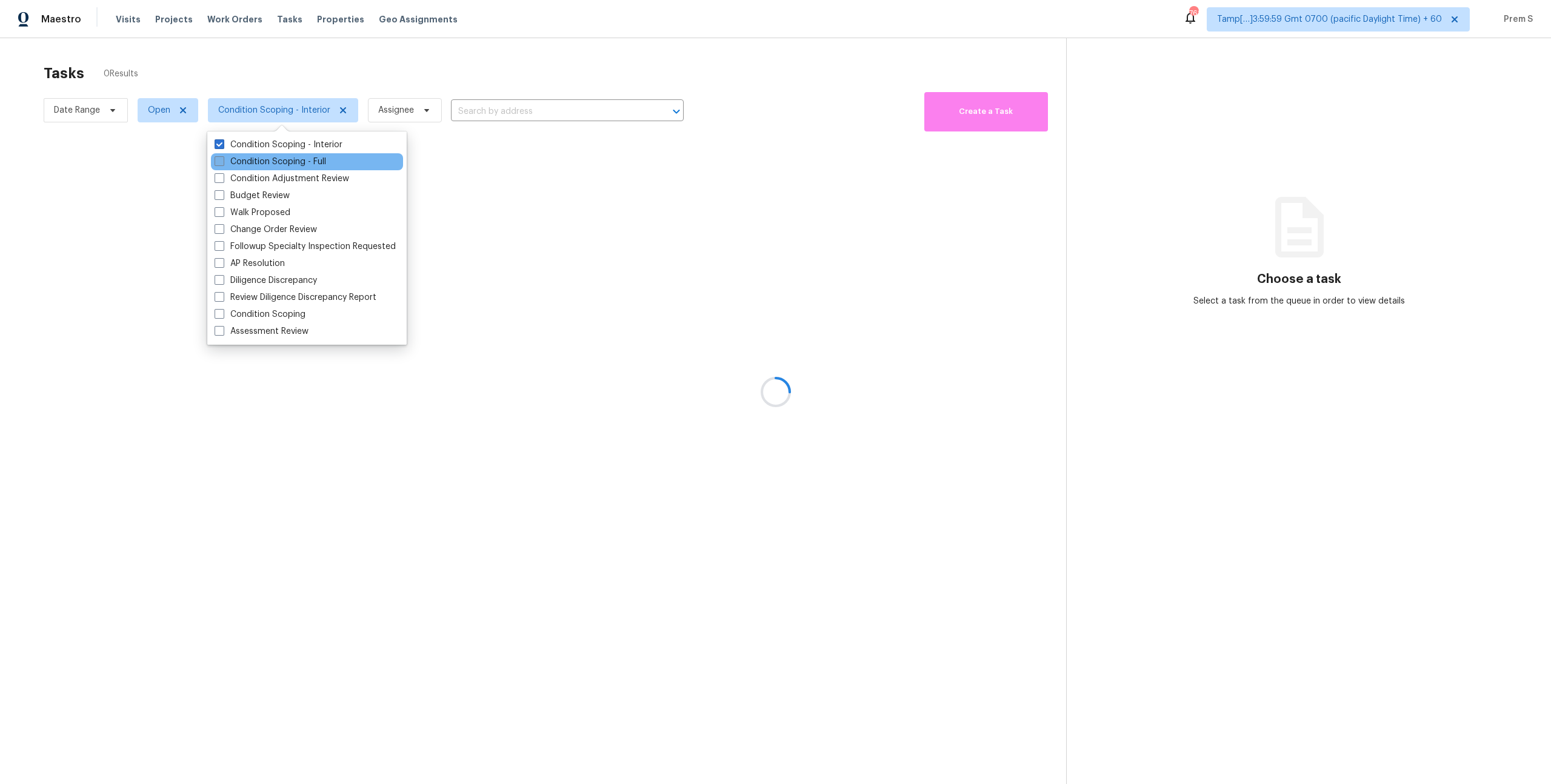
click at [263, 156] on label "Condition Scoping - Full" at bounding box center [270, 162] width 111 height 12
click at [223, 156] on input "Condition Scoping - Full" at bounding box center [219, 159] width 8 height 8
checkbox input "true"
click at [281, 316] on label "Condition Scoping" at bounding box center [260, 314] width 91 height 12
click at [223, 316] on input "Condition Scoping" at bounding box center [219, 312] width 8 height 8
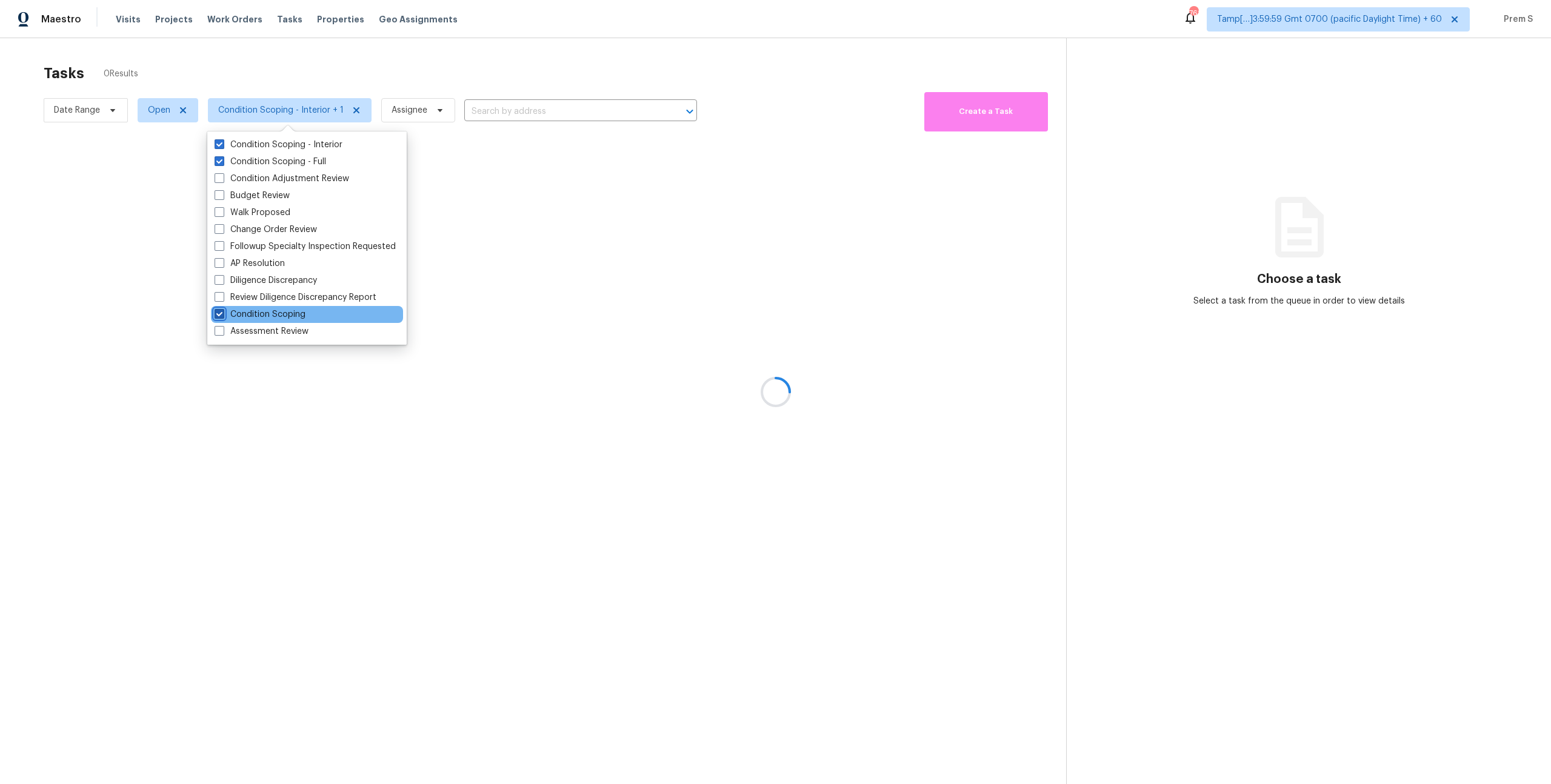
checkbox input "true"
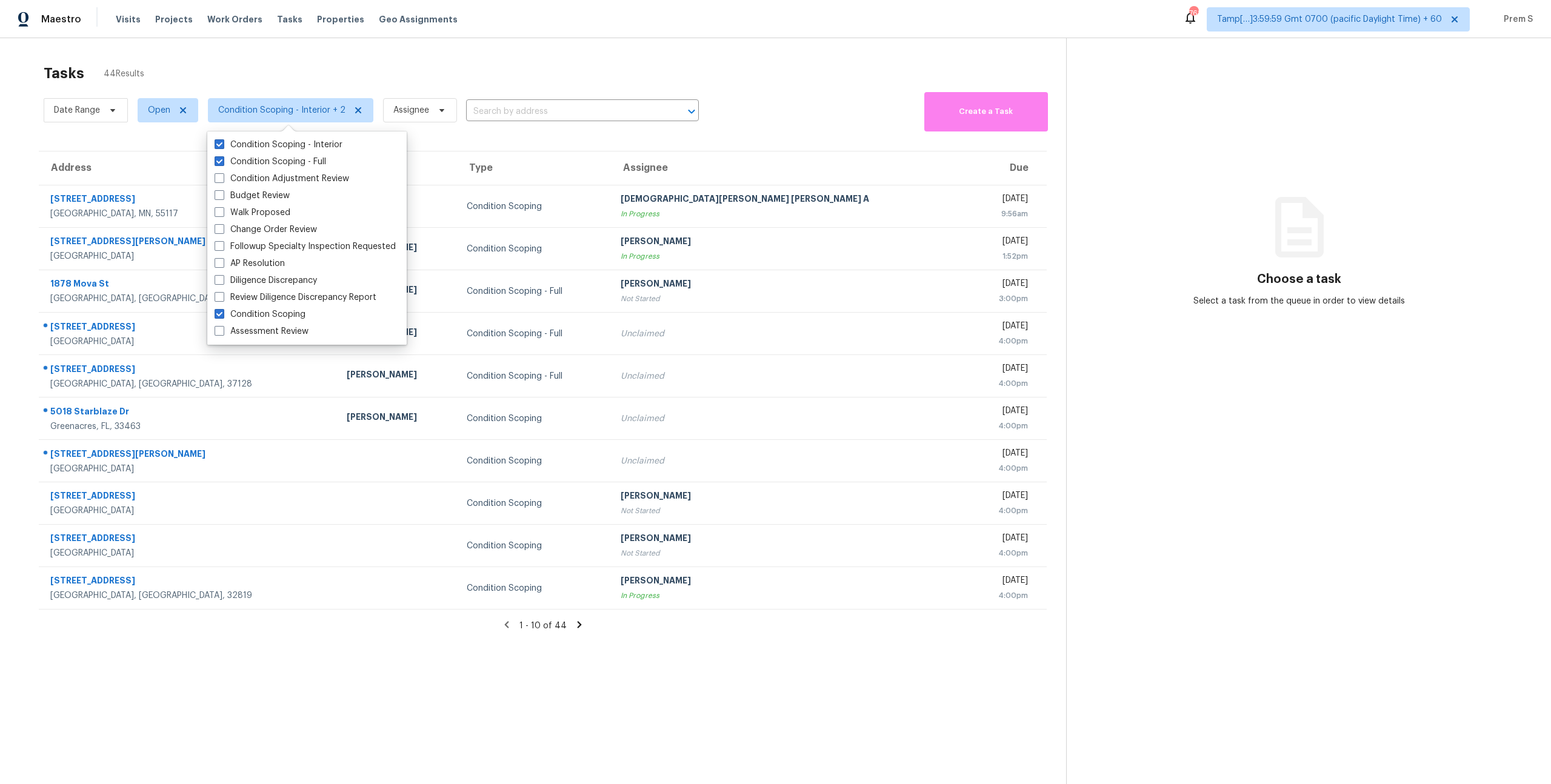
click at [763, 106] on div "Date Range Open Condition Scoping - Interior + 2 Assignee ​ Create a Task" at bounding box center [555, 110] width 1023 height 43
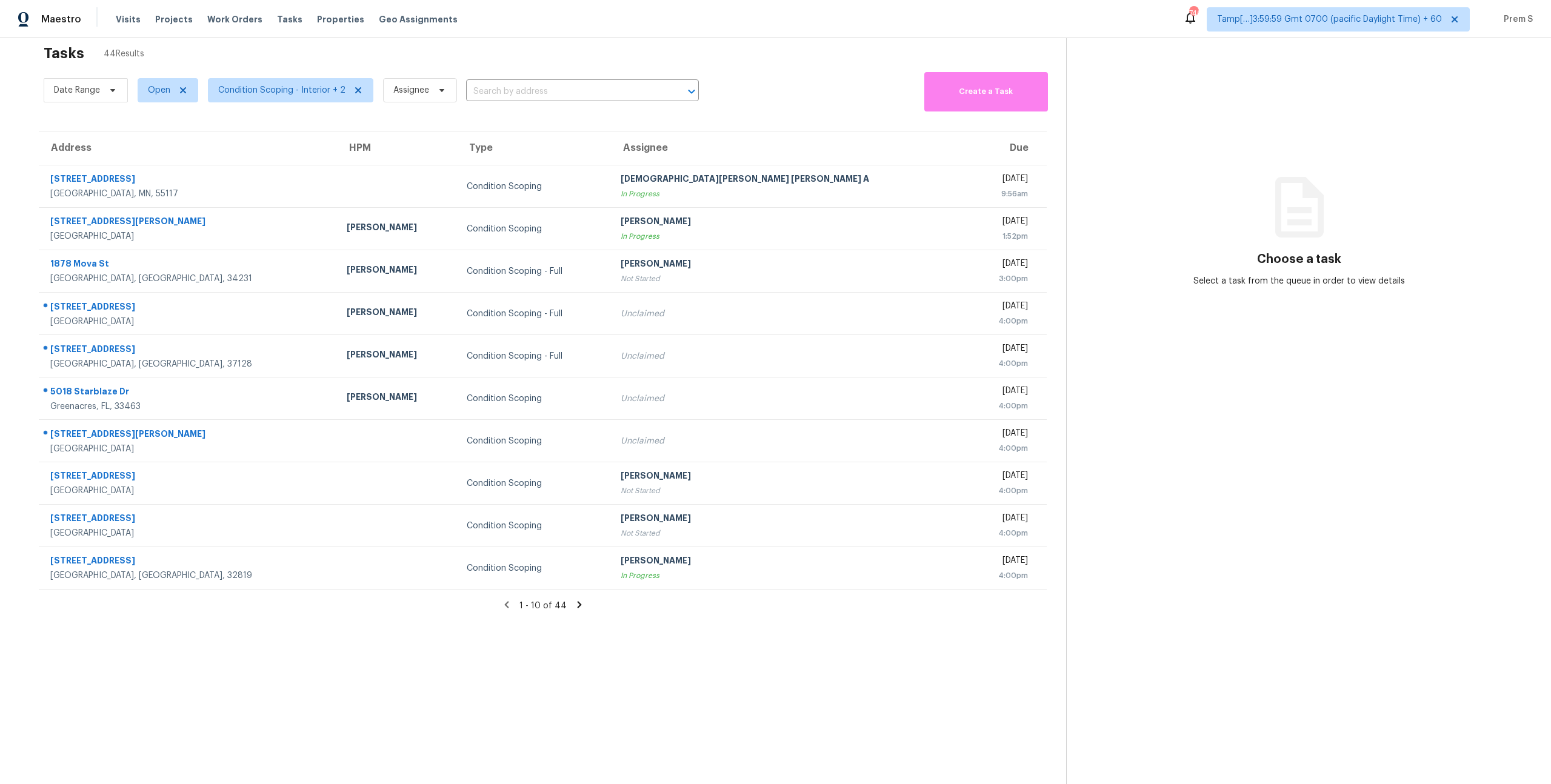
scroll to position [20, 0]
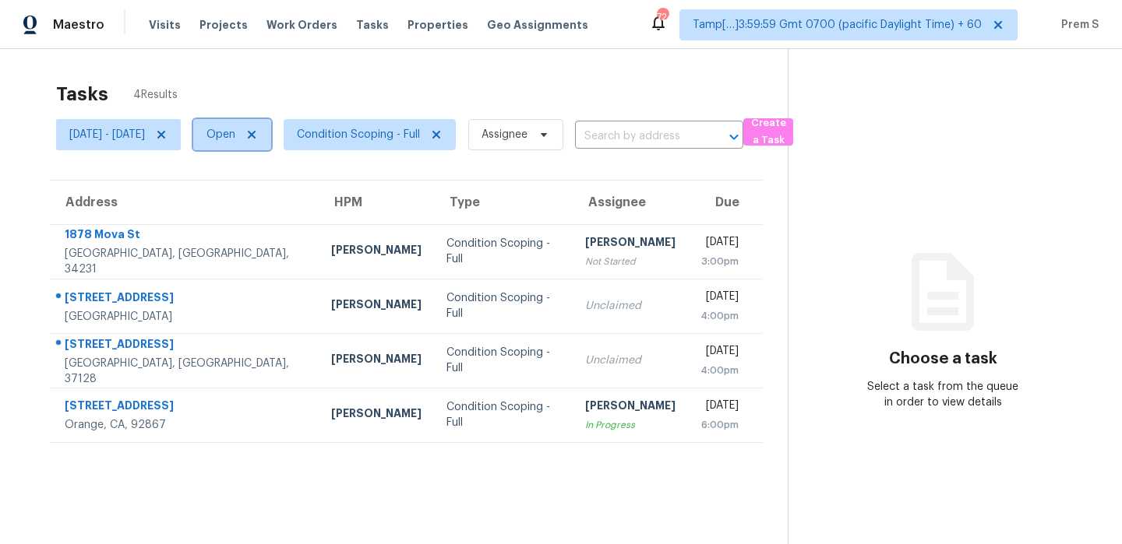
click at [235, 136] on span "Open" at bounding box center [220, 135] width 29 height 16
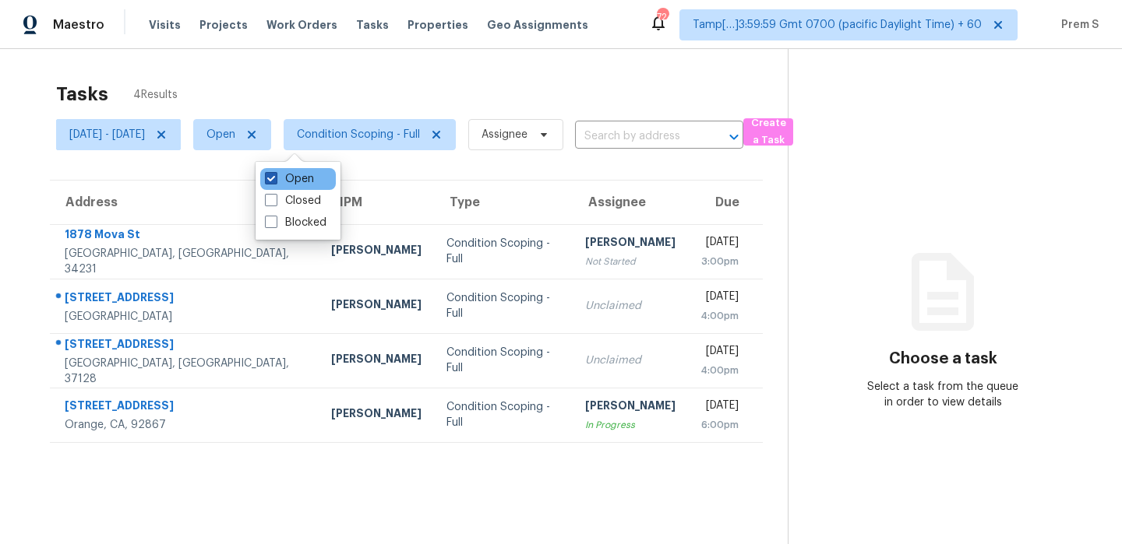
click at [284, 181] on label "Open" at bounding box center [289, 179] width 49 height 16
click at [275, 181] on input "Open" at bounding box center [270, 176] width 10 height 10
checkbox input "false"
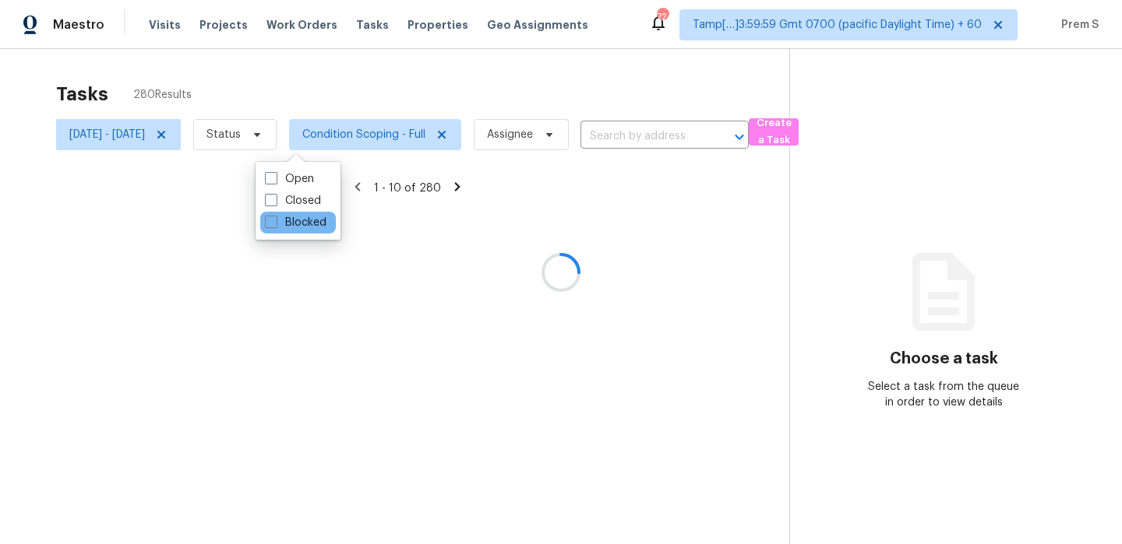
click at [281, 231] on div "Blocked" at bounding box center [298, 223] width 76 height 22
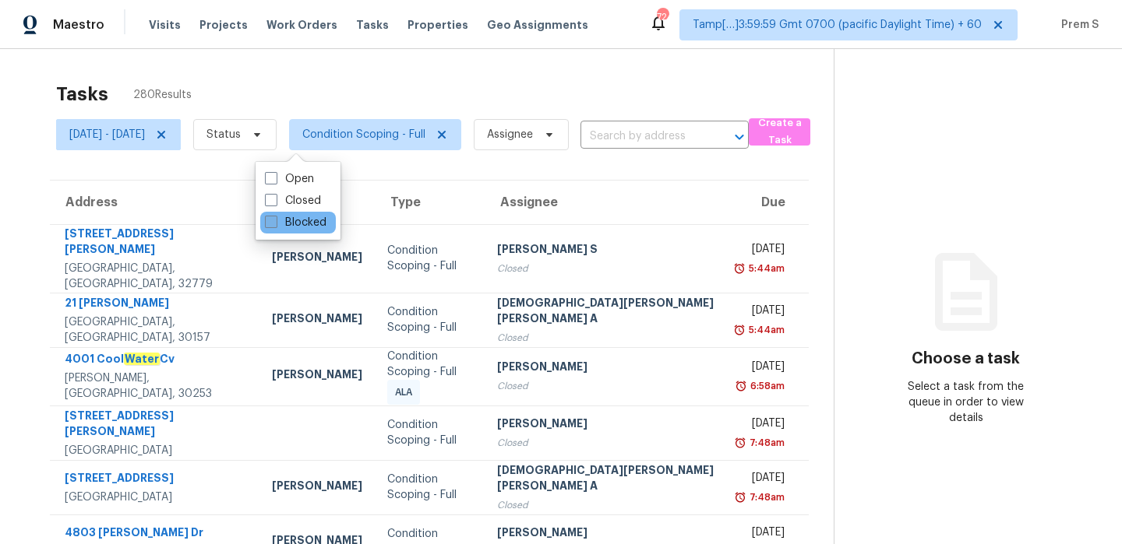
click at [268, 219] on span at bounding box center [271, 222] width 12 height 12
click at [268, 219] on input "Blocked" at bounding box center [270, 220] width 10 height 10
checkbox input "true"
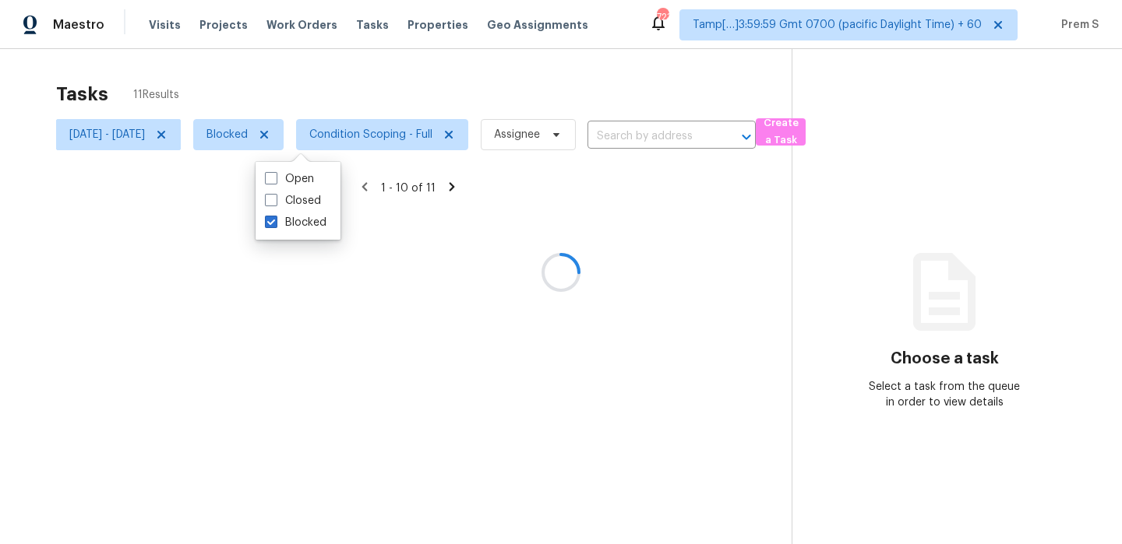
click at [224, 132] on div at bounding box center [561, 272] width 1122 height 544
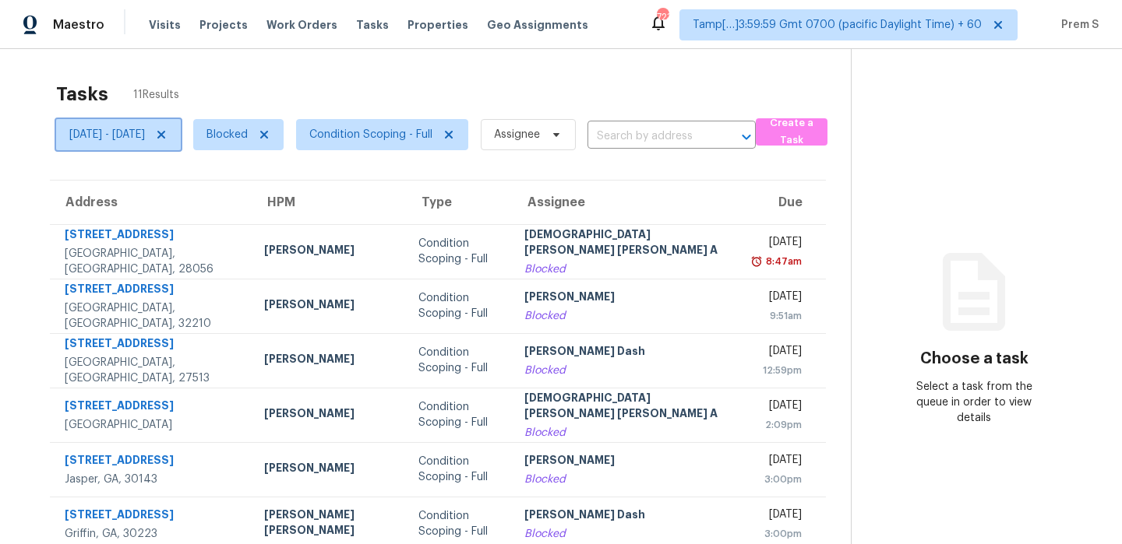
click at [165, 132] on icon at bounding box center [161, 135] width 8 height 8
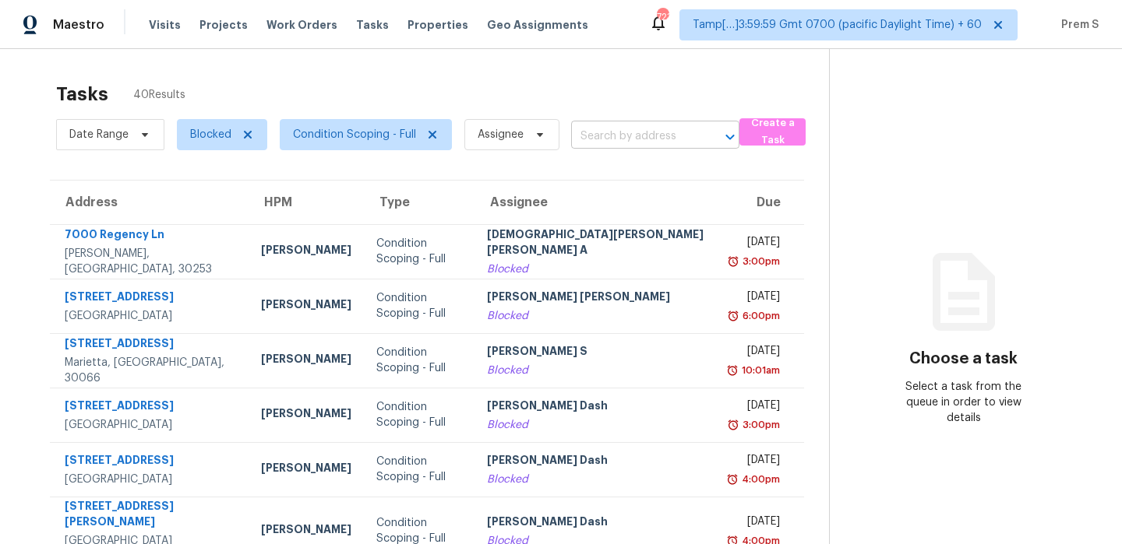
click at [620, 135] on input "text" at bounding box center [633, 137] width 125 height 24
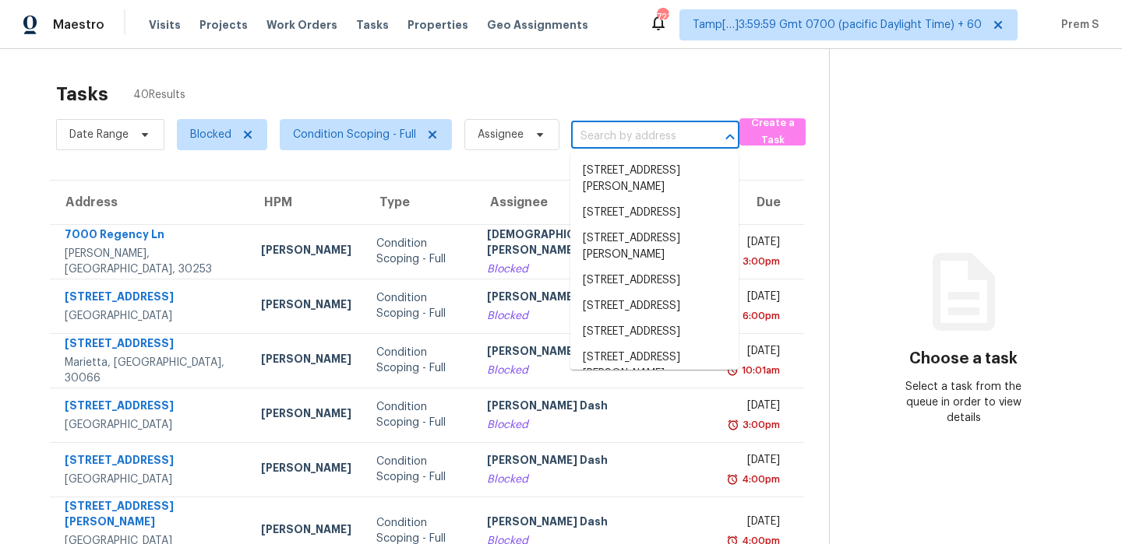
paste input "1326 Oakdale Dr, Griffin, GA 30224"
type input "1326 Oakdale Dr, Griffin, GA 30224"
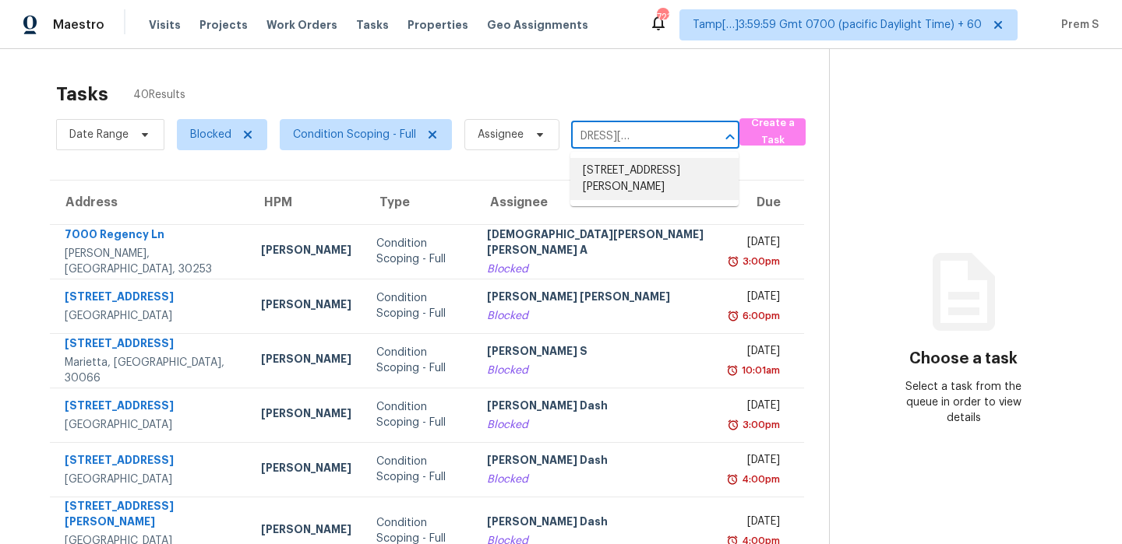
click at [625, 168] on li "1326 Oakdale Dr, Griffin, GA 30224" at bounding box center [654, 179] width 168 height 42
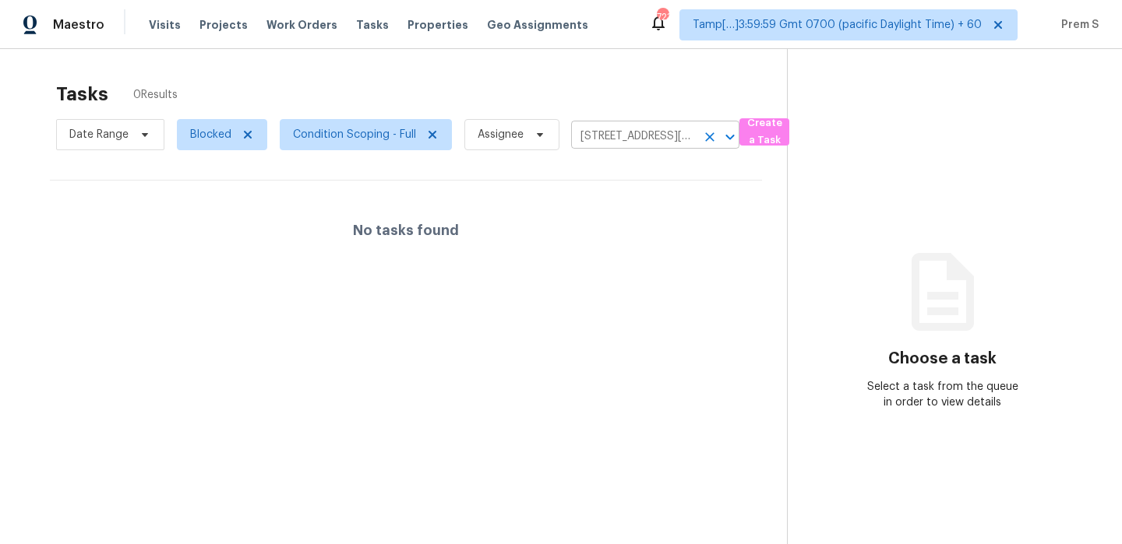
click at [608, 137] on input "1326 Oakdale Dr, Griffin, GA 30224" at bounding box center [633, 137] width 125 height 24
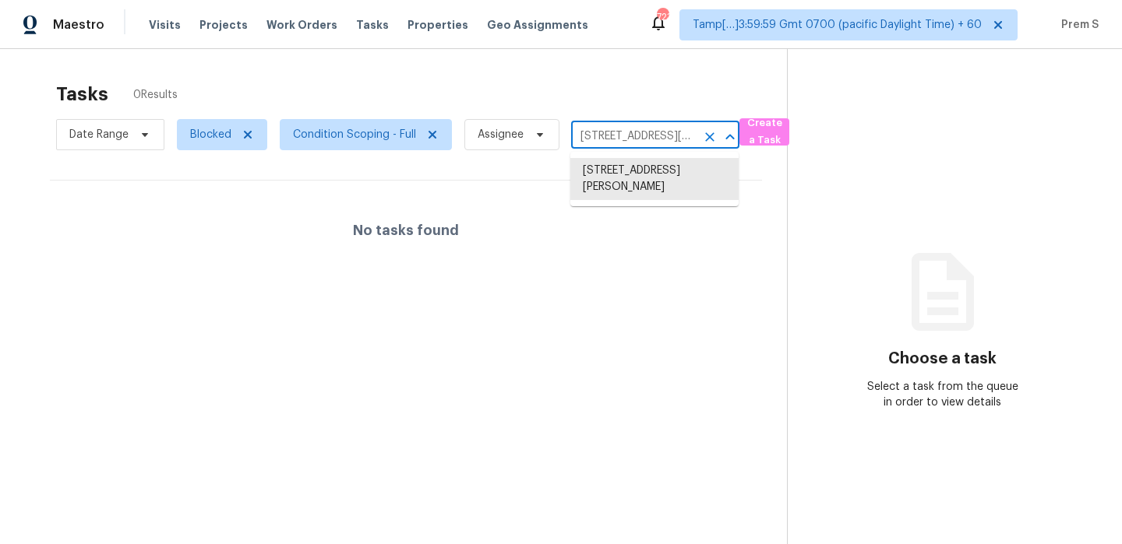
click at [608, 137] on input "1326 Oakdale Dr, Griffin, GA 30224" at bounding box center [633, 137] width 125 height 24
paste input "8 Aylesbury Blvd, McDonough, GA 30252"
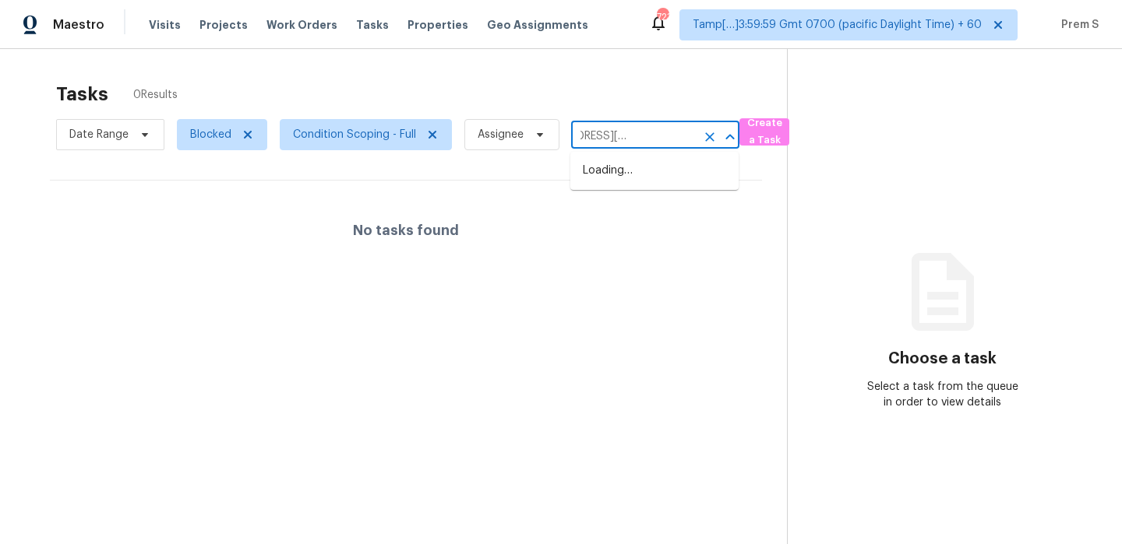
type input "138 Aylesbury Blvd, McDonough, GA 30252"
click at [619, 177] on li "138 Aylesbury Blvd, McDonough, GA 30252" at bounding box center [654, 179] width 168 height 42
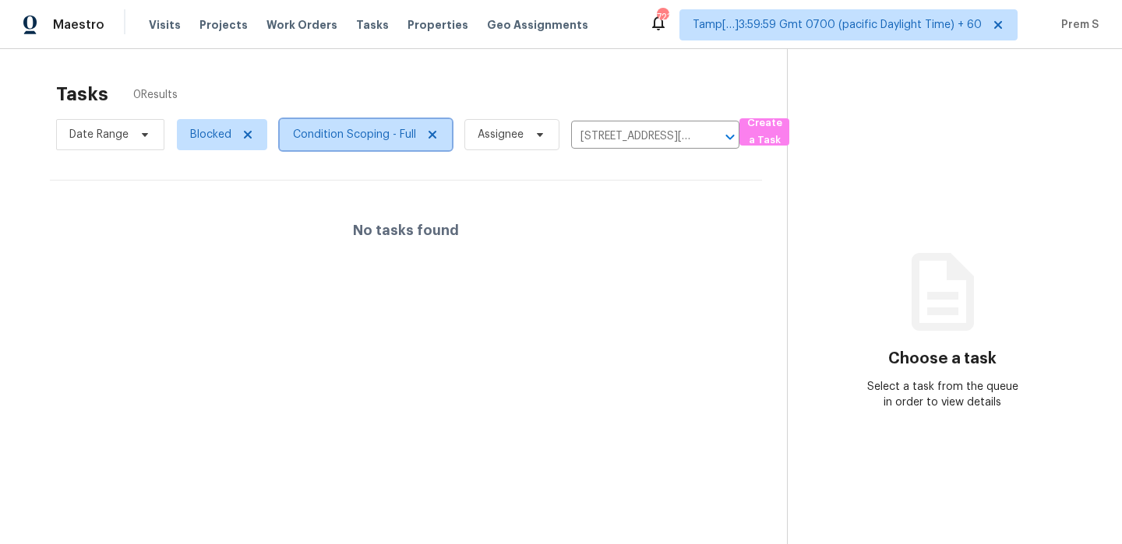
click at [326, 139] on span "Condition Scoping - Full" at bounding box center [354, 135] width 123 height 16
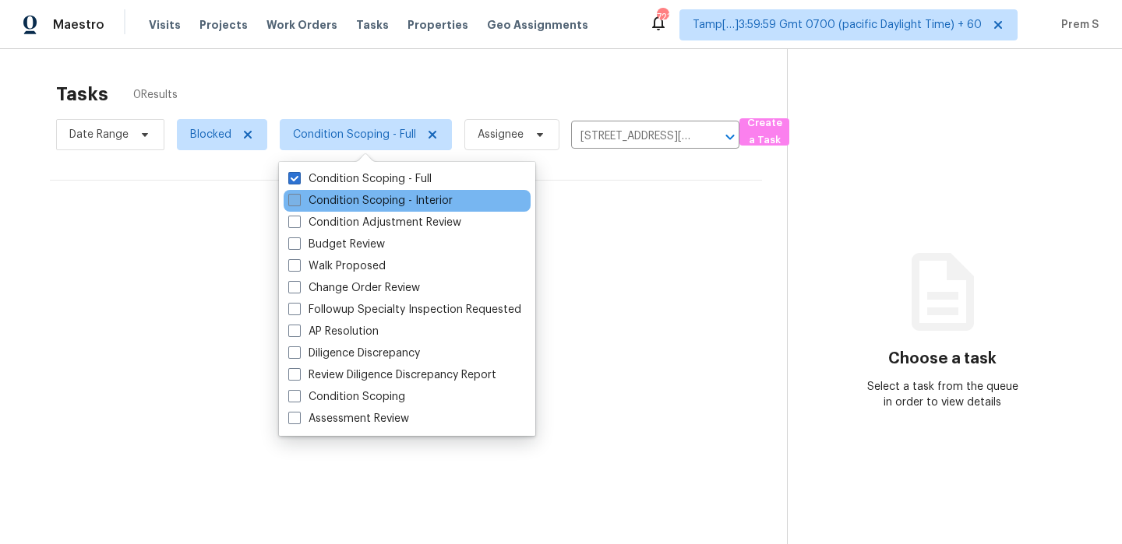
click at [326, 199] on label "Condition Scoping - Interior" at bounding box center [370, 201] width 164 height 16
click at [298, 199] on input "Condition Scoping - Interior" at bounding box center [293, 198] width 10 height 10
checkbox input "true"
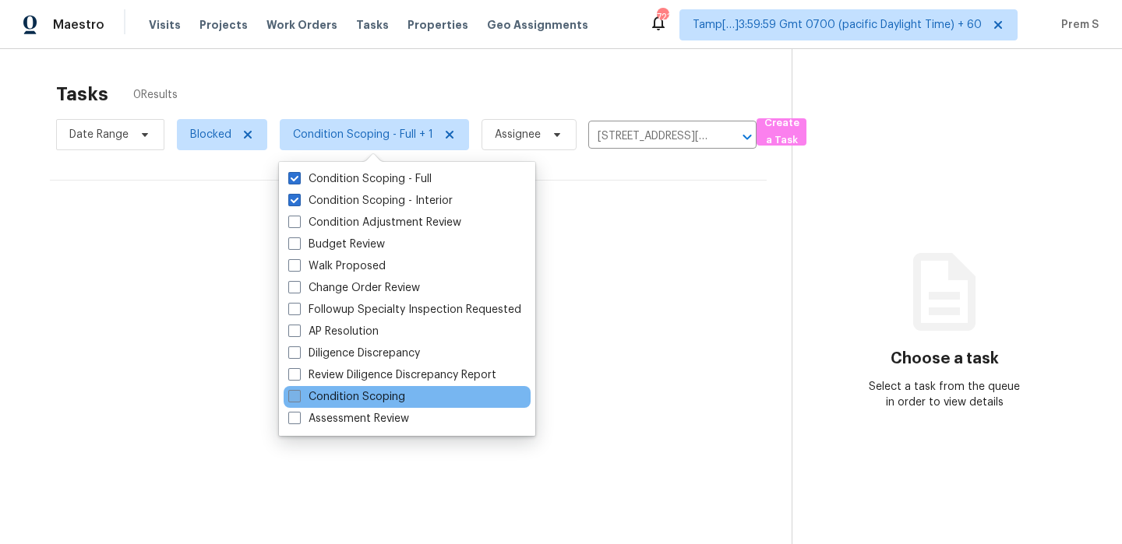
click at [358, 400] on label "Condition Scoping" at bounding box center [346, 397] width 117 height 16
click at [298, 400] on input "Condition Scoping" at bounding box center [293, 394] width 10 height 10
checkbox input "true"
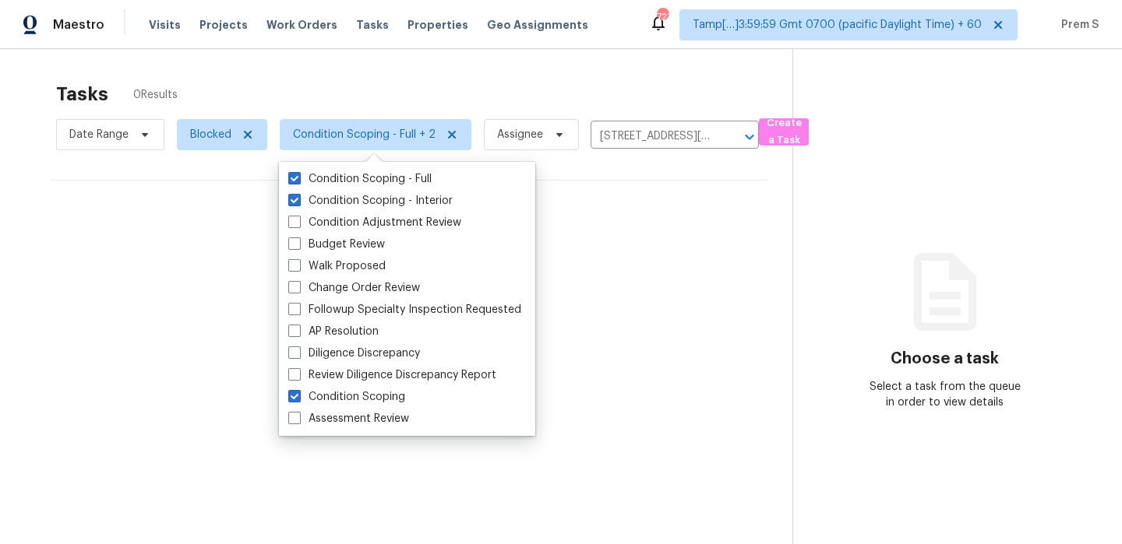
click at [557, 83] on div "Tasks 0 Results" at bounding box center [424, 94] width 736 height 41
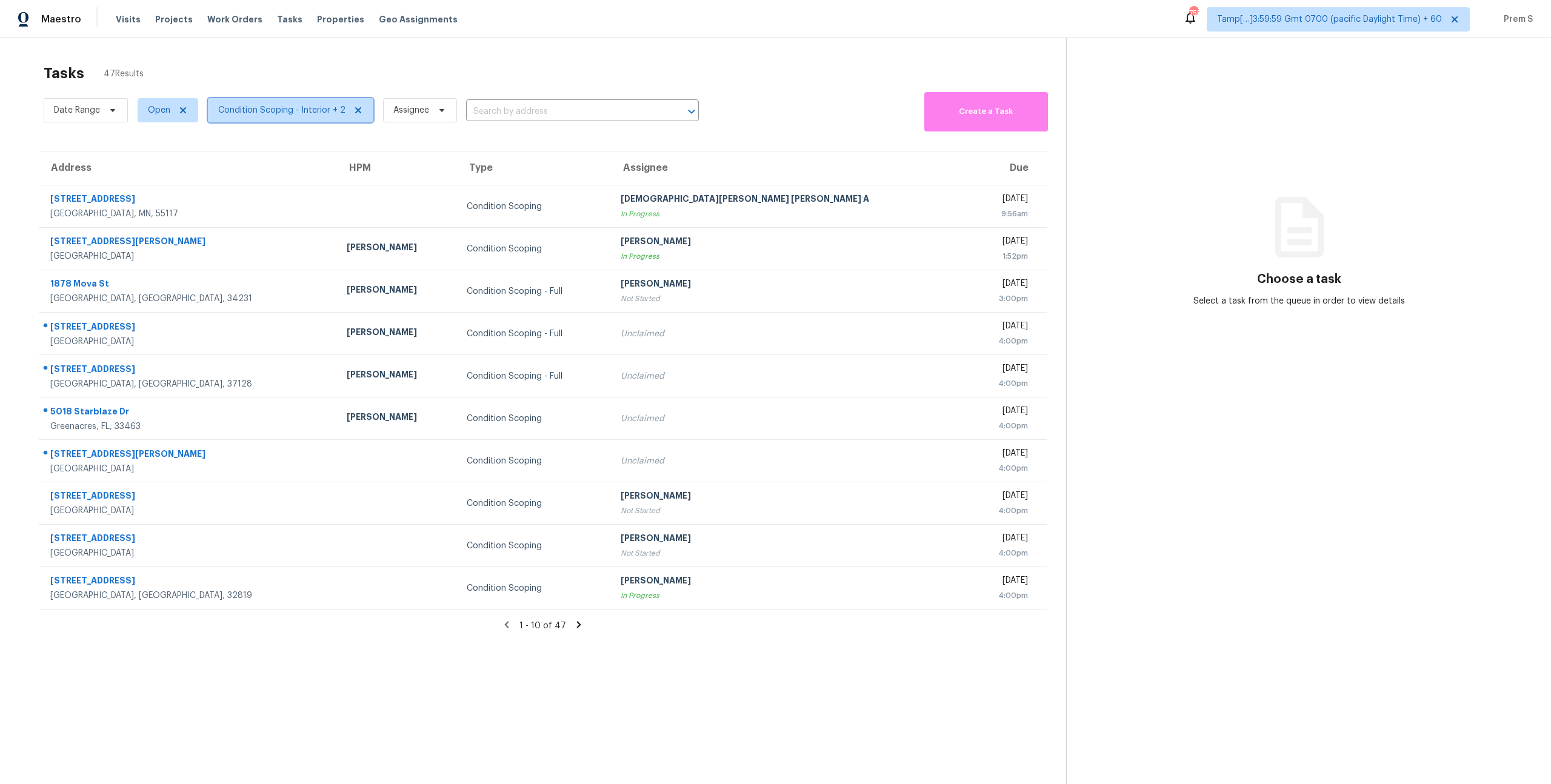
click at [271, 110] on span "Condition Scoping - Interior + 2" at bounding box center [282, 110] width 128 height 12
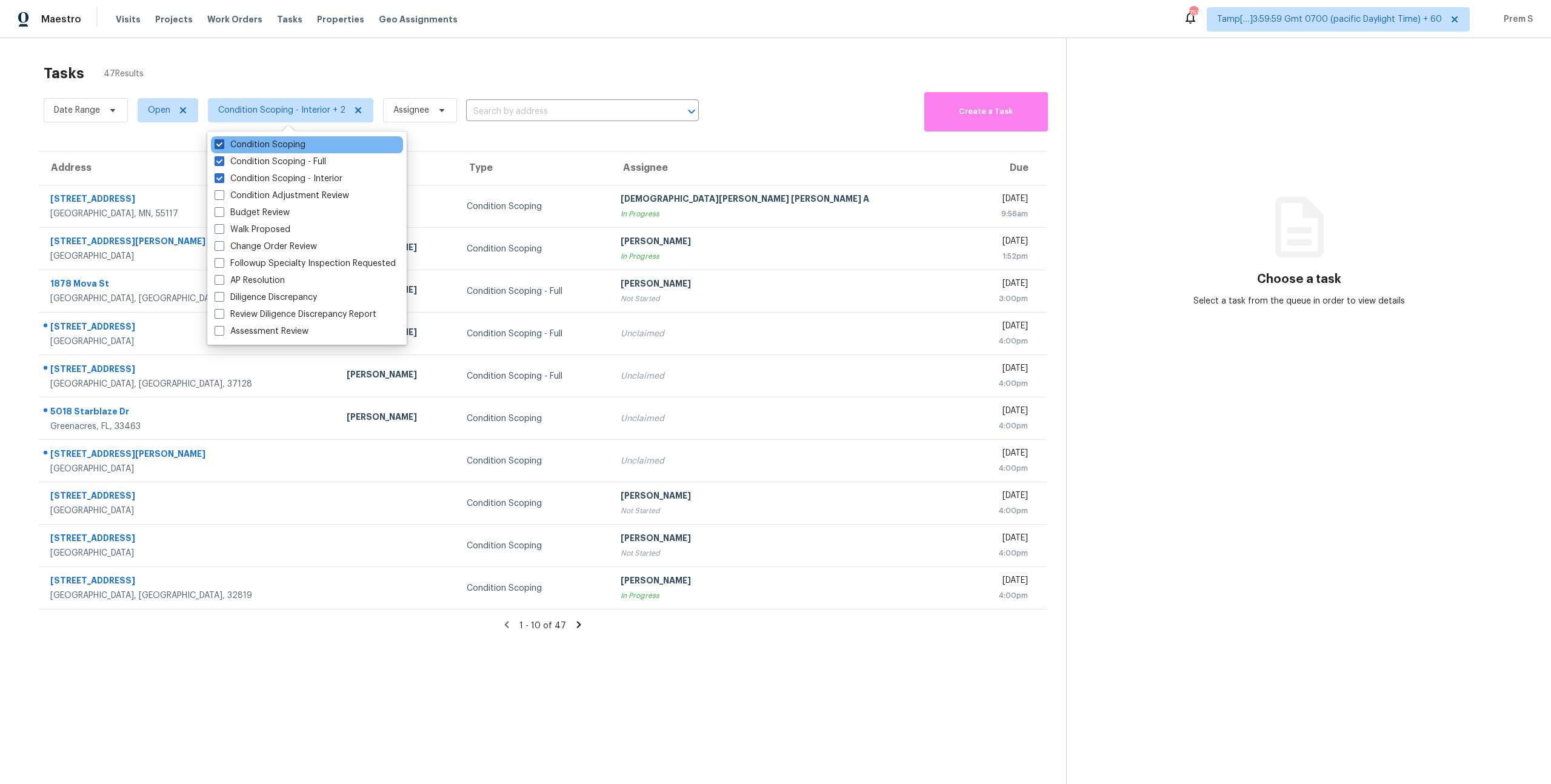
click at [266, 144] on label "Condition Scoping" at bounding box center [260, 145] width 91 height 12
click at [223, 144] on input "Condition Scoping" at bounding box center [219, 142] width 8 height 8
checkbox input "false"
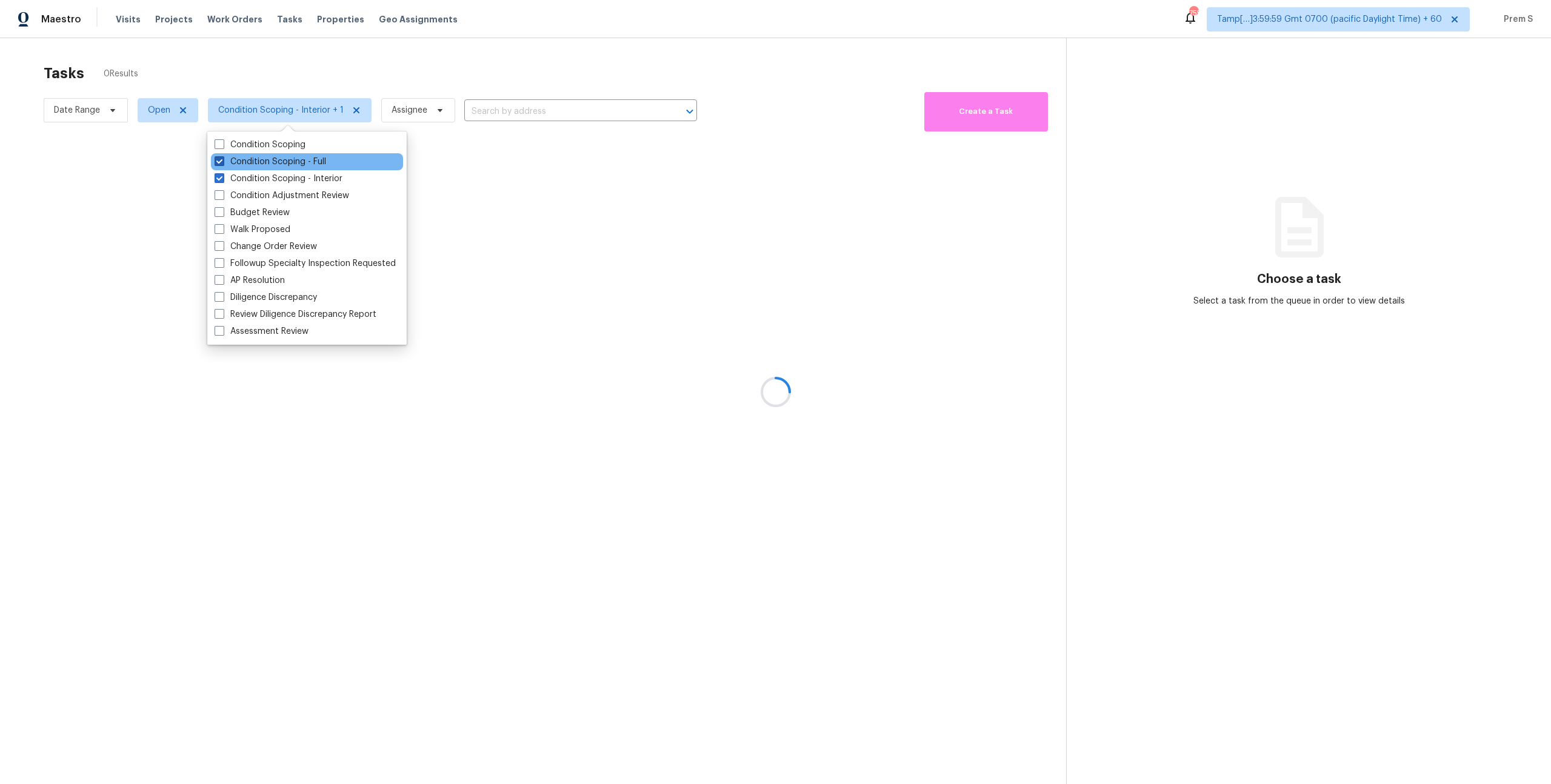
click at [268, 163] on label "Condition Scoping - Full" at bounding box center [270, 162] width 111 height 12
click at [223, 163] on input "Condition Scoping - Full" at bounding box center [219, 159] width 8 height 8
checkbox input "false"
click at [265, 174] on label "Condition Scoping - Interior" at bounding box center [279, 179] width 128 height 12
click at [223, 174] on input "Condition Scoping - Interior" at bounding box center [219, 177] width 8 height 8
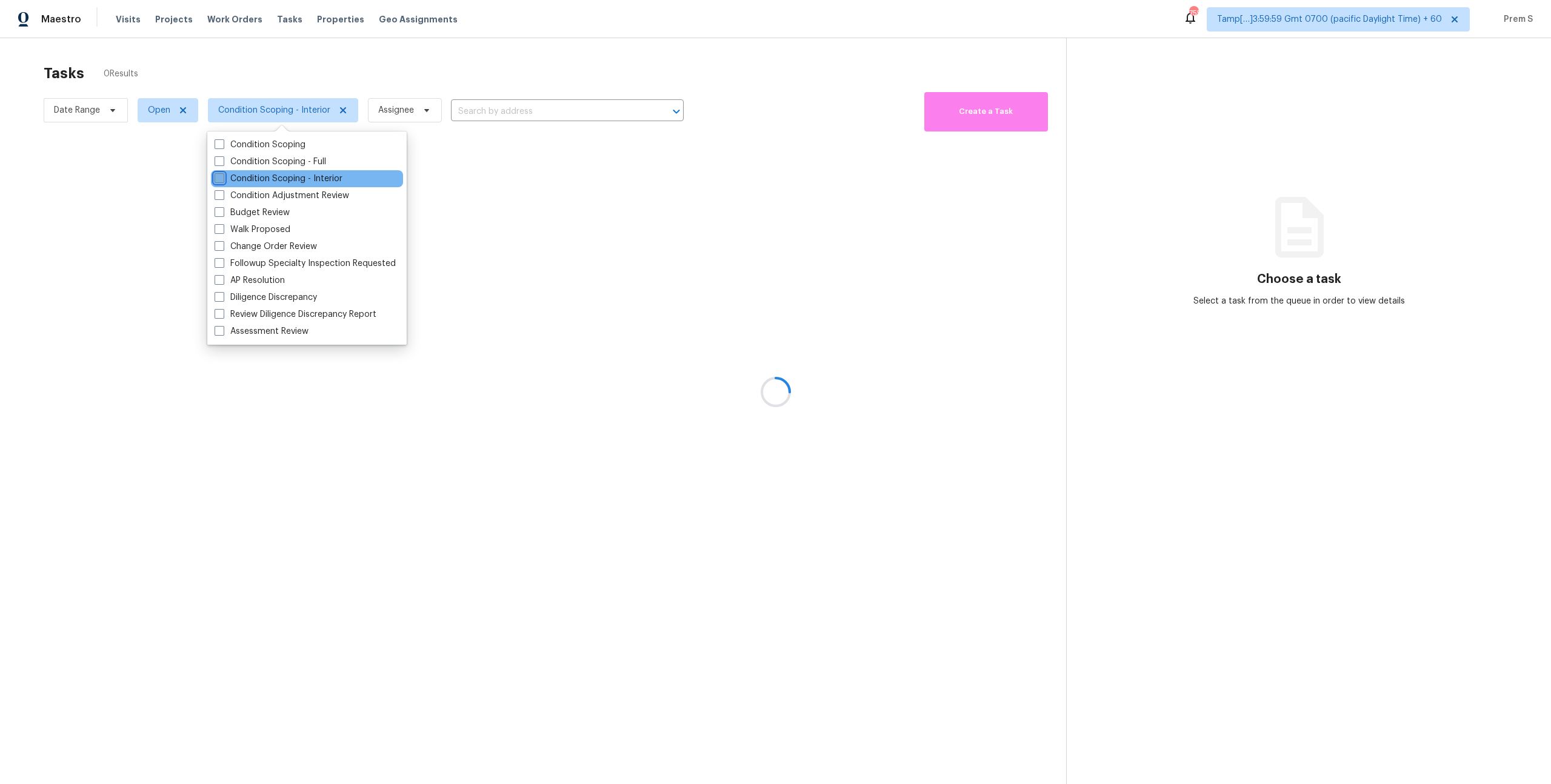
checkbox input "false"
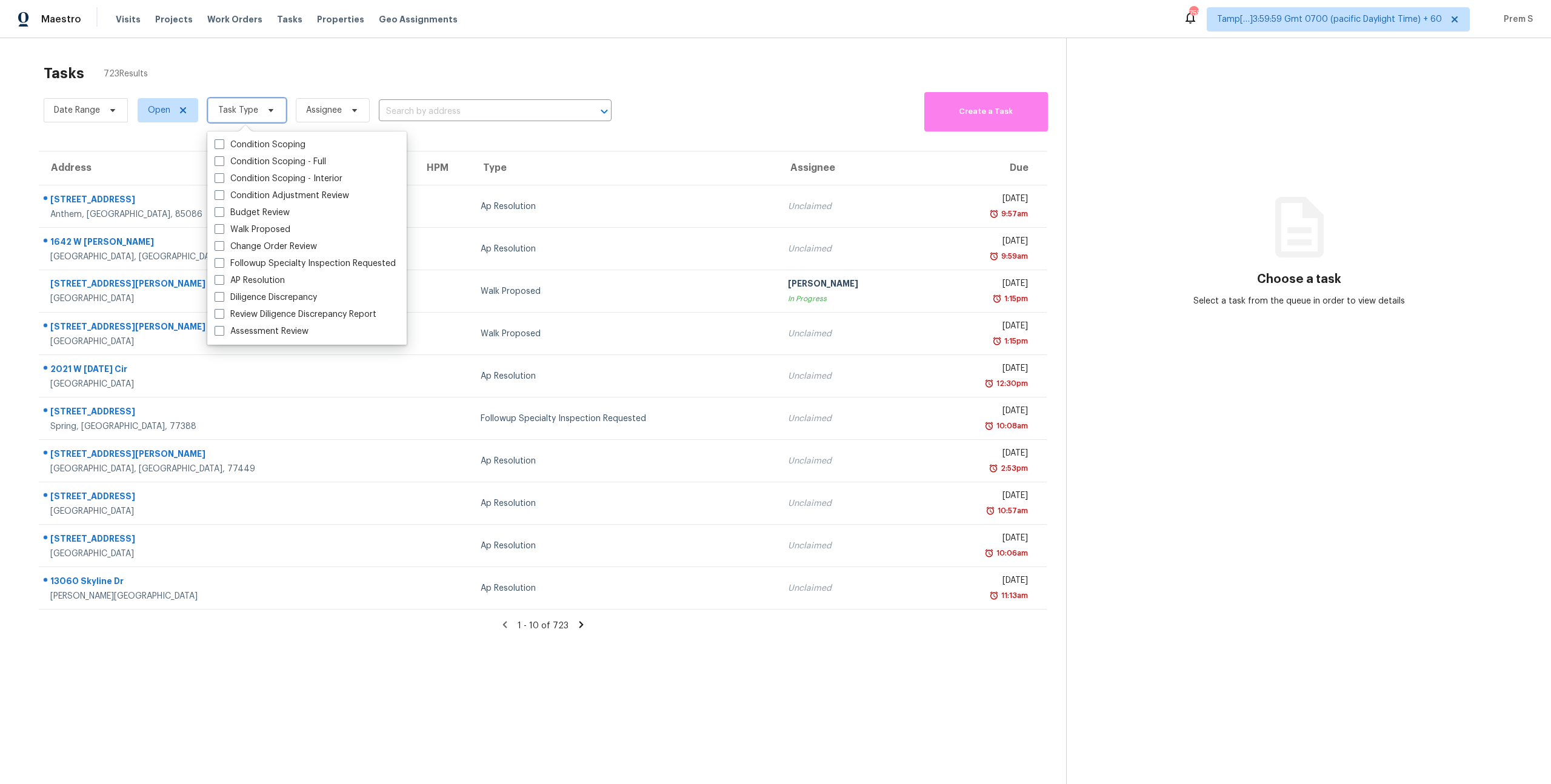
click at [256, 117] on span "Task Type" at bounding box center [247, 110] width 78 height 24
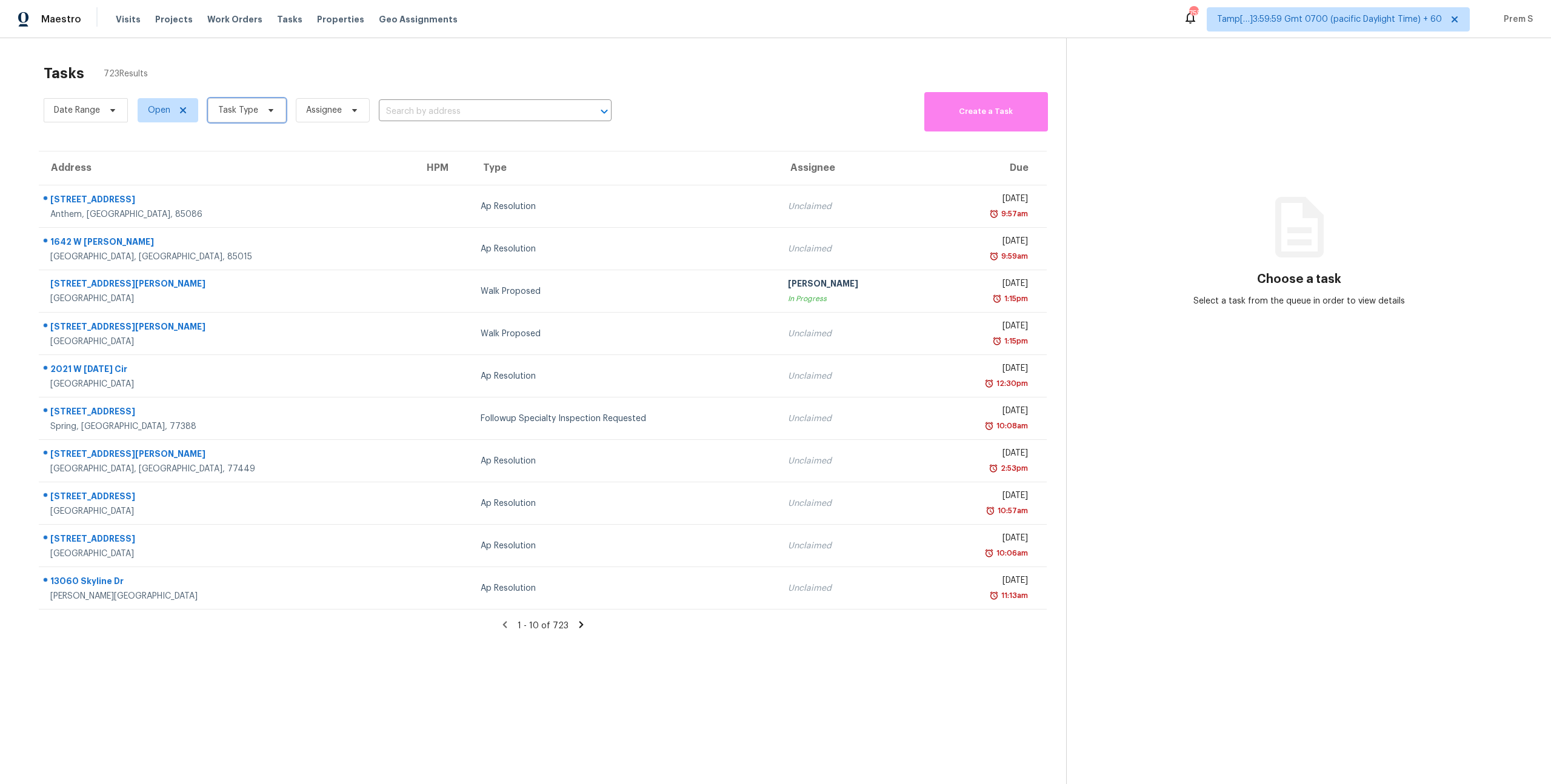
click at [256, 117] on span "Task Type" at bounding box center [247, 110] width 78 height 24
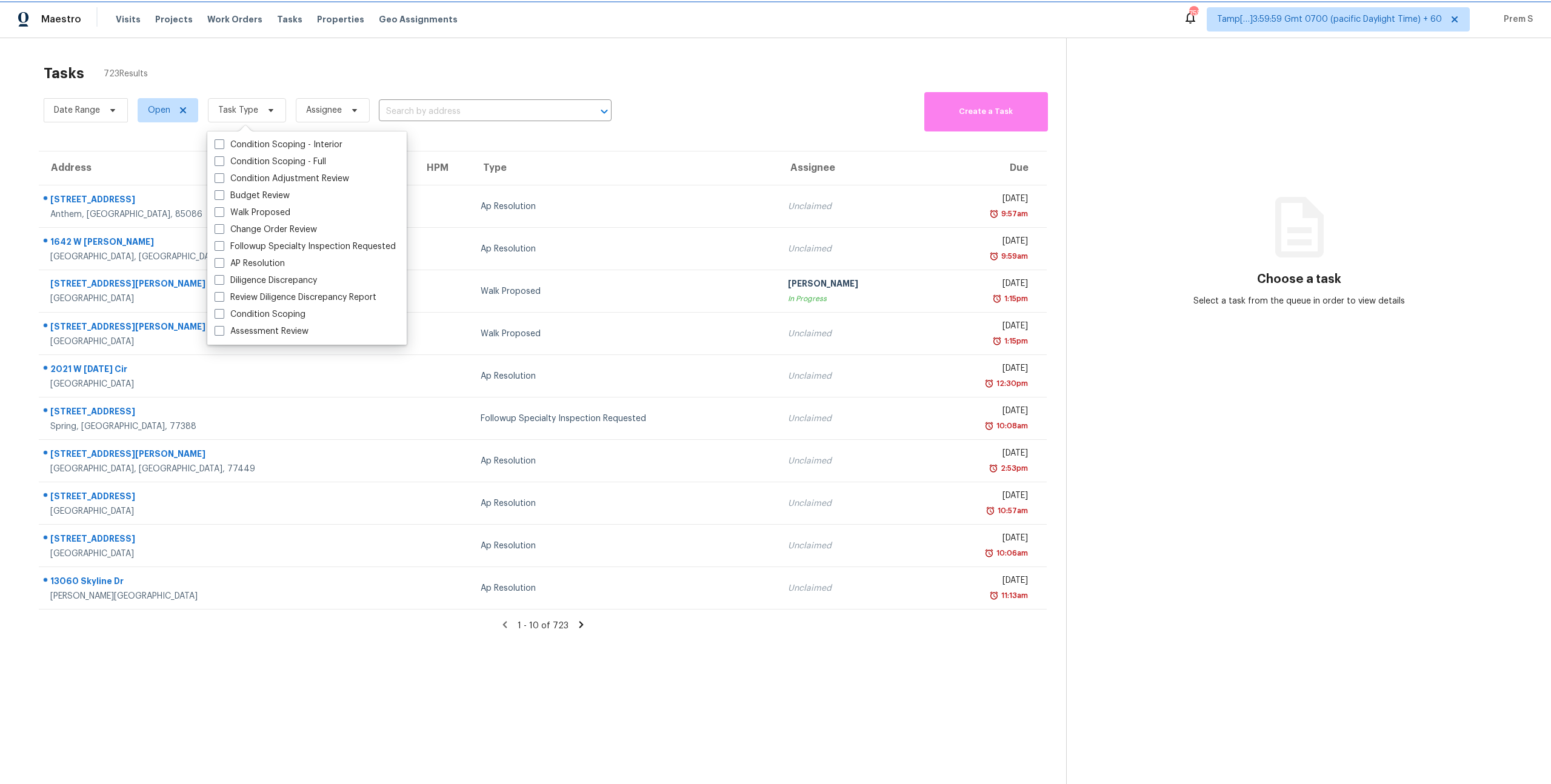
click at [256, 117] on span "Task Type" at bounding box center [247, 110] width 78 height 24
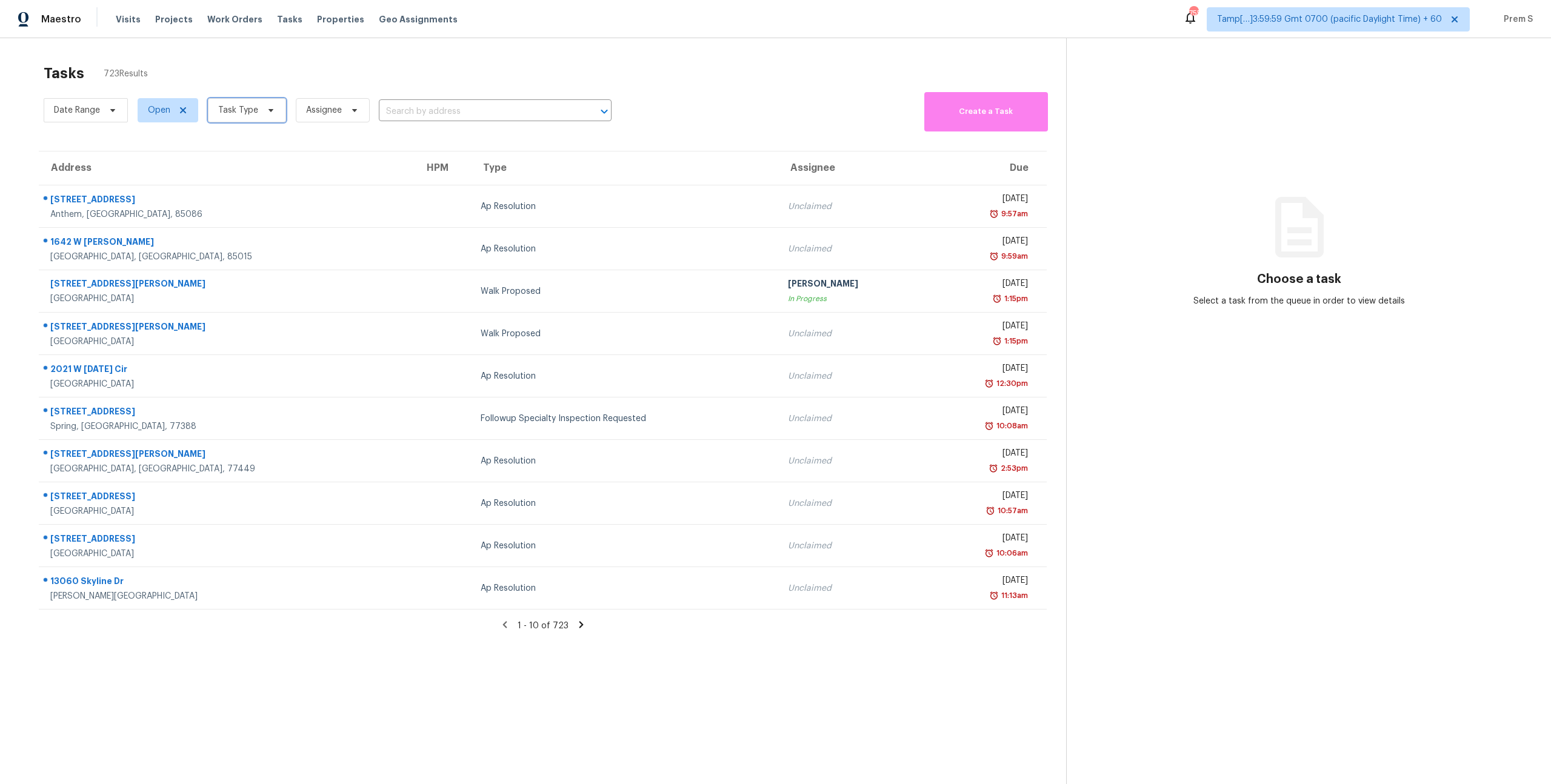
click at [256, 118] on span "Task Type" at bounding box center [247, 110] width 78 height 24
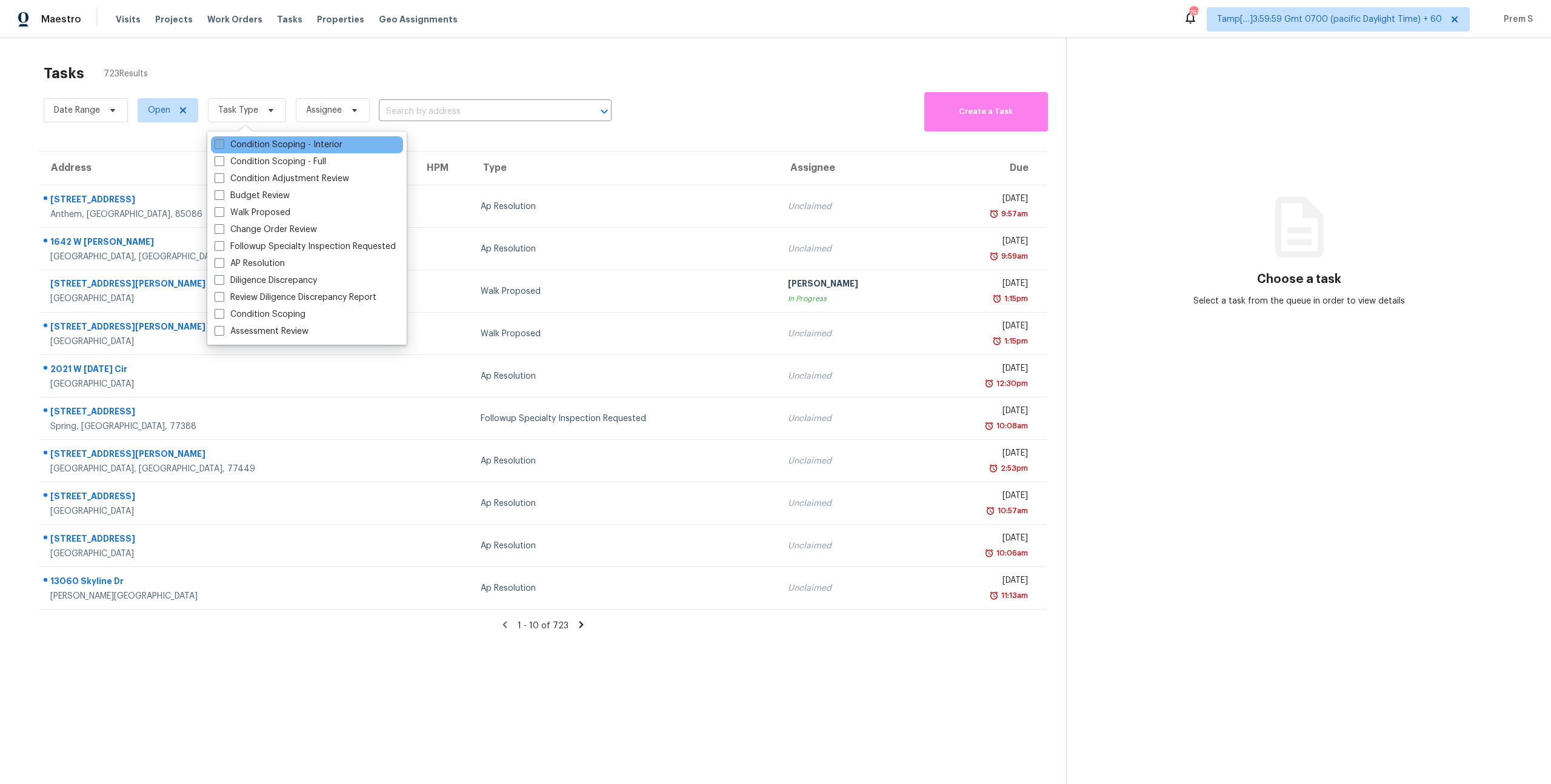
click at [264, 139] on label "Condition Scoping - Interior" at bounding box center [279, 145] width 128 height 12
click at [223, 139] on input "Condition Scoping - Interior" at bounding box center [219, 142] width 8 height 8
checkbox input "true"
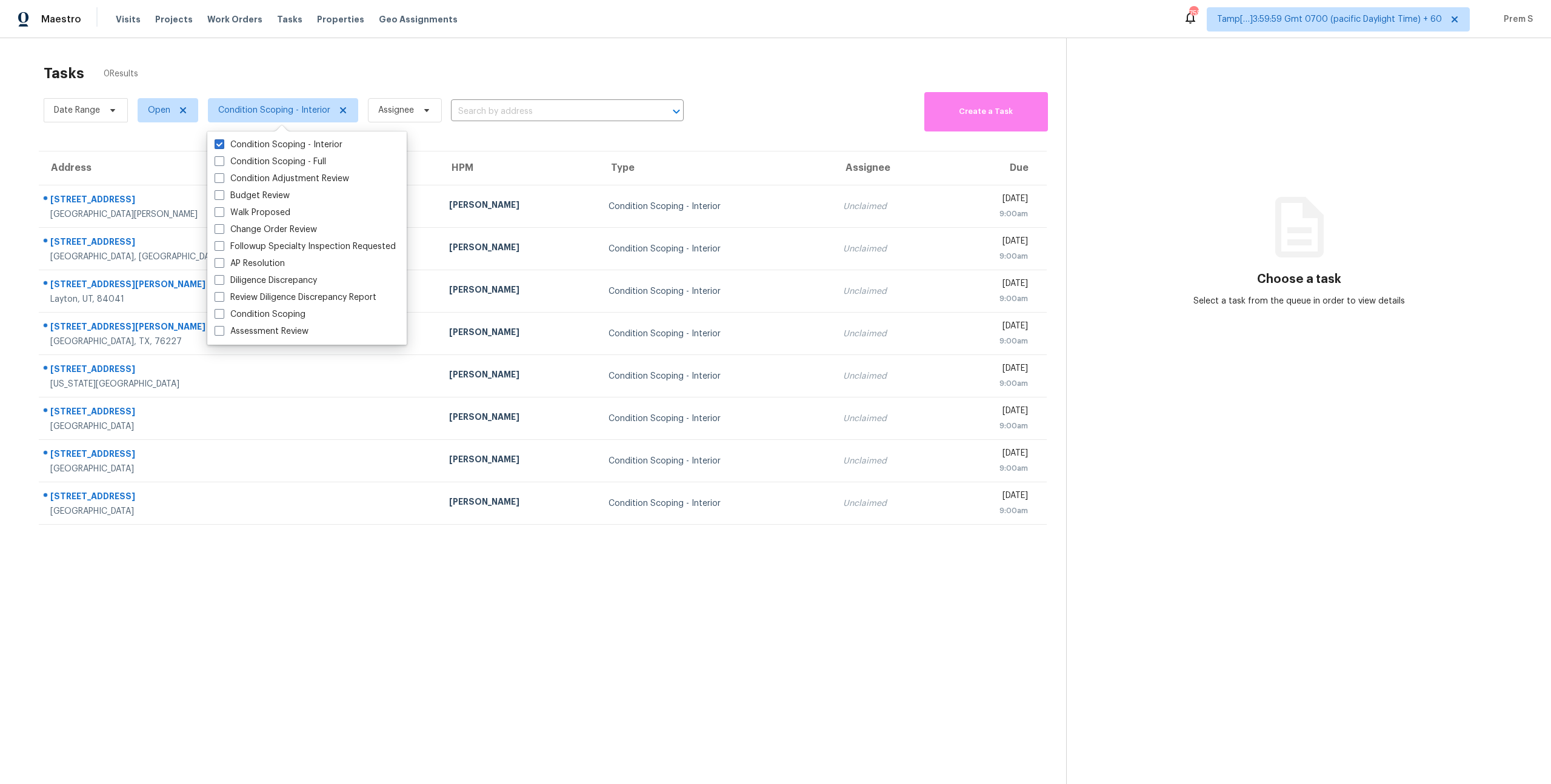
click at [626, 163] on th "Type" at bounding box center [716, 169] width 234 height 34
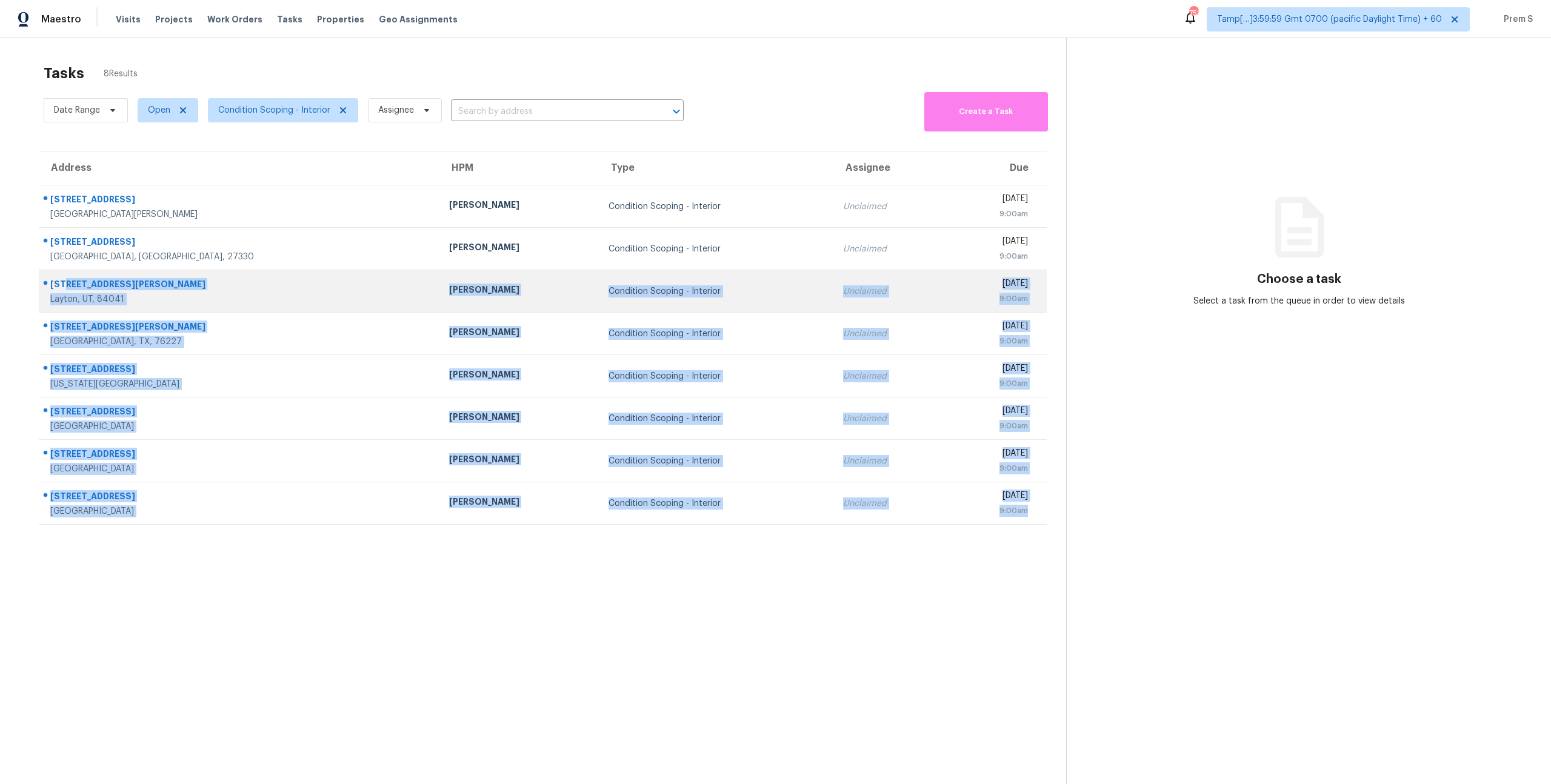
drag, startPoint x: 1040, startPoint y: 509, endPoint x: 65, endPoint y: 279, distance: 1001.8
click at [65, 279] on tbody "8453 Shallow Creek Ct New Port Richey, FL, 34653 Mat Smith Condition Scoping - …" at bounding box center [542, 355] width 1008 height 339
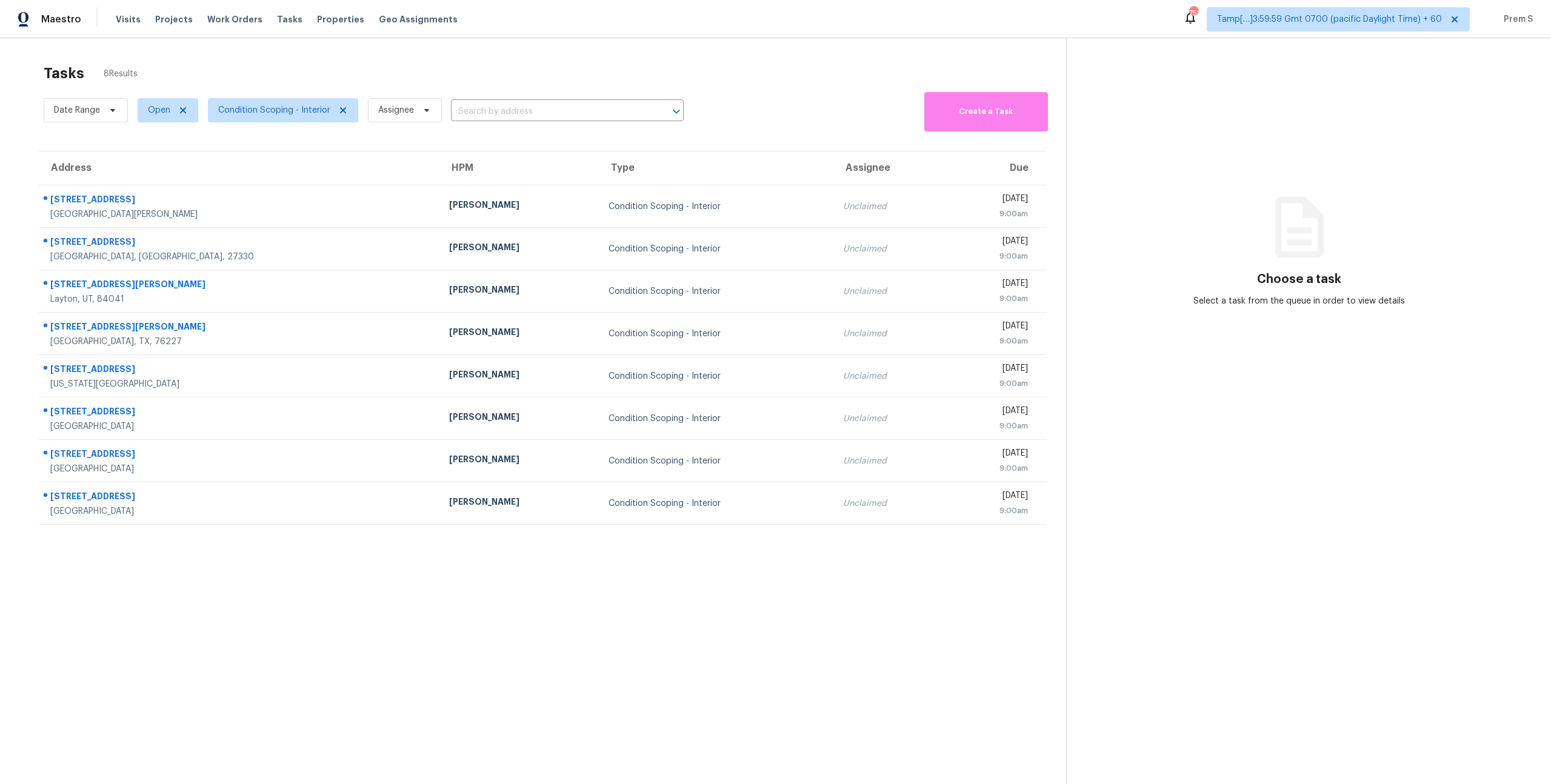
click at [1052, 556] on section "Tasks 8 Results Date Range Open Condition Scoping - Interior Assignee ​ Create …" at bounding box center [542, 439] width 1047 height 765
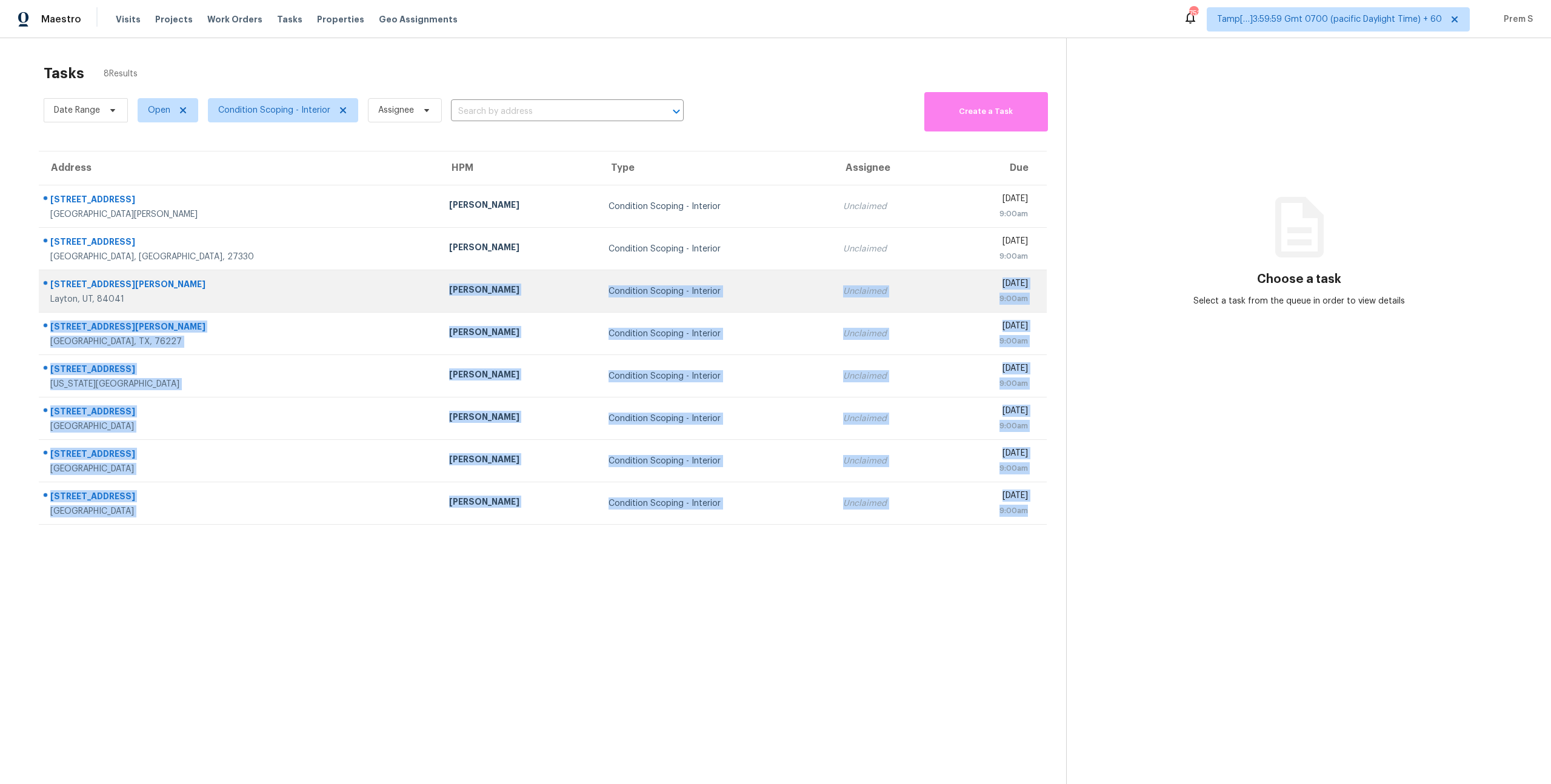
drag, startPoint x: 1037, startPoint y: 509, endPoint x: 144, endPoint y: 303, distance: 916.5
click at [144, 303] on tbody "8453 Shallow Creek Ct New Port Richey, FL, 34653 Mat Smith Condition Scoping - …" at bounding box center [542, 355] width 1008 height 339
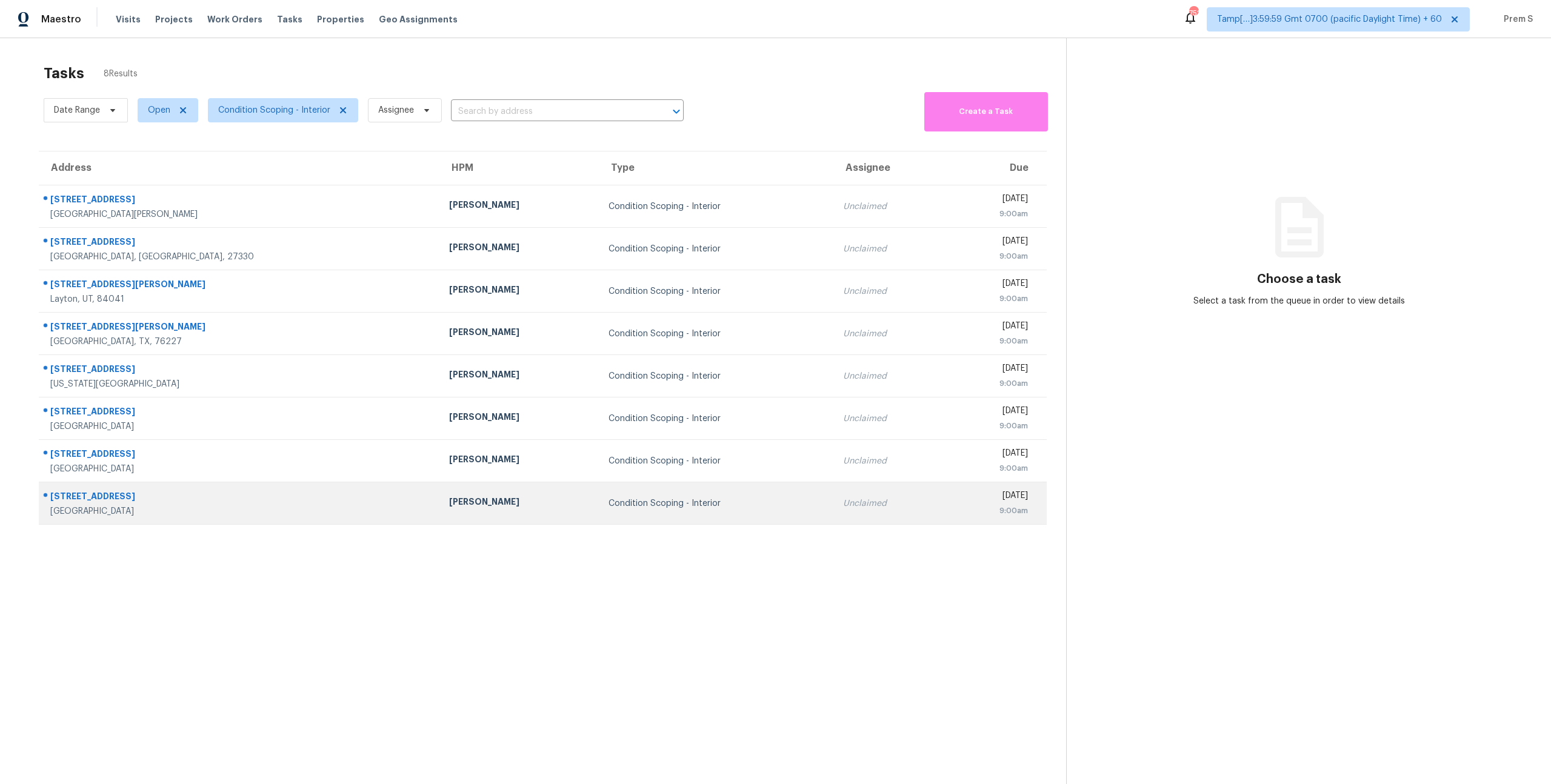
click at [843, 502] on div "Unclaimed" at bounding box center [889, 503] width 93 height 12
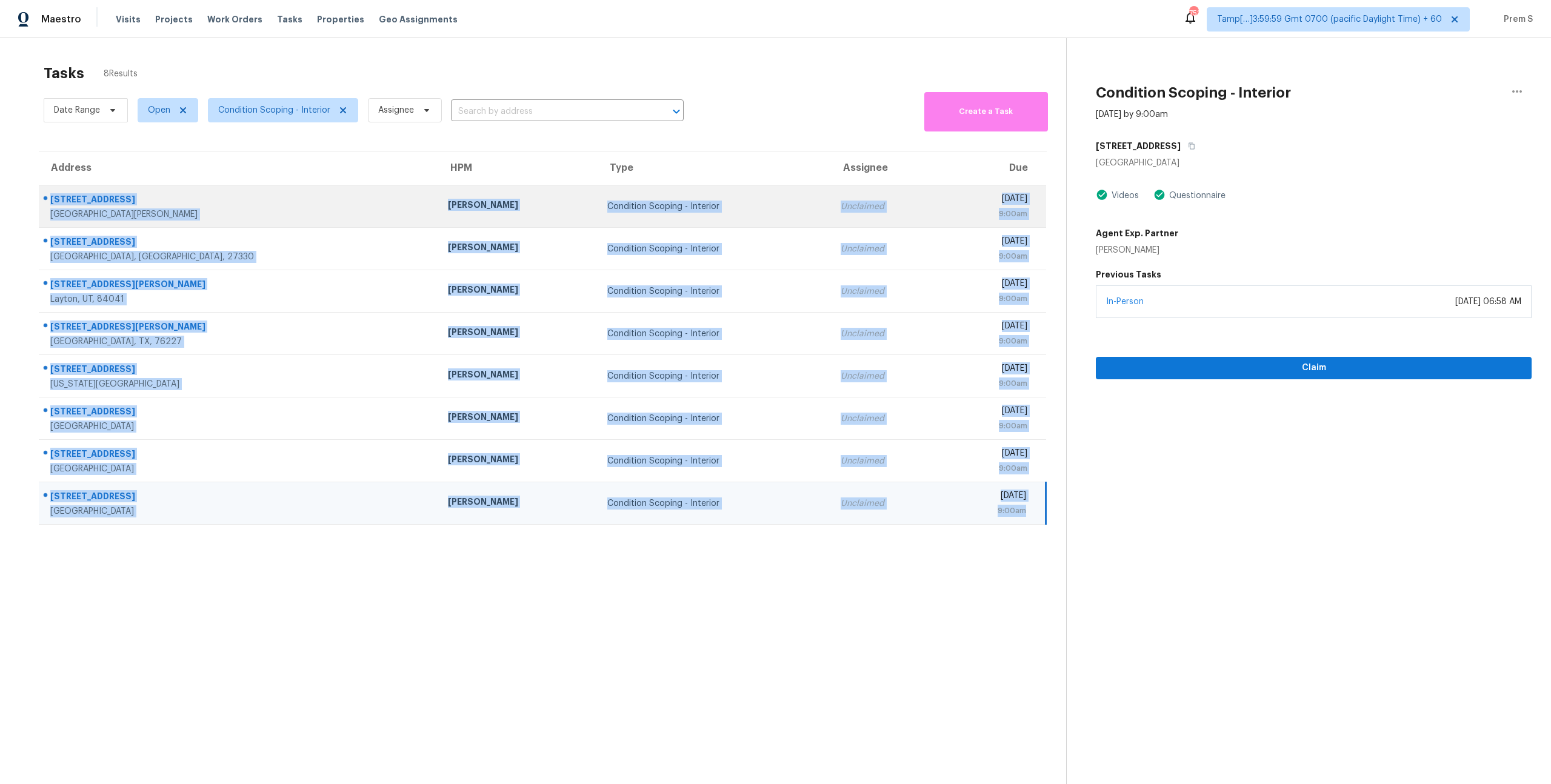
drag, startPoint x: 1040, startPoint y: 518, endPoint x: 51, endPoint y: 195, distance: 1040.4
click at [51, 195] on tbody "8453 Shallow Creek Ct New Port Richey, FL, 34653 Mat Smith Condition Scoping - …" at bounding box center [542, 355] width 1007 height 339
copy tbody "8453 Shallow Creek Ct New Port Richey, FL, 34653 Mat Smith Condition Scoping - …"
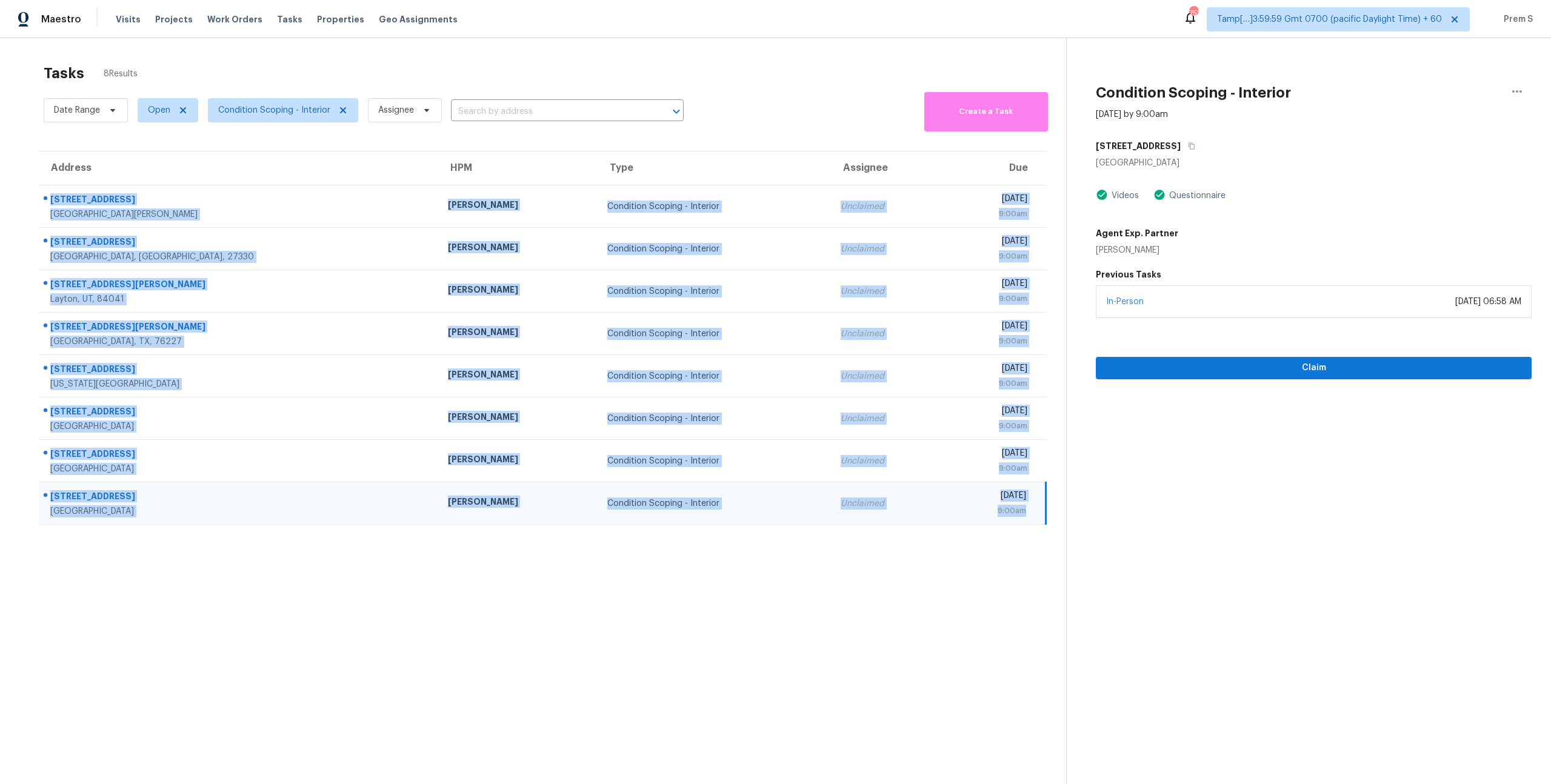
click at [541, 68] on div "Tasks 8 Results" at bounding box center [555, 73] width 1023 height 32
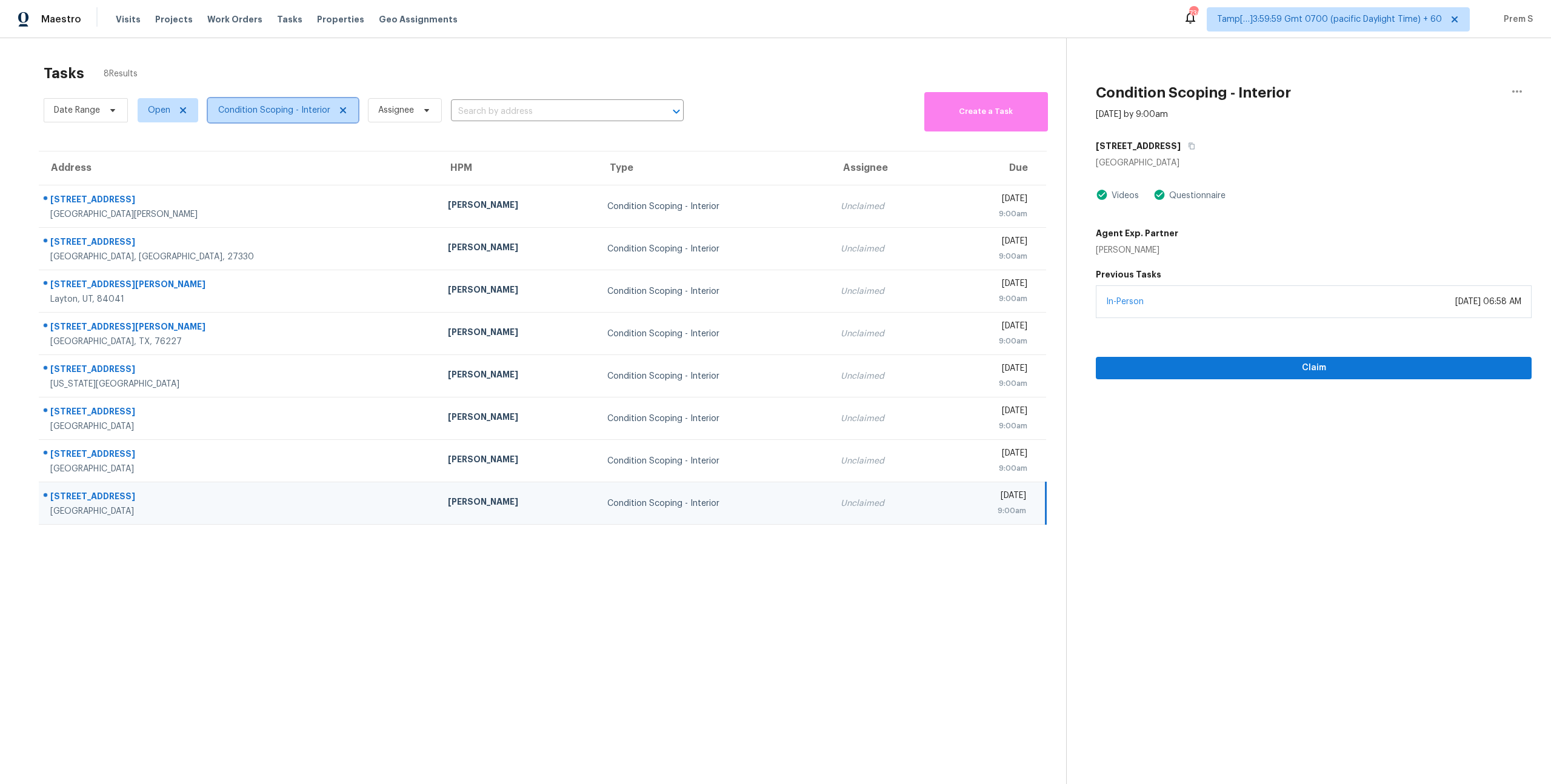
click at [221, 111] on span "Condition Scoping - Interior" at bounding box center [274, 110] width 112 height 12
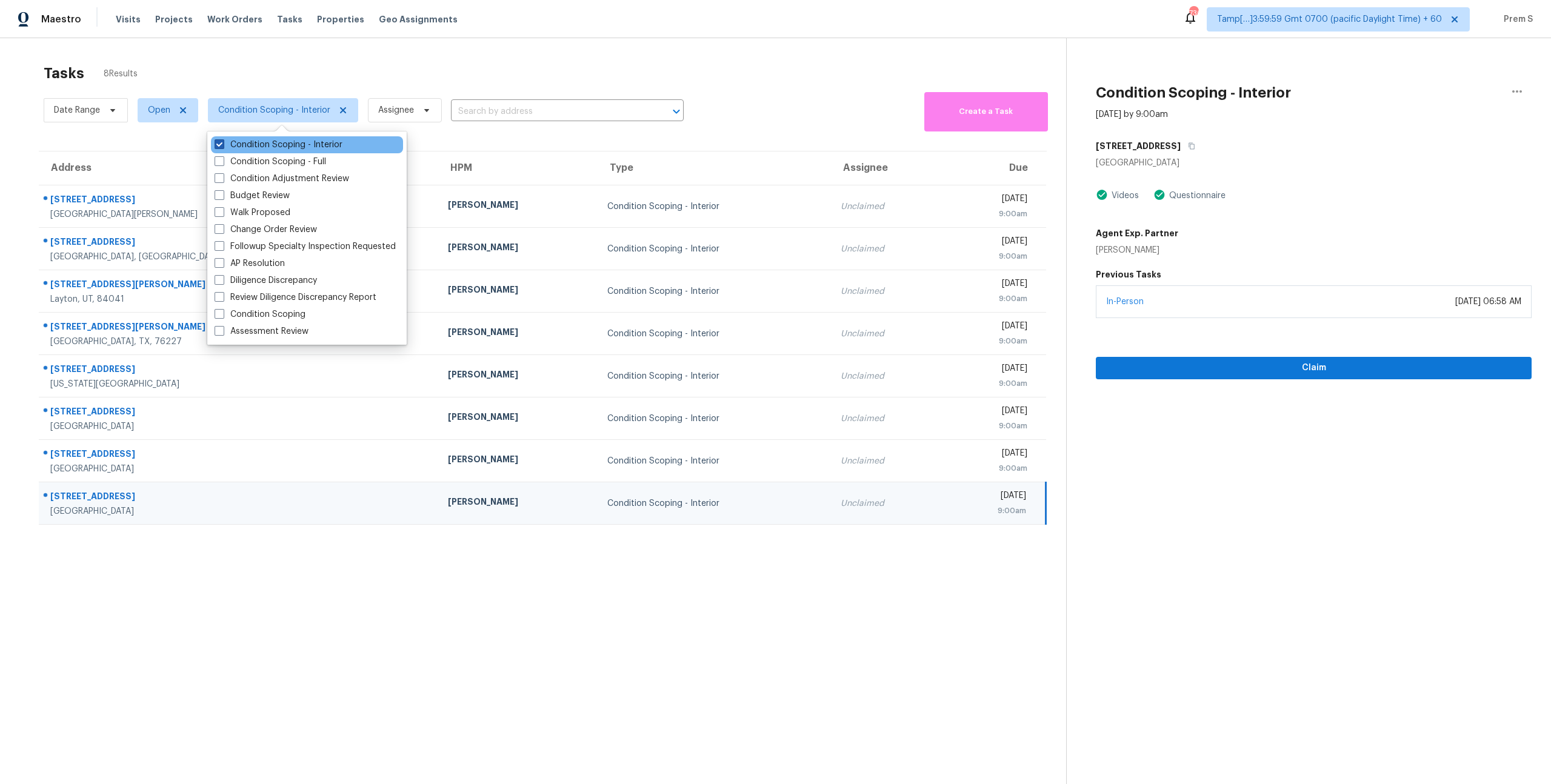
click at [237, 141] on label "Condition Scoping - Interior" at bounding box center [279, 145] width 128 height 12
click at [223, 141] on input "Condition Scoping - Interior" at bounding box center [219, 142] width 8 height 8
checkbox input "false"
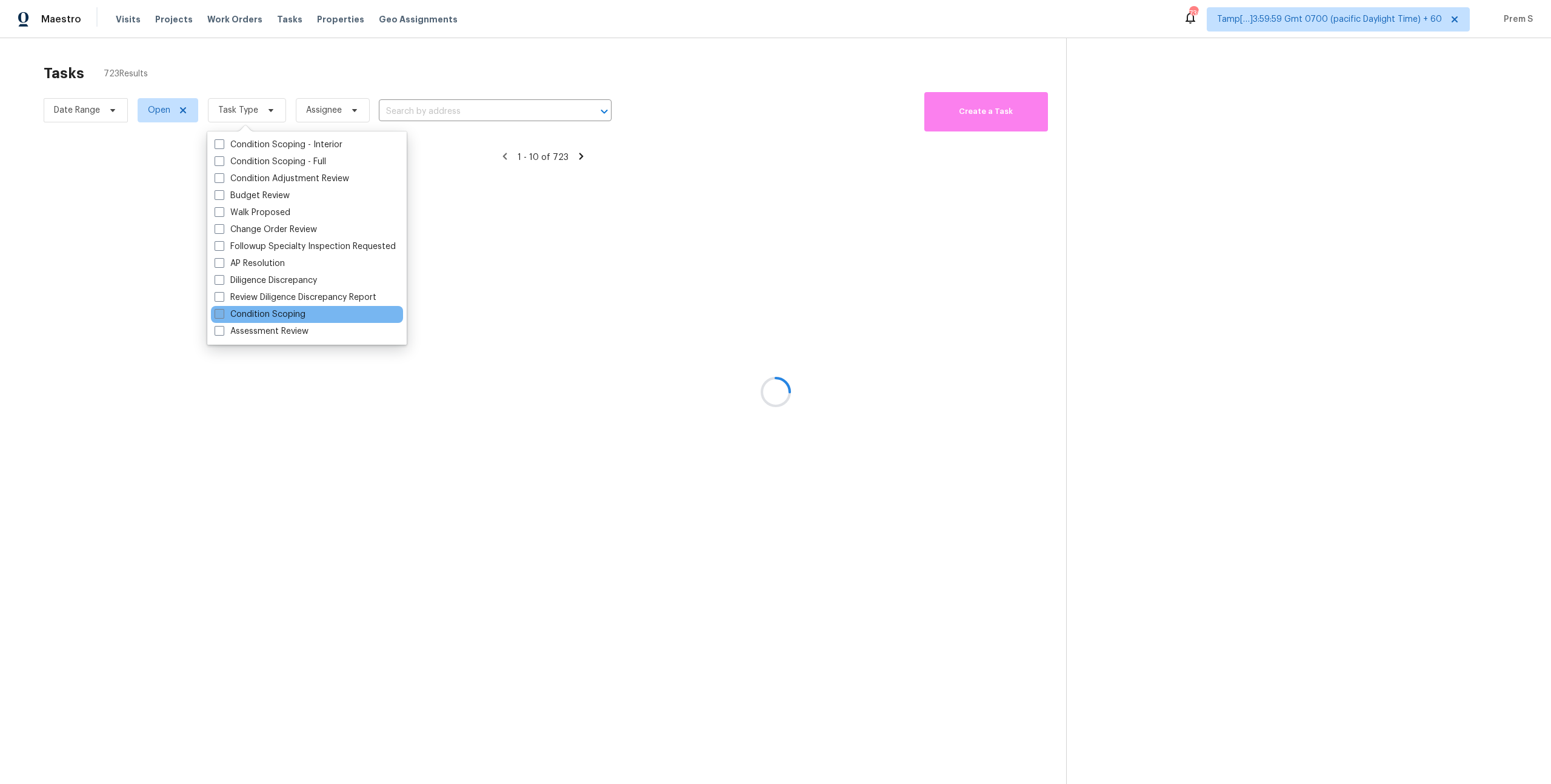
click at [270, 320] on label "Condition Scoping" at bounding box center [260, 314] width 91 height 12
click at [223, 317] on input "Condition Scoping" at bounding box center [219, 312] width 8 height 8
checkbox input "true"
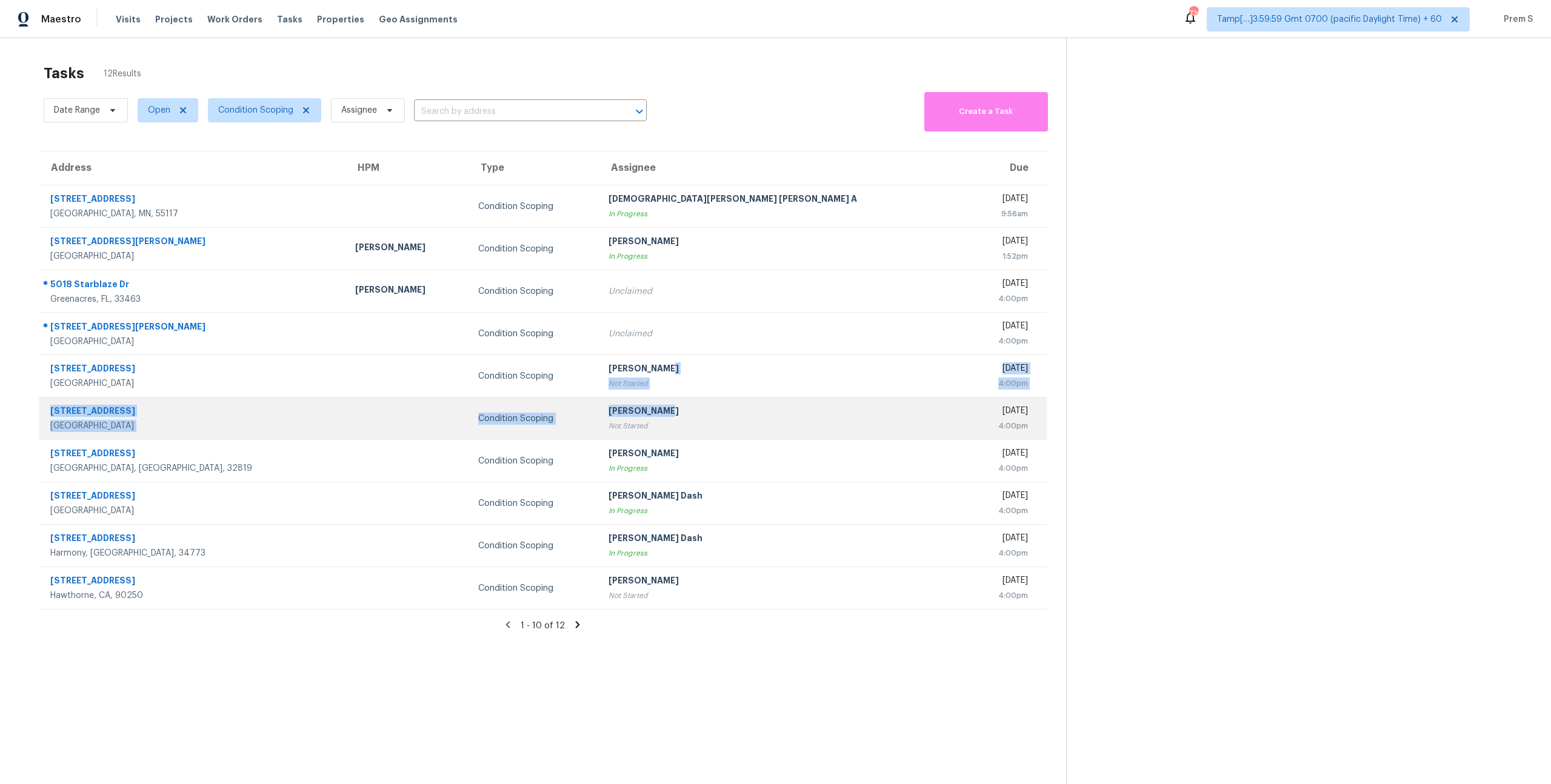
drag, startPoint x: 799, startPoint y: 376, endPoint x: 788, endPoint y: 413, distance: 38.6
click at [788, 413] on tbody "464 Fir Ave Maplewood, MN, 55117 Condition Scoping Mohamed Azeem Mohsin A In Pr…" at bounding box center [542, 397] width 1008 height 424
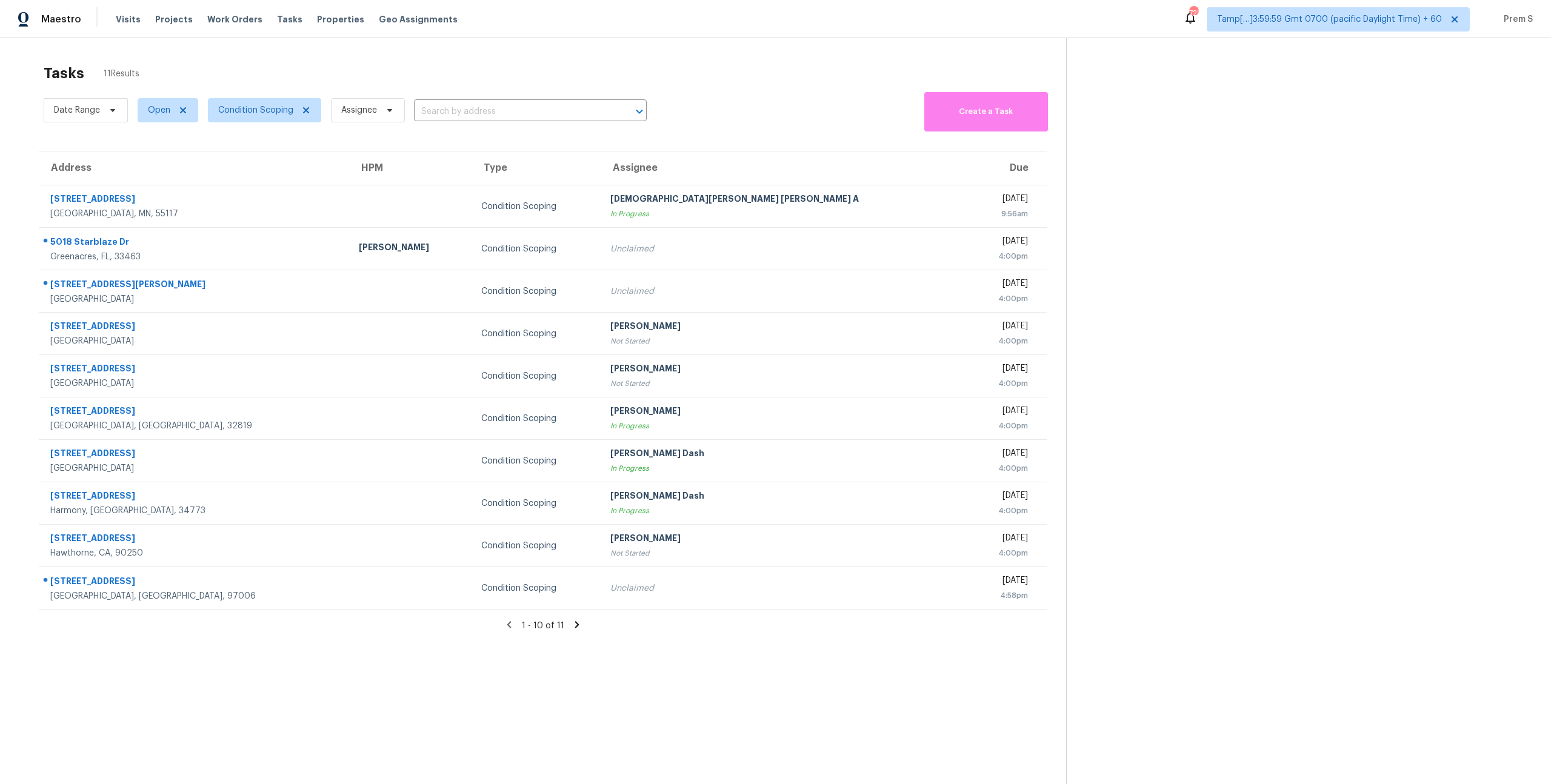
click at [576, 625] on icon at bounding box center [576, 625] width 4 height 7
